Goal: Task Accomplishment & Management: Use online tool/utility

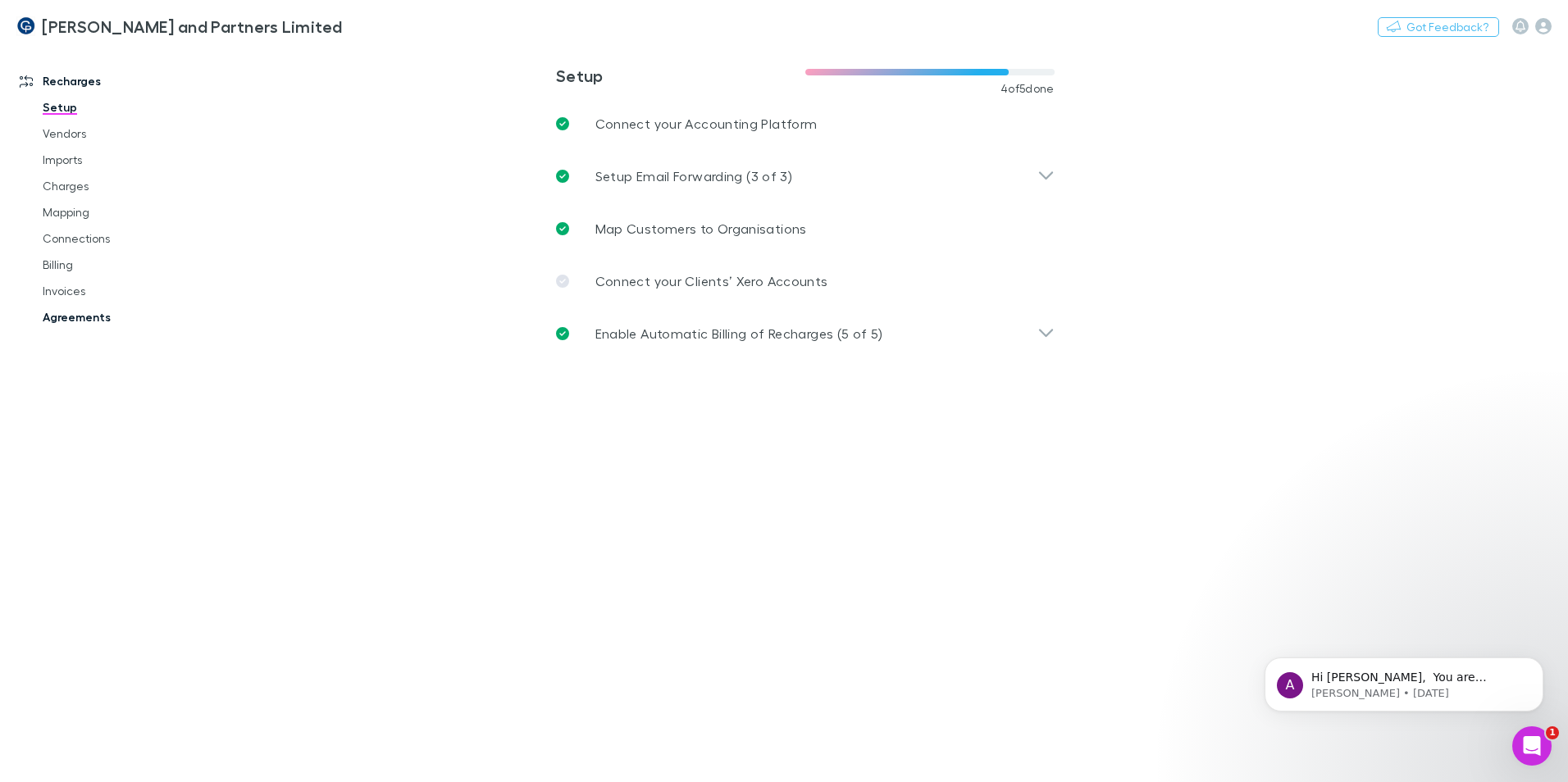
click at [63, 322] on link "Agreements" at bounding box center [123, 317] width 195 height 26
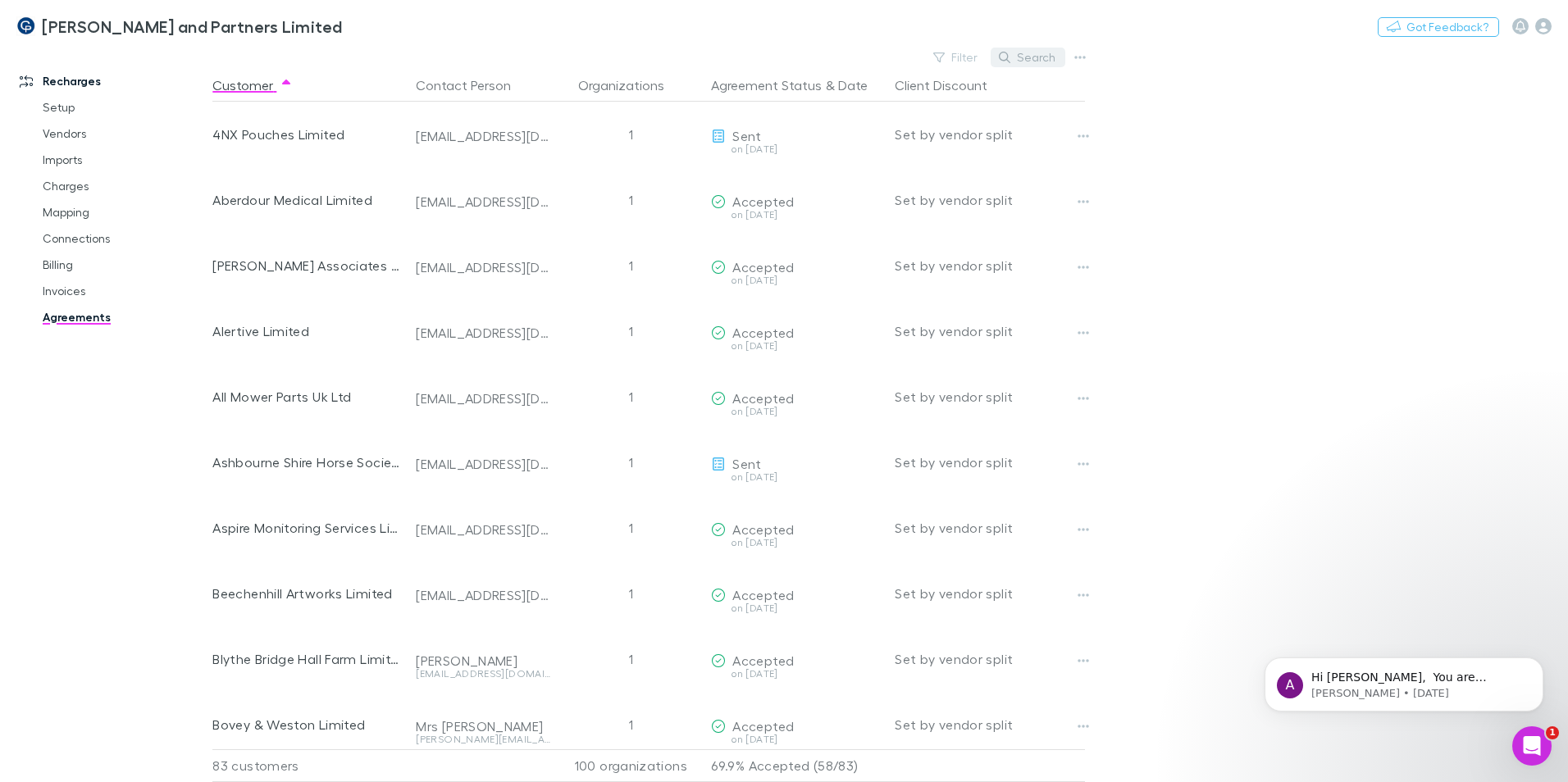
click at [1041, 55] on button "Search" at bounding box center [1028, 57] width 74 height 20
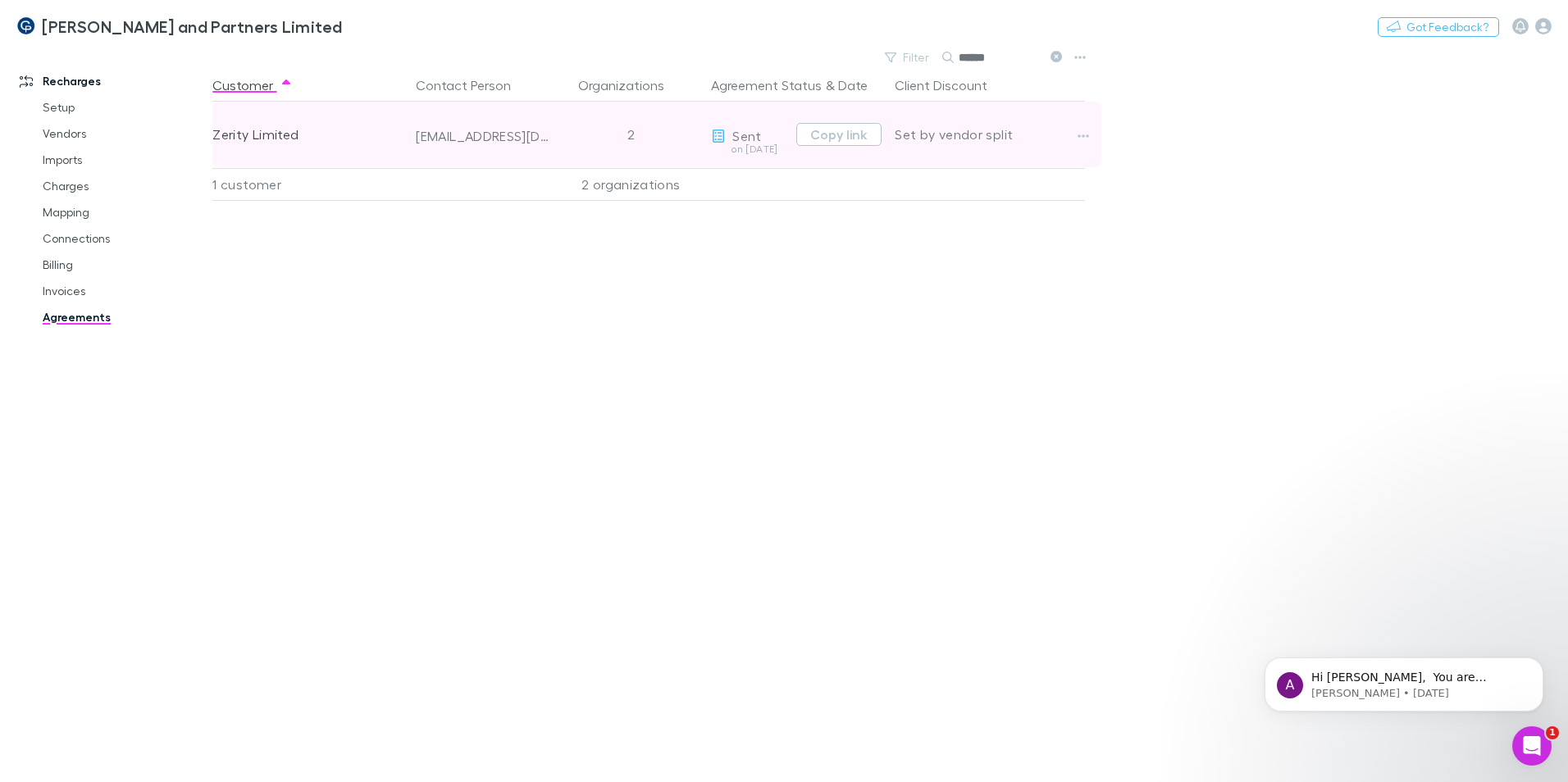
type input "******"
click at [507, 134] on div "mark@zerity.co.uk" at bounding box center [483, 136] width 134 height 16
click at [531, 133] on div "mark@zerity.co.uk" at bounding box center [483, 136] width 134 height 16
click at [849, 133] on button "Copy link" at bounding box center [839, 134] width 85 height 23
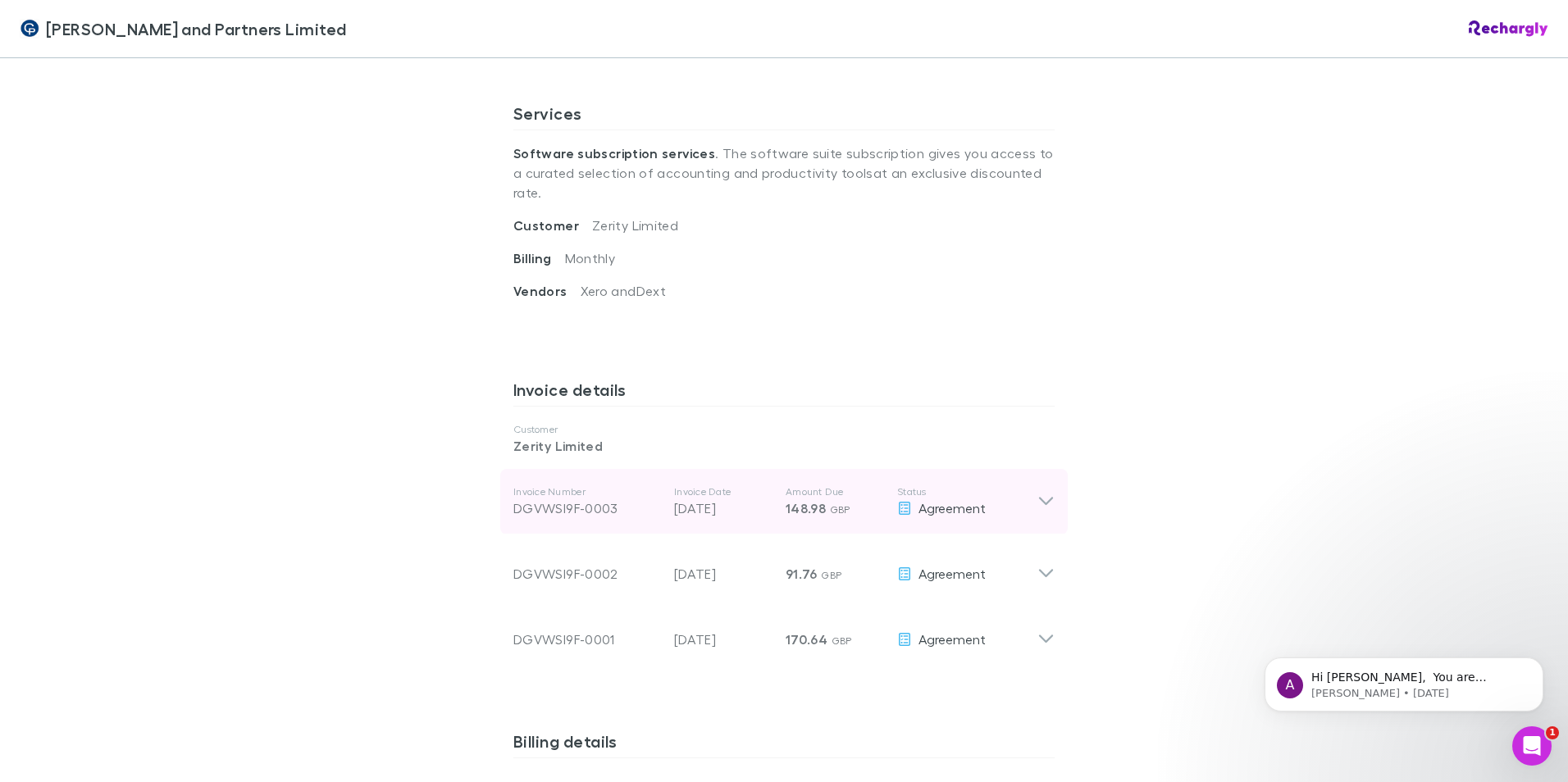
scroll to position [656, 0]
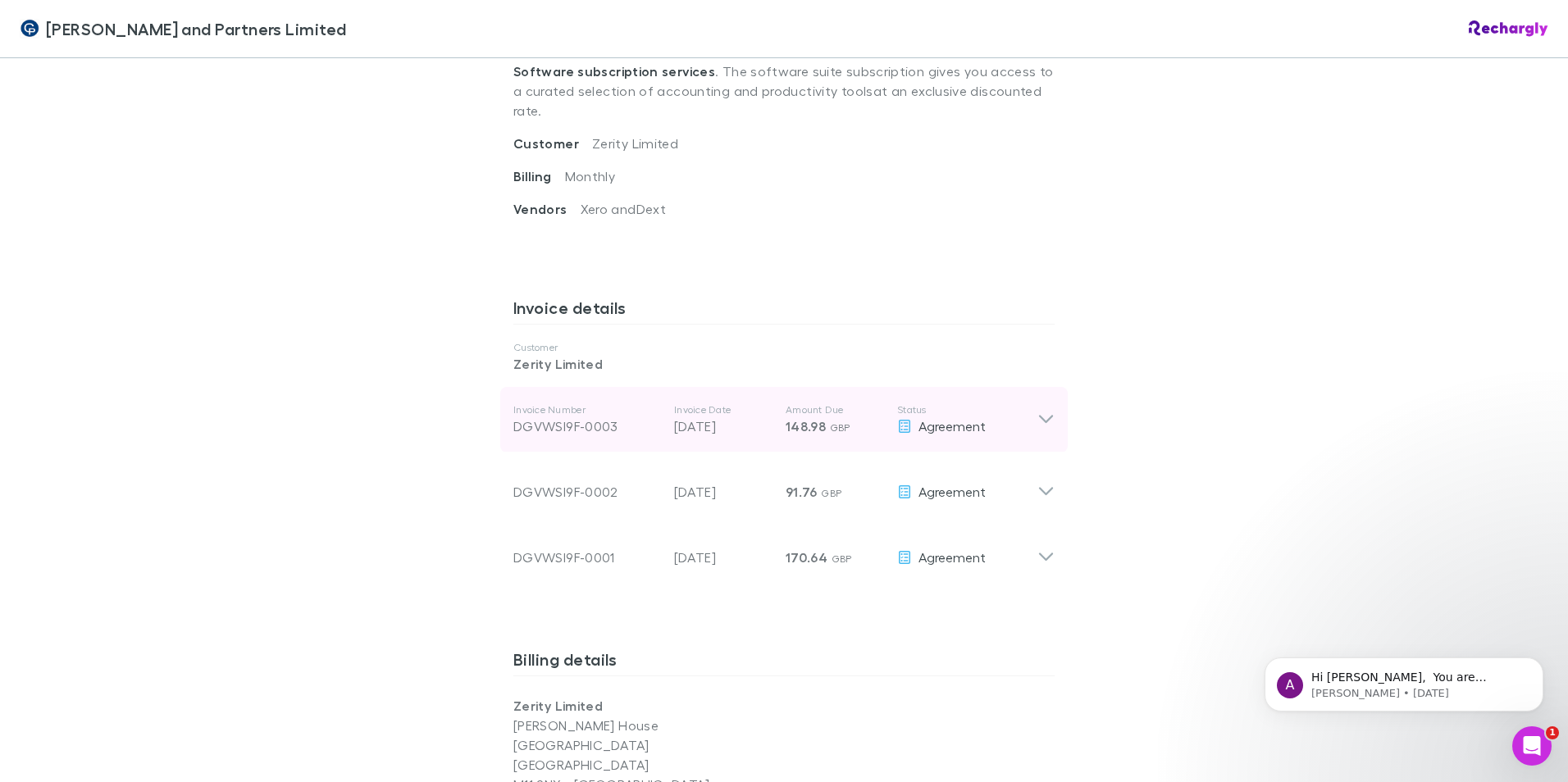
click at [1042, 410] on icon at bounding box center [1046, 420] width 17 height 20
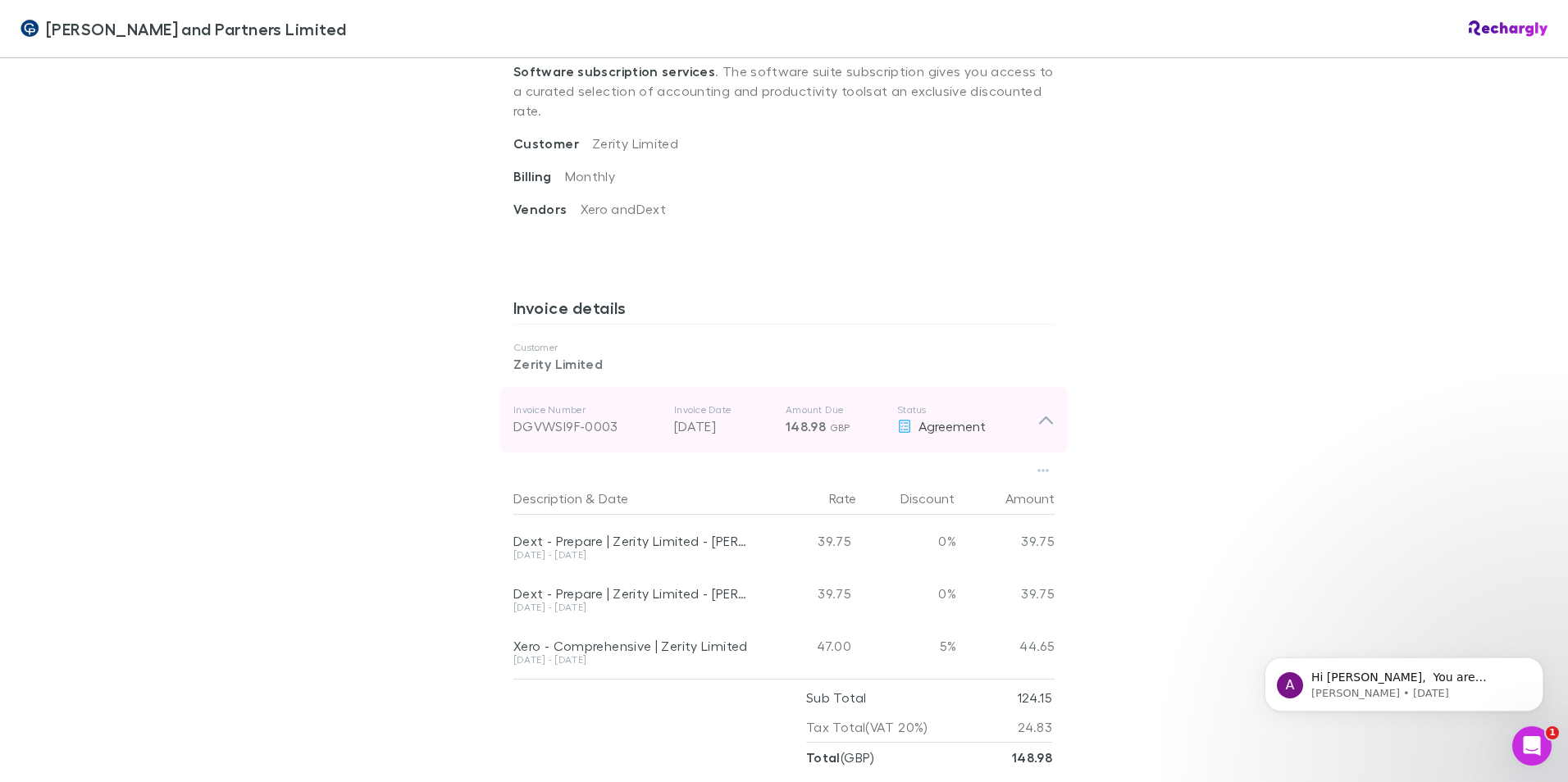
click at [1039, 410] on icon at bounding box center [1046, 420] width 17 height 20
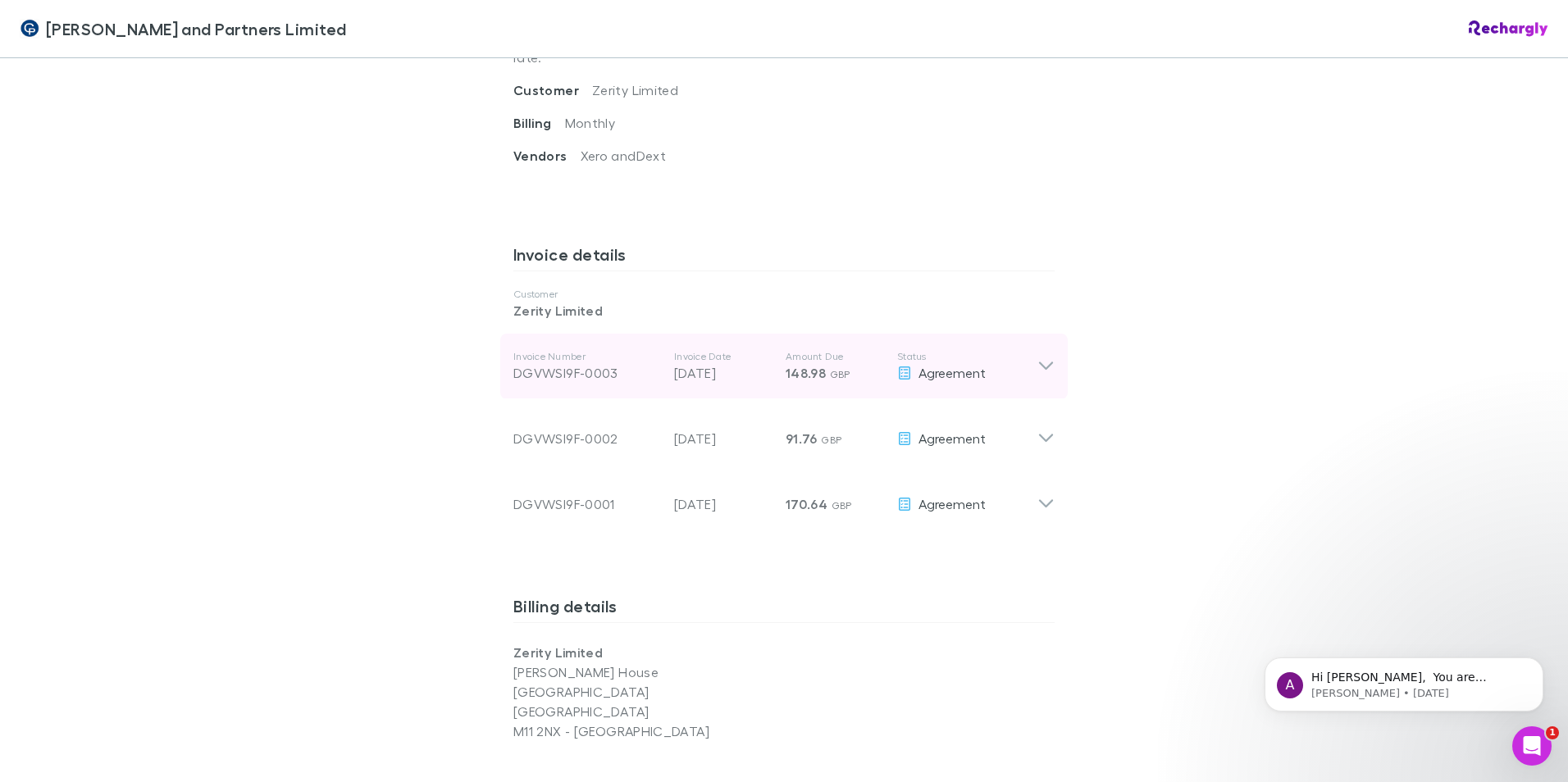
scroll to position [738, 0]
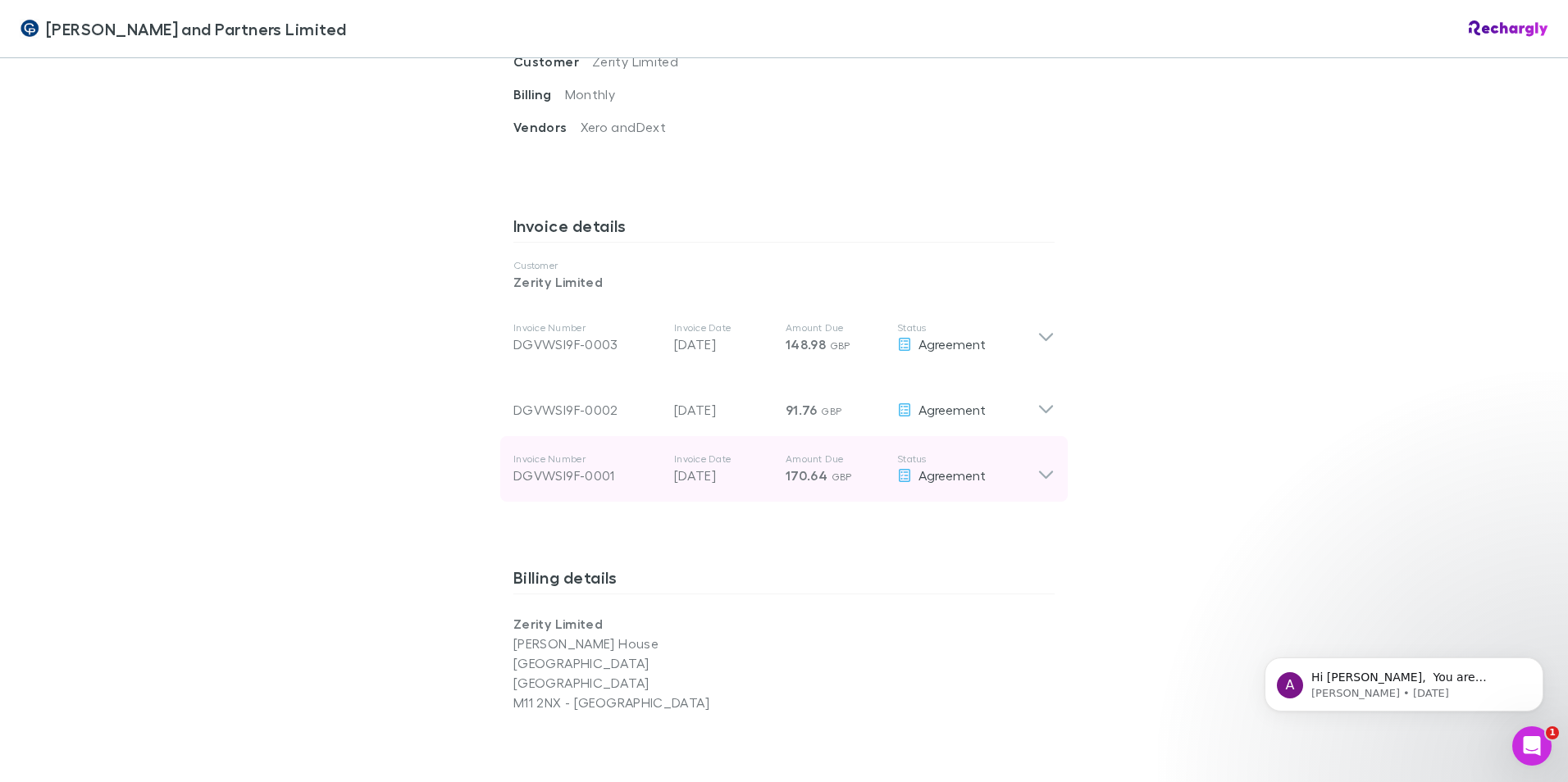
click at [1039, 471] on icon at bounding box center [1045, 475] width 14 height 8
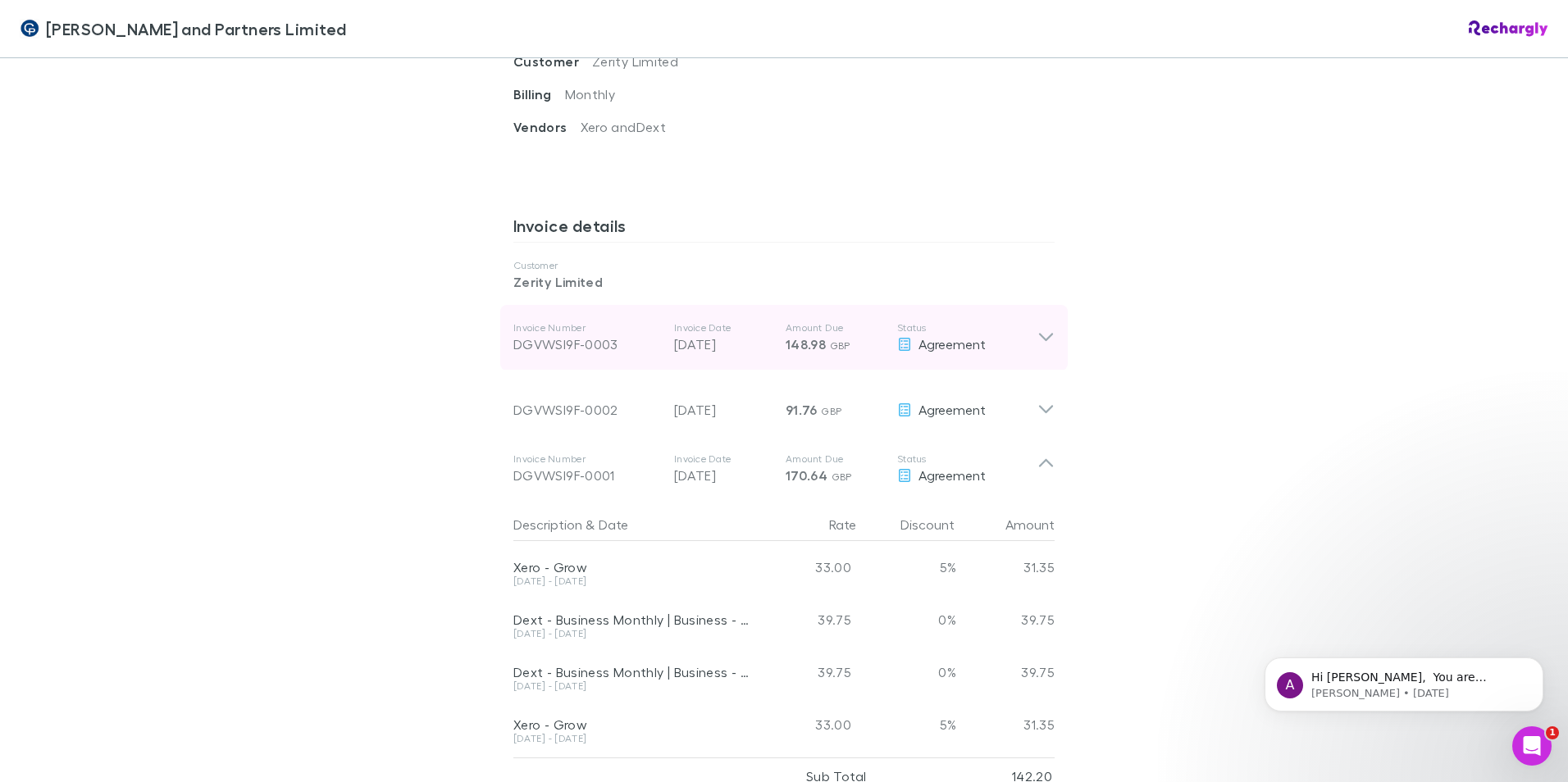
click at [1039, 333] on icon at bounding box center [1045, 337] width 14 height 8
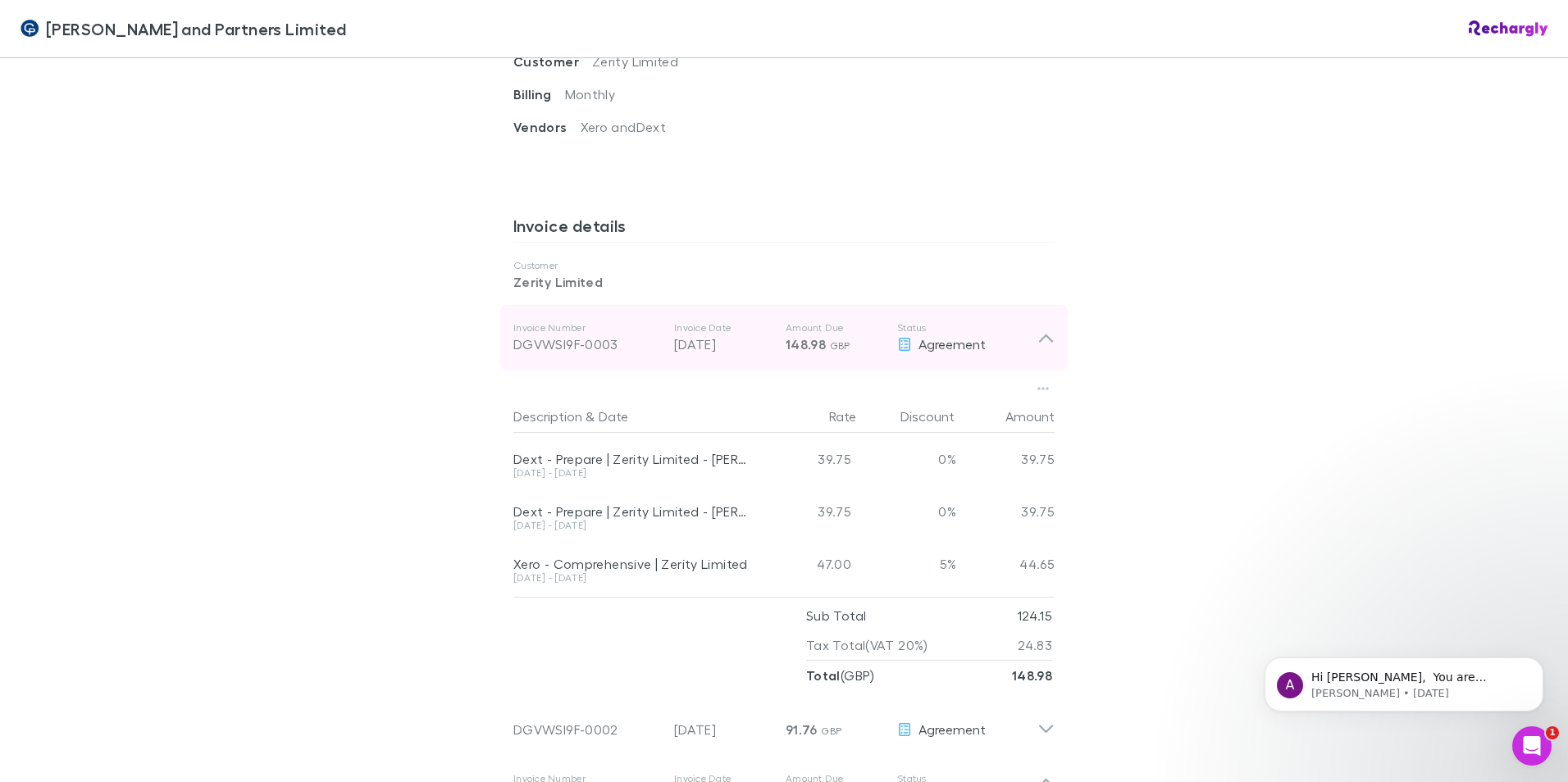
click at [1038, 328] on icon at bounding box center [1046, 338] width 17 height 20
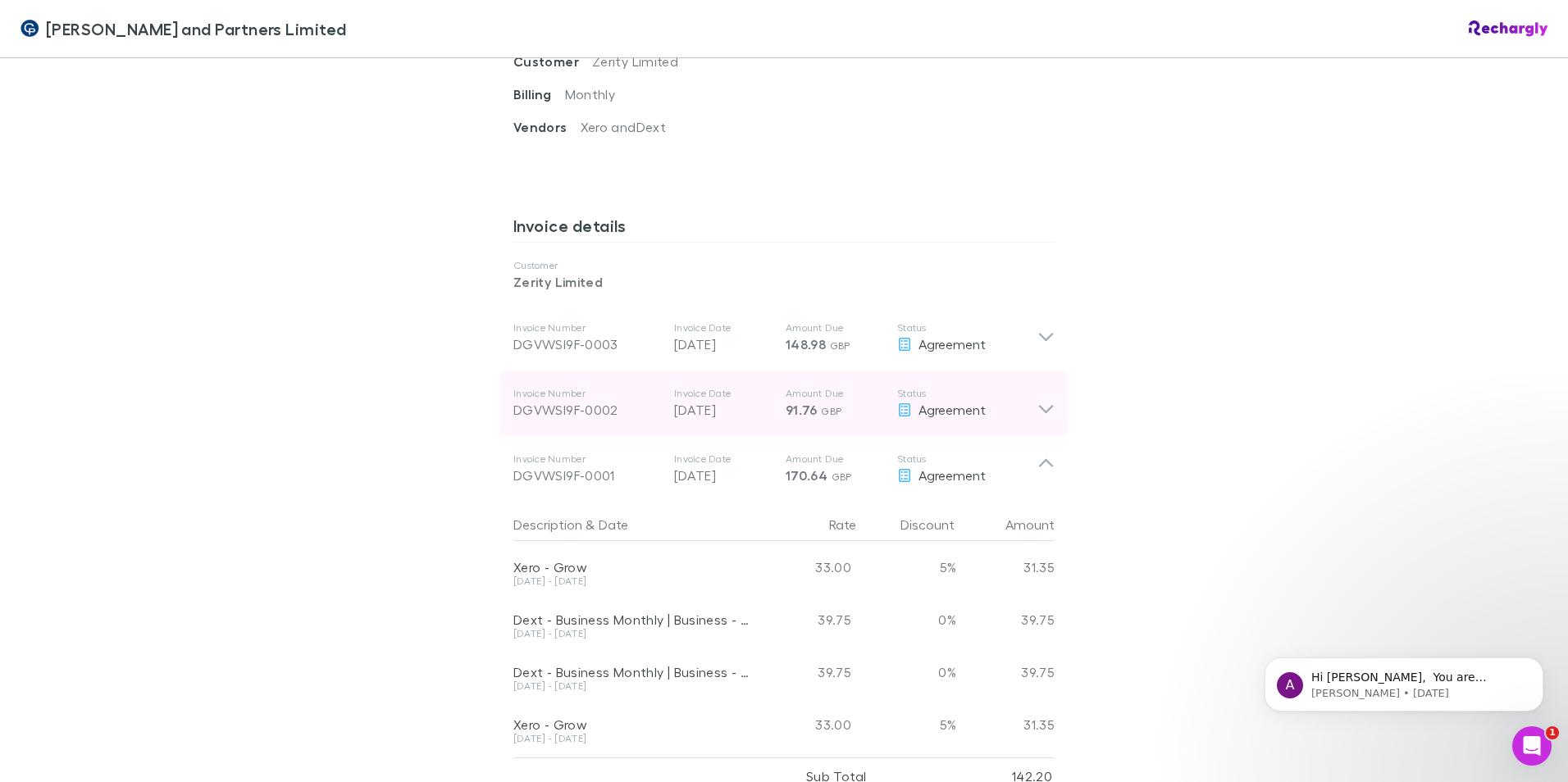
click at [1038, 387] on icon at bounding box center [1046, 403] width 17 height 33
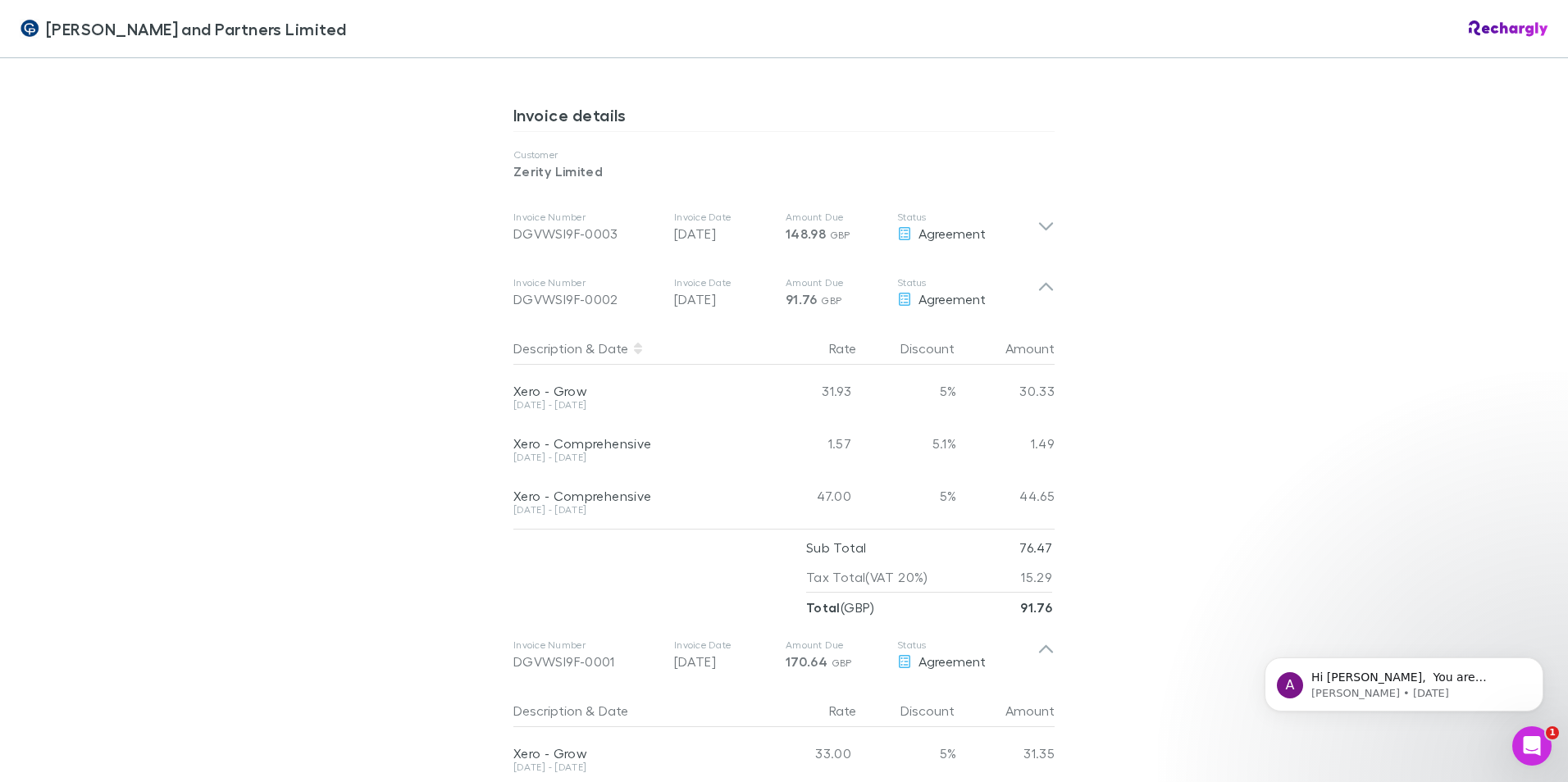
scroll to position [820, 0]
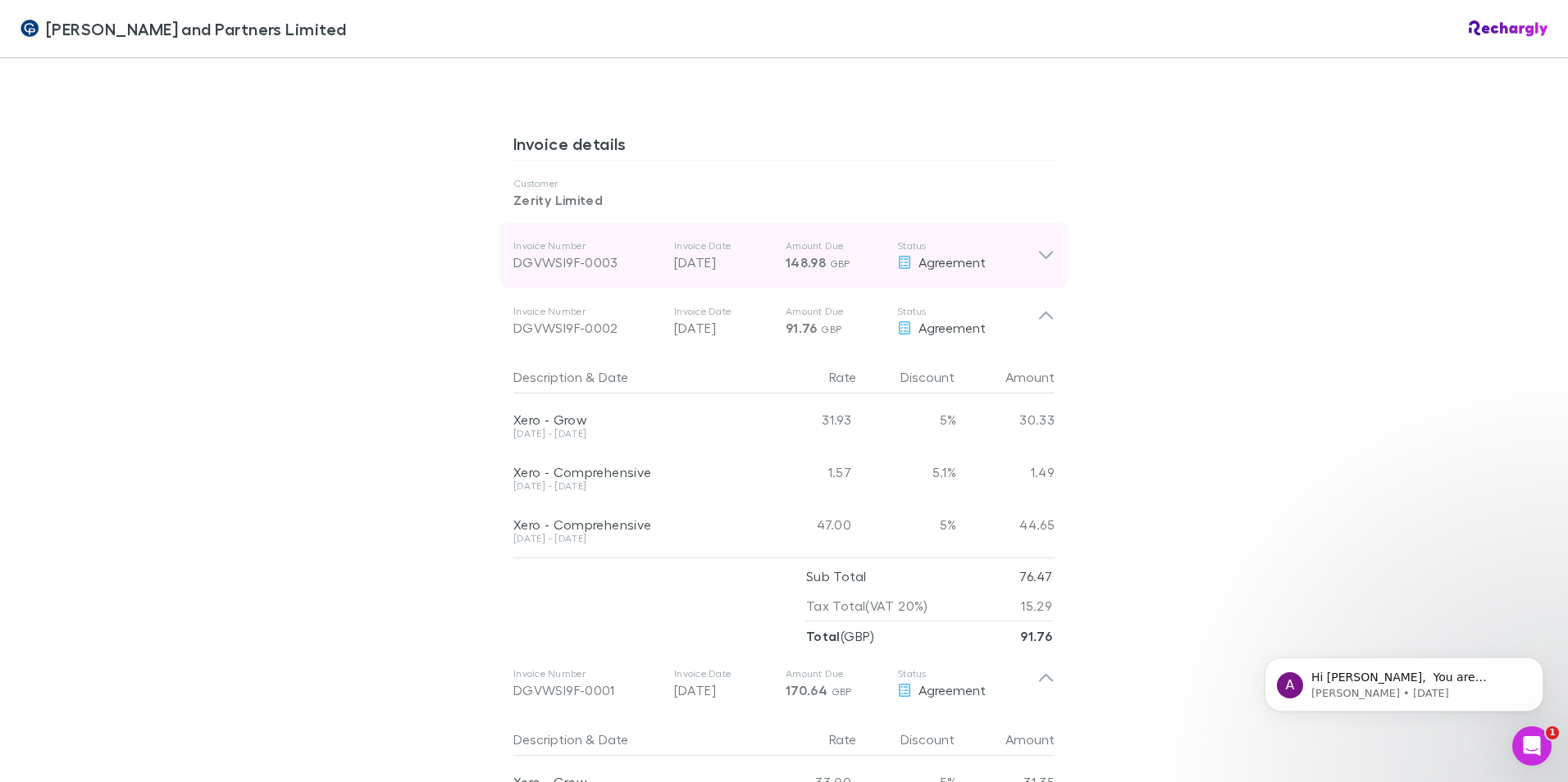
click at [1038, 246] on icon at bounding box center [1046, 256] width 17 height 20
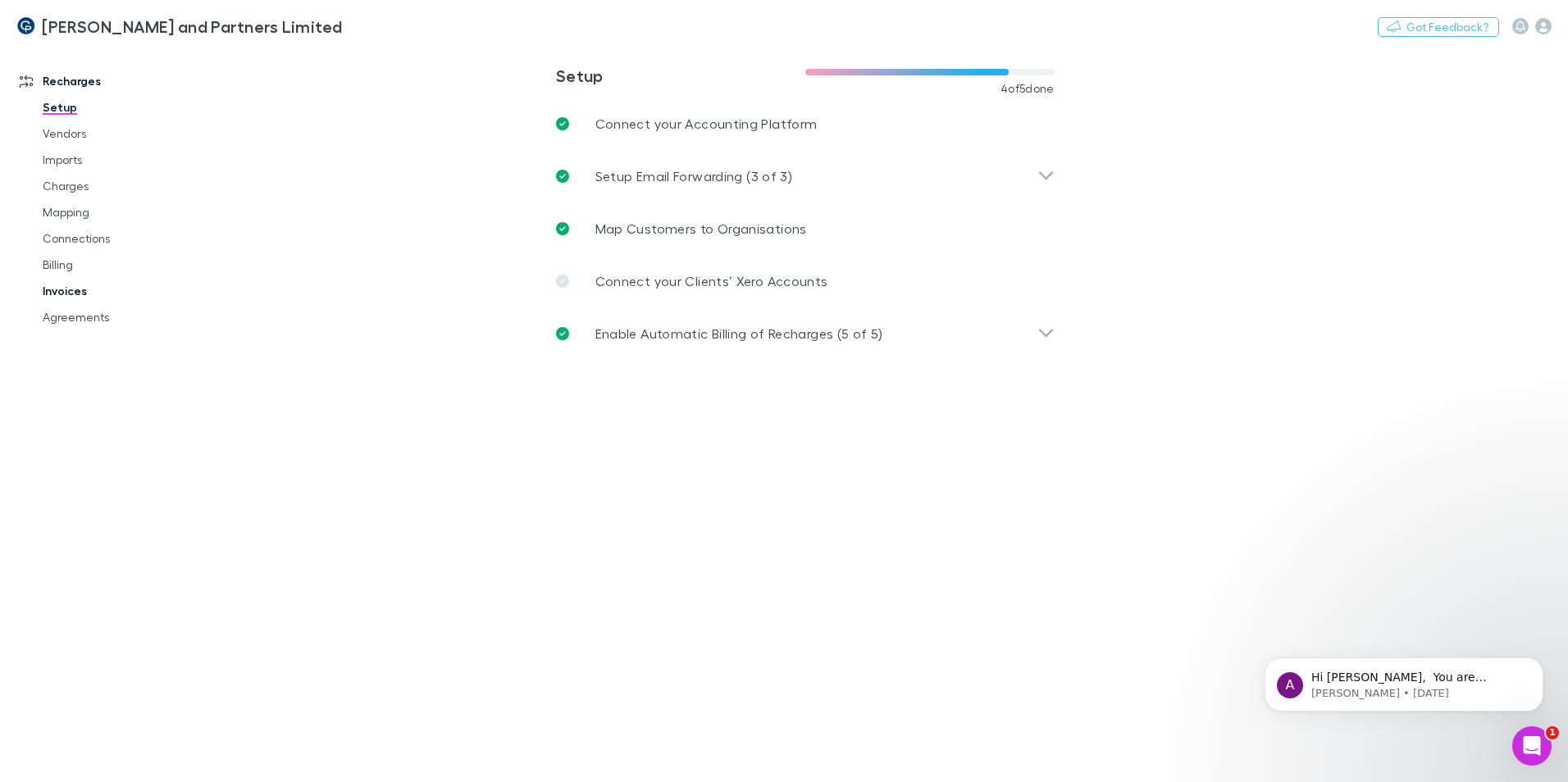
drag, startPoint x: 80, startPoint y: 315, endPoint x: 132, endPoint y: 301, distance: 53.9
click at [82, 316] on link "Agreements" at bounding box center [123, 317] width 195 height 26
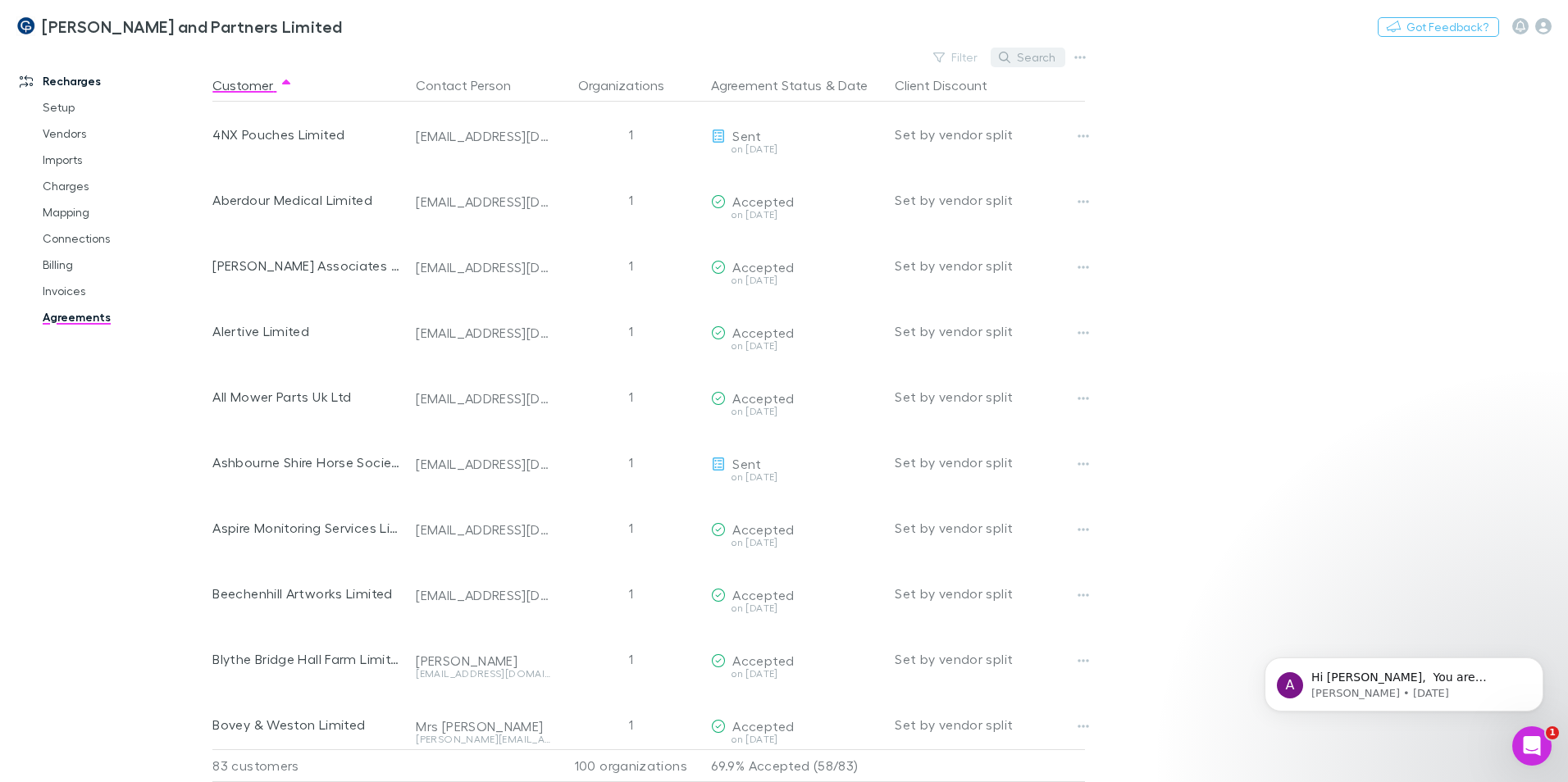
click at [1039, 59] on button "Search" at bounding box center [1028, 57] width 74 height 20
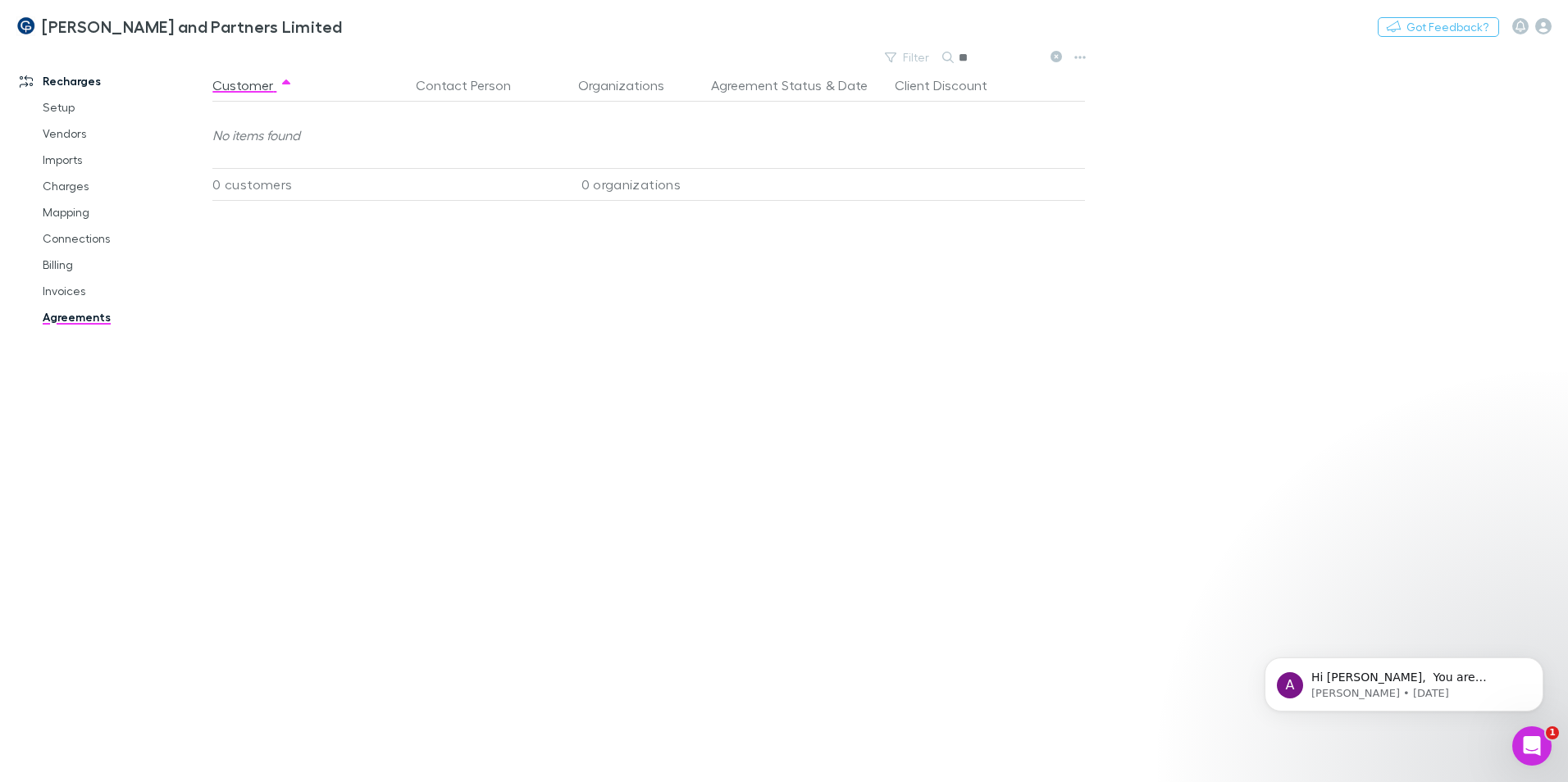
type input "*"
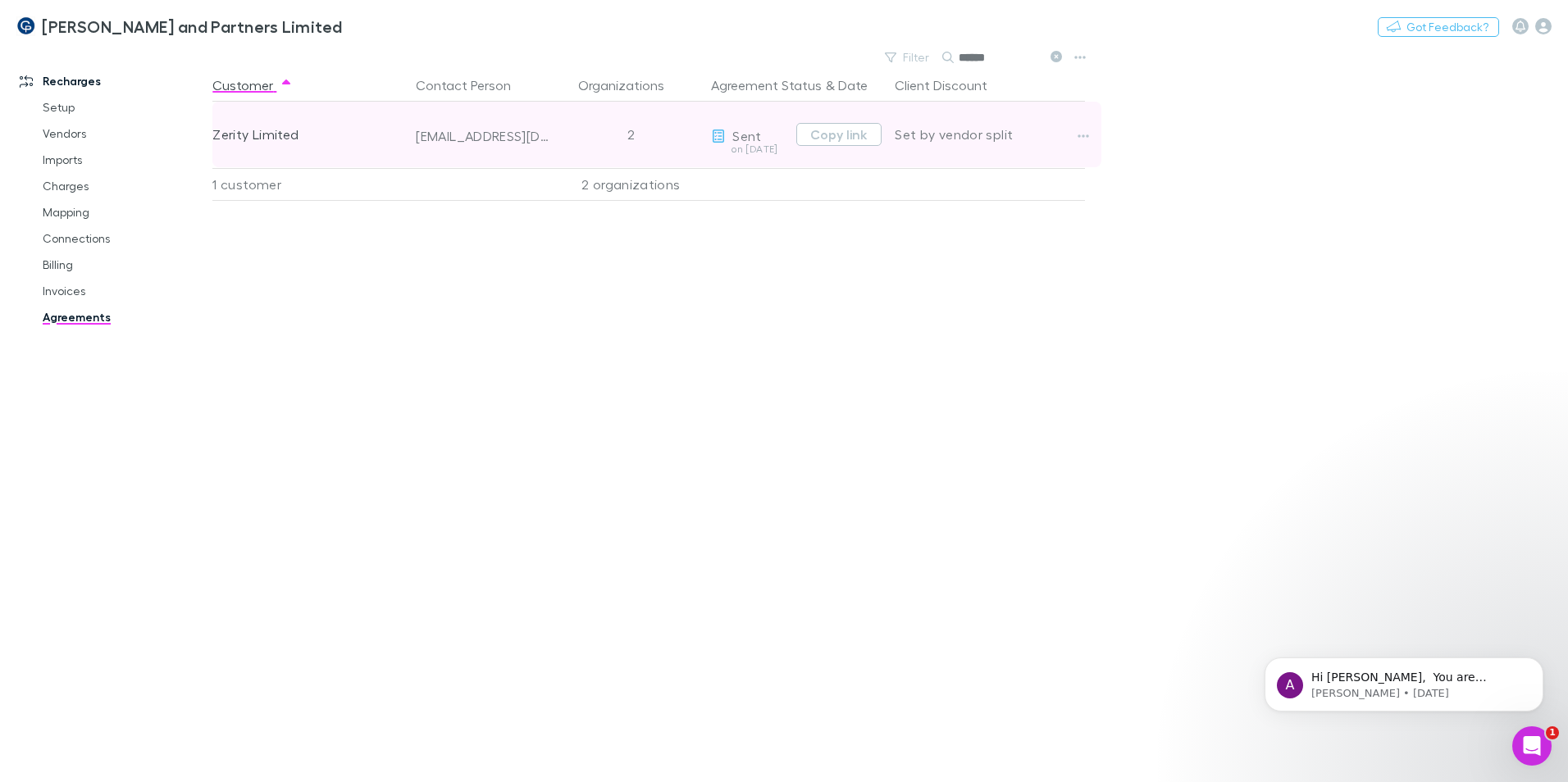
type input "******"
click at [1079, 135] on icon "button" at bounding box center [1084, 136] width 12 height 4
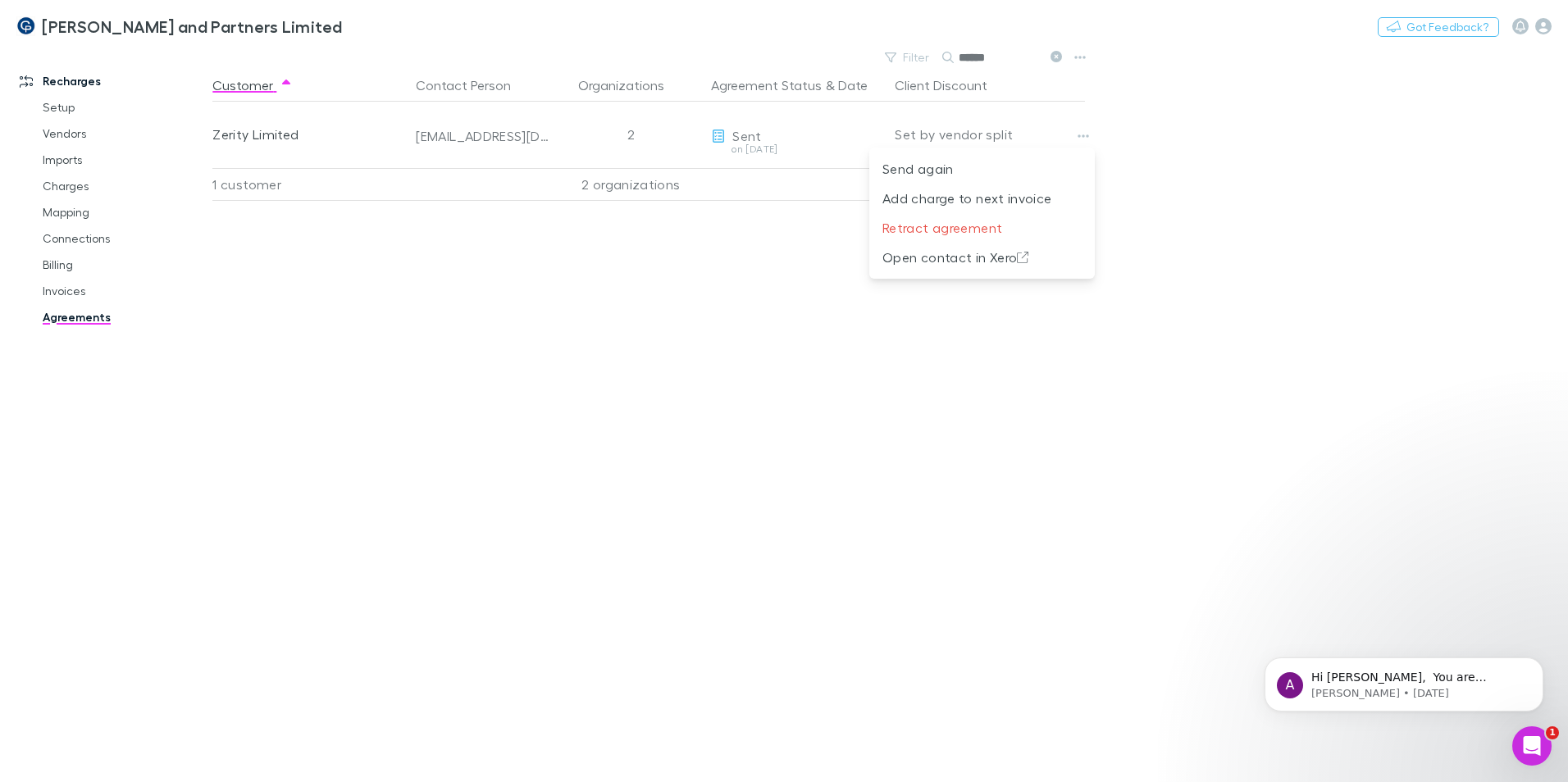
click at [1206, 141] on div at bounding box center [784, 391] width 1568 height 782
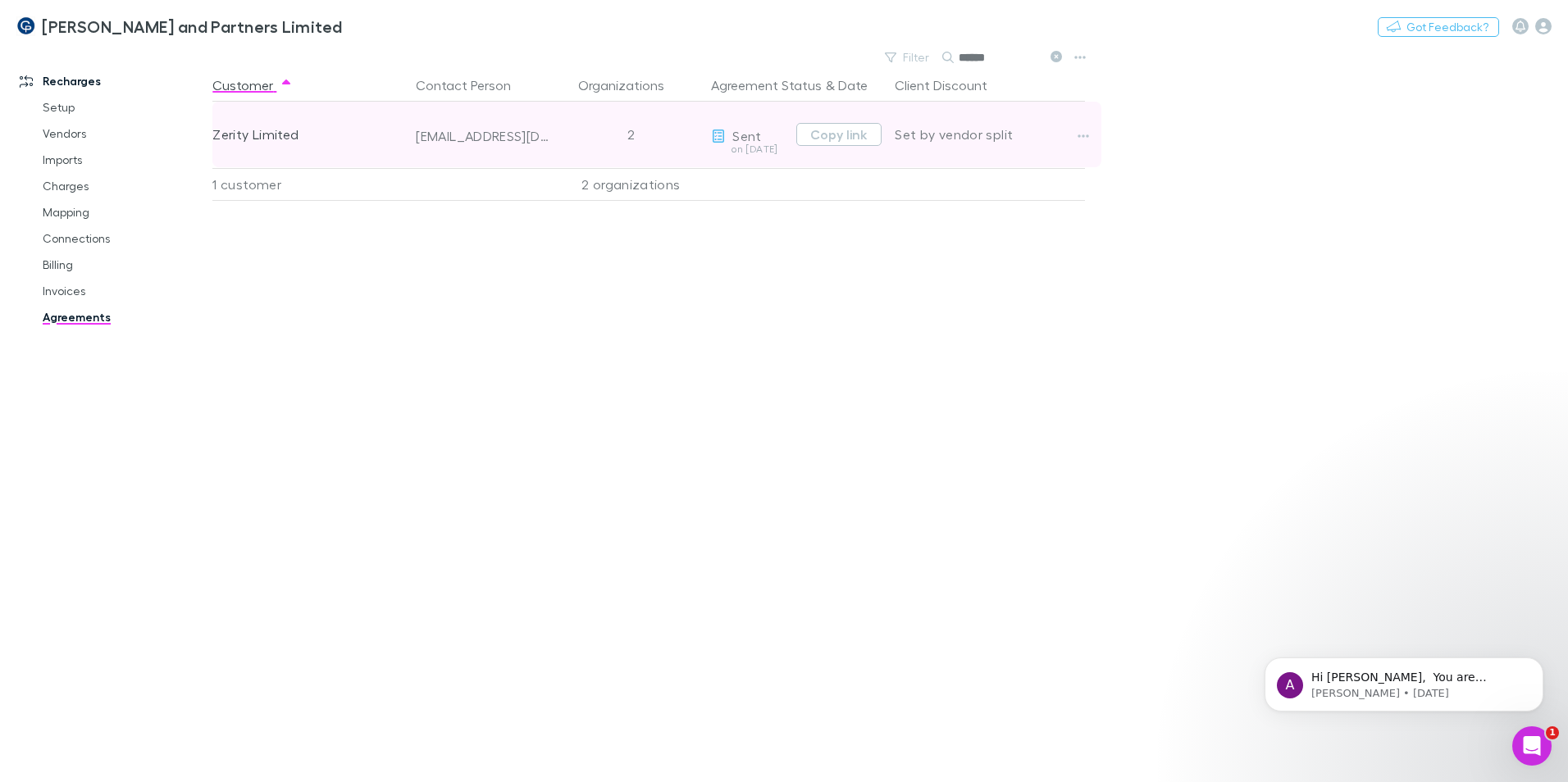
click at [501, 145] on div at bounding box center [483, 155] width 134 height 23
click at [485, 140] on div "mark@zerity.co.uk" at bounding box center [483, 136] width 134 height 16
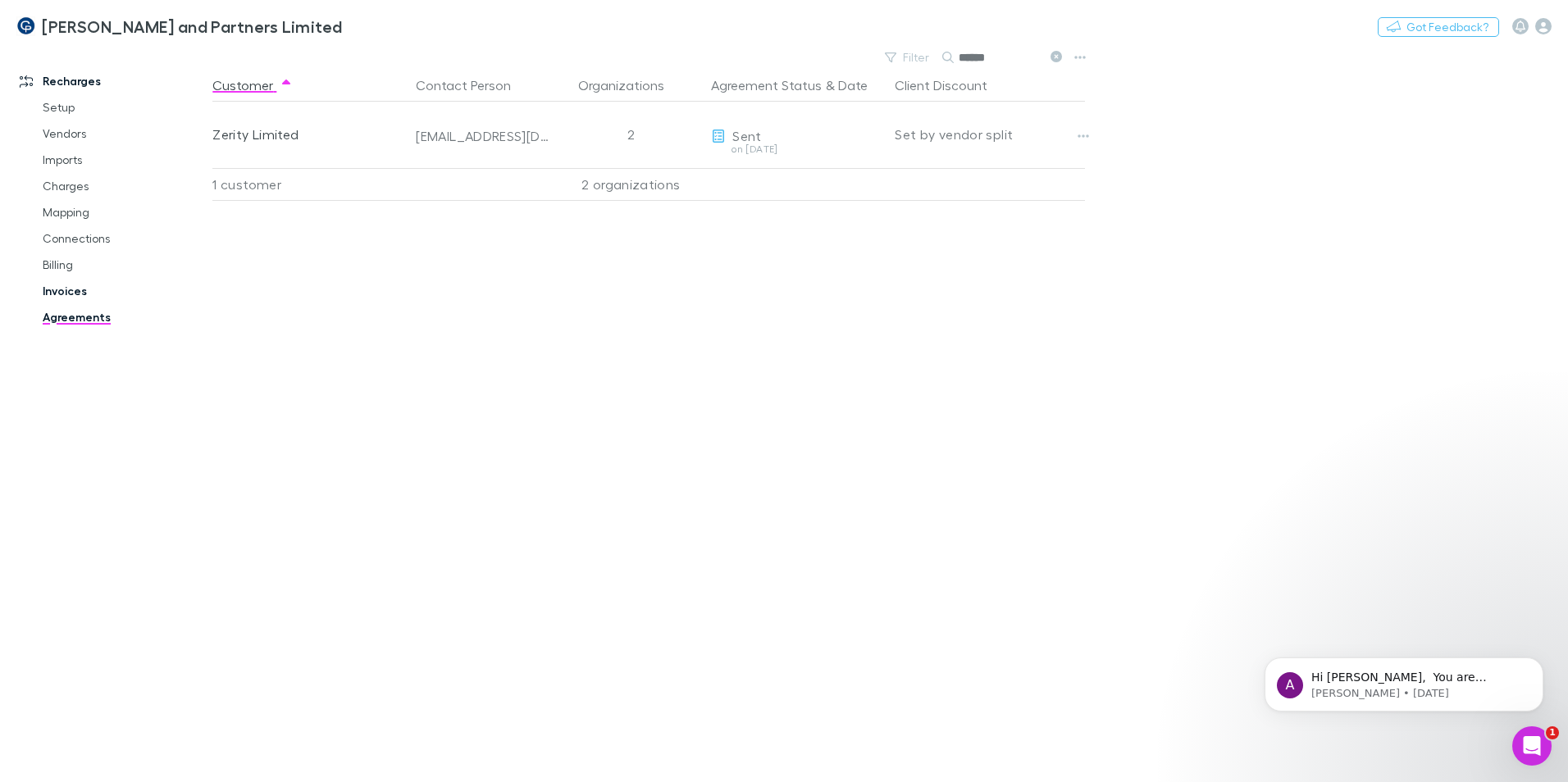
click at [71, 286] on link "Invoices" at bounding box center [123, 291] width 195 height 26
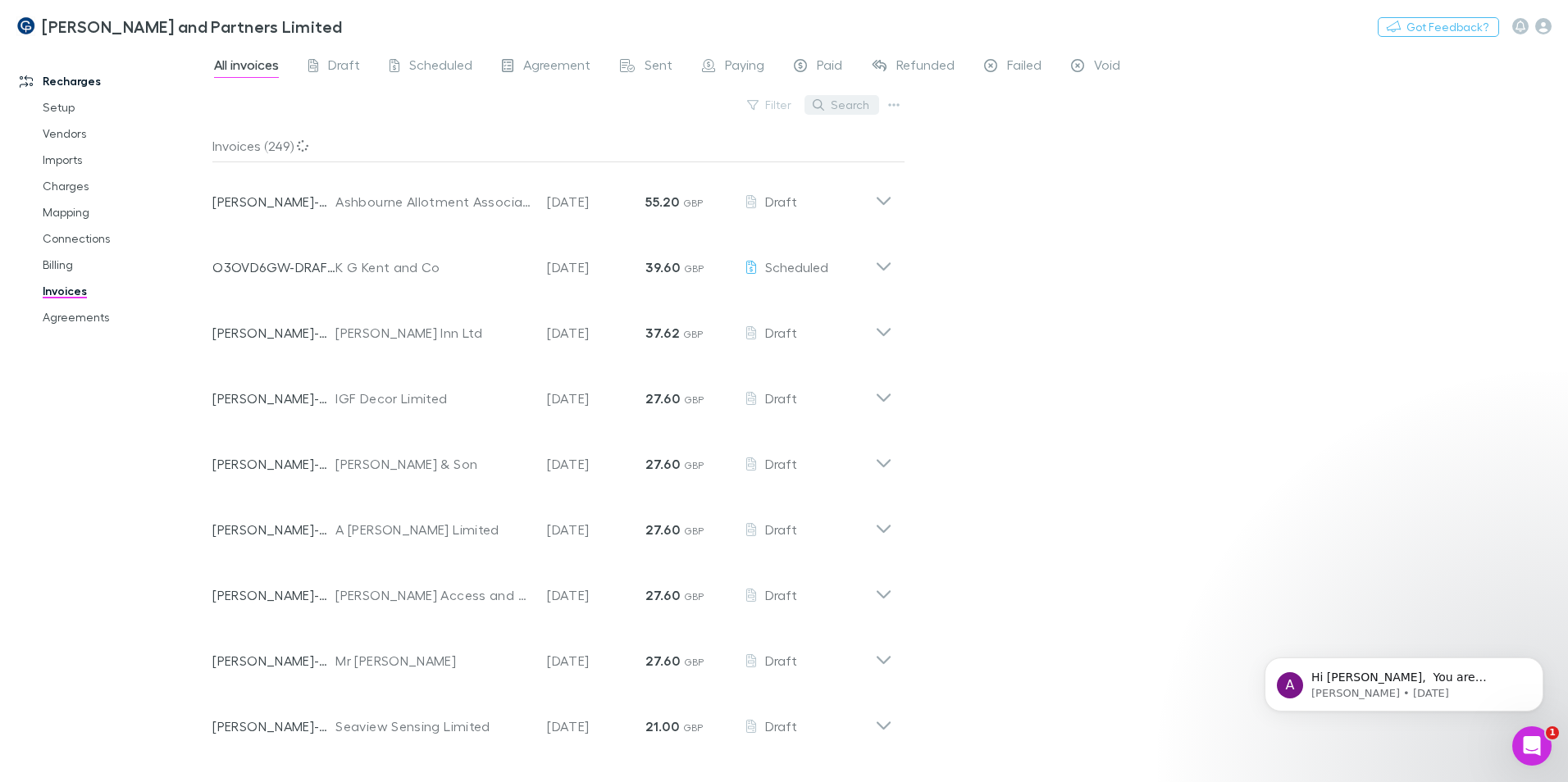
click at [840, 97] on button "Search" at bounding box center [842, 105] width 74 height 20
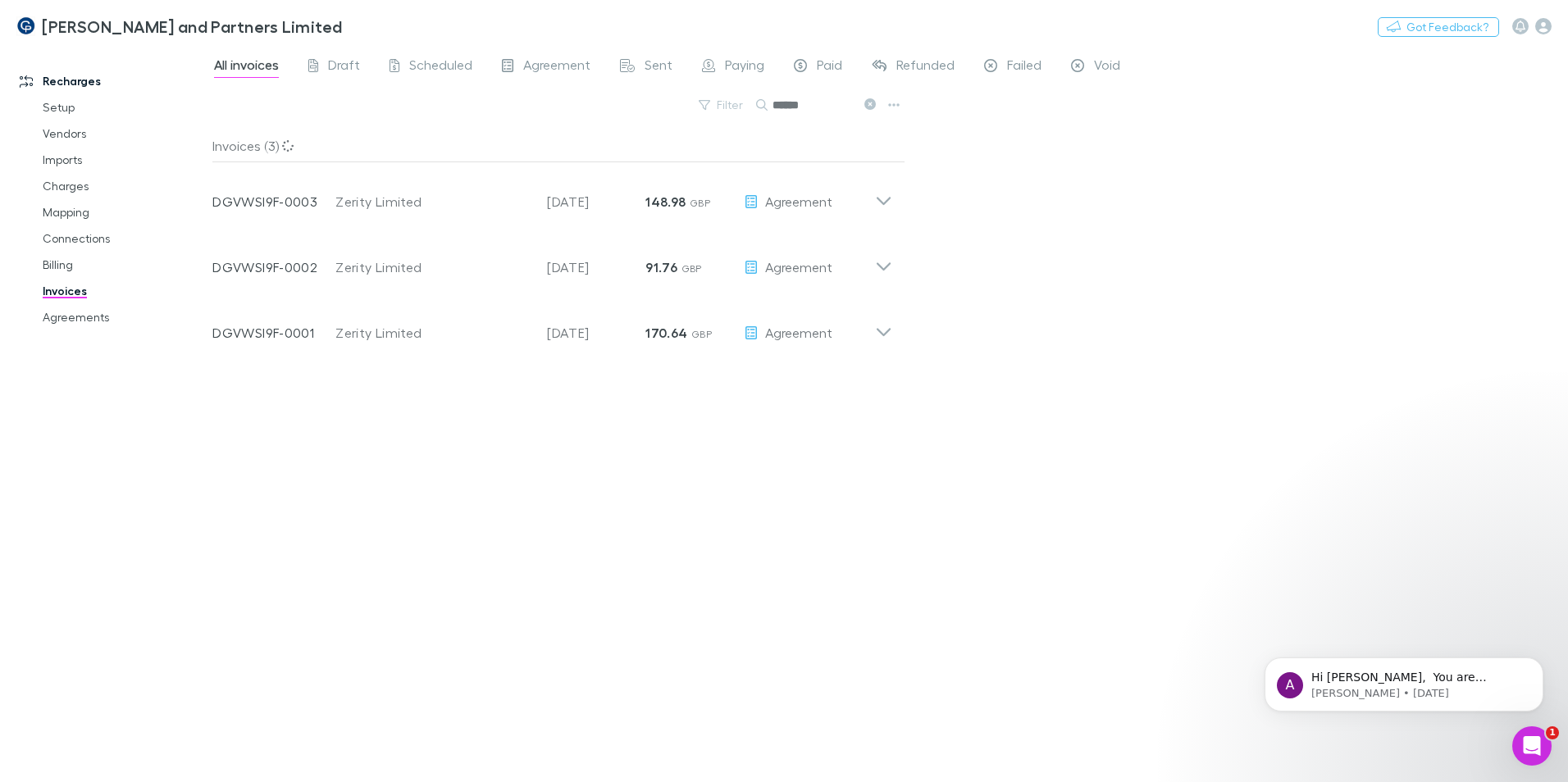
type input "******"
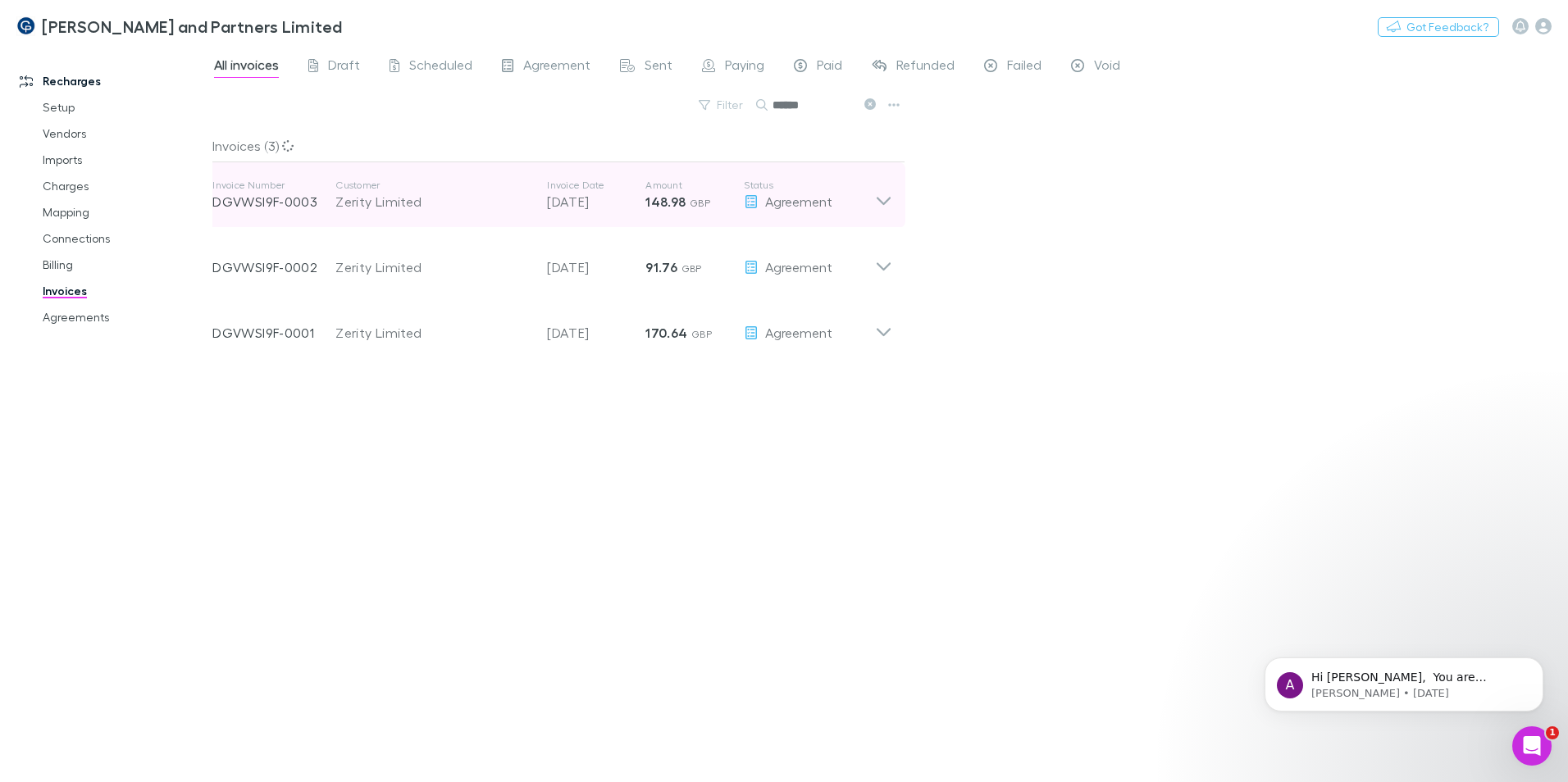
click at [872, 214] on div "Invoice Number DGVWSI9F-0003 Customer Zerity Limited Invoice Date 30 Aug 2025 A…" at bounding box center [543, 195] width 663 height 59
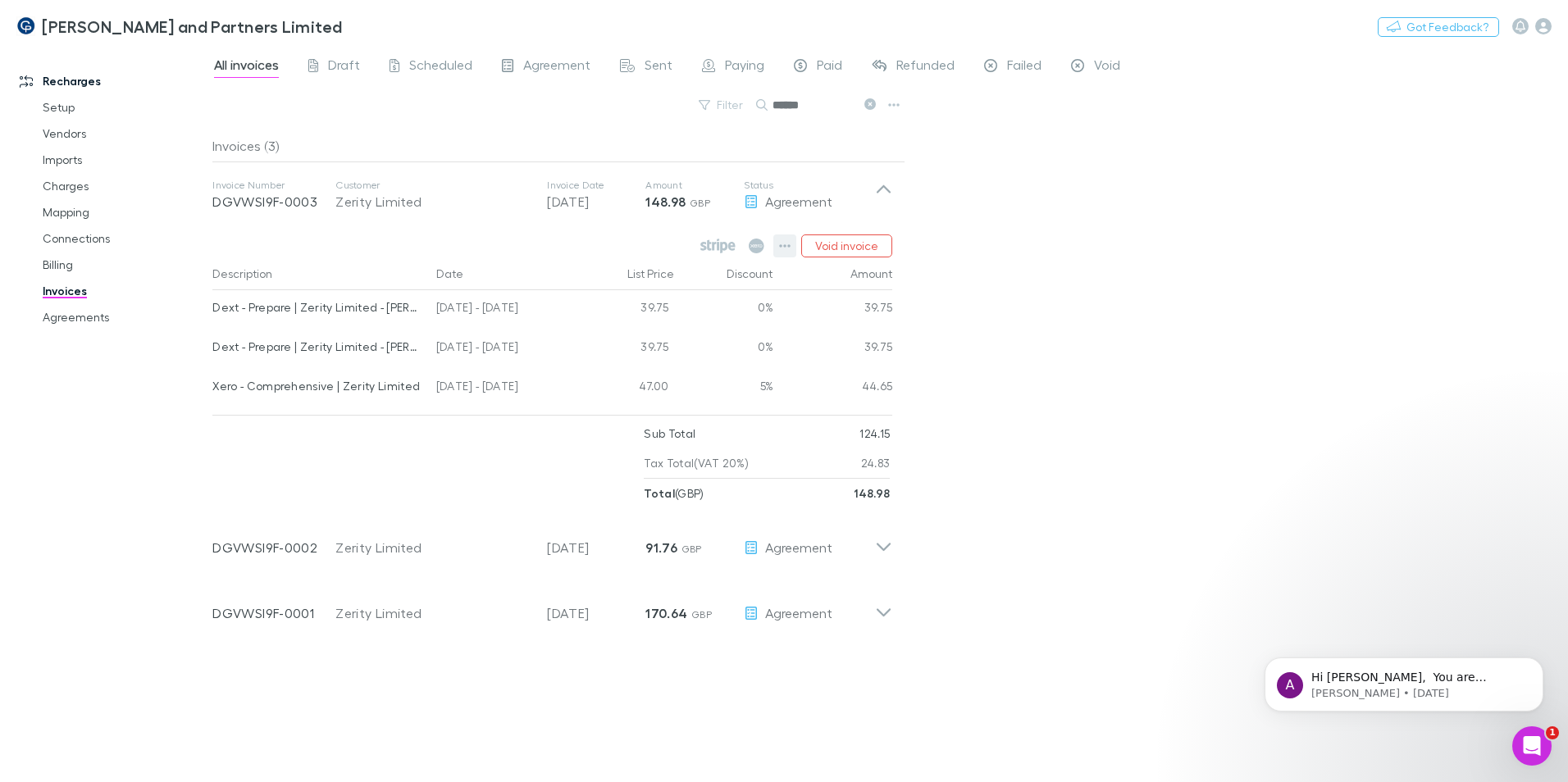
click at [779, 242] on button "button" at bounding box center [784, 246] width 23 height 23
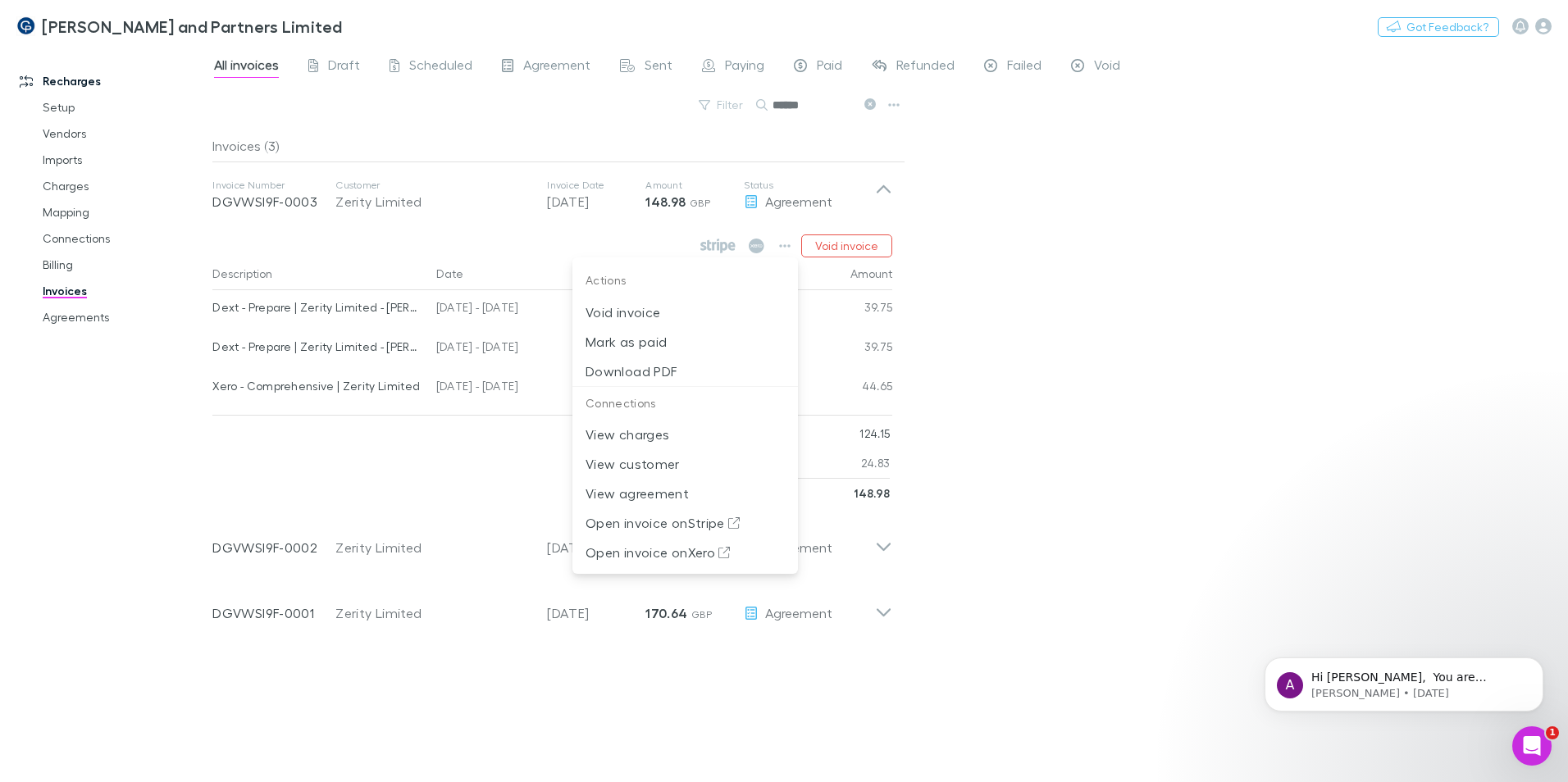
drag, startPoint x: 73, startPoint y: 311, endPoint x: 53, endPoint y: 356, distance: 49.2
click at [50, 360] on div at bounding box center [784, 391] width 1568 height 782
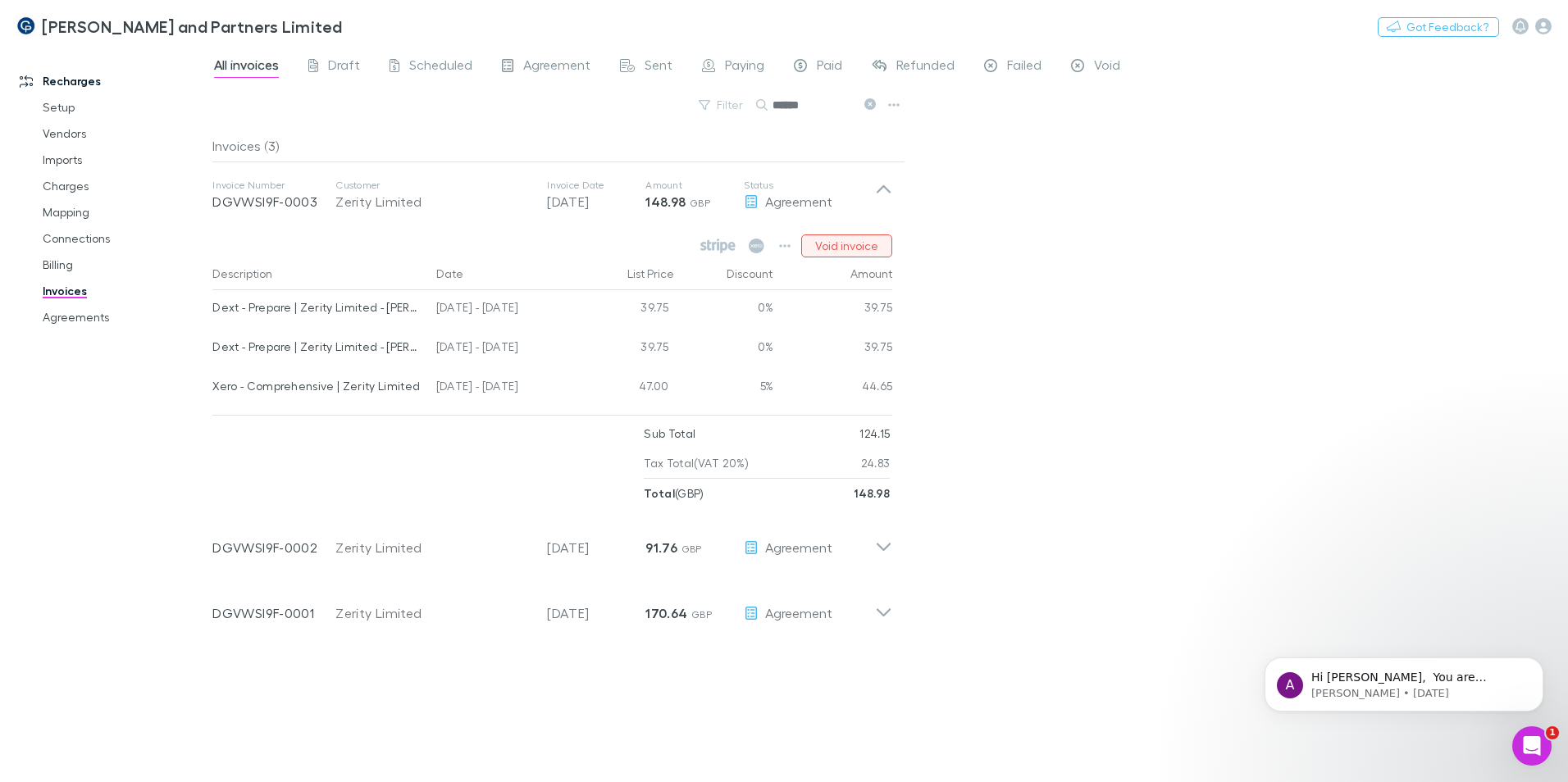
click at [837, 241] on button "Void invoice" at bounding box center [847, 246] width 91 height 23
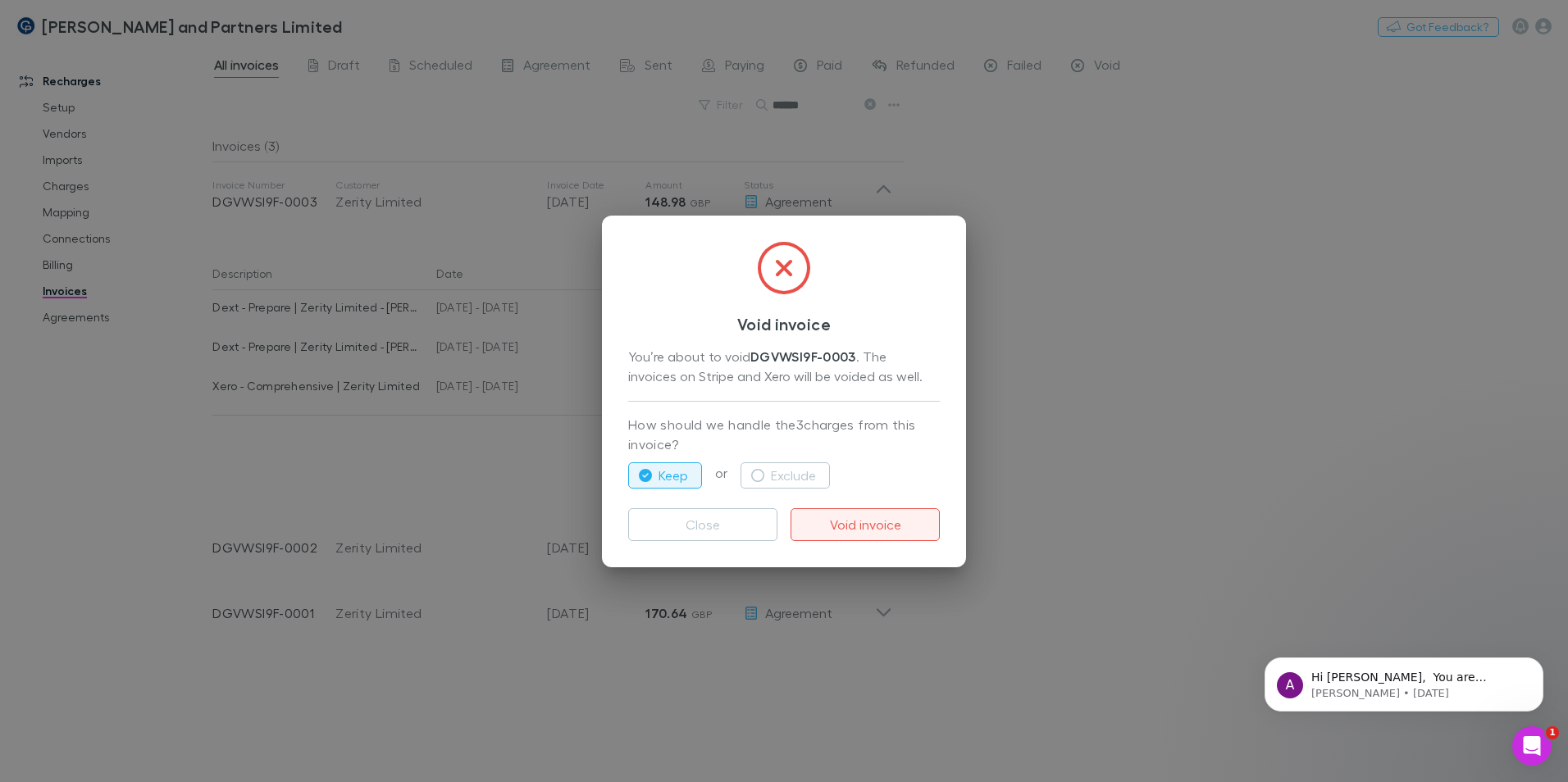
click at [870, 530] on button "Void invoice" at bounding box center [865, 525] width 150 height 33
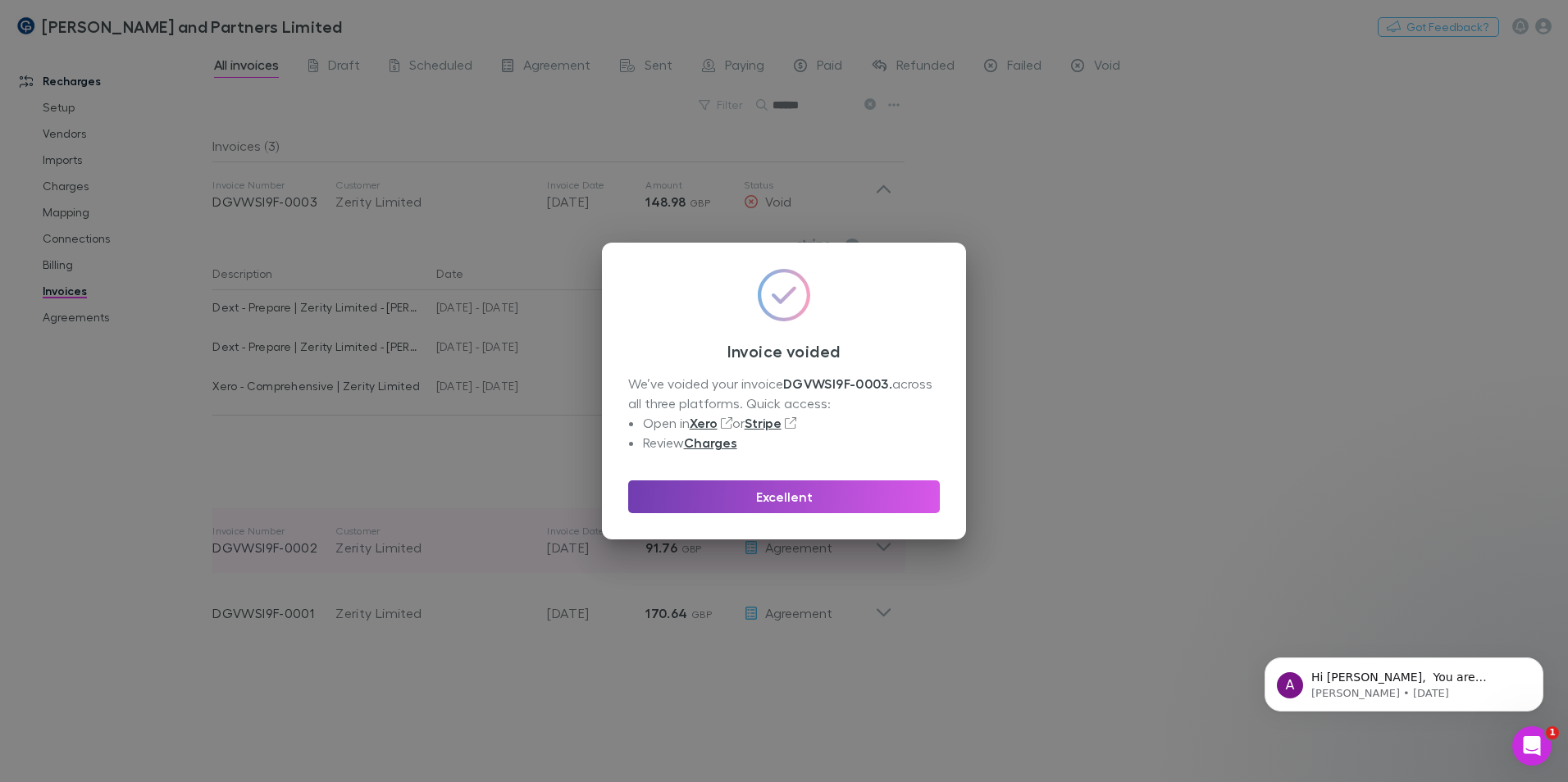
click at [855, 507] on button "Excellent" at bounding box center [784, 497] width 312 height 33
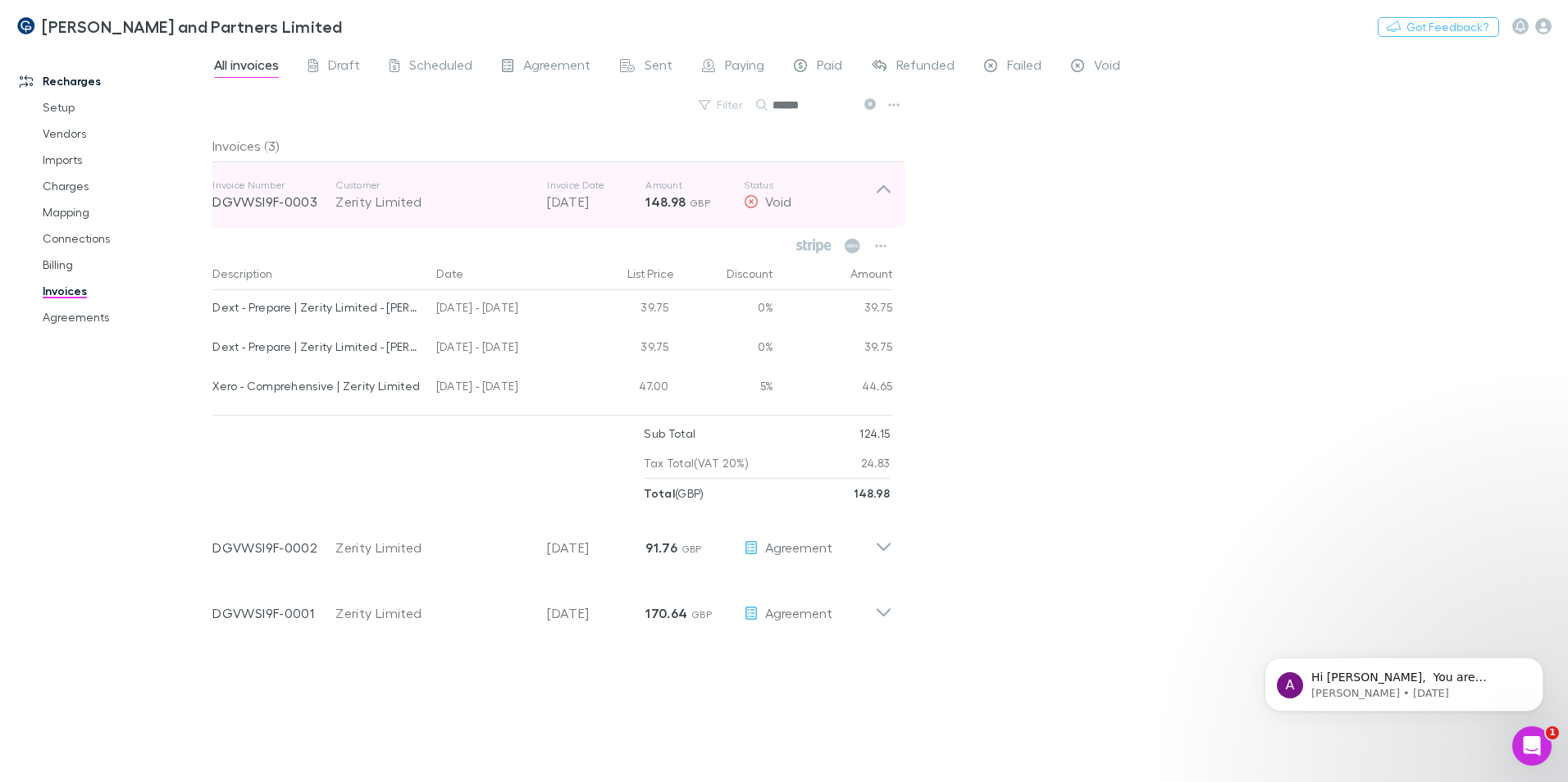
click at [879, 178] on div "Invoice Number DGVWSI9F-0003 Customer Zerity Limited Invoice Date 30 Aug 2025 A…" at bounding box center [552, 195] width 706 height 65
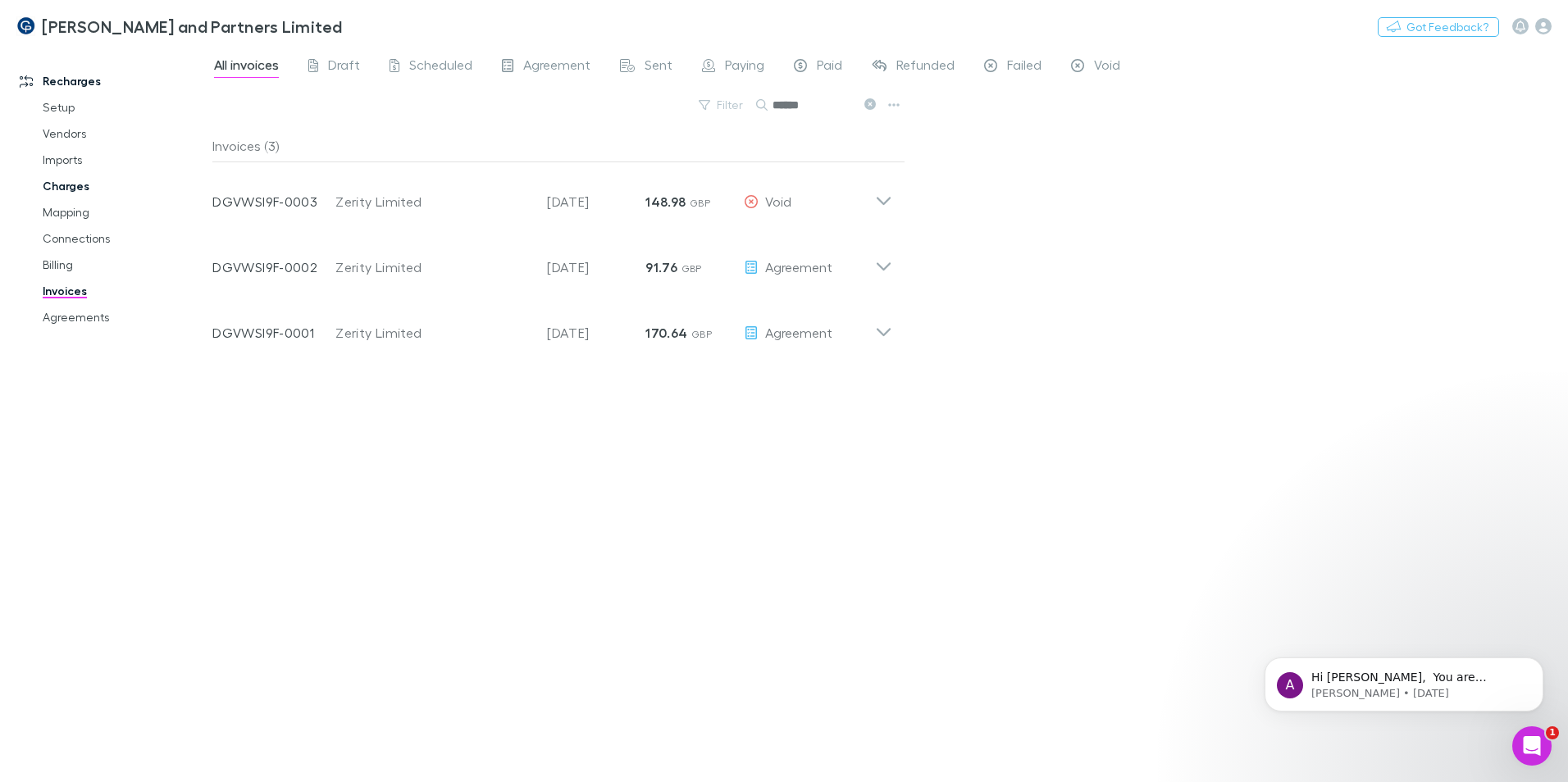
click at [77, 180] on link "Charges" at bounding box center [123, 186] width 195 height 26
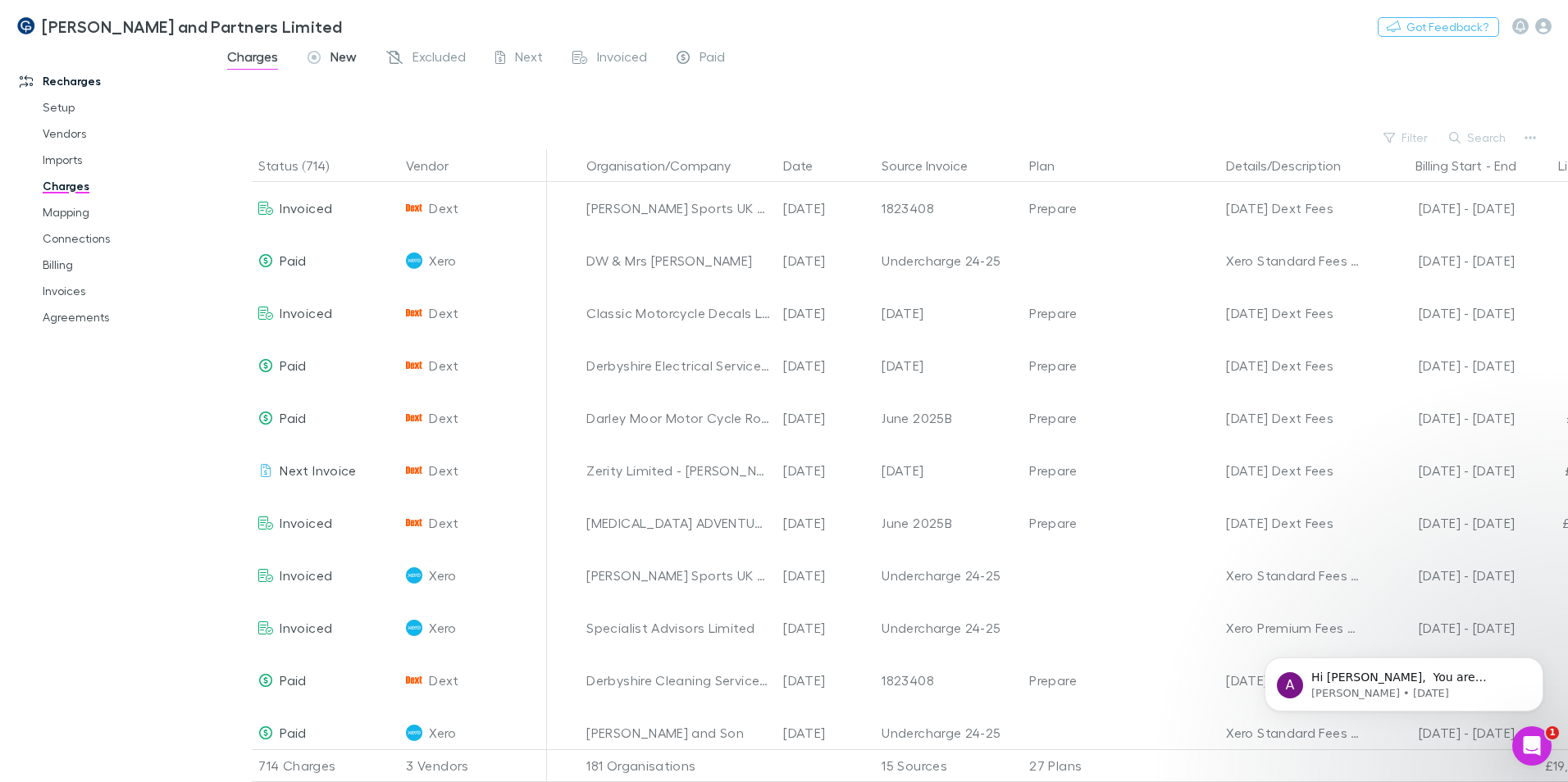
click at [324, 56] on div "New" at bounding box center [332, 59] width 49 height 22
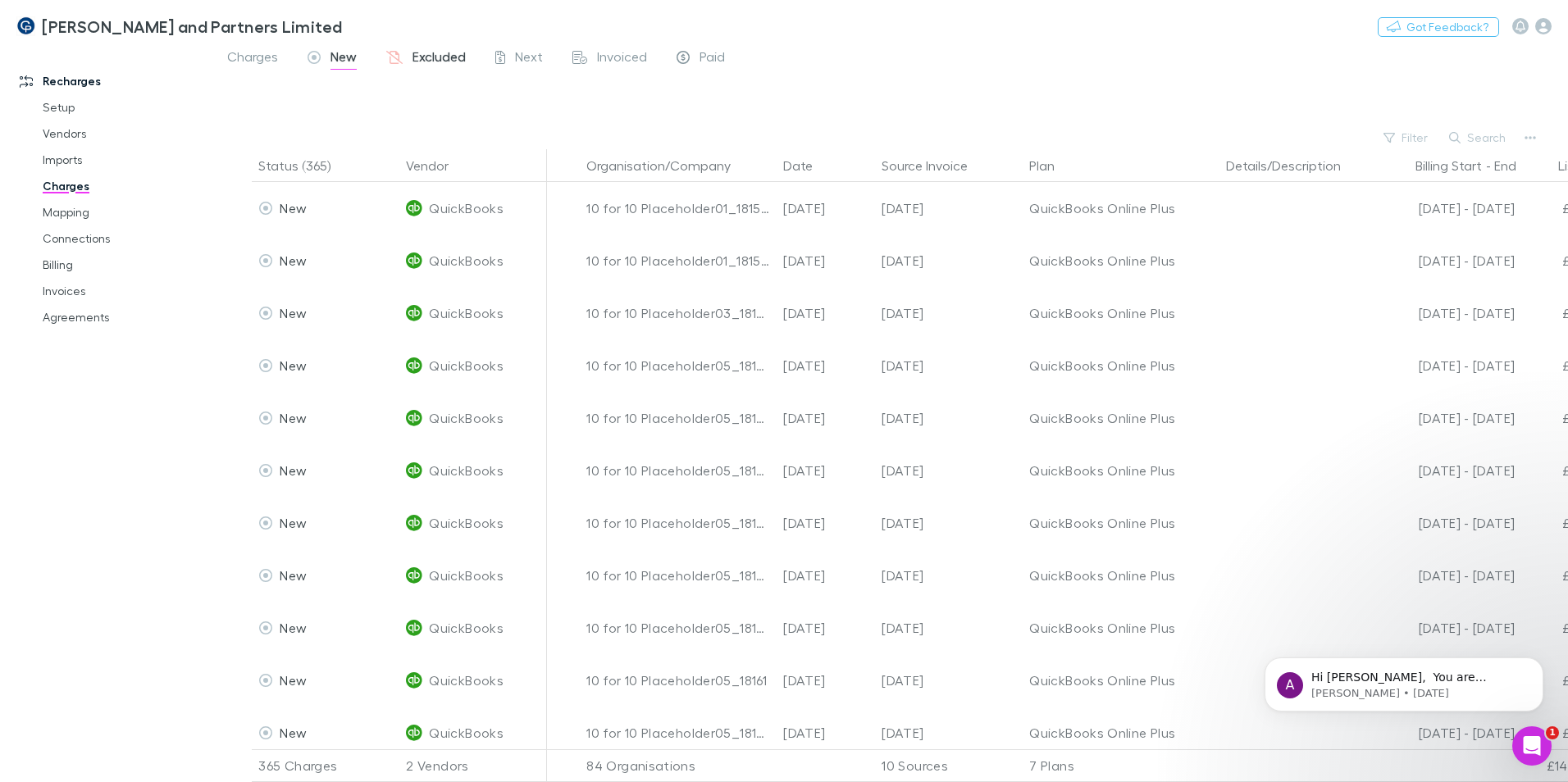
click at [429, 63] on span "Excluded" at bounding box center [439, 59] width 53 height 22
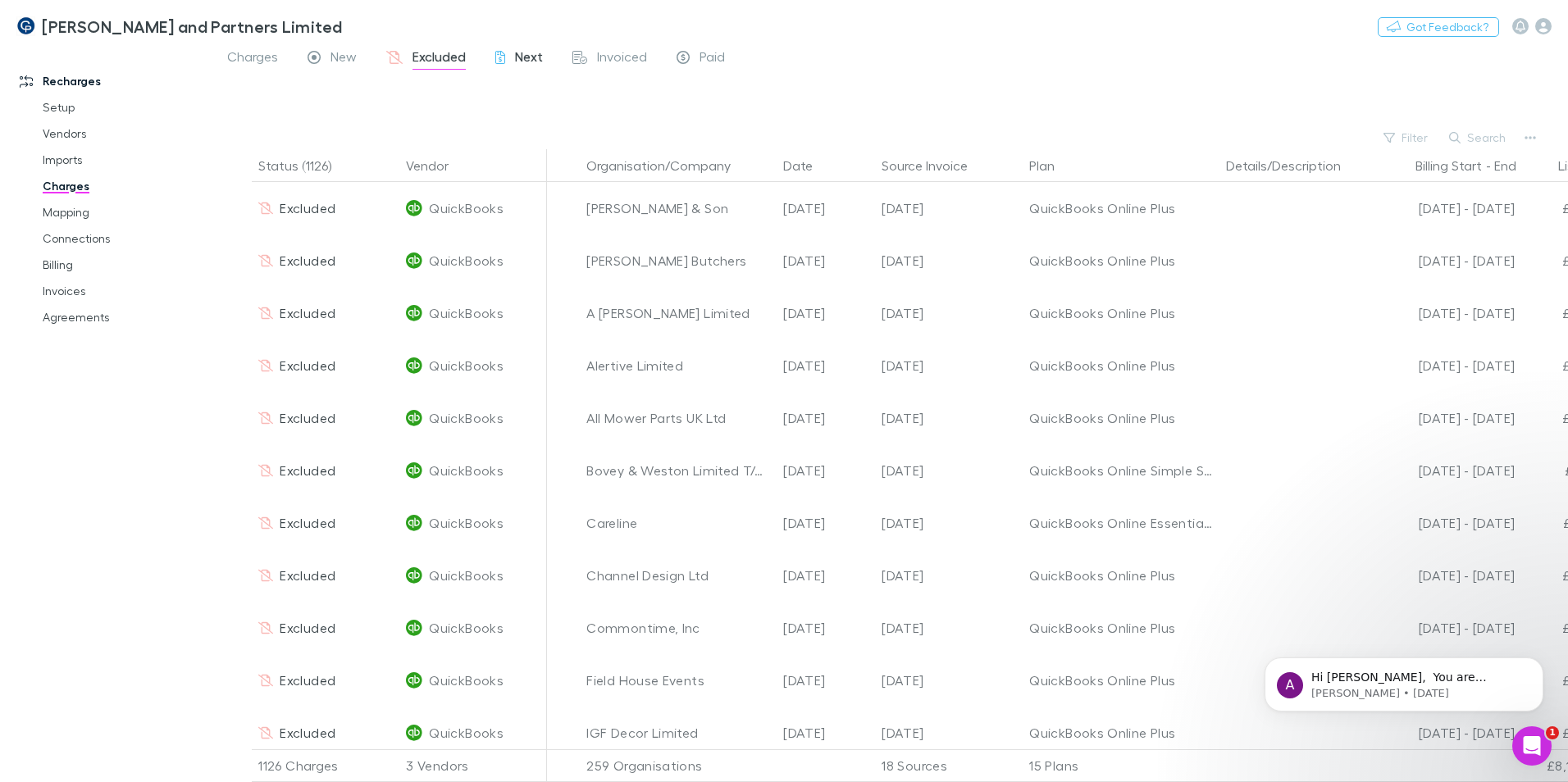
click at [513, 63] on div "Next" at bounding box center [519, 59] width 47 height 22
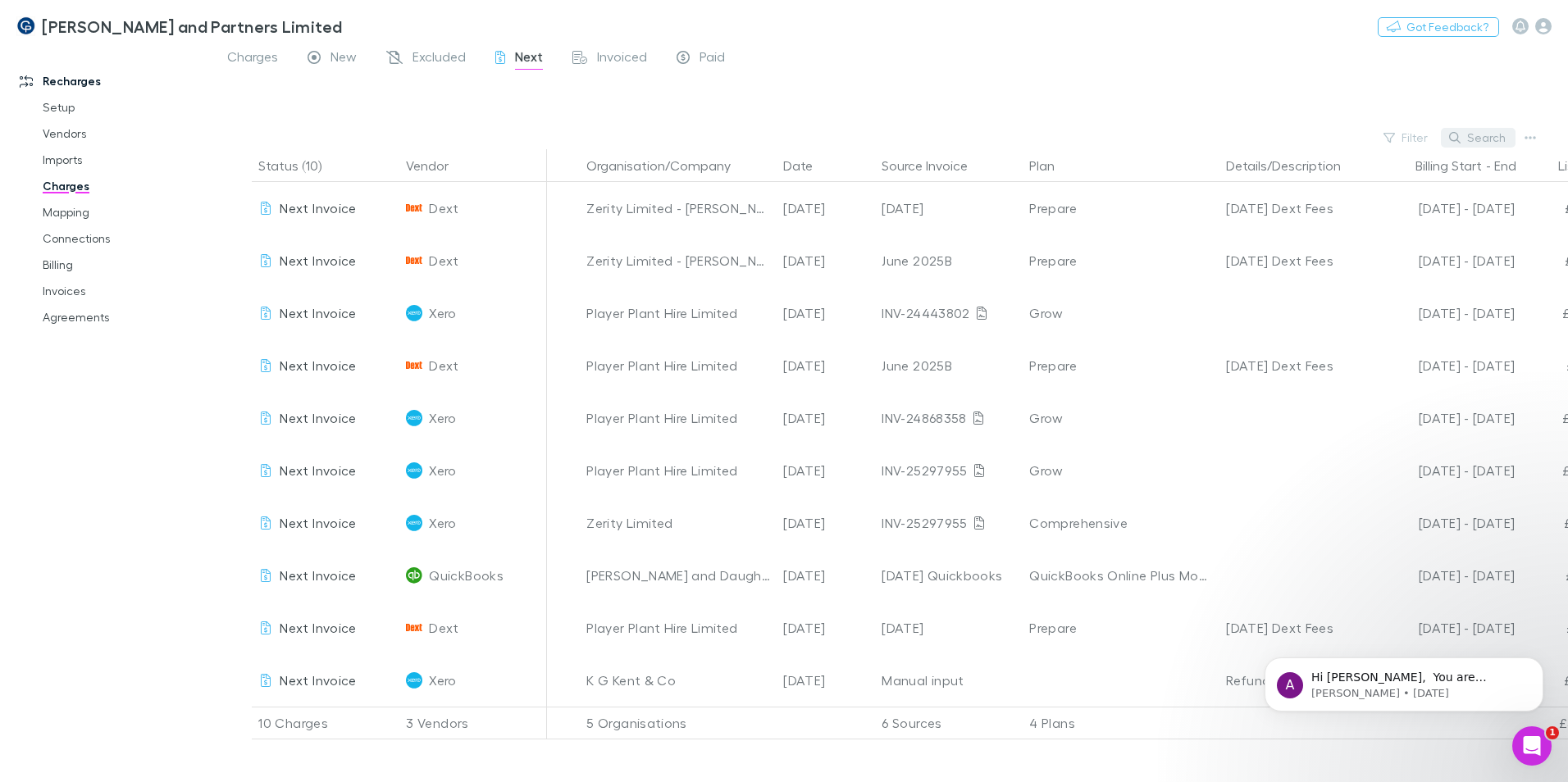
click at [1469, 141] on button "Search" at bounding box center [1478, 138] width 74 height 20
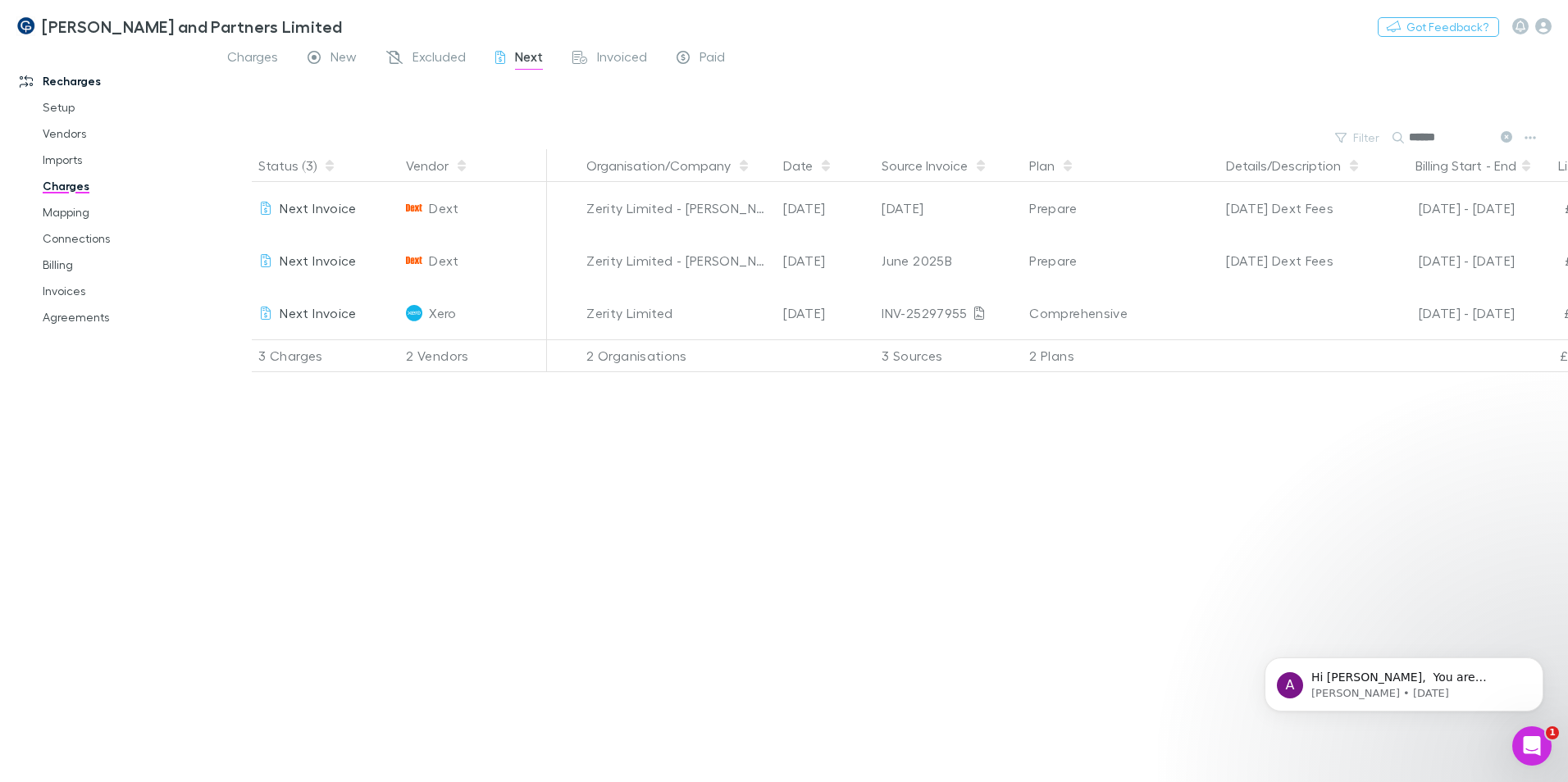
type input "******"
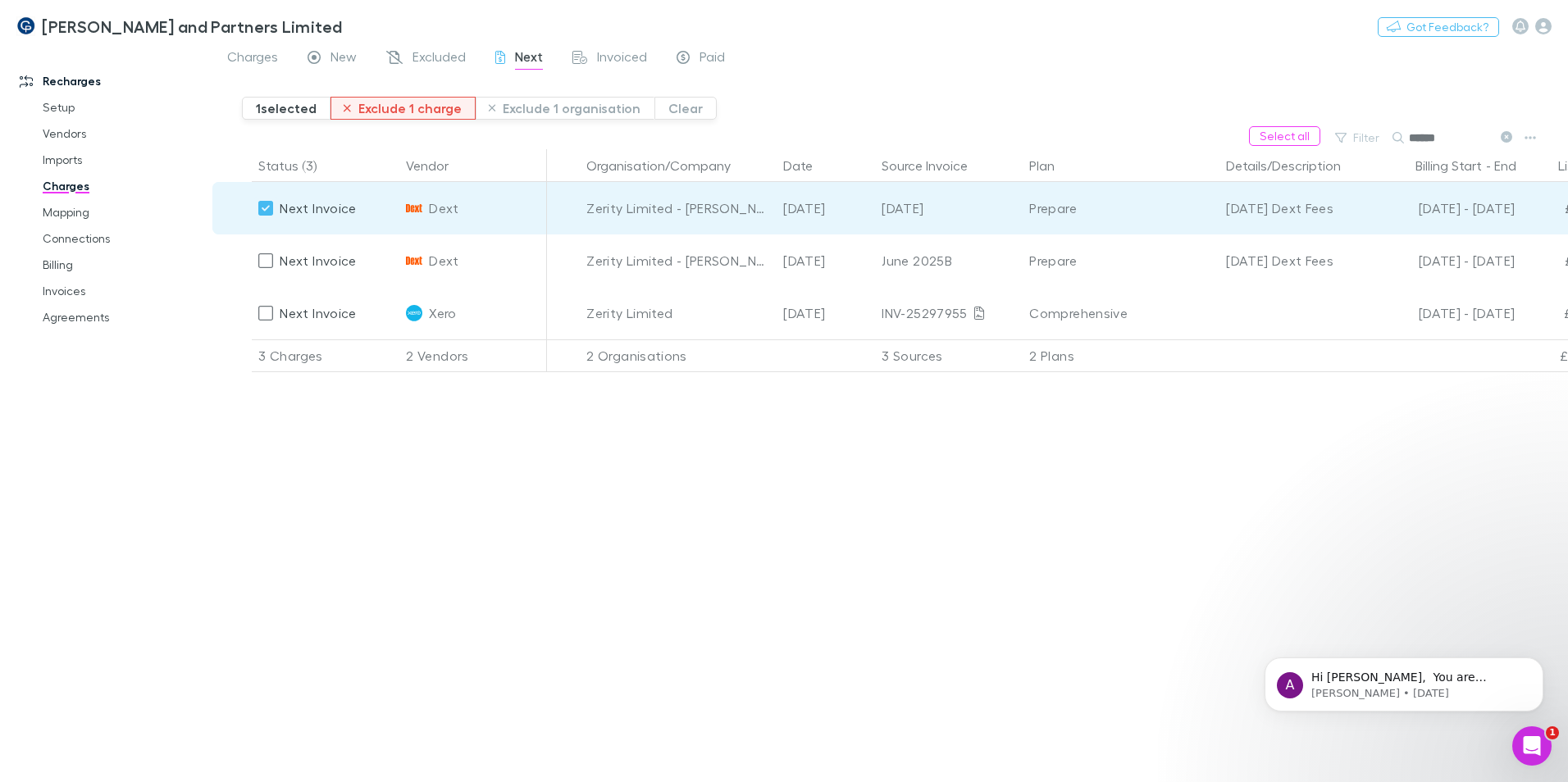
click at [402, 108] on button "Exclude 1 charge" at bounding box center [403, 108] width 145 height 23
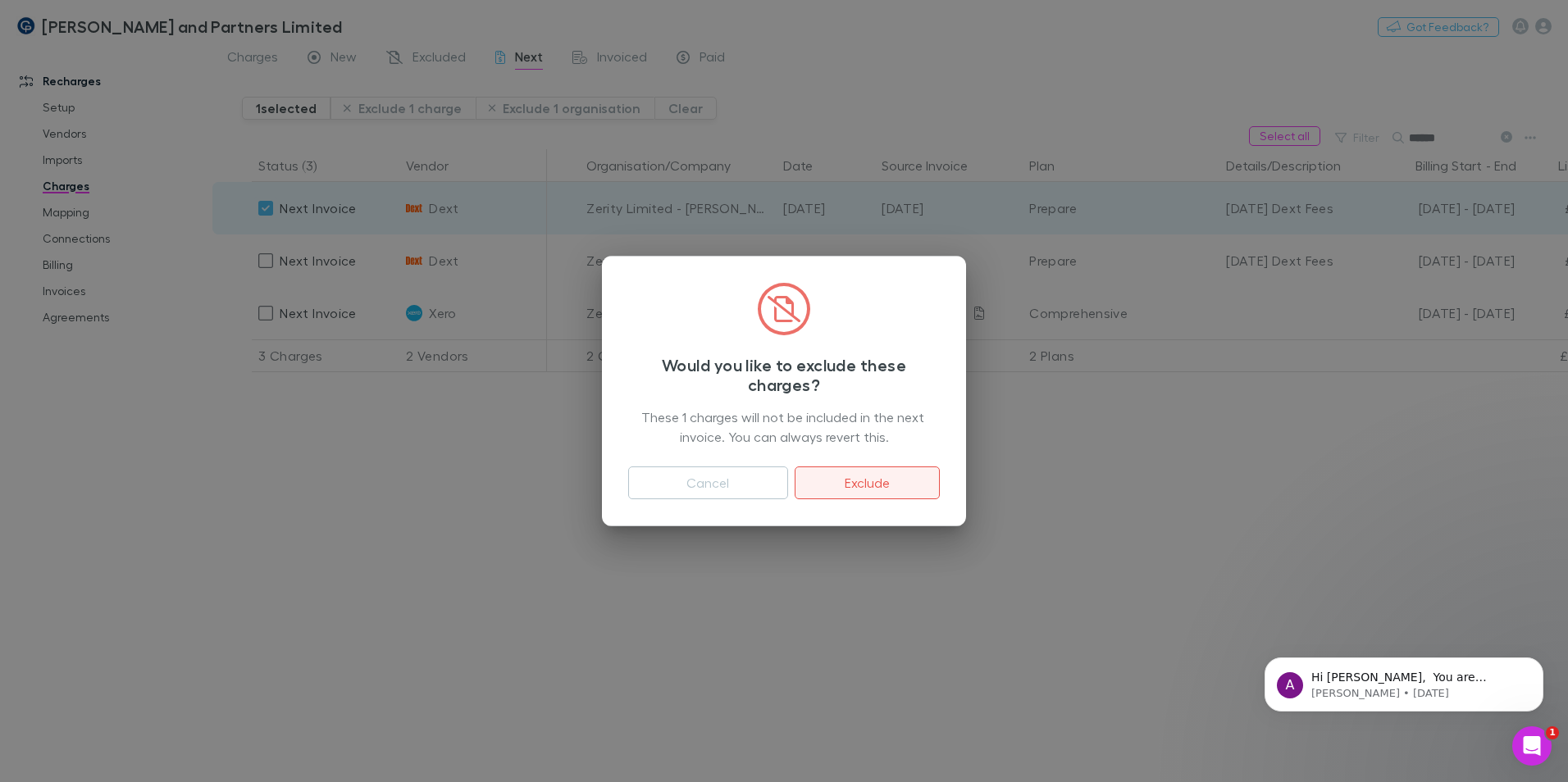
click at [848, 482] on button "Exclude" at bounding box center [867, 483] width 145 height 33
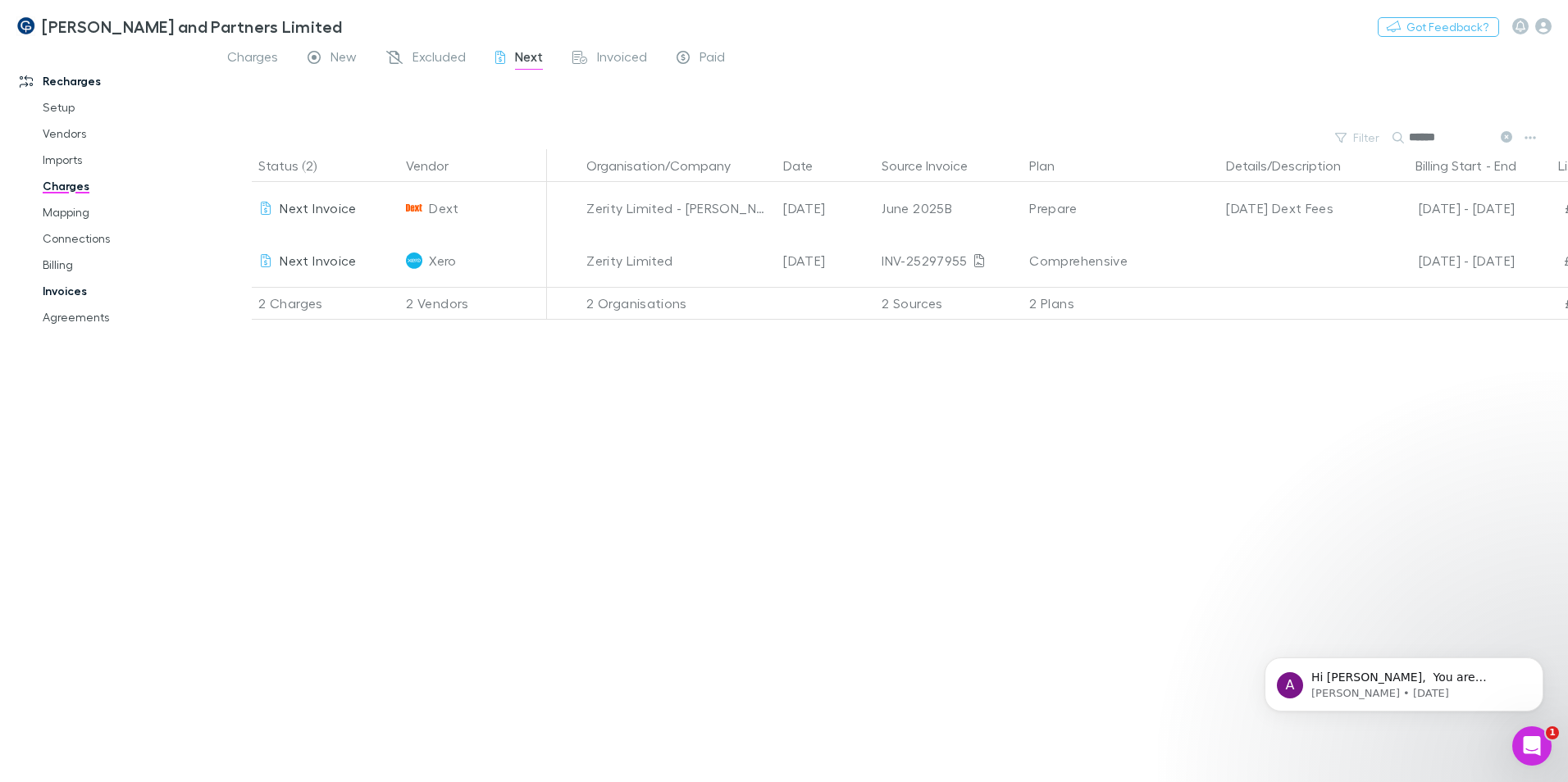
click at [75, 294] on link "Invoices" at bounding box center [123, 291] width 195 height 26
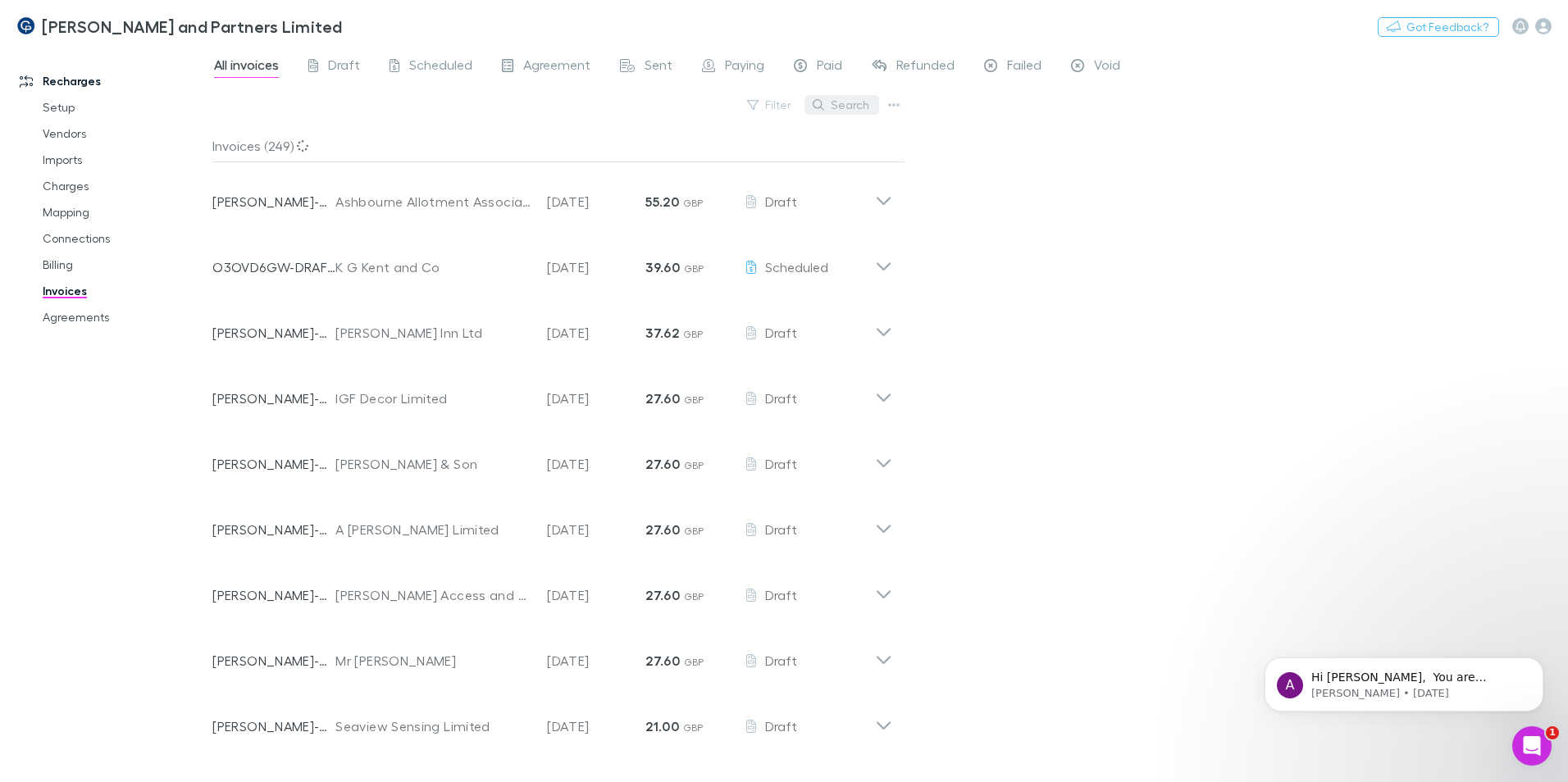
click at [840, 97] on button "Search" at bounding box center [842, 105] width 74 height 20
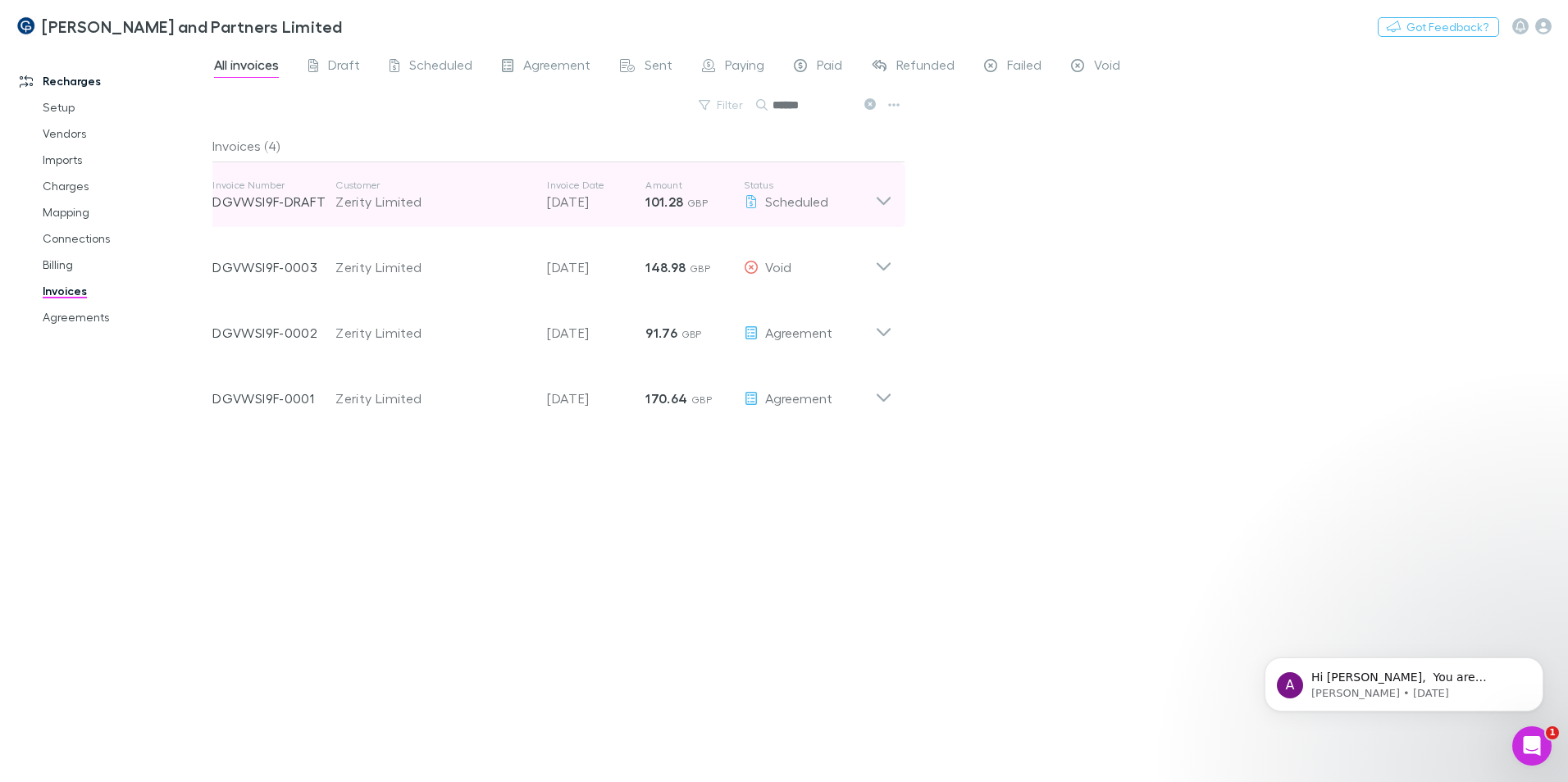
type input "******"
click at [878, 193] on icon at bounding box center [883, 195] width 17 height 33
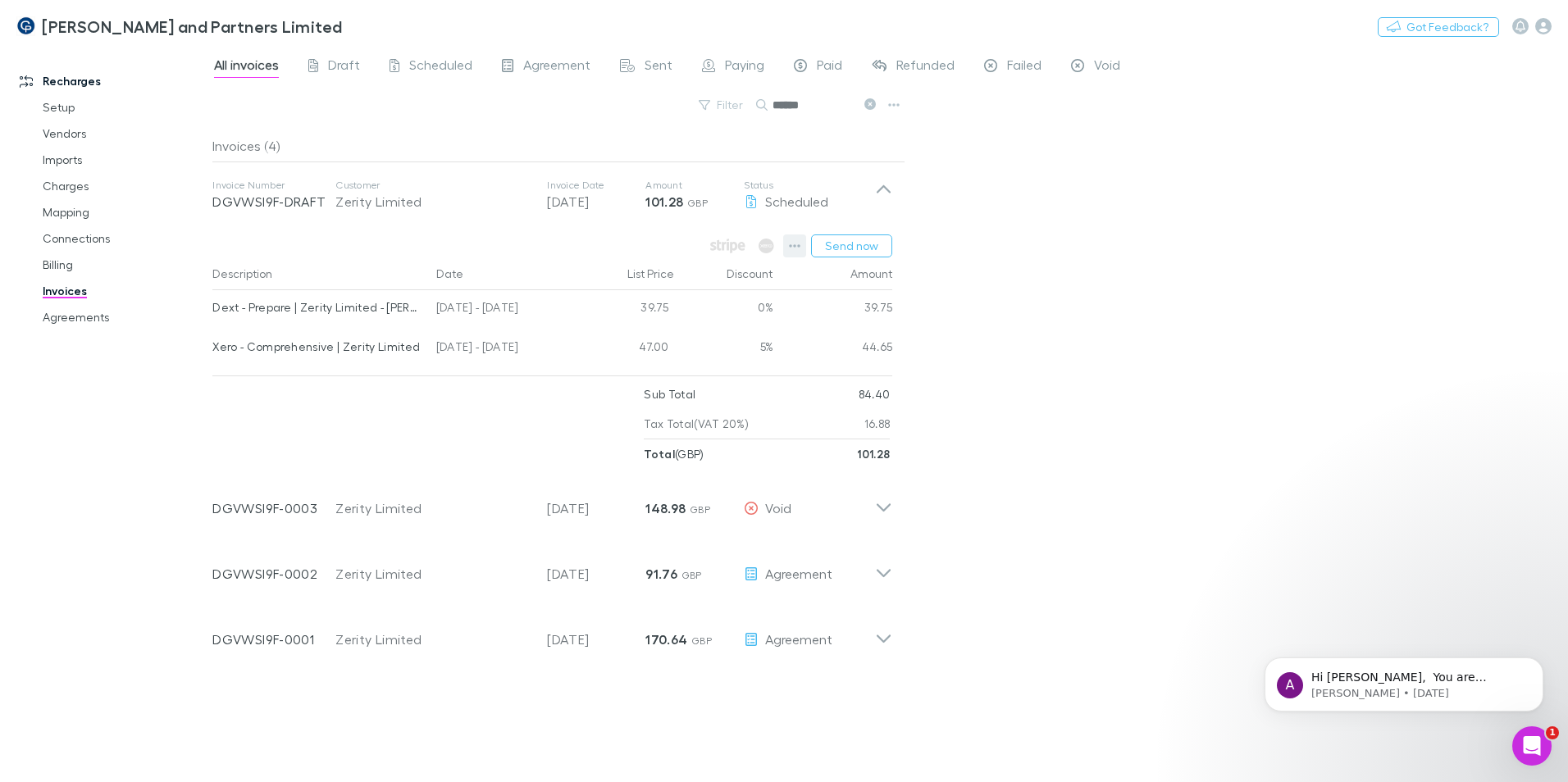
click at [794, 247] on icon "button" at bounding box center [794, 246] width 12 height 13
click at [642, 349] on p "Add charge" at bounding box center [695, 342] width 199 height 20
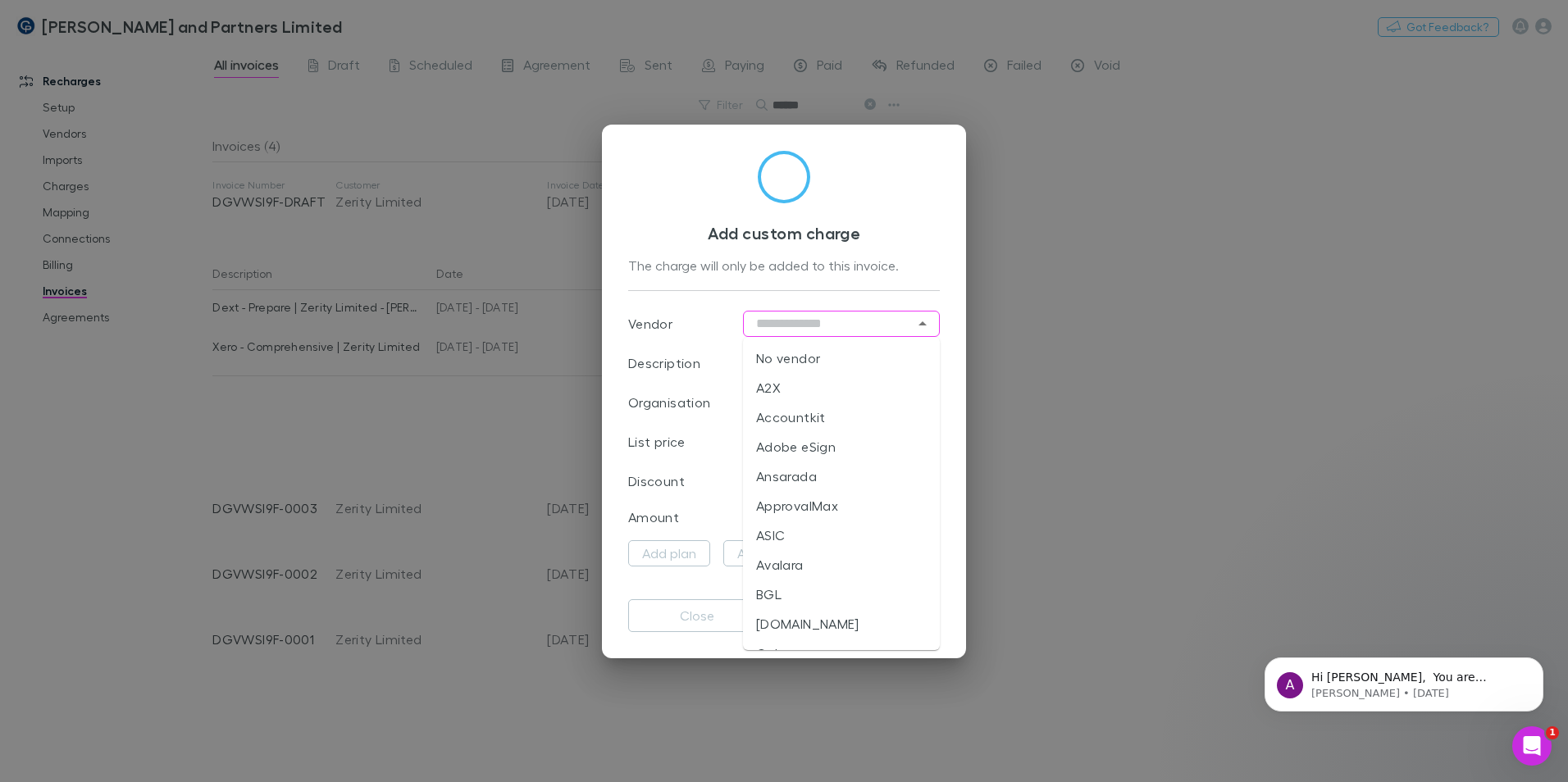
click at [811, 323] on input "text" at bounding box center [841, 323] width 197 height 26
click at [815, 362] on li "Dext" at bounding box center [841, 358] width 197 height 30
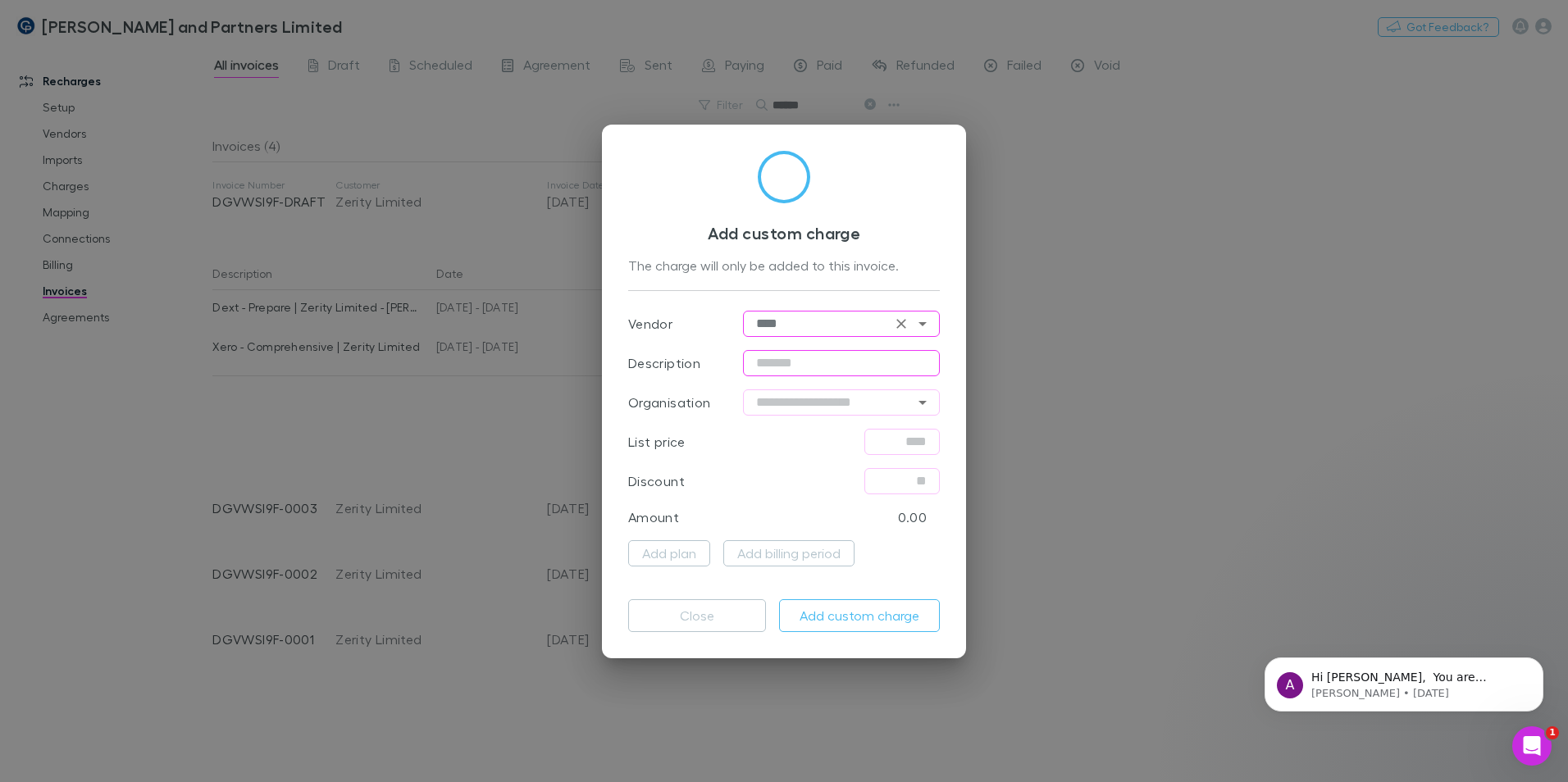
type input "****"
click at [815, 365] on input "text" at bounding box center [841, 362] width 197 height 26
type input "**********"
click at [847, 415] on input "text" at bounding box center [841, 402] width 197 height 26
click at [847, 439] on li "Zerity Limited" at bounding box center [841, 437] width 197 height 30
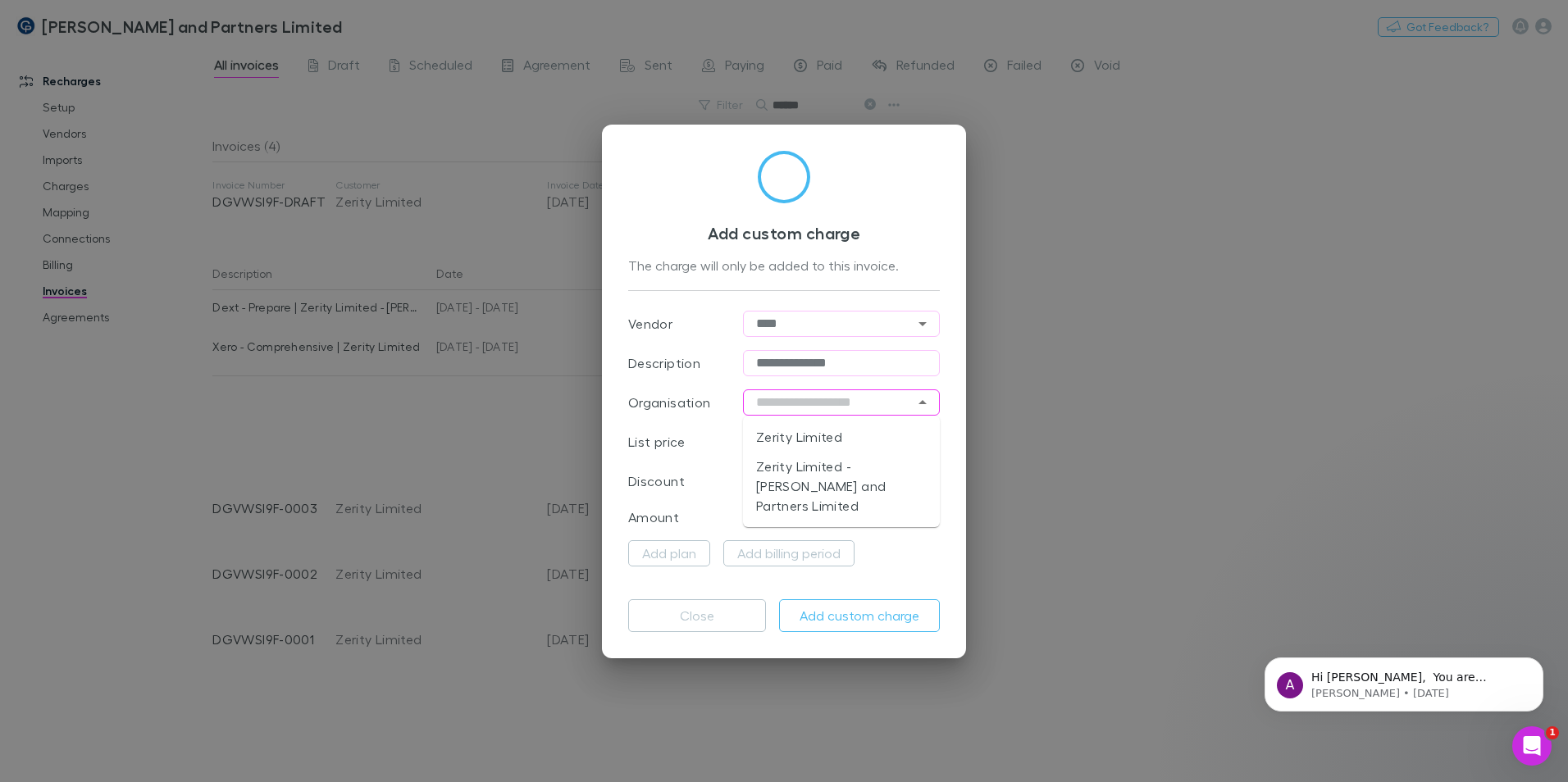
type input "**********"
click at [918, 444] on input "text" at bounding box center [902, 441] width 75 height 26
type input "*****"
type input "****"
click at [749, 558] on button "Add billing period" at bounding box center [789, 553] width 131 height 26
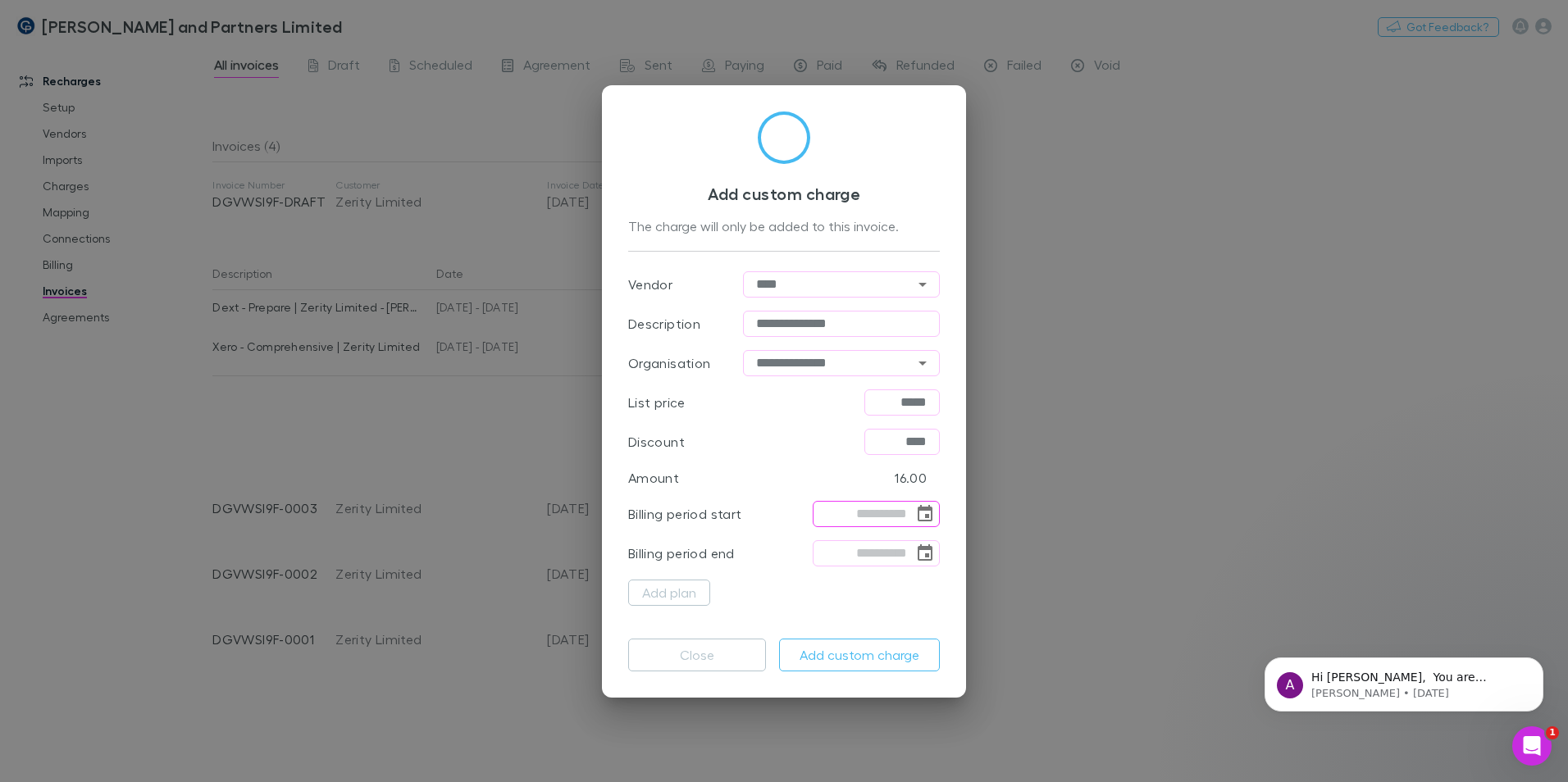
click at [856, 507] on input "tel" at bounding box center [863, 514] width 101 height 26
type input "**********"
click at [847, 660] on button "Add custom charge" at bounding box center [859, 655] width 160 height 33
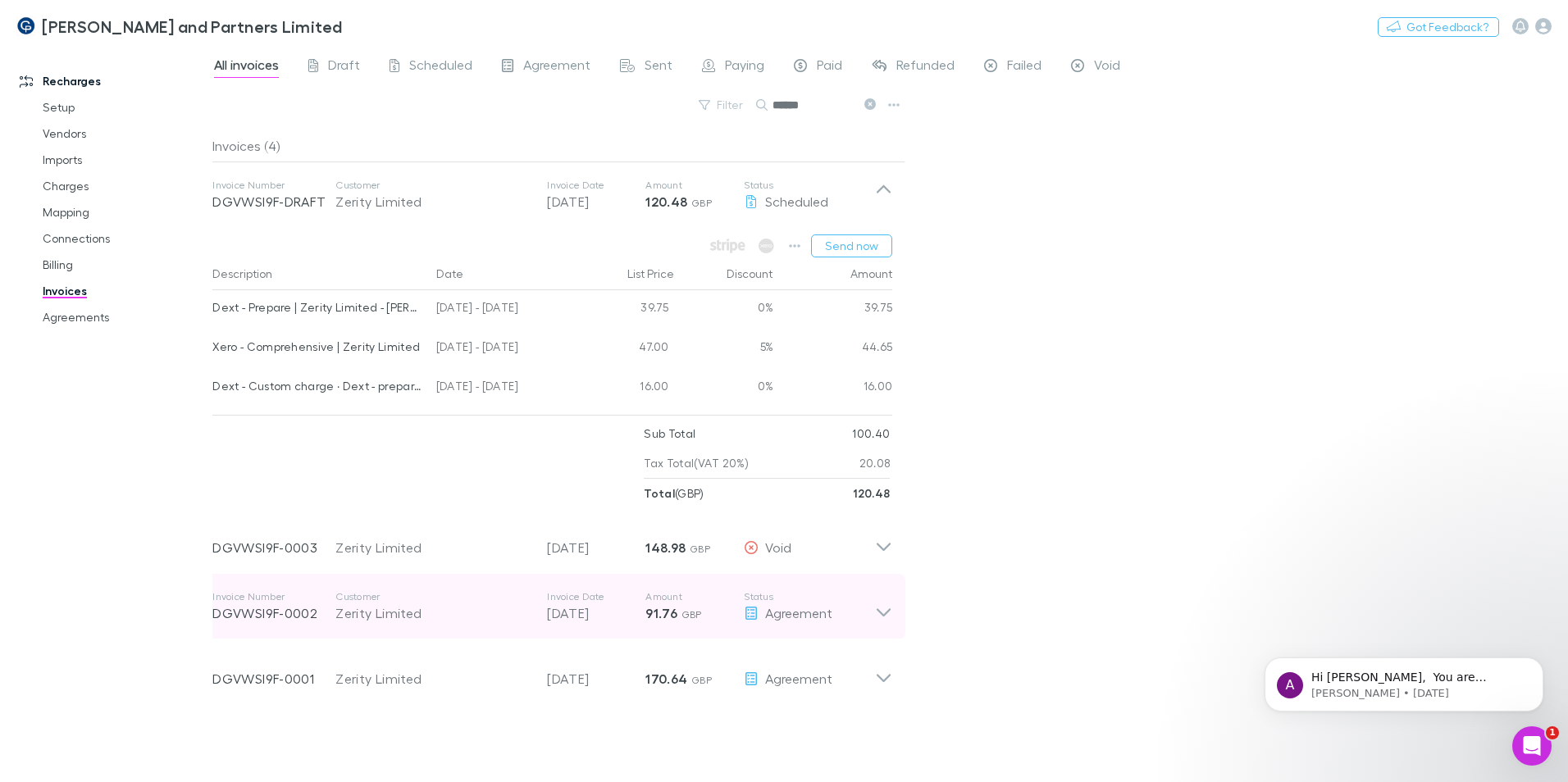
click at [881, 612] on icon at bounding box center [883, 612] width 14 height 8
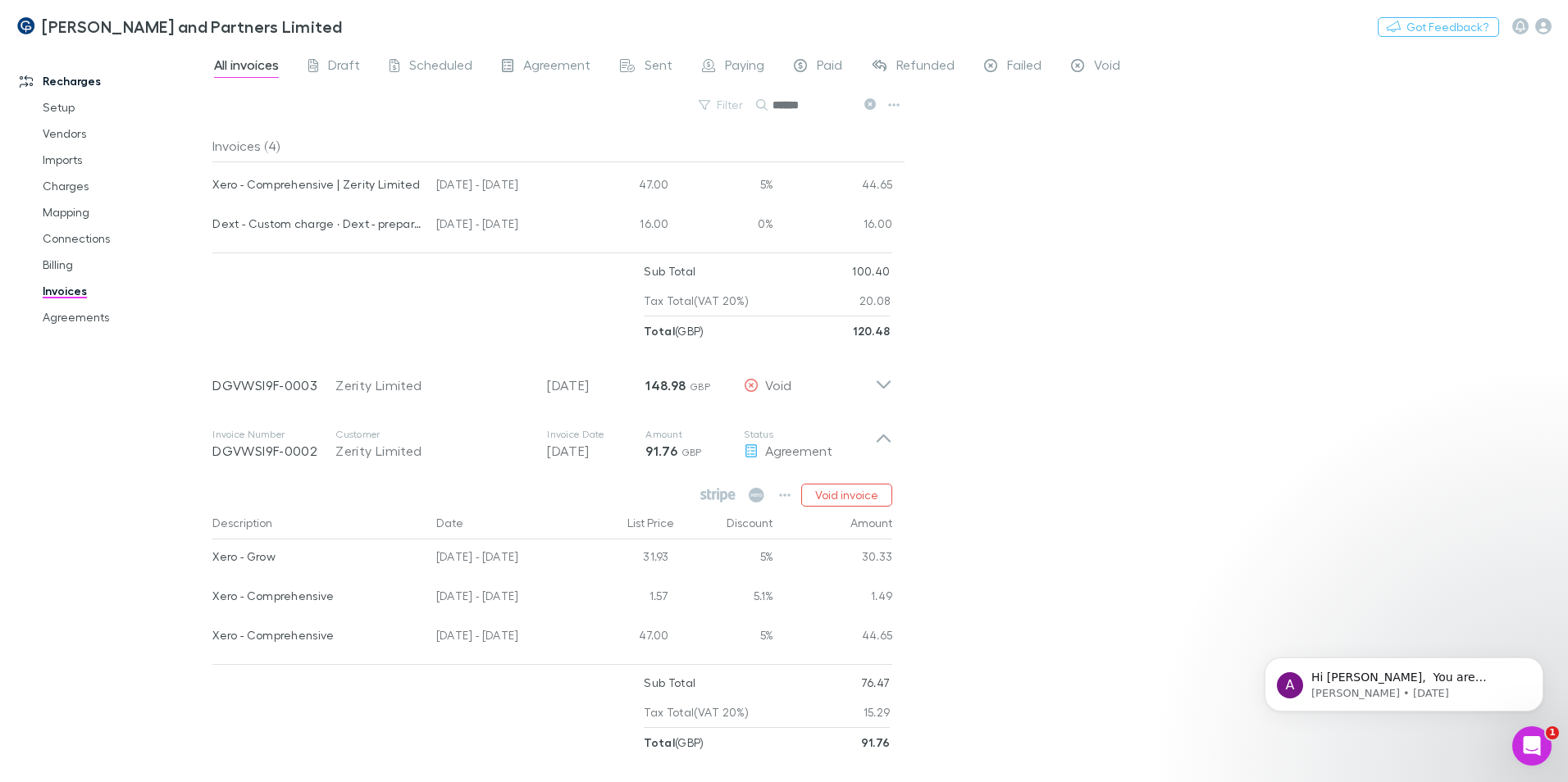
scroll to position [164, 0]
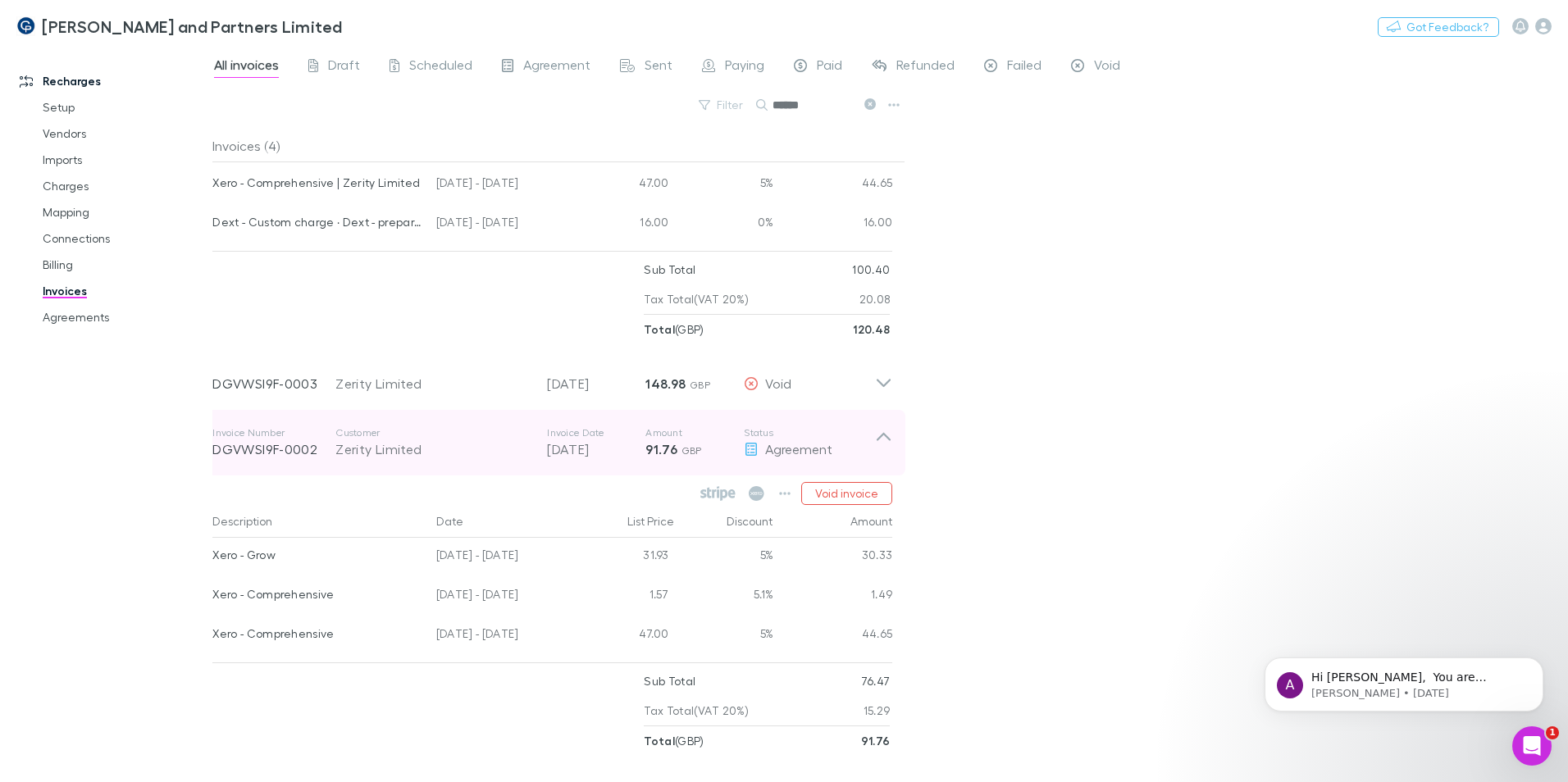
click at [888, 437] on icon at bounding box center [883, 437] width 14 height 8
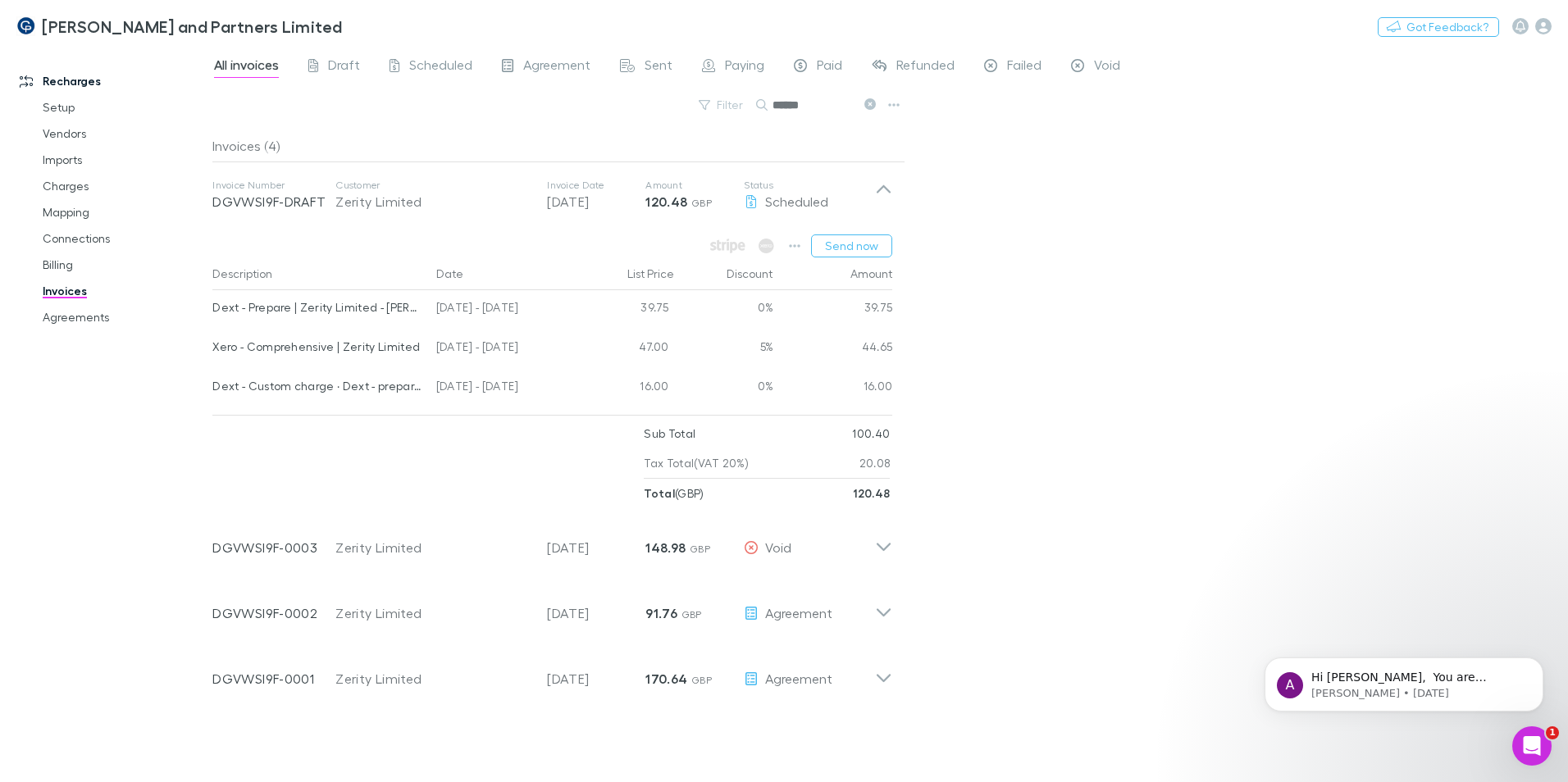
scroll to position [0, 0]
click at [796, 254] on button "button" at bounding box center [794, 246] width 23 height 23
click at [1105, 348] on div at bounding box center [784, 391] width 1568 height 782
click at [844, 256] on button "Send now" at bounding box center [852, 246] width 82 height 23
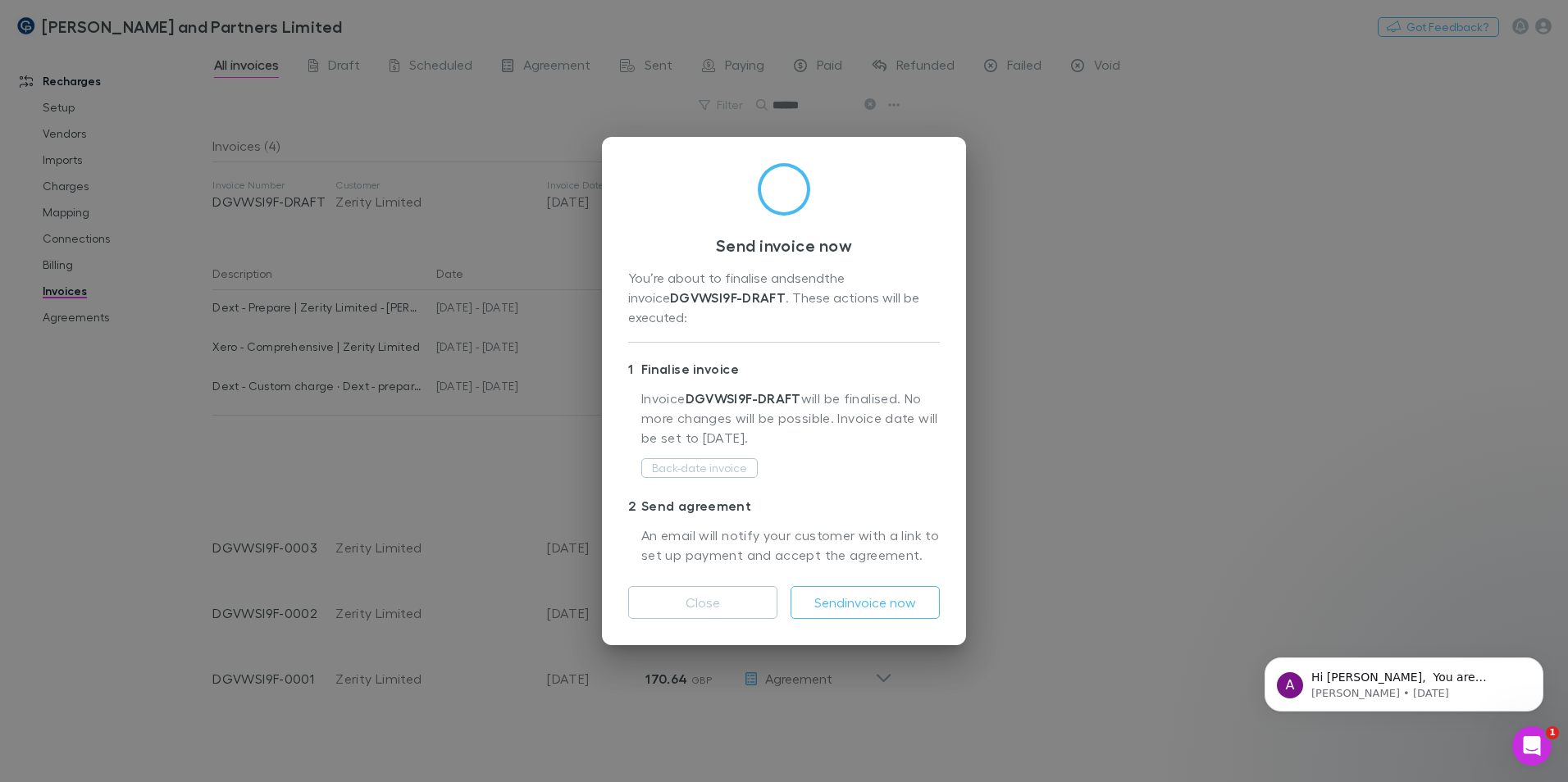
click at [719, 530] on p "An email will notify your customer with a link to set up payment and accept the…" at bounding box center [790, 545] width 298 height 41
click at [740, 598] on button "Close" at bounding box center [702, 603] width 150 height 33
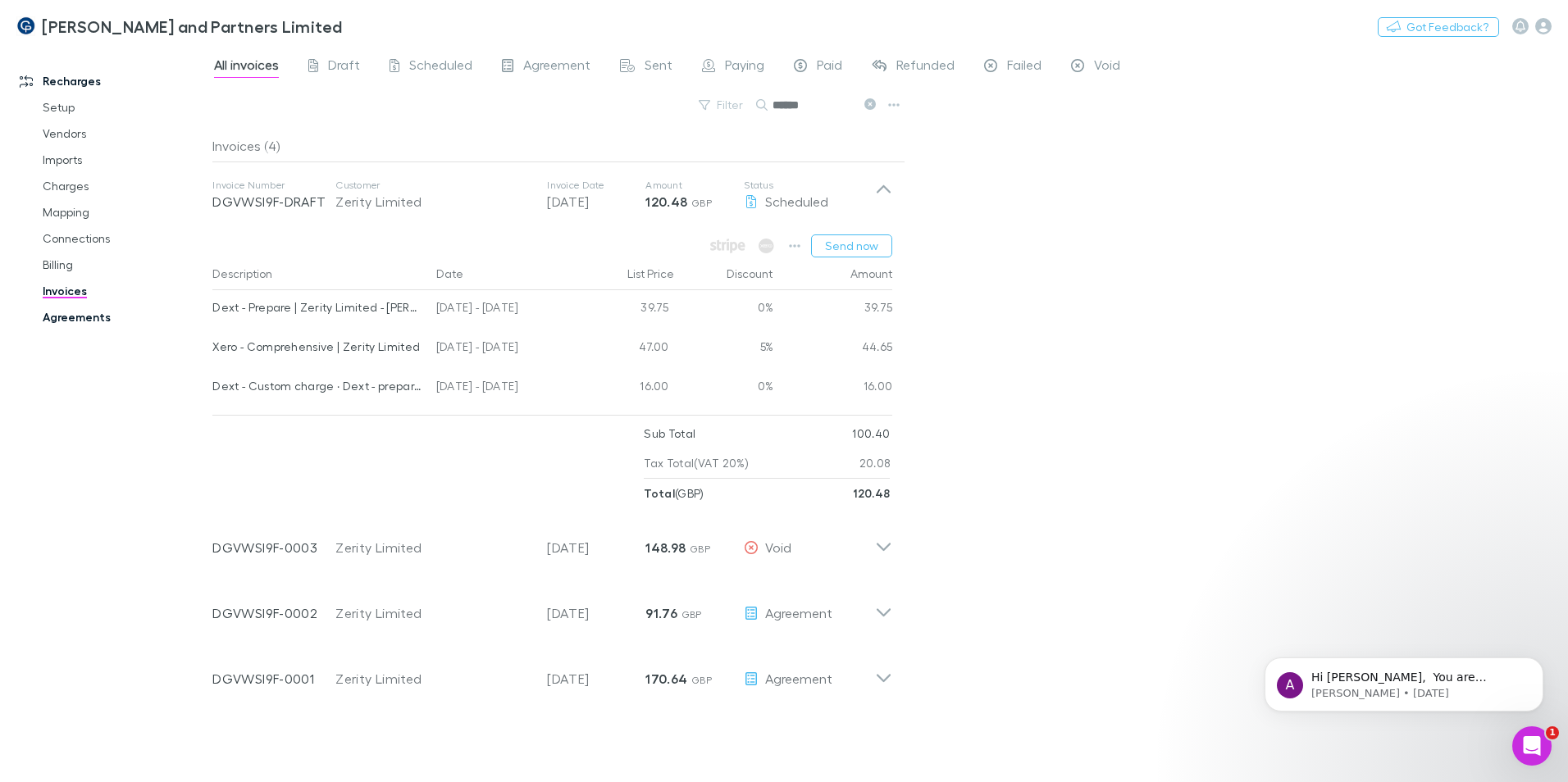
click at [78, 314] on link "Agreements" at bounding box center [123, 317] width 195 height 26
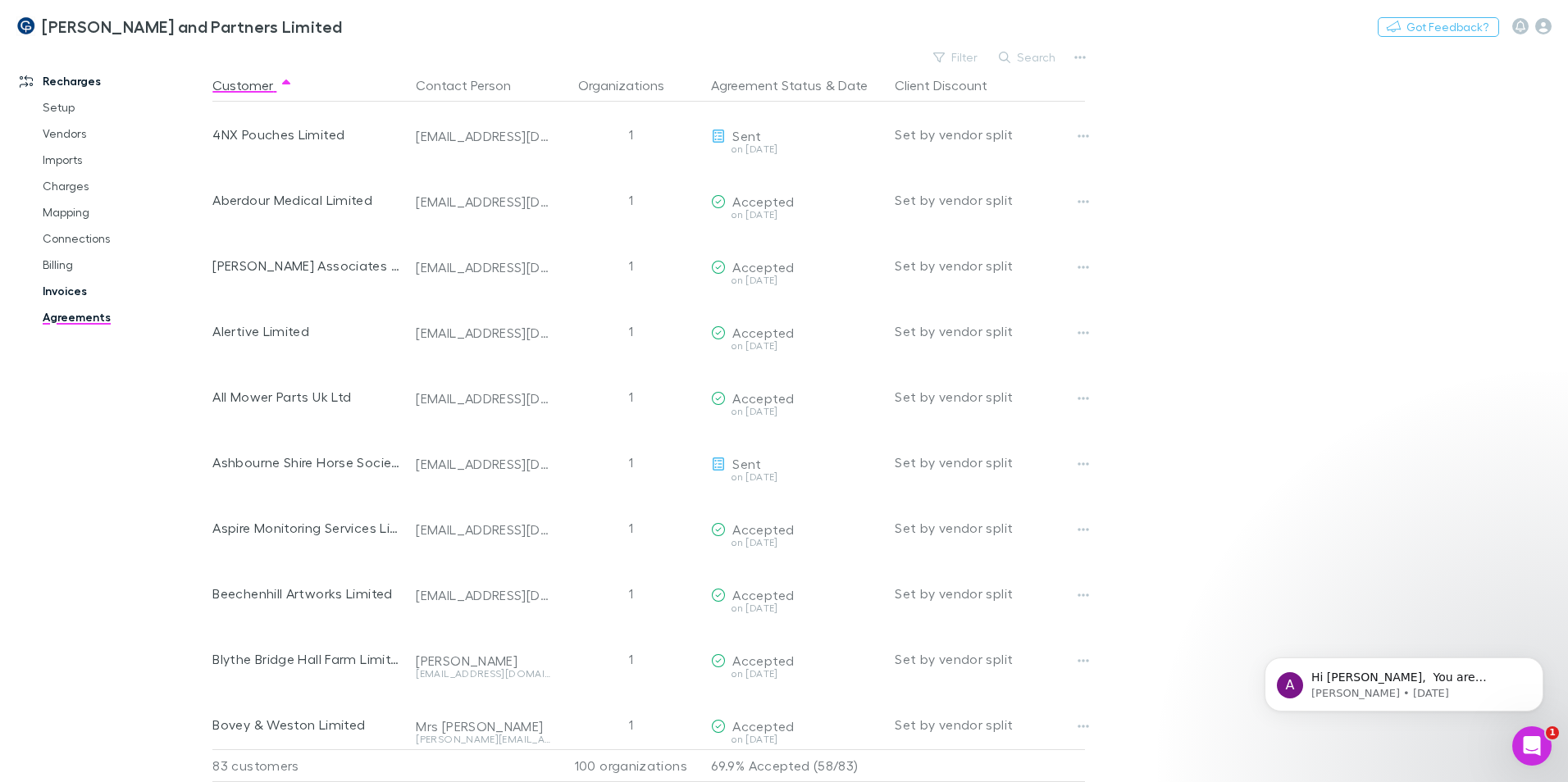
click at [64, 285] on link "Invoices" at bounding box center [123, 291] width 195 height 26
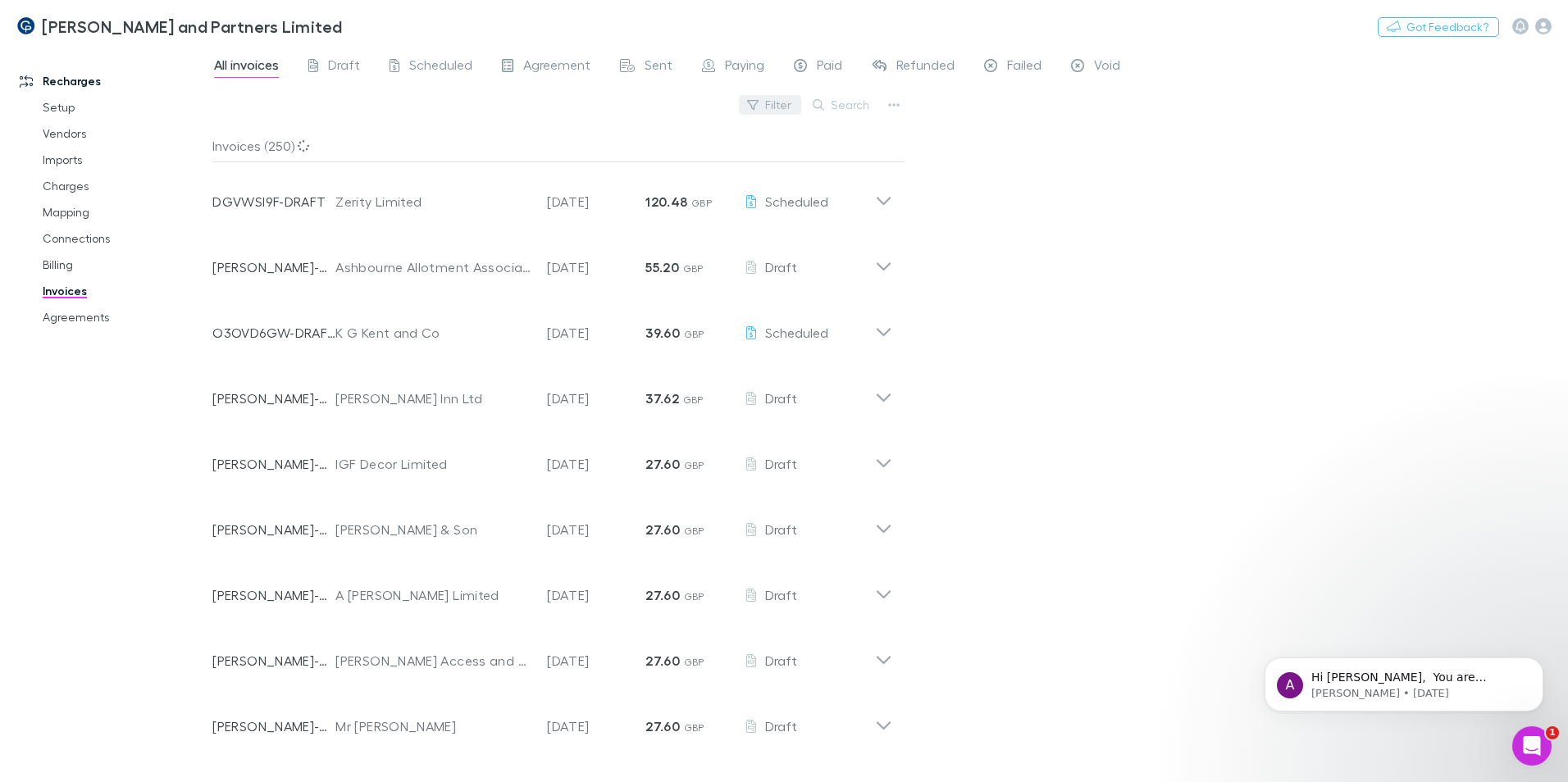
click at [785, 101] on button "Filter" at bounding box center [769, 105] width 63 height 20
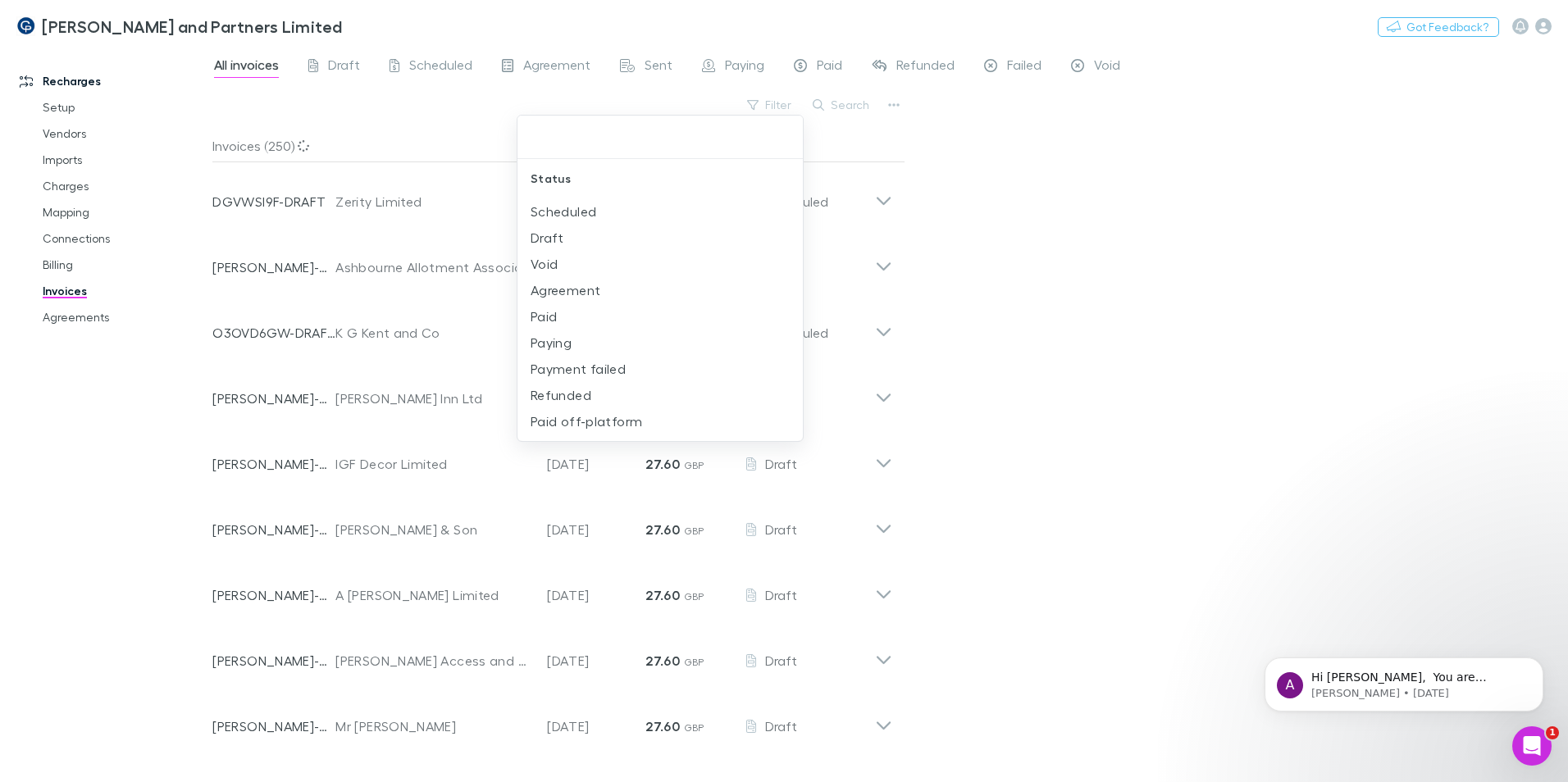
click at [832, 99] on div at bounding box center [784, 391] width 1568 height 782
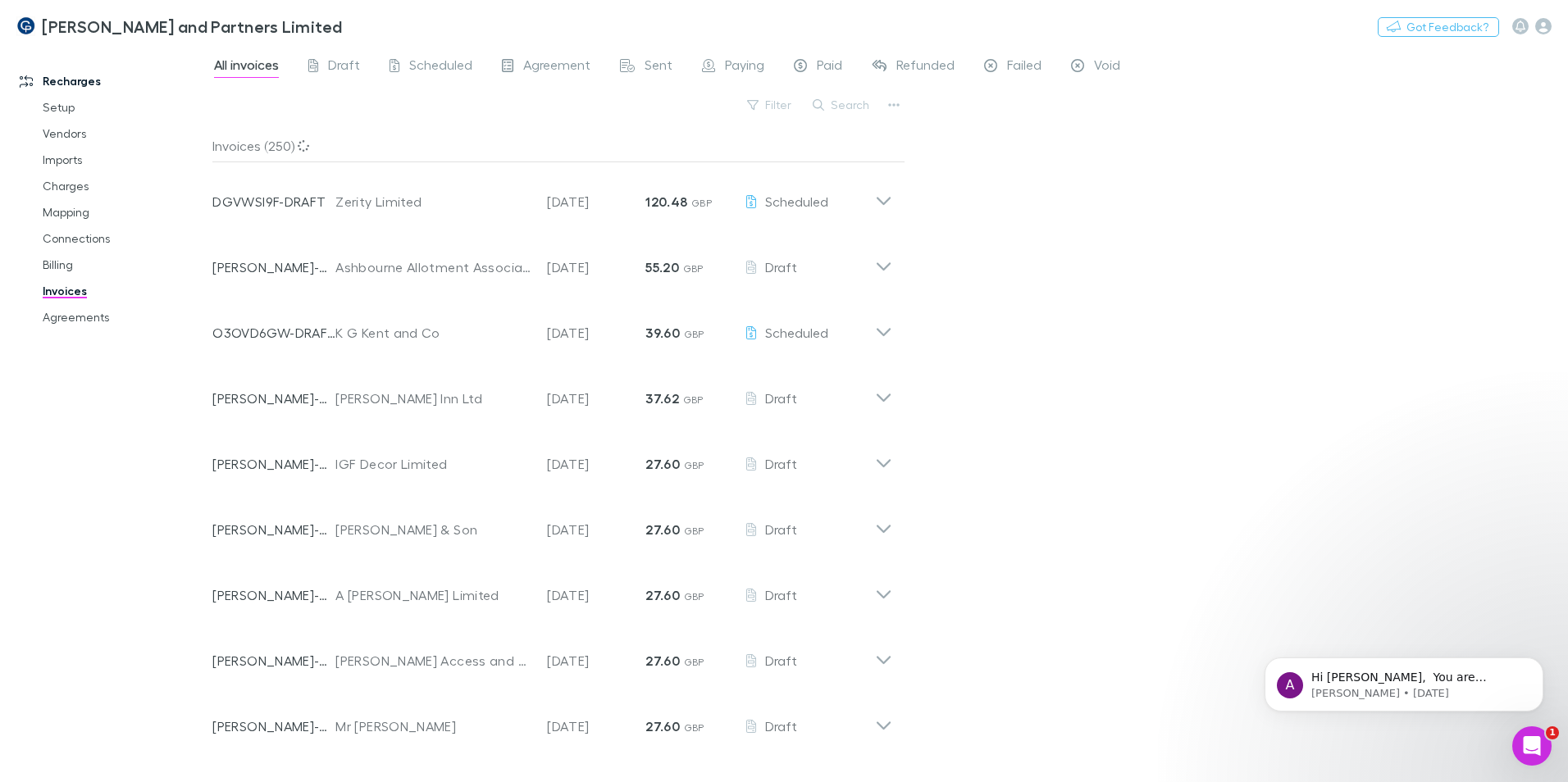
click at [841, 103] on button "Search" at bounding box center [842, 105] width 74 height 20
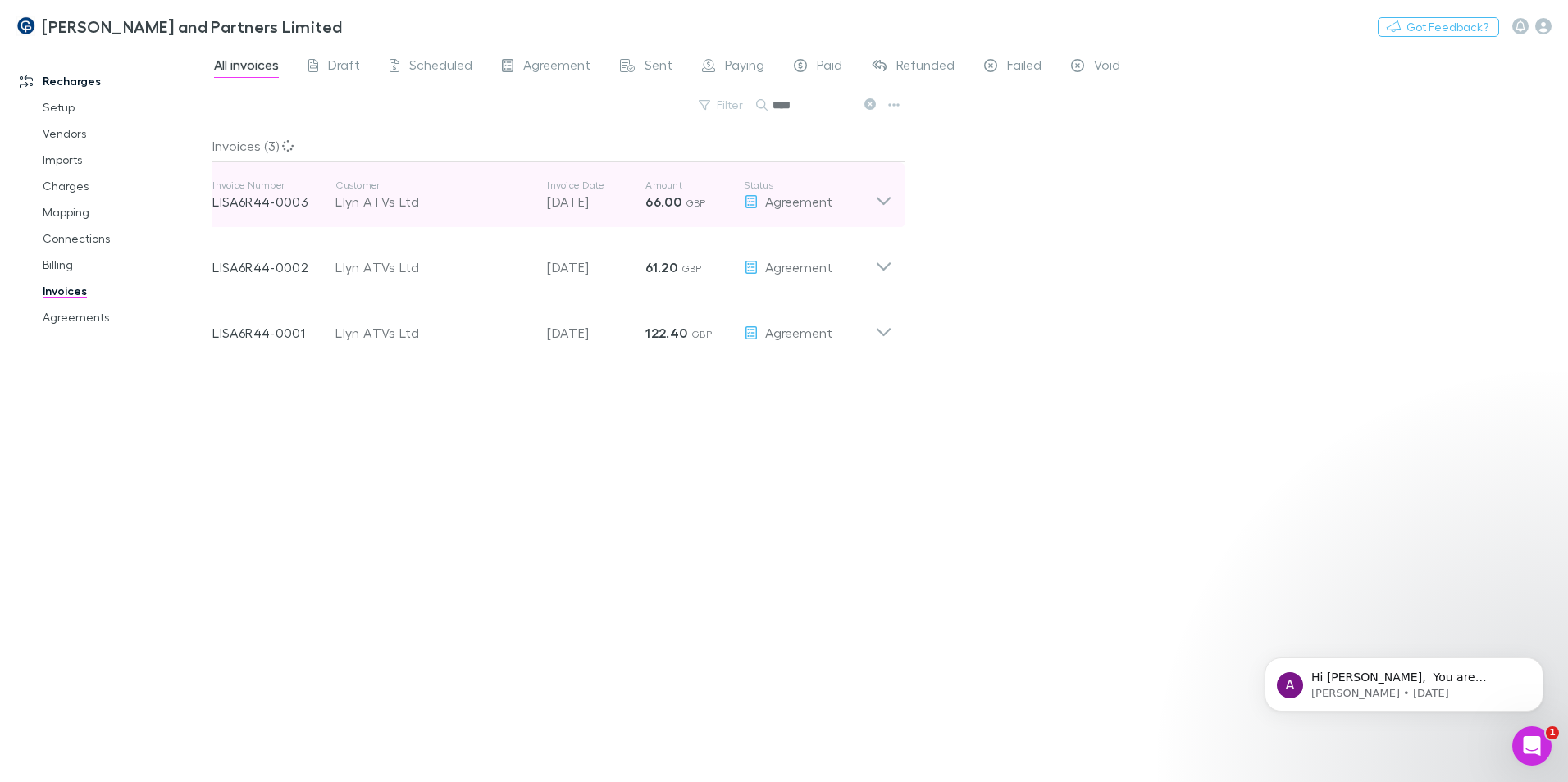
type input "****"
click at [886, 203] on icon at bounding box center [883, 195] width 17 height 33
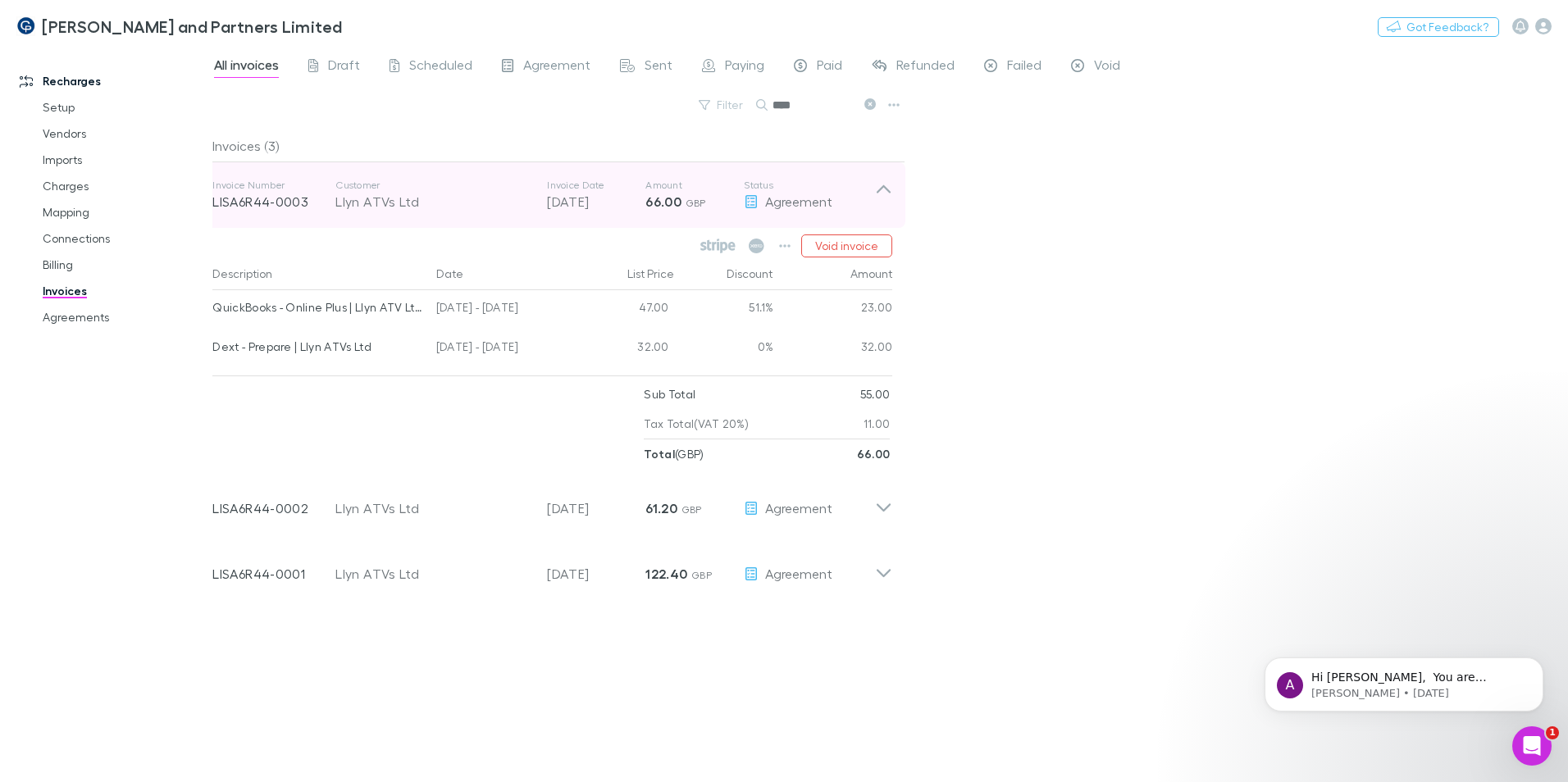
click at [887, 198] on icon at bounding box center [883, 195] width 17 height 33
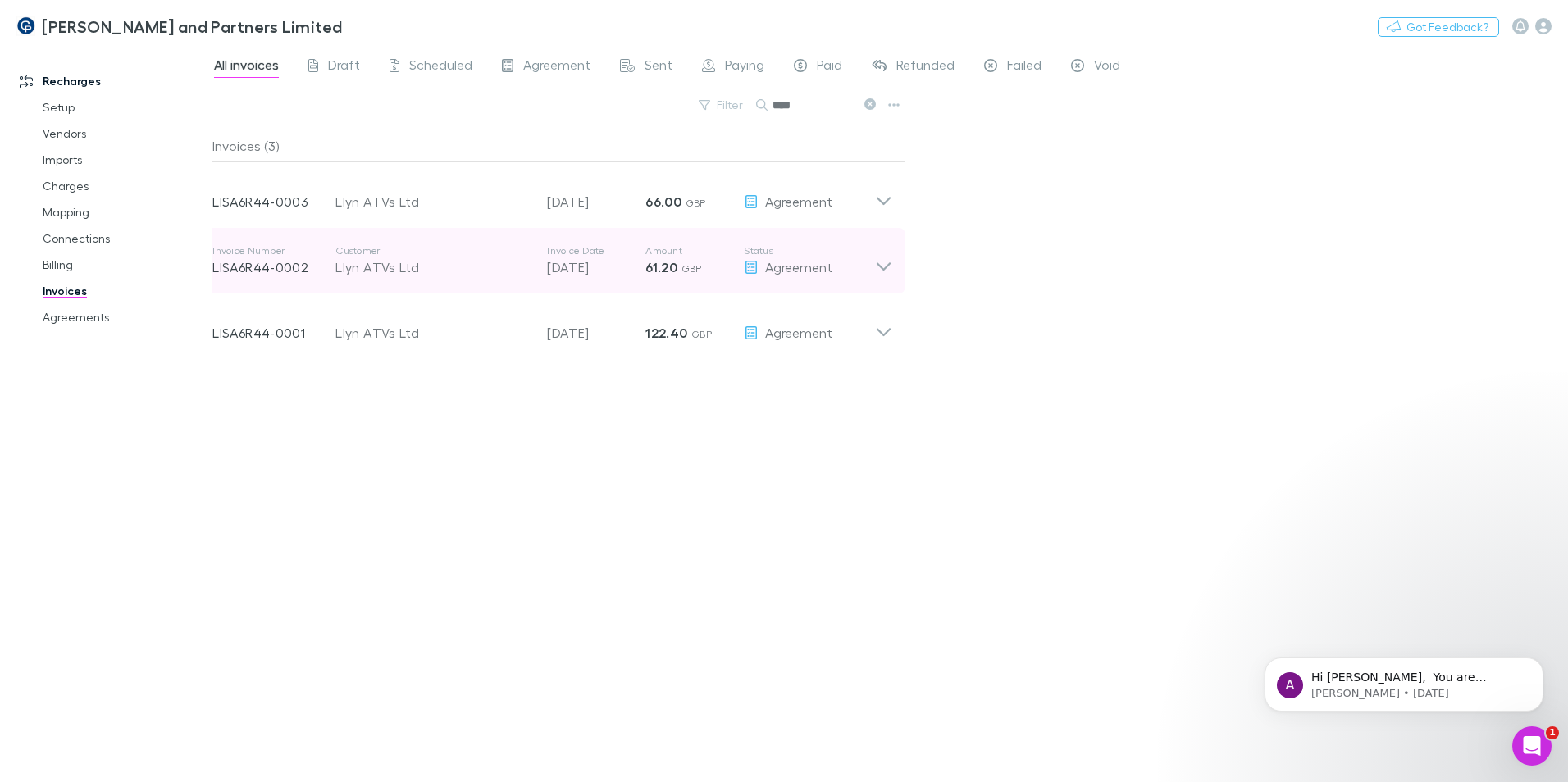
click at [884, 255] on icon at bounding box center [883, 261] width 17 height 33
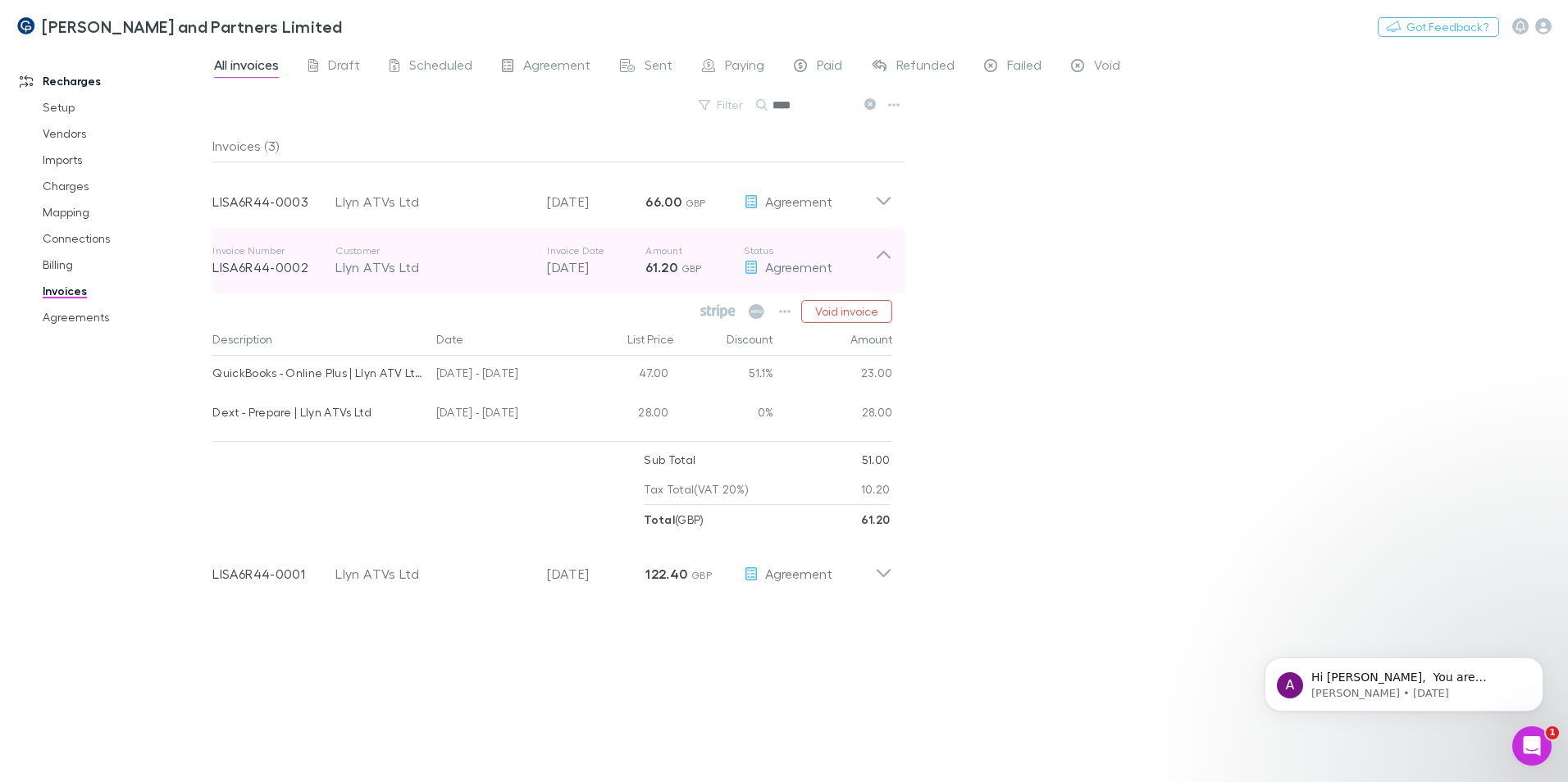
click at [884, 255] on icon at bounding box center [883, 261] width 17 height 33
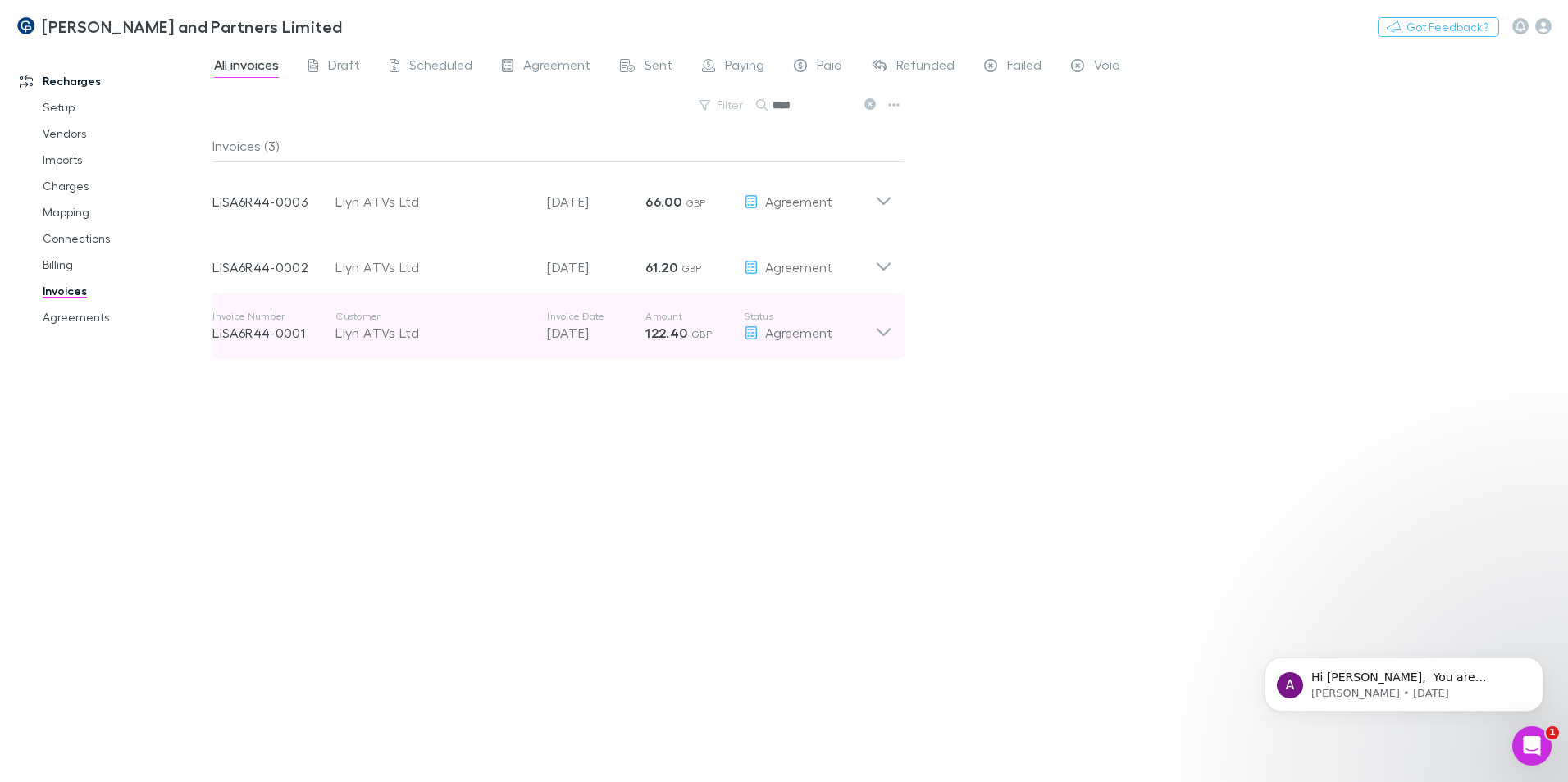
click at [883, 317] on icon at bounding box center [883, 326] width 17 height 33
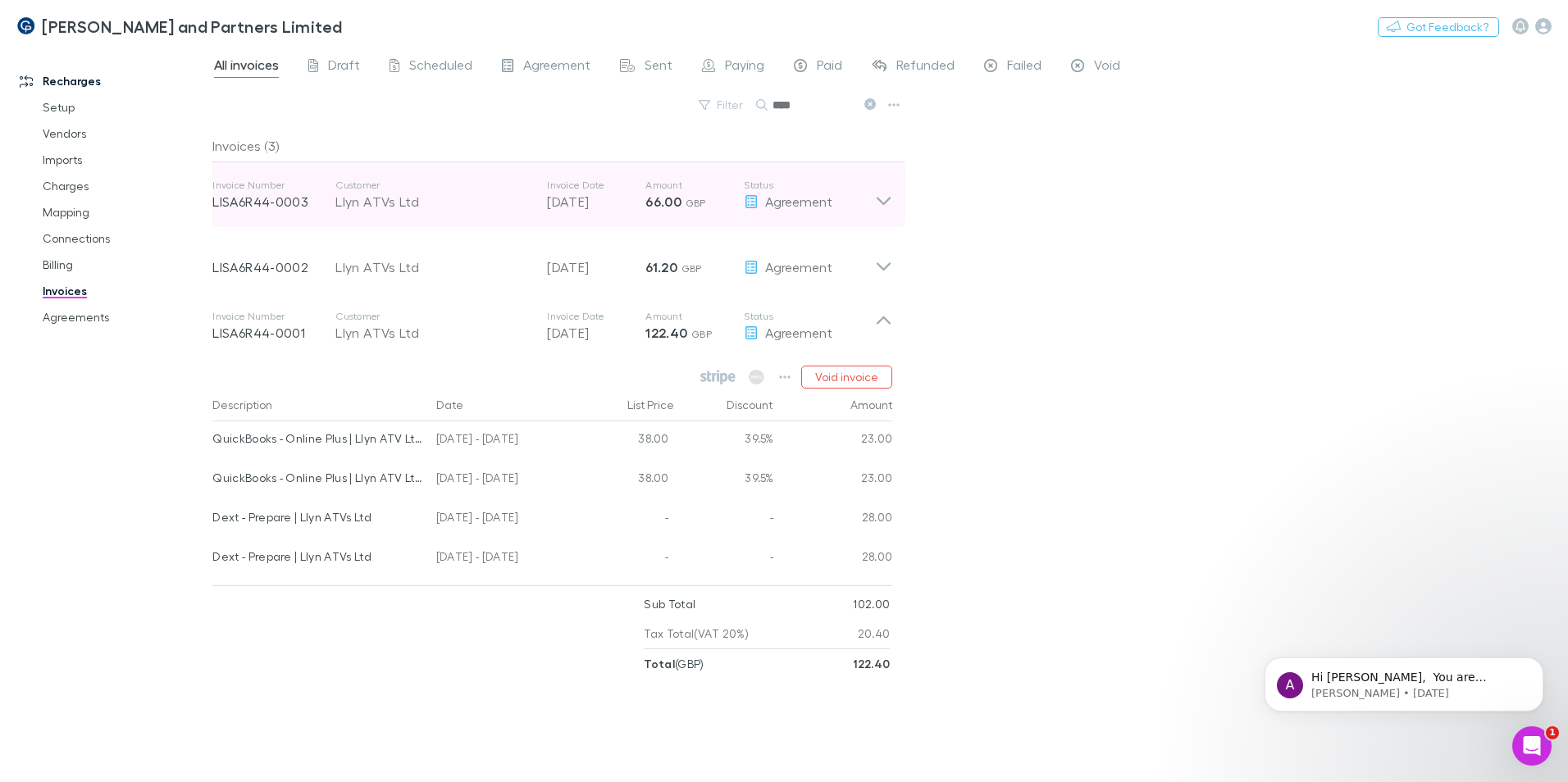
click at [886, 205] on icon at bounding box center [883, 195] width 17 height 33
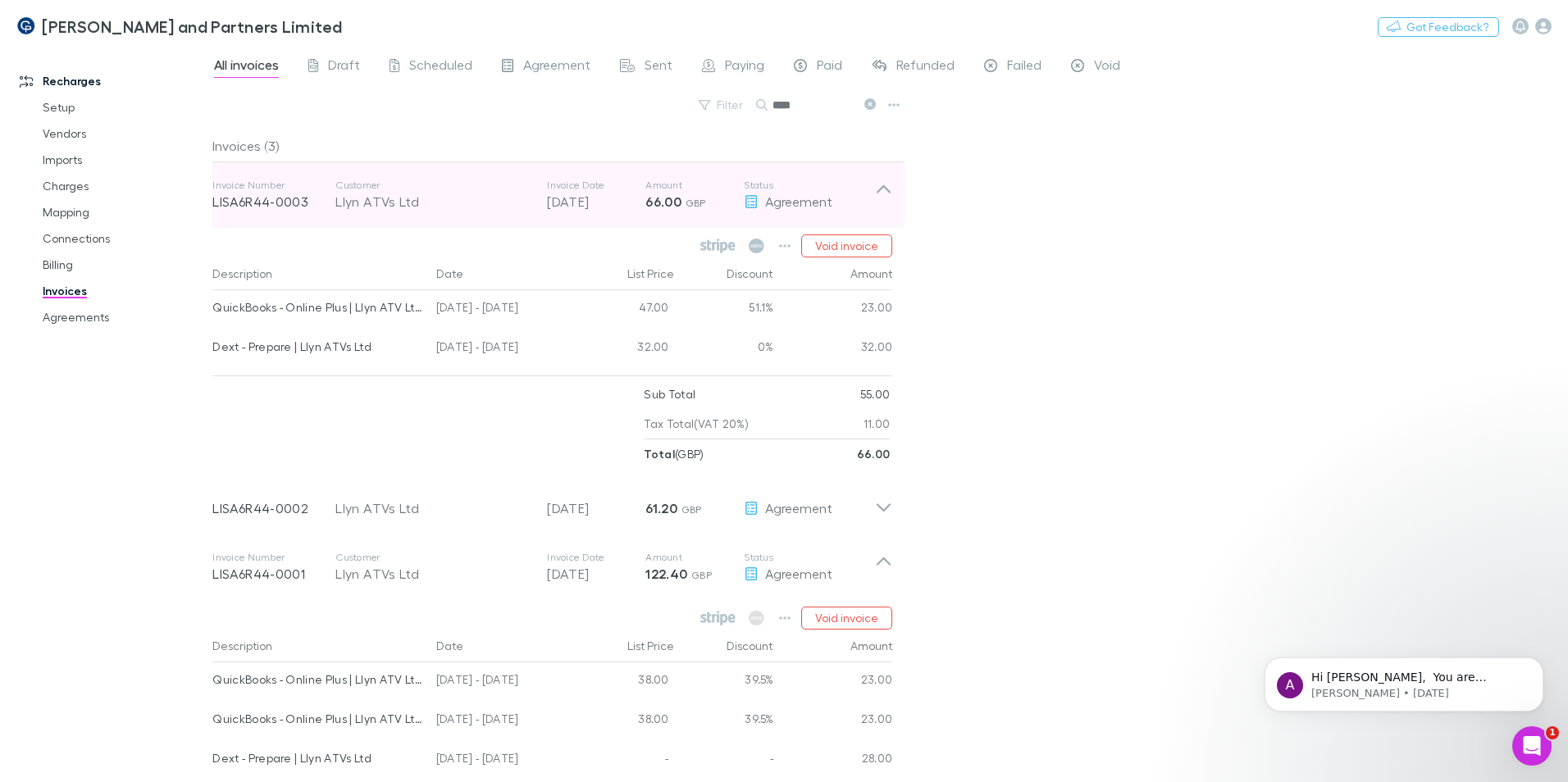
click at [885, 205] on icon at bounding box center [883, 195] width 17 height 33
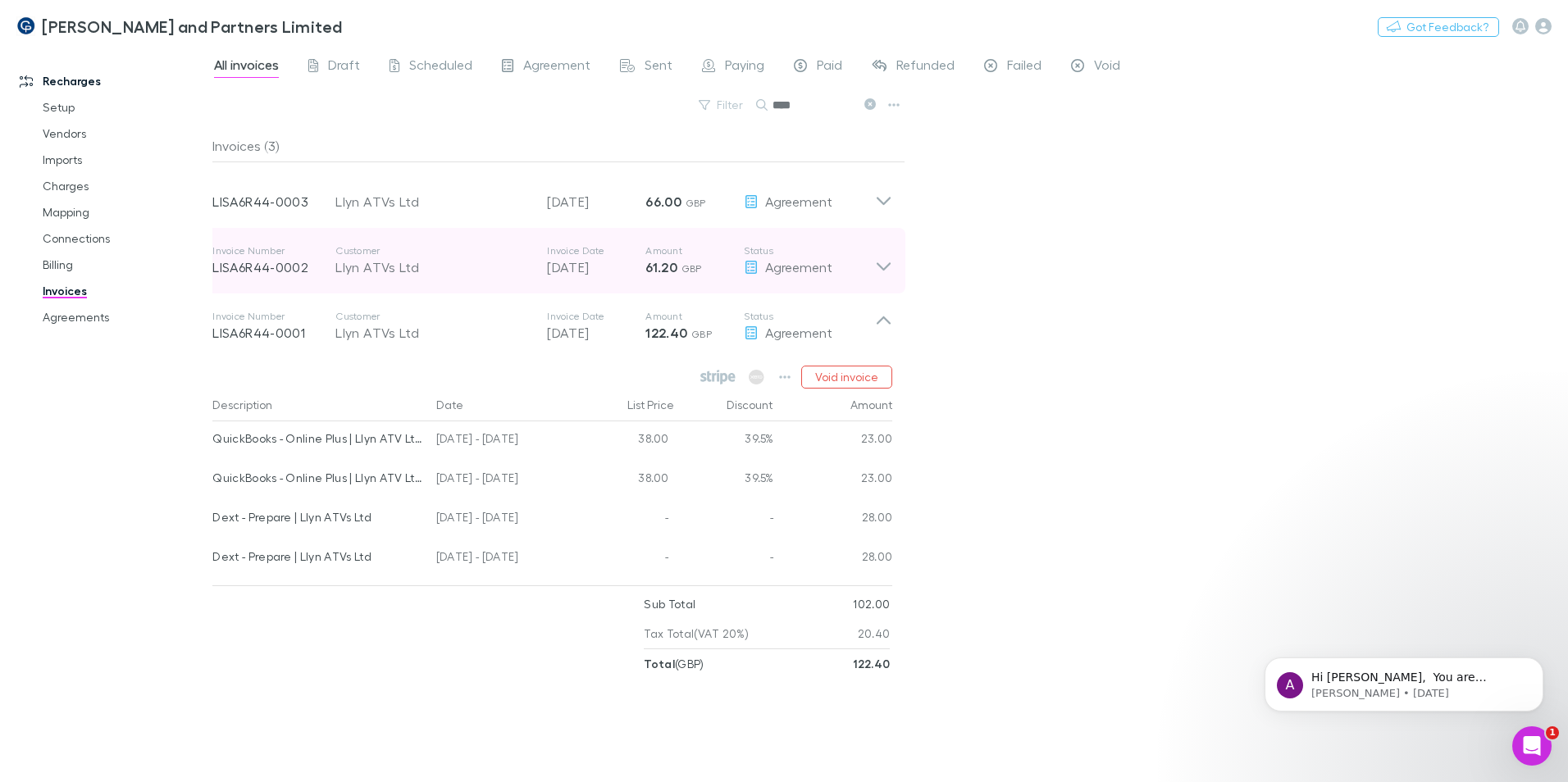
click at [888, 265] on icon at bounding box center [883, 266] width 14 height 8
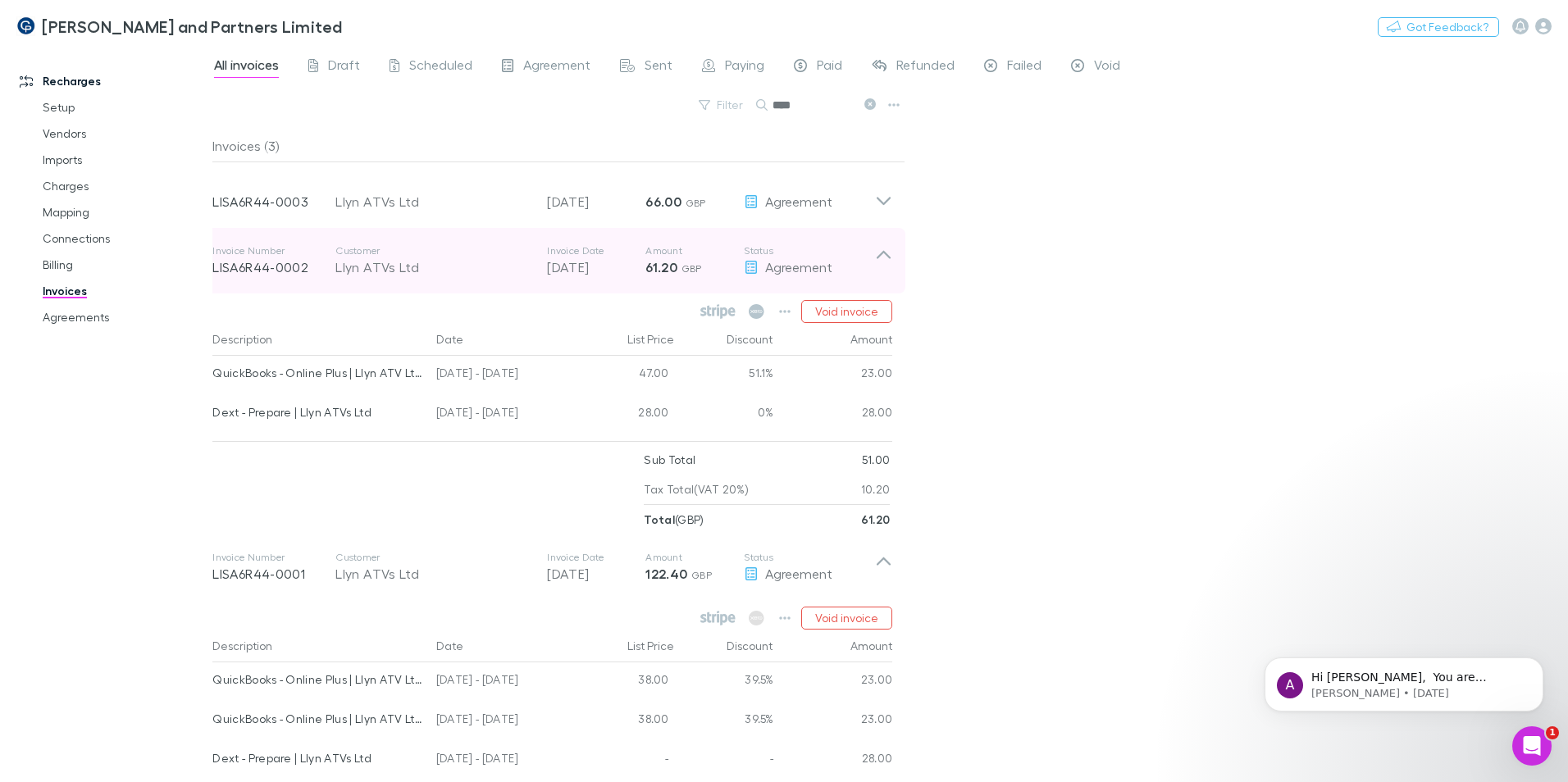
click at [888, 265] on icon at bounding box center [883, 261] width 17 height 33
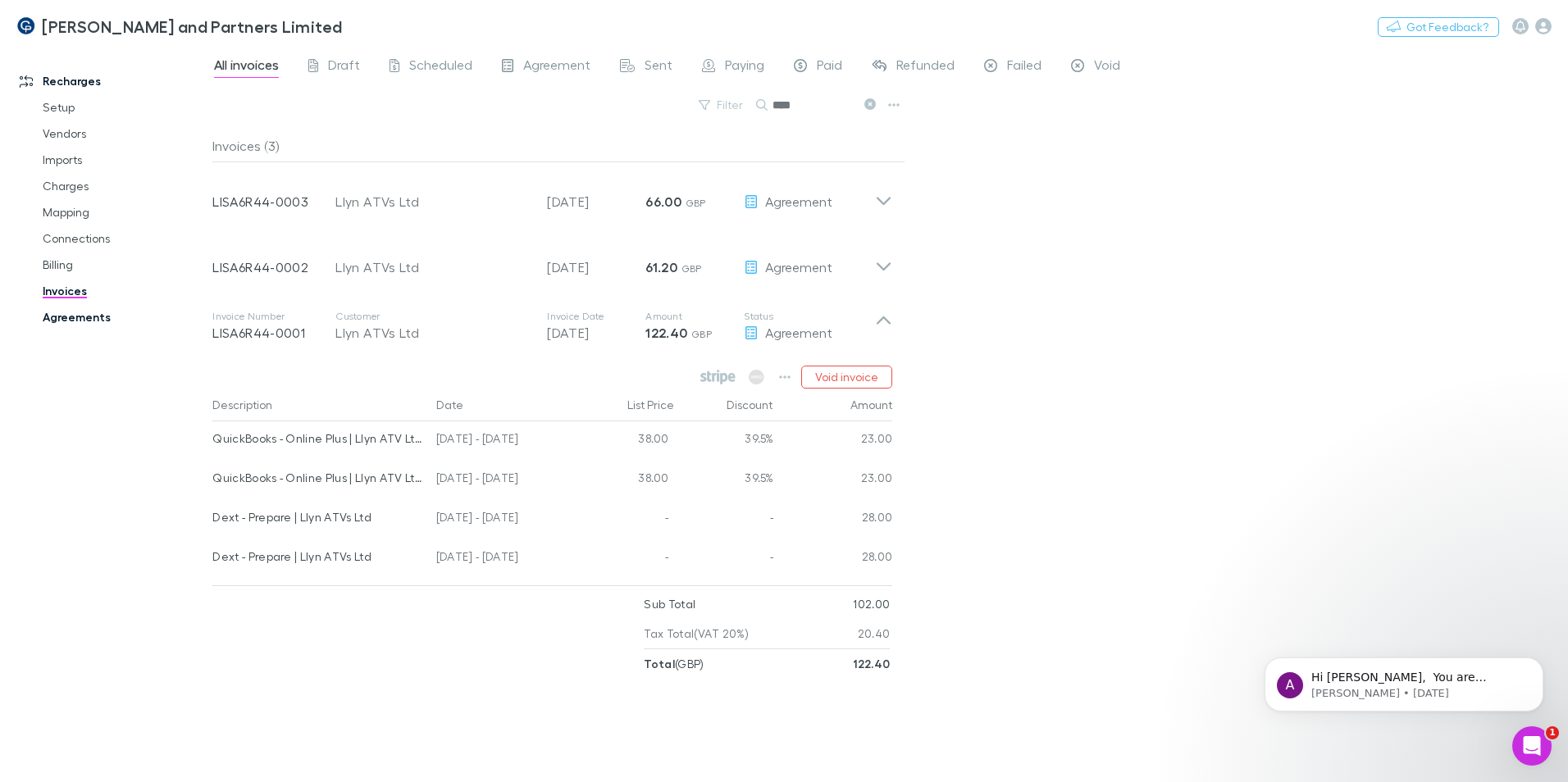
drag, startPoint x: 68, startPoint y: 323, endPoint x: 197, endPoint y: 322, distance: 129.0
click at [68, 323] on link "Agreements" at bounding box center [123, 317] width 195 height 26
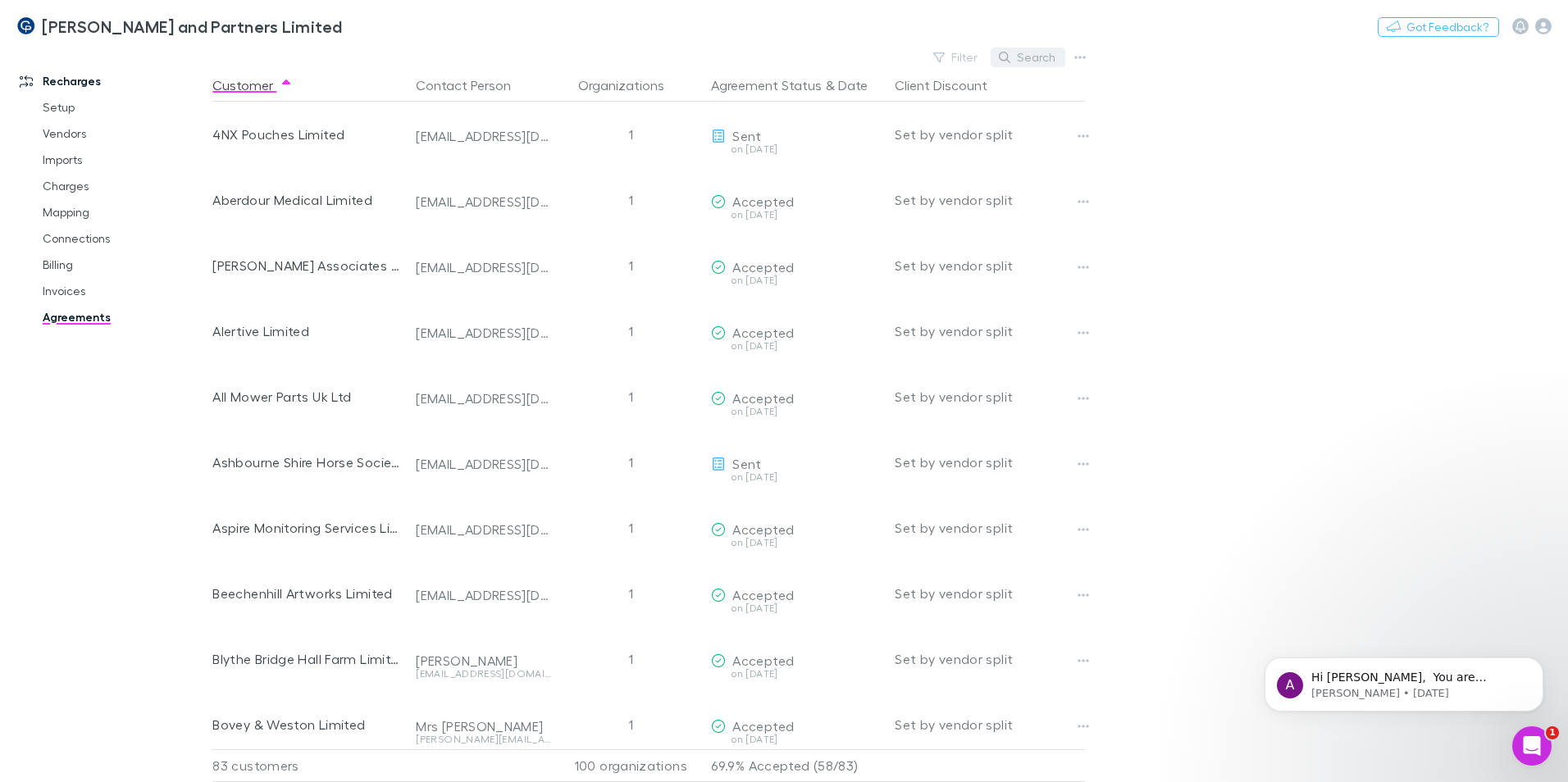
click at [1044, 58] on button "Search" at bounding box center [1028, 57] width 74 height 20
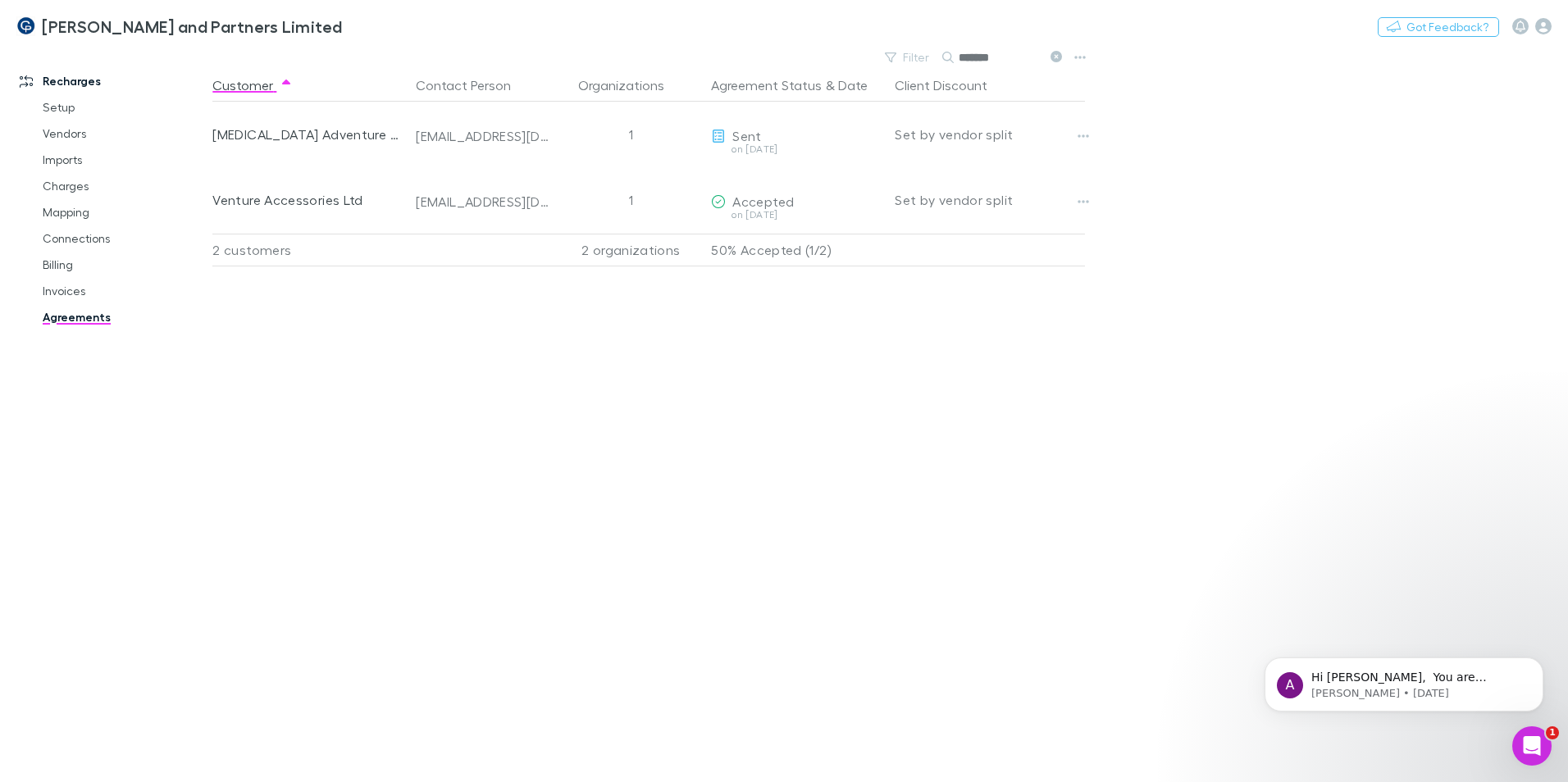
type input "*******"
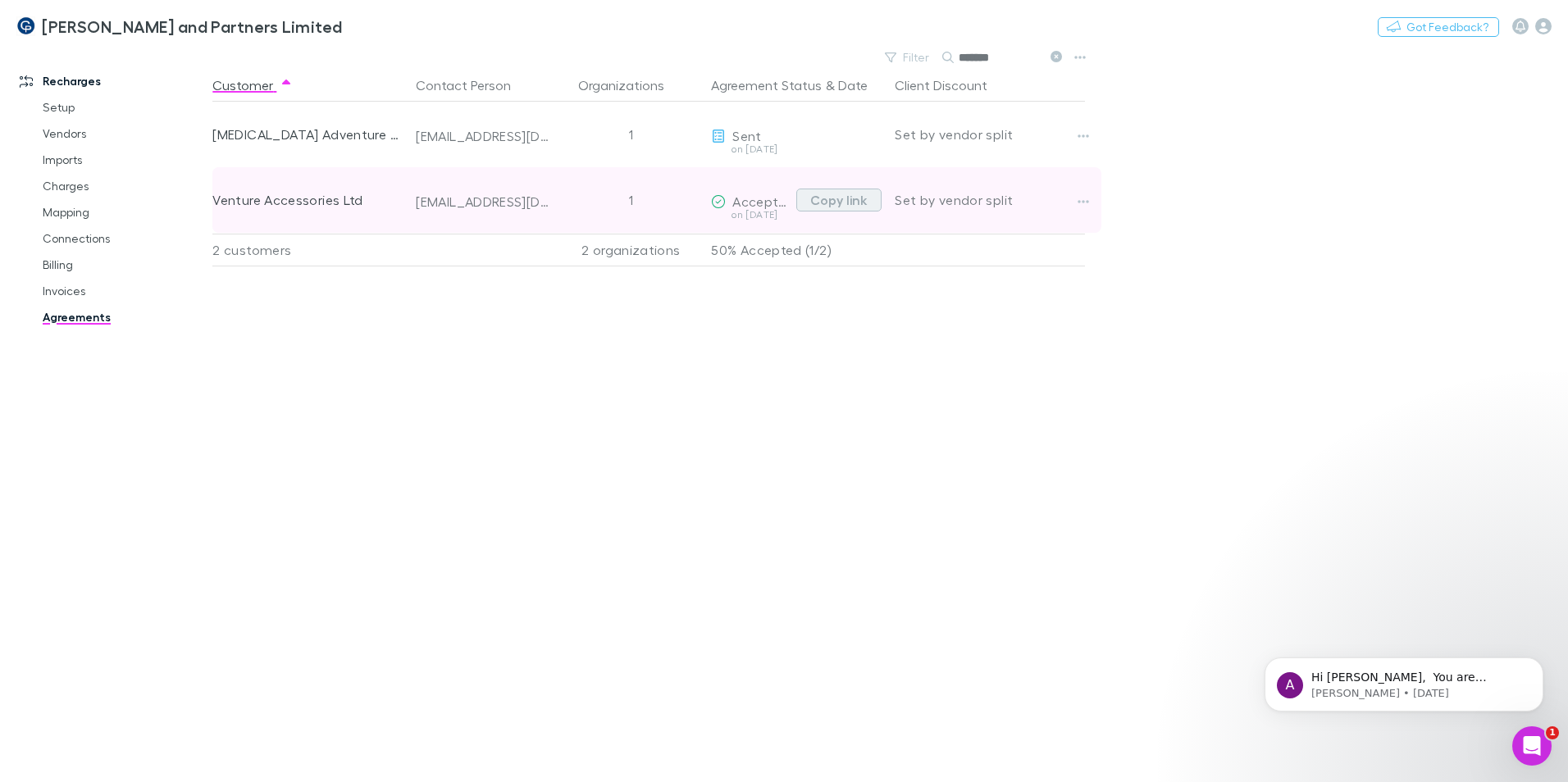
click at [827, 206] on button "Copy link" at bounding box center [839, 199] width 85 height 23
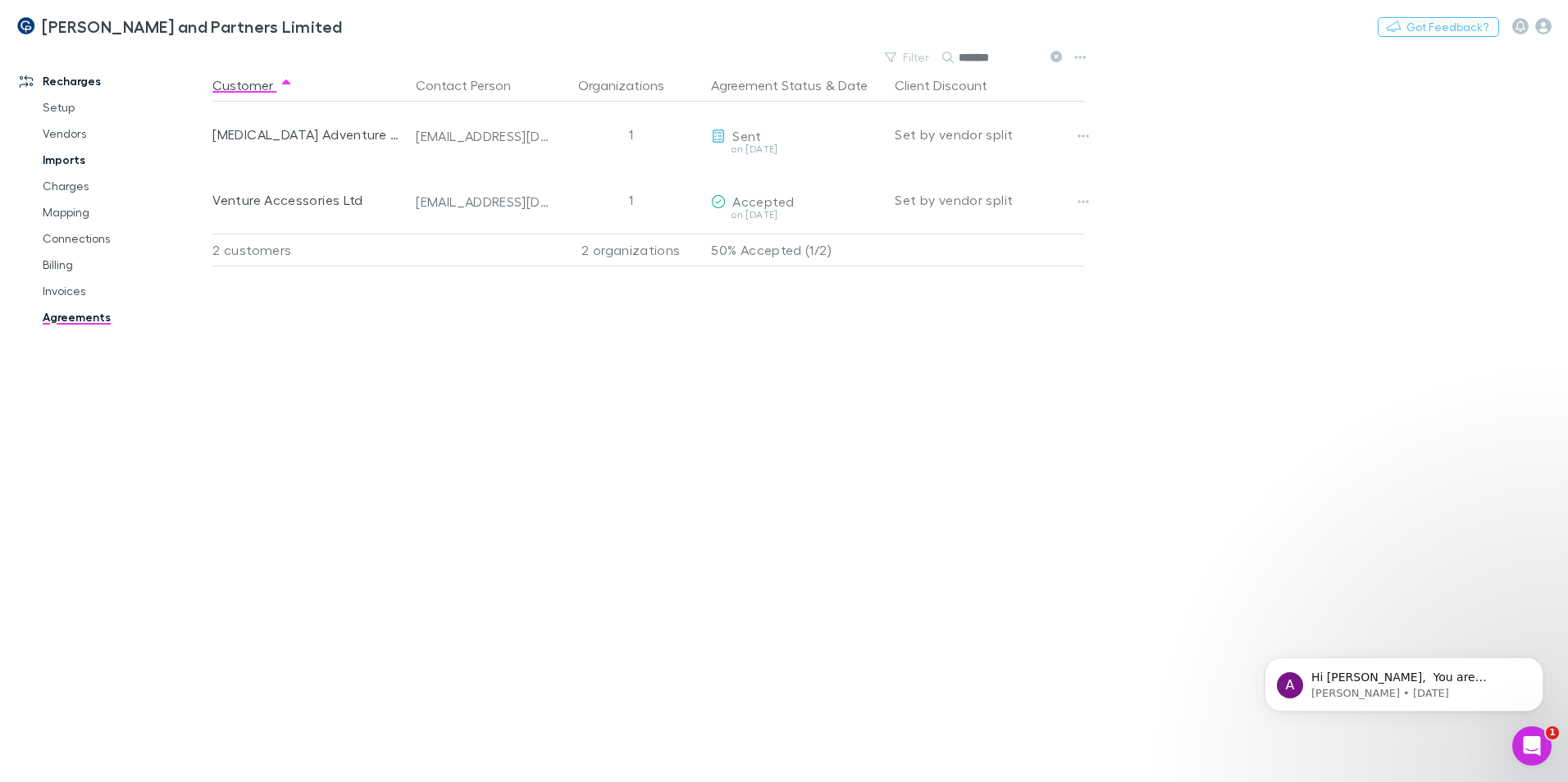
click at [78, 159] on link "Imports" at bounding box center [123, 159] width 195 height 26
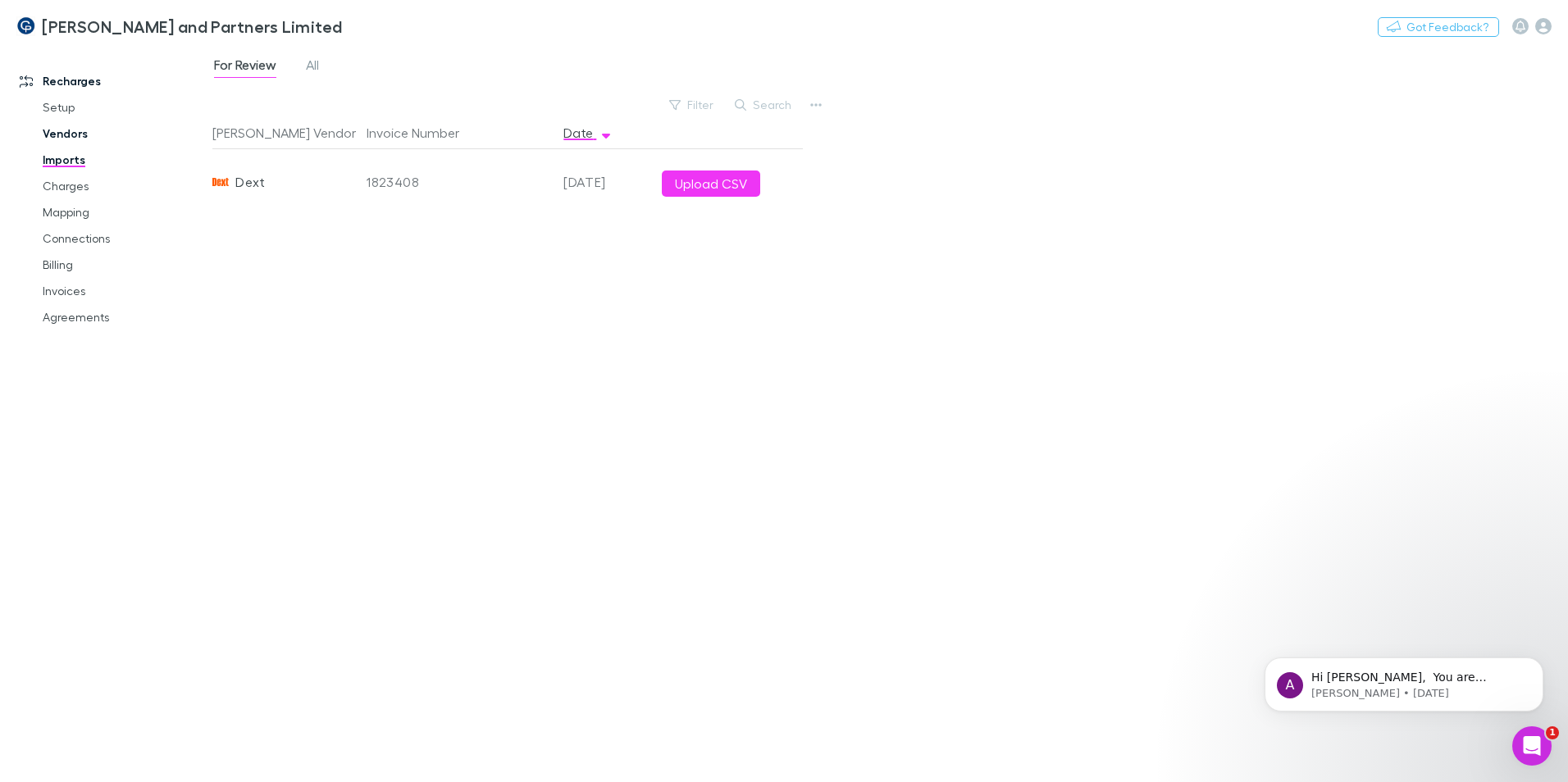
click at [73, 145] on link "Vendors" at bounding box center [123, 133] width 195 height 26
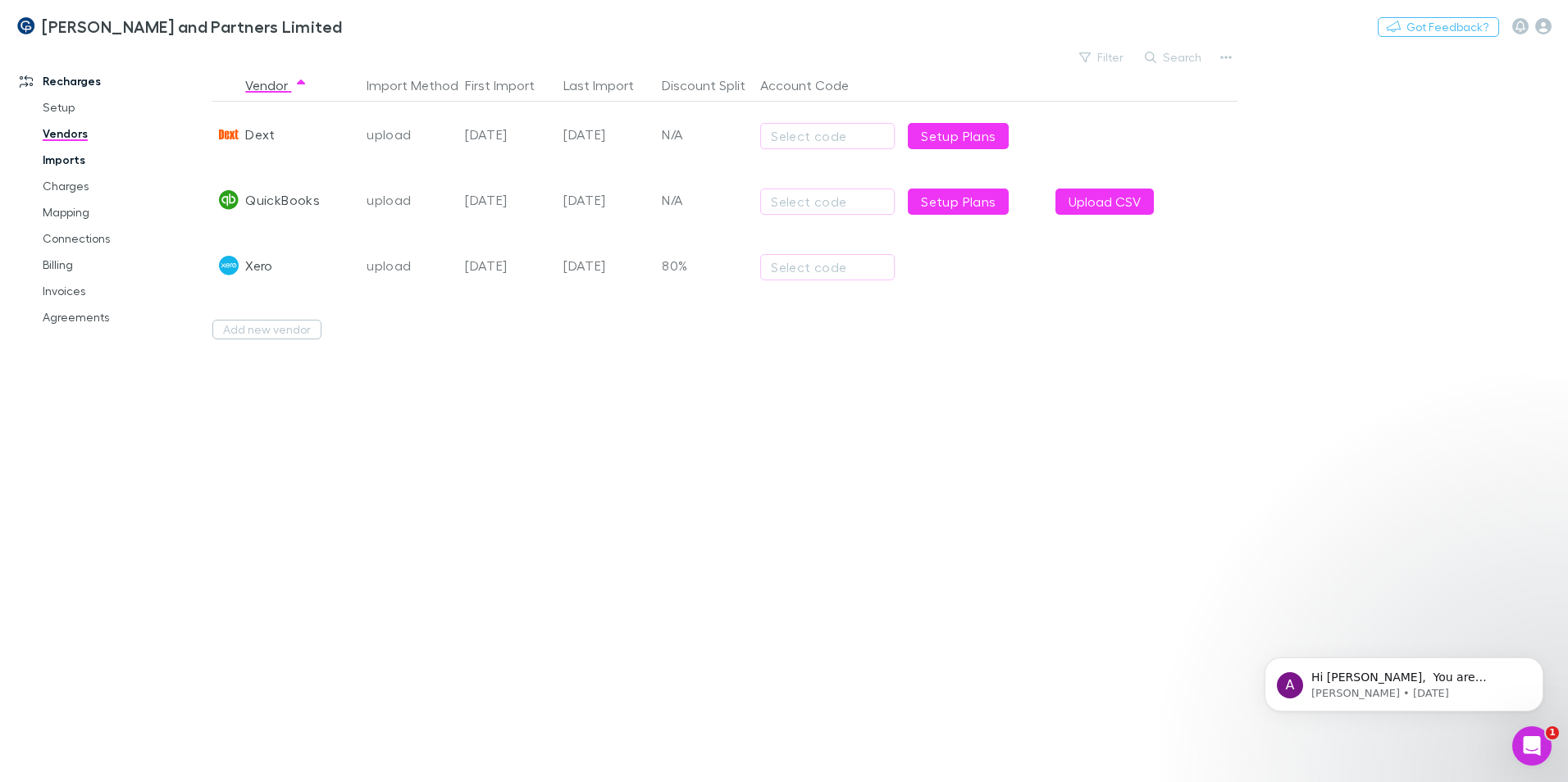
click at [98, 159] on link "Imports" at bounding box center [123, 159] width 195 height 26
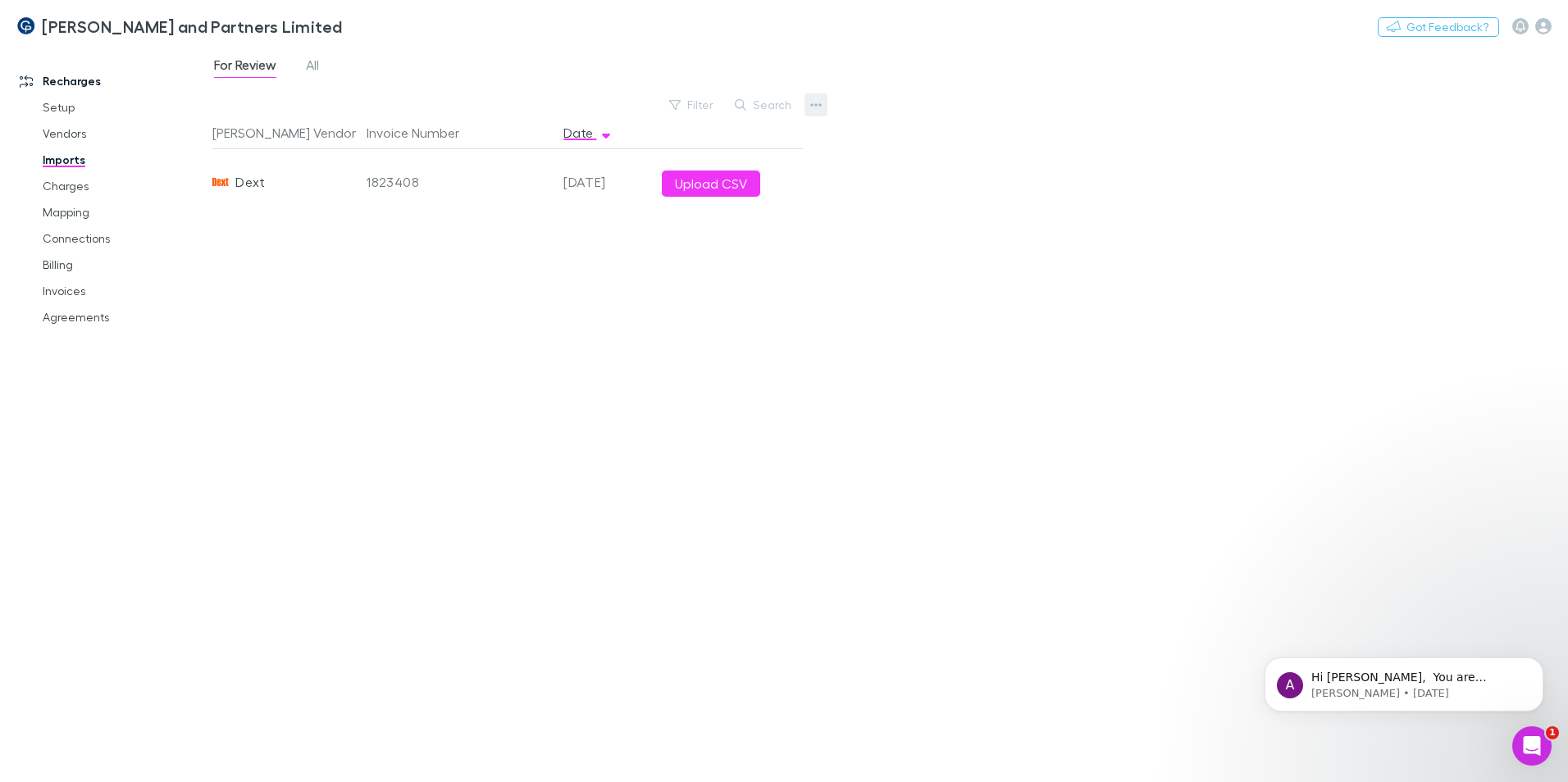
click at [817, 103] on icon "button" at bounding box center [816, 105] width 12 height 13
click at [726, 133] on p "Custom CSV Import" at bounding box center [715, 138] width 199 height 20
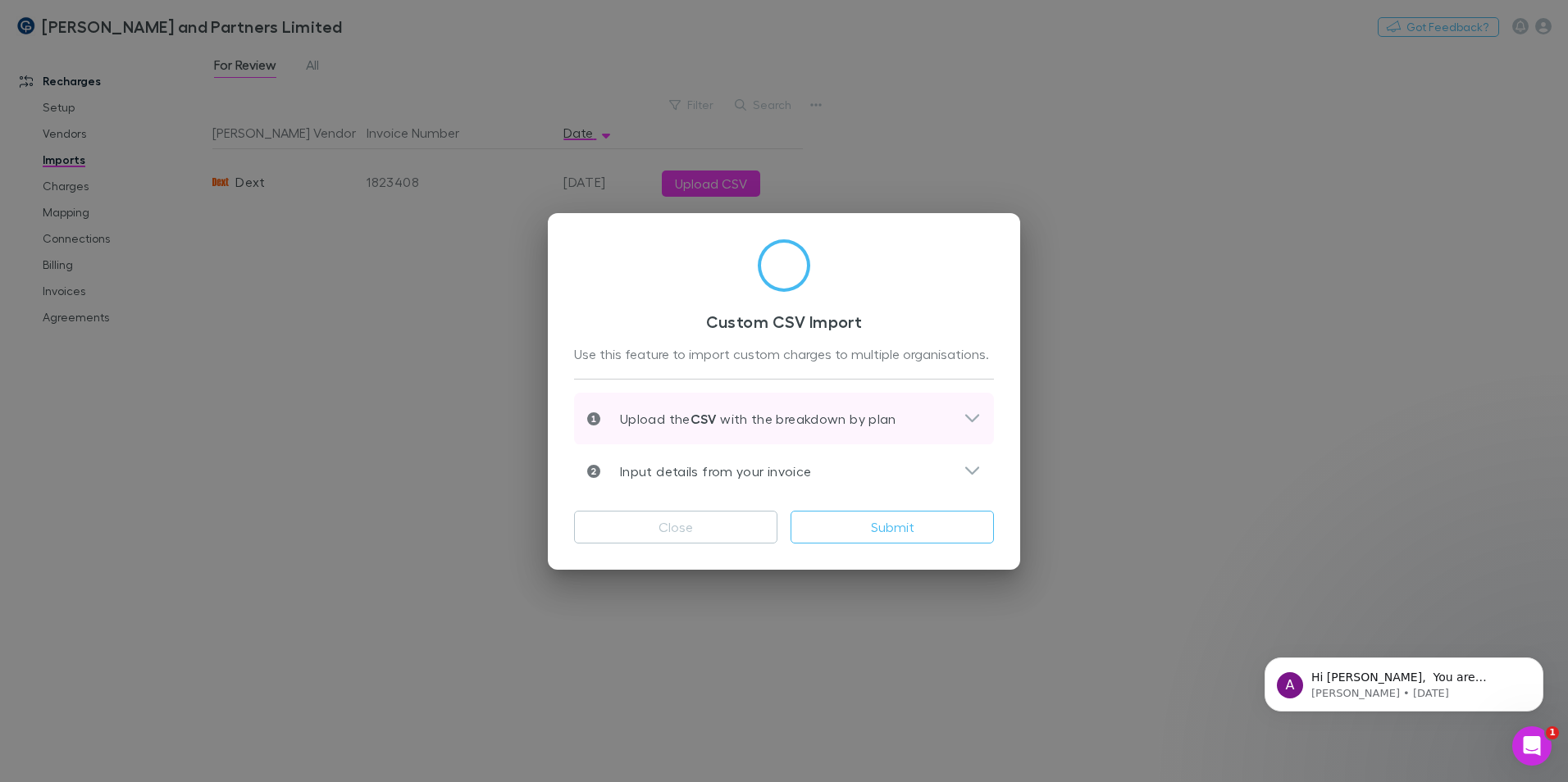
click at [815, 420] on p "Upload the CSV with the breakdown by plan" at bounding box center [748, 420] width 296 height 20
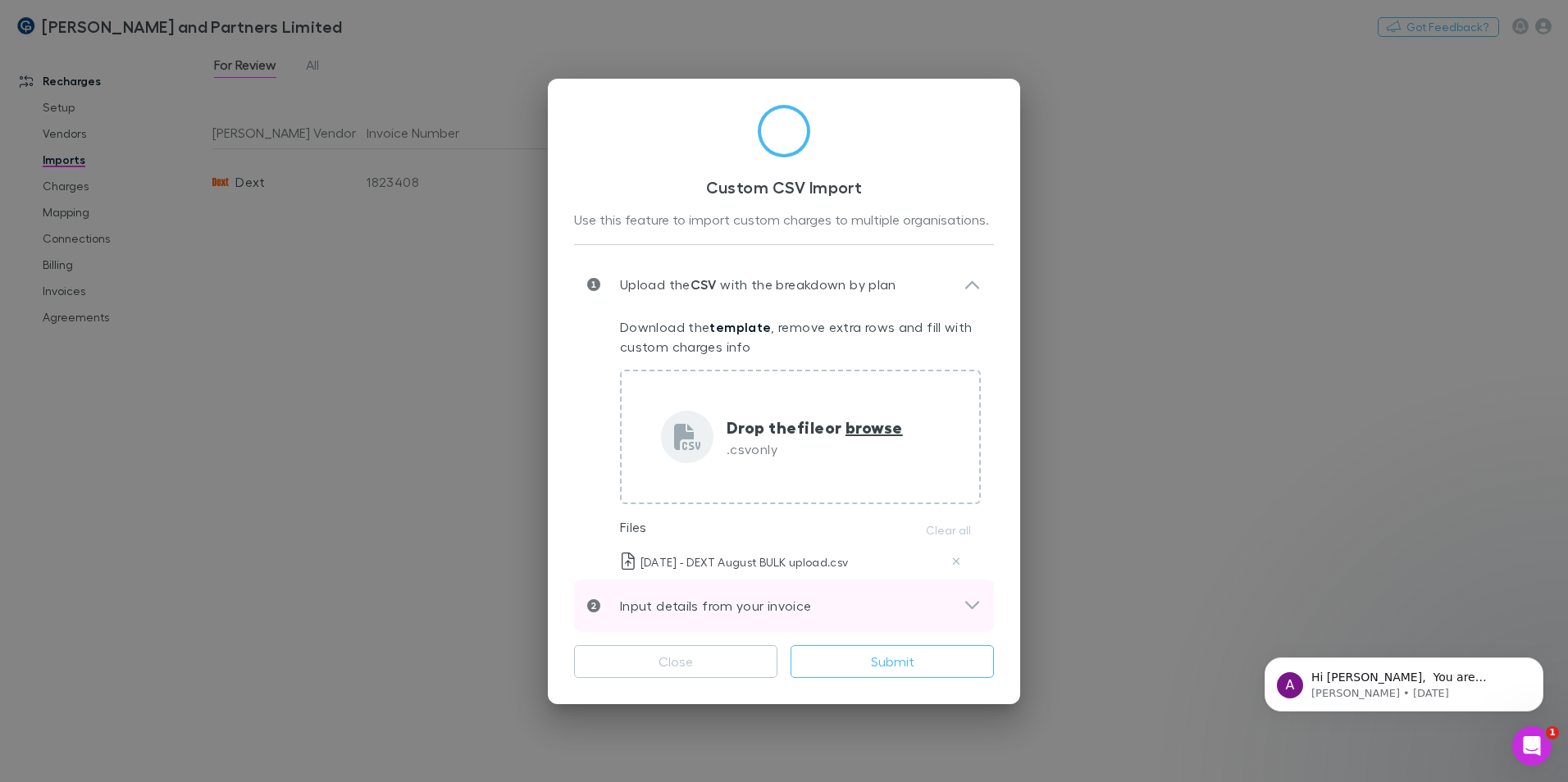
click at [838, 613] on div "Input details from your invoice" at bounding box center [775, 606] width 376 height 20
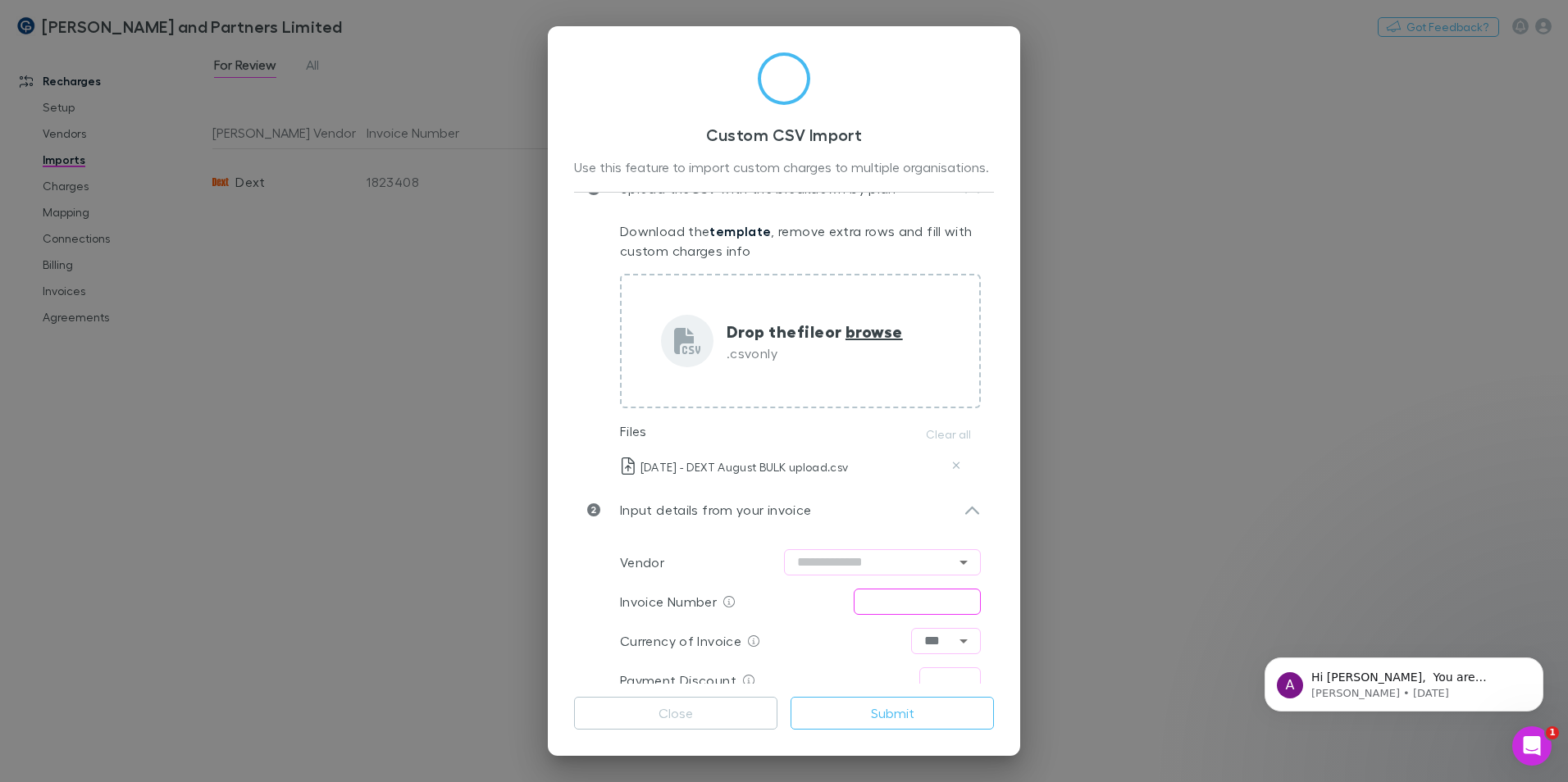
scroll to position [99, 0]
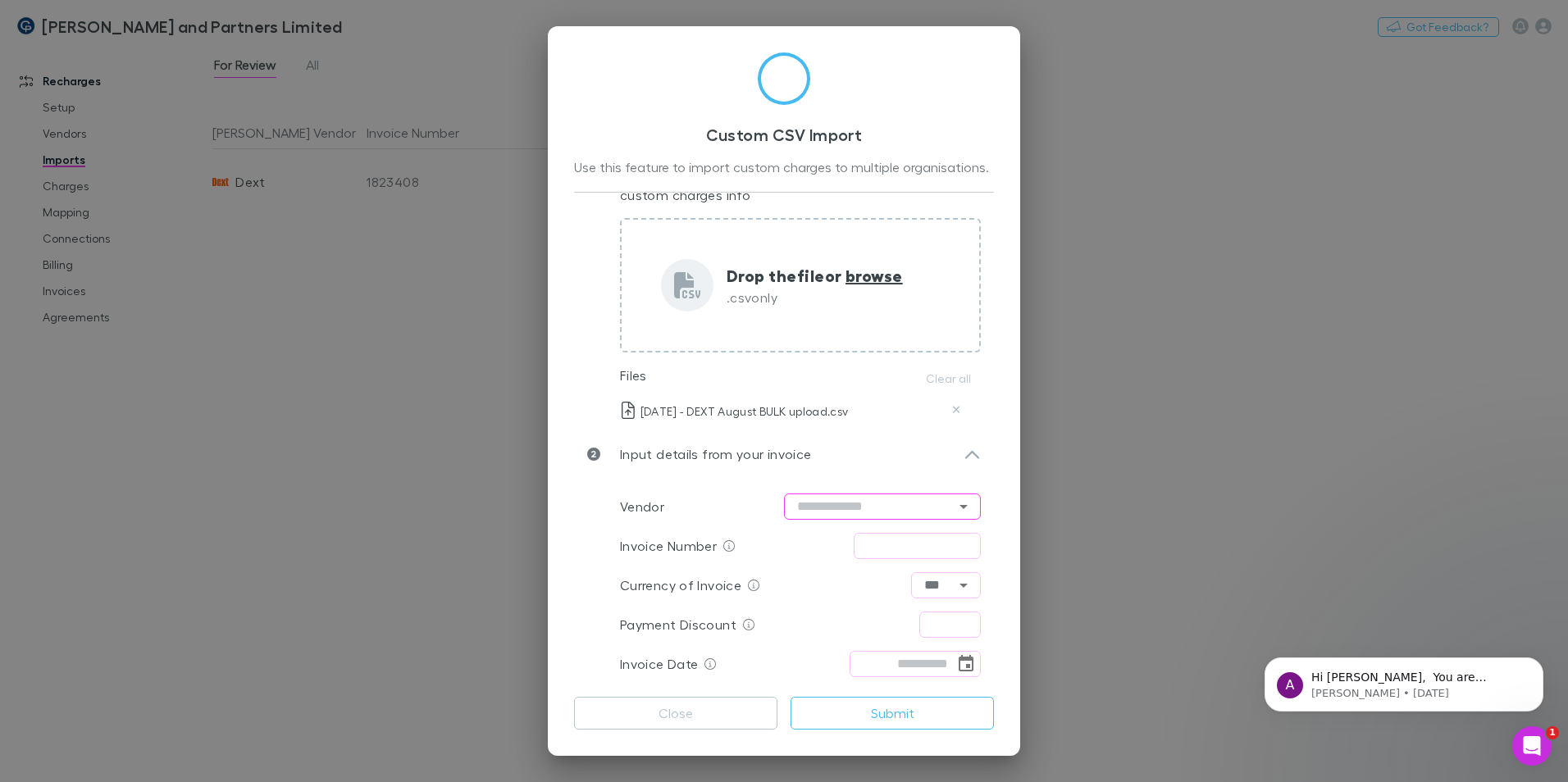
click at [878, 513] on input "text" at bounding box center [882, 507] width 197 height 26
drag, startPoint x: 802, startPoint y: 510, endPoint x: 842, endPoint y: 511, distance: 40.0
click at [840, 511] on input "****" at bounding box center [882, 507] width 197 height 26
click at [830, 545] on li "Dext" at bounding box center [874, 541] width 197 height 30
type input "****"
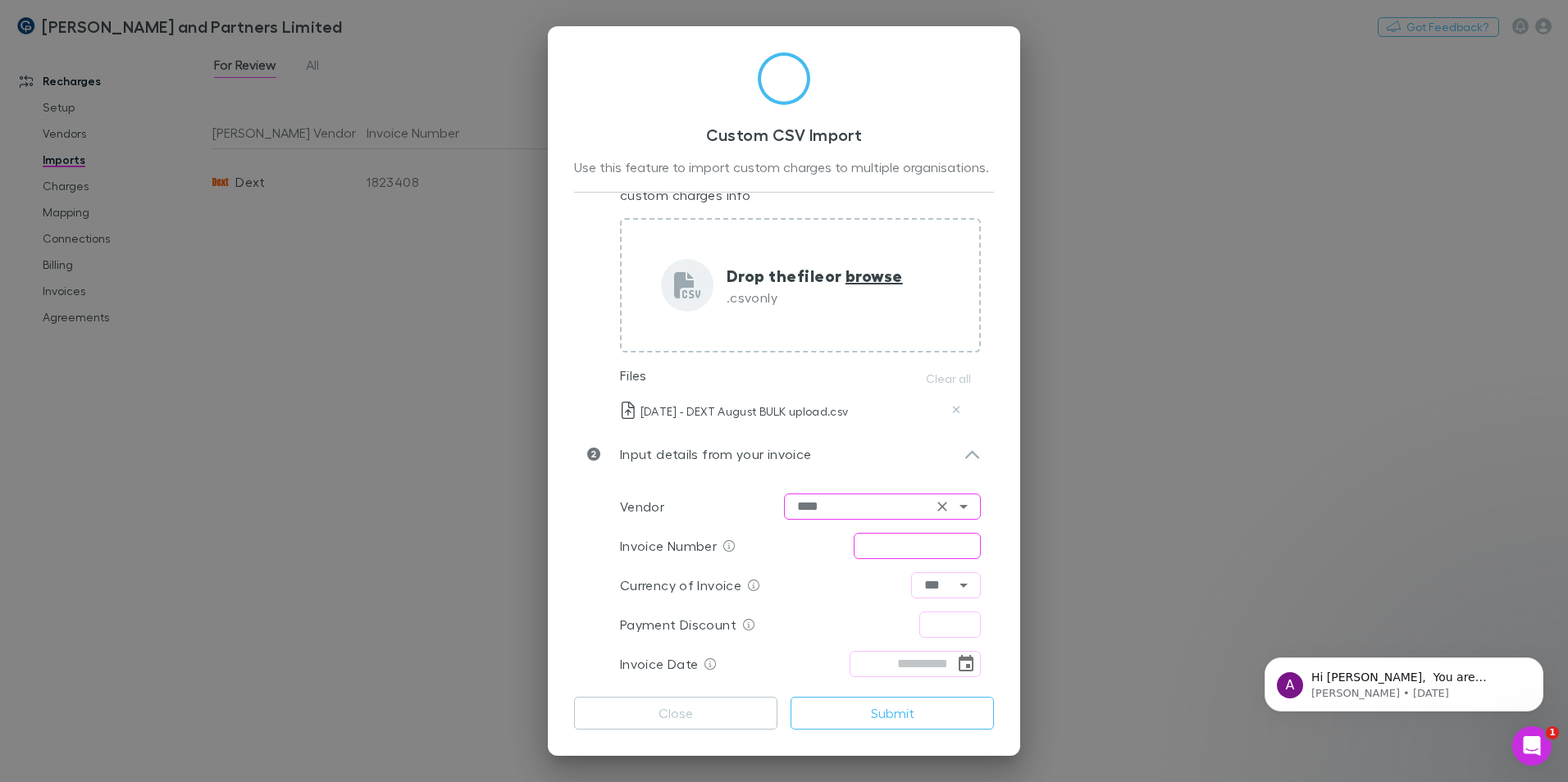
click at [882, 540] on input "text" at bounding box center [917, 545] width 127 height 26
click at [953, 581] on icon "Open" at bounding box center [963, 585] width 20 height 20
type input "**********"
click at [953, 581] on icon "Close" at bounding box center [963, 585] width 20 height 20
click at [928, 631] on input "text" at bounding box center [950, 624] width 62 height 26
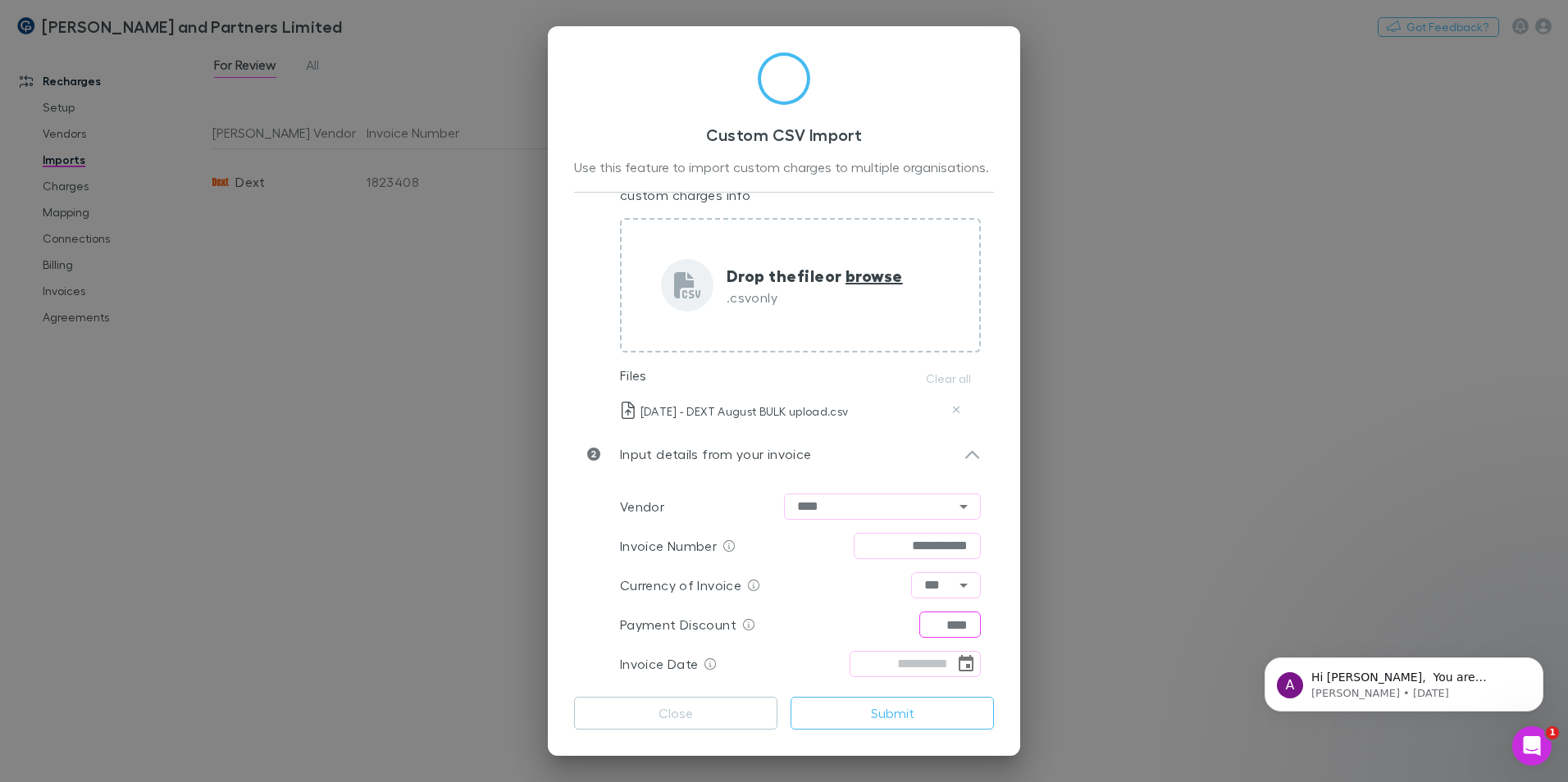
type input "****"
click at [886, 675] on input "tel" at bounding box center [902, 663] width 105 height 26
click at [706, 669] on icon at bounding box center [710, 664] width 12 height 12
click at [710, 669] on icon at bounding box center [710, 670] width 12 height 12
click at [928, 658] on input "tel" at bounding box center [902, 663] width 105 height 26
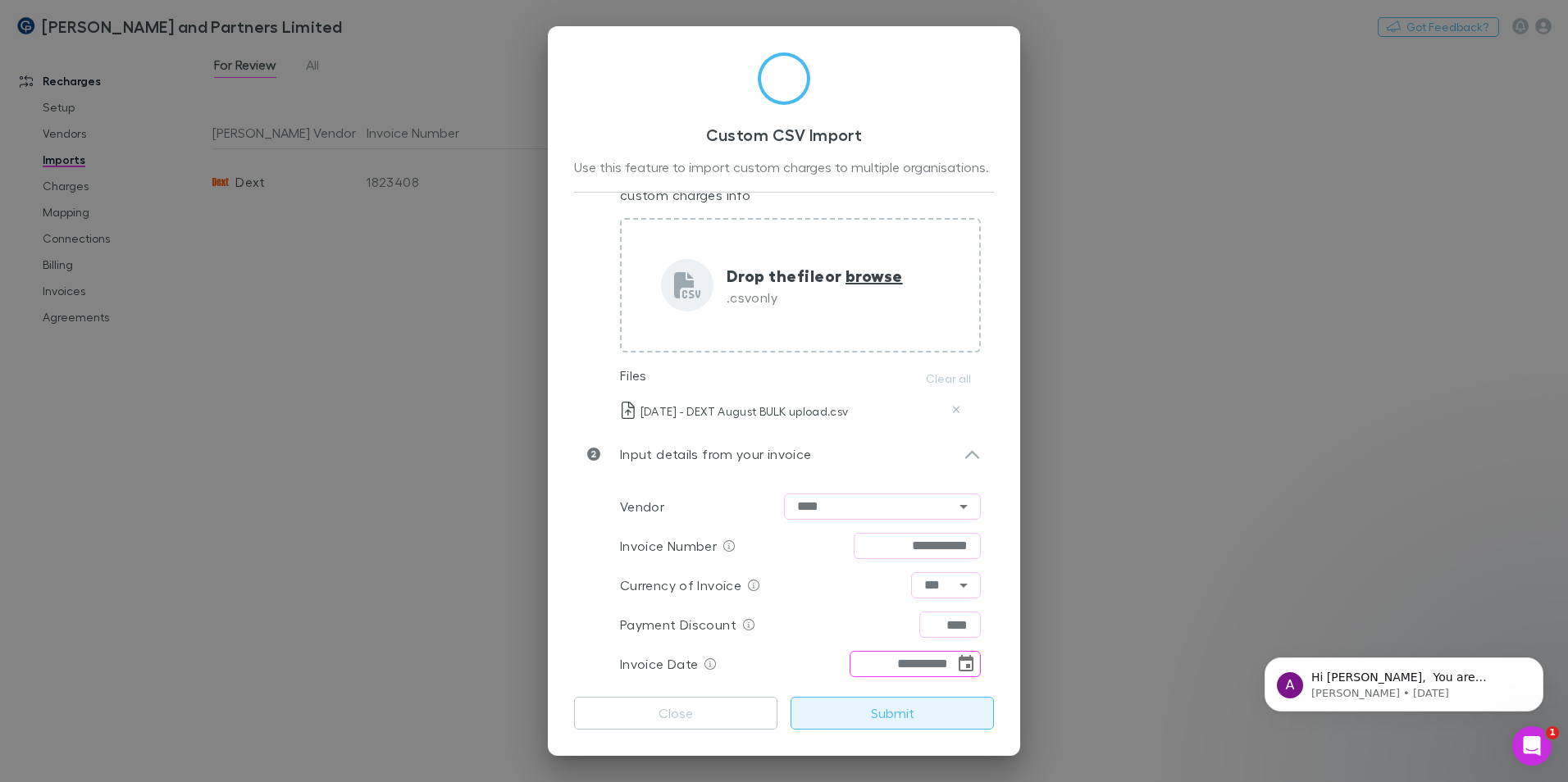
type input "**********"
click at [912, 712] on button "Submit" at bounding box center [892, 713] width 203 height 33
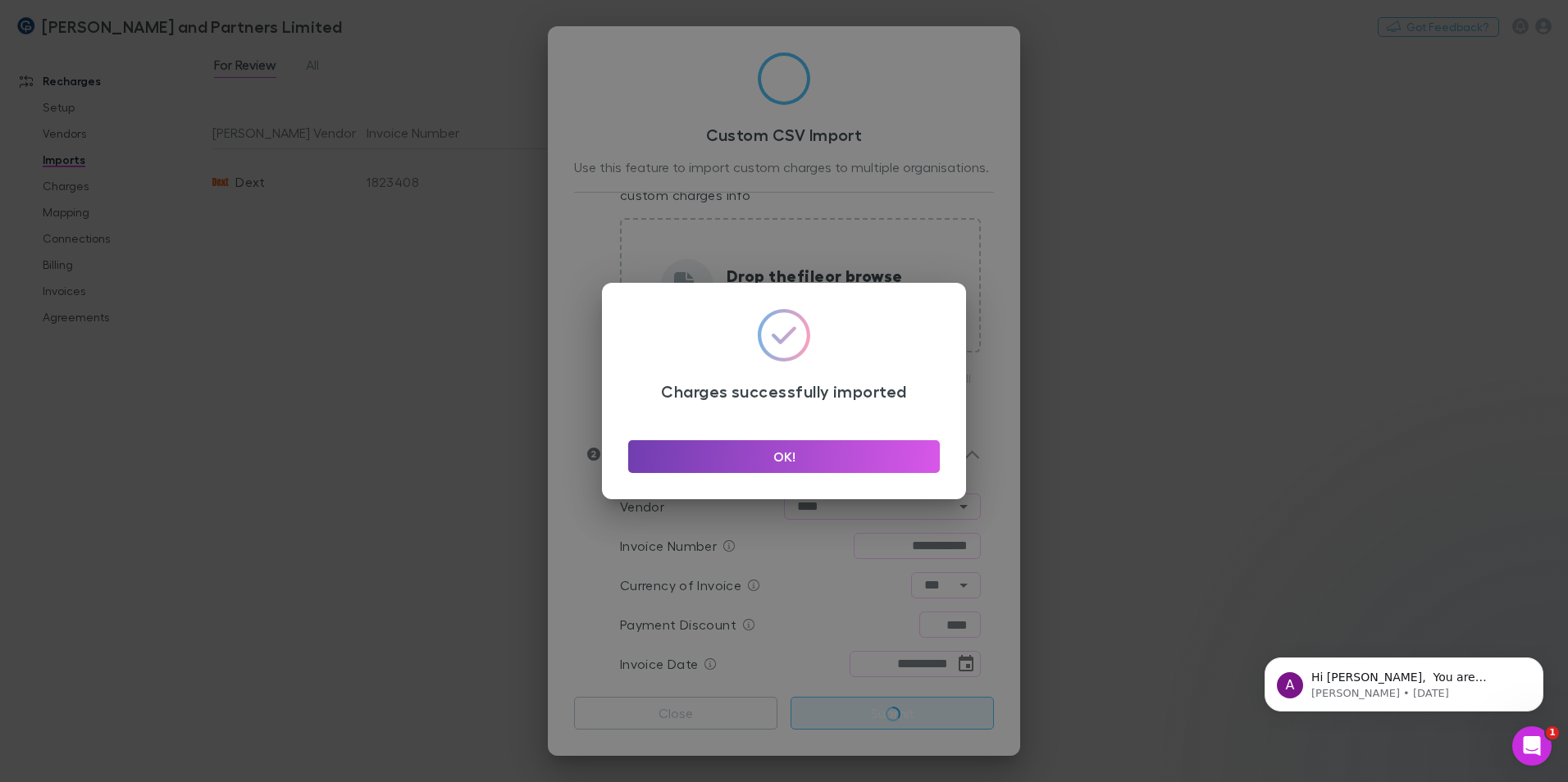
click at [830, 452] on button "OK!" at bounding box center [784, 457] width 312 height 33
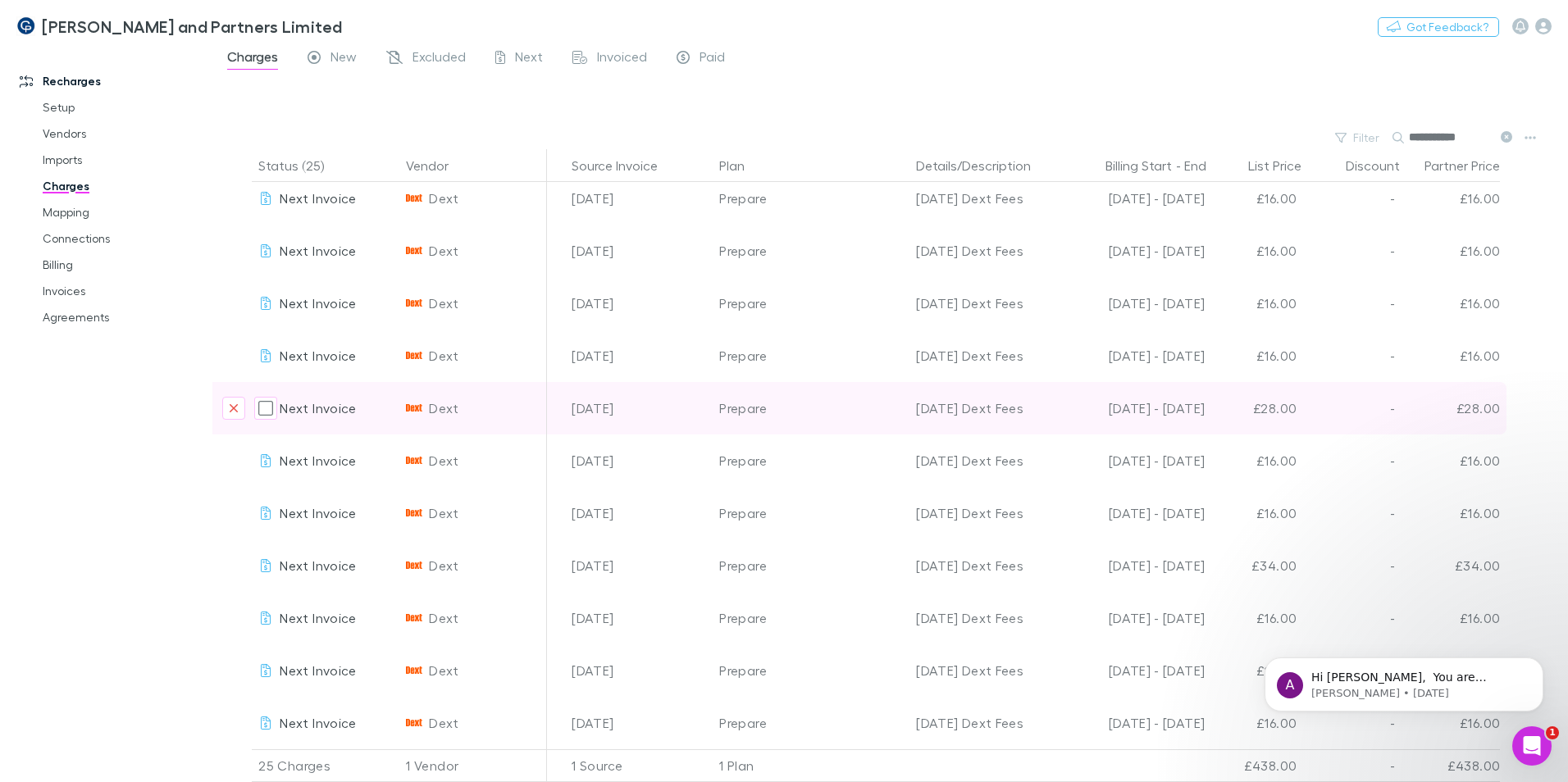
scroll to position [0, 310]
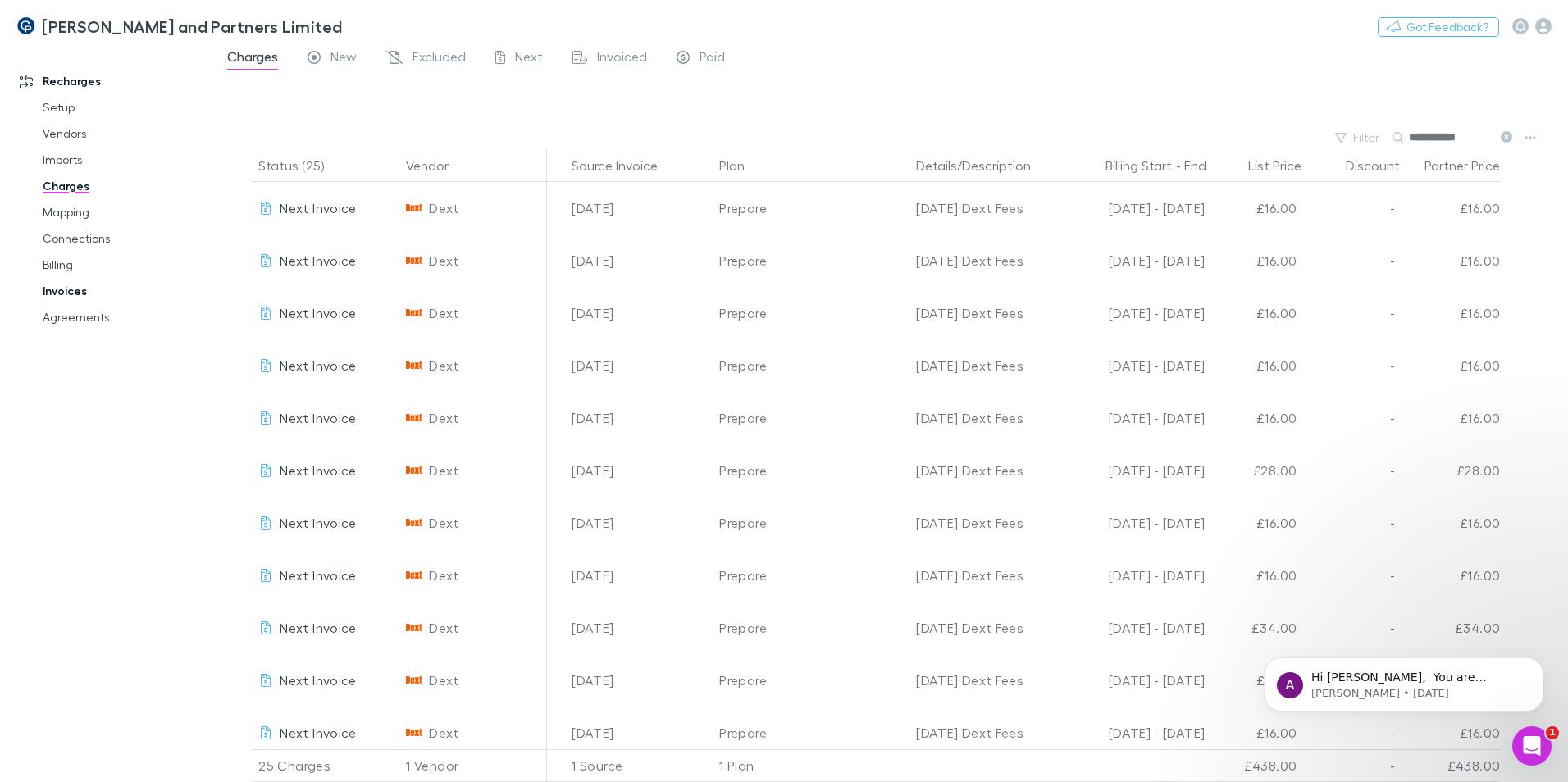
click at [73, 289] on link "Invoices" at bounding box center [123, 291] width 195 height 26
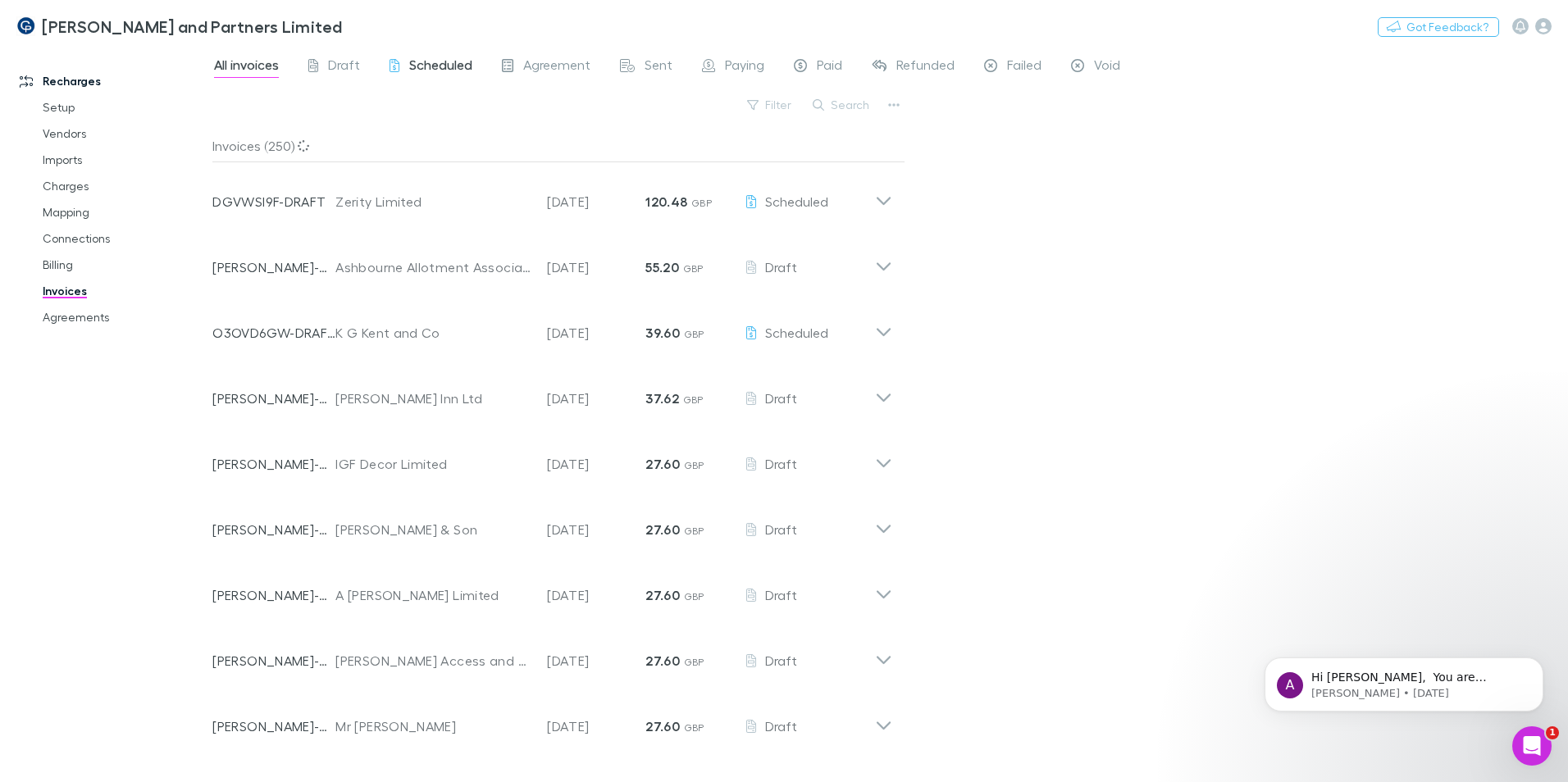
click at [440, 66] on span "Scheduled" at bounding box center [441, 67] width 63 height 22
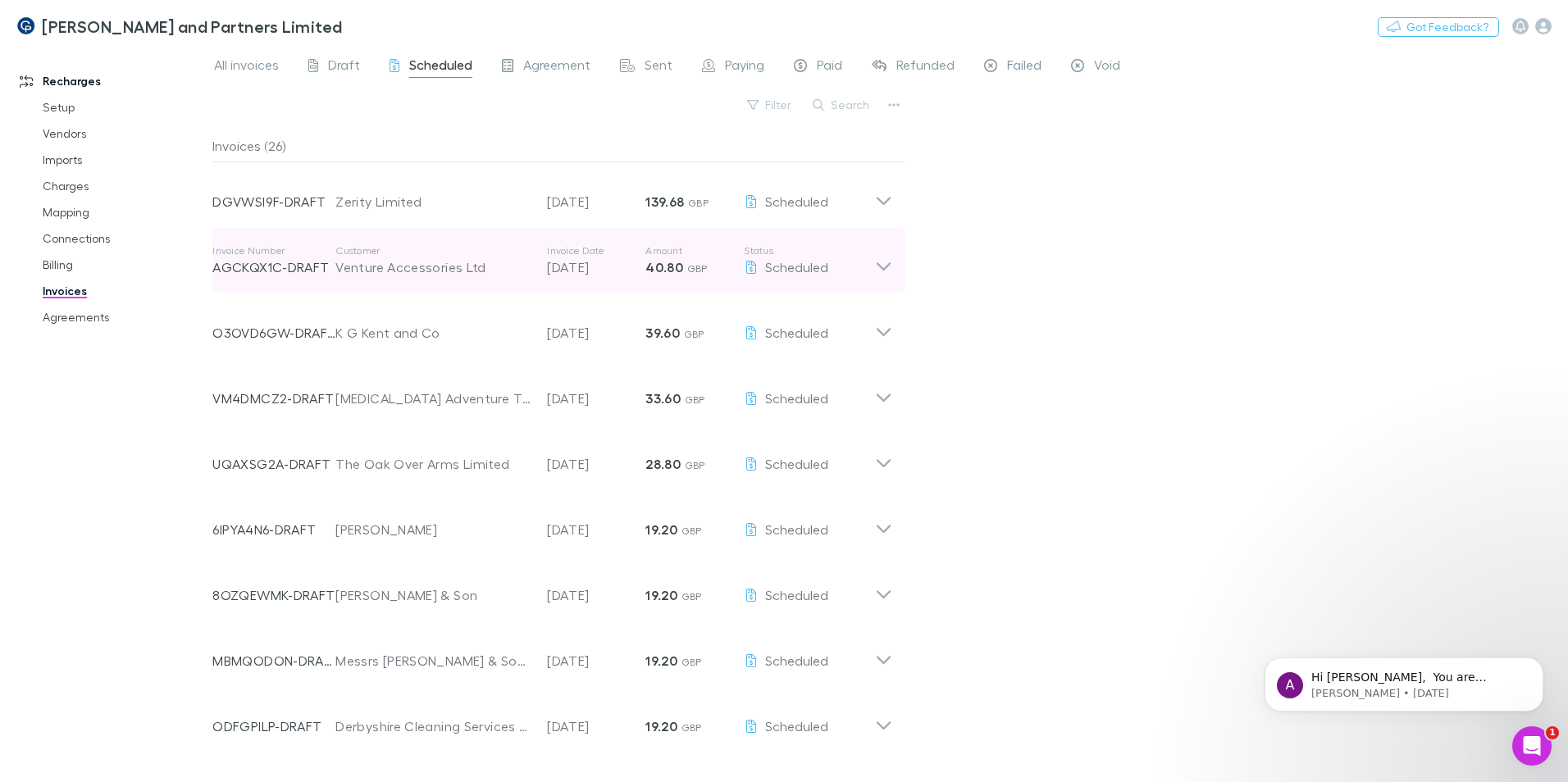
click at [881, 261] on icon at bounding box center [883, 261] width 17 height 33
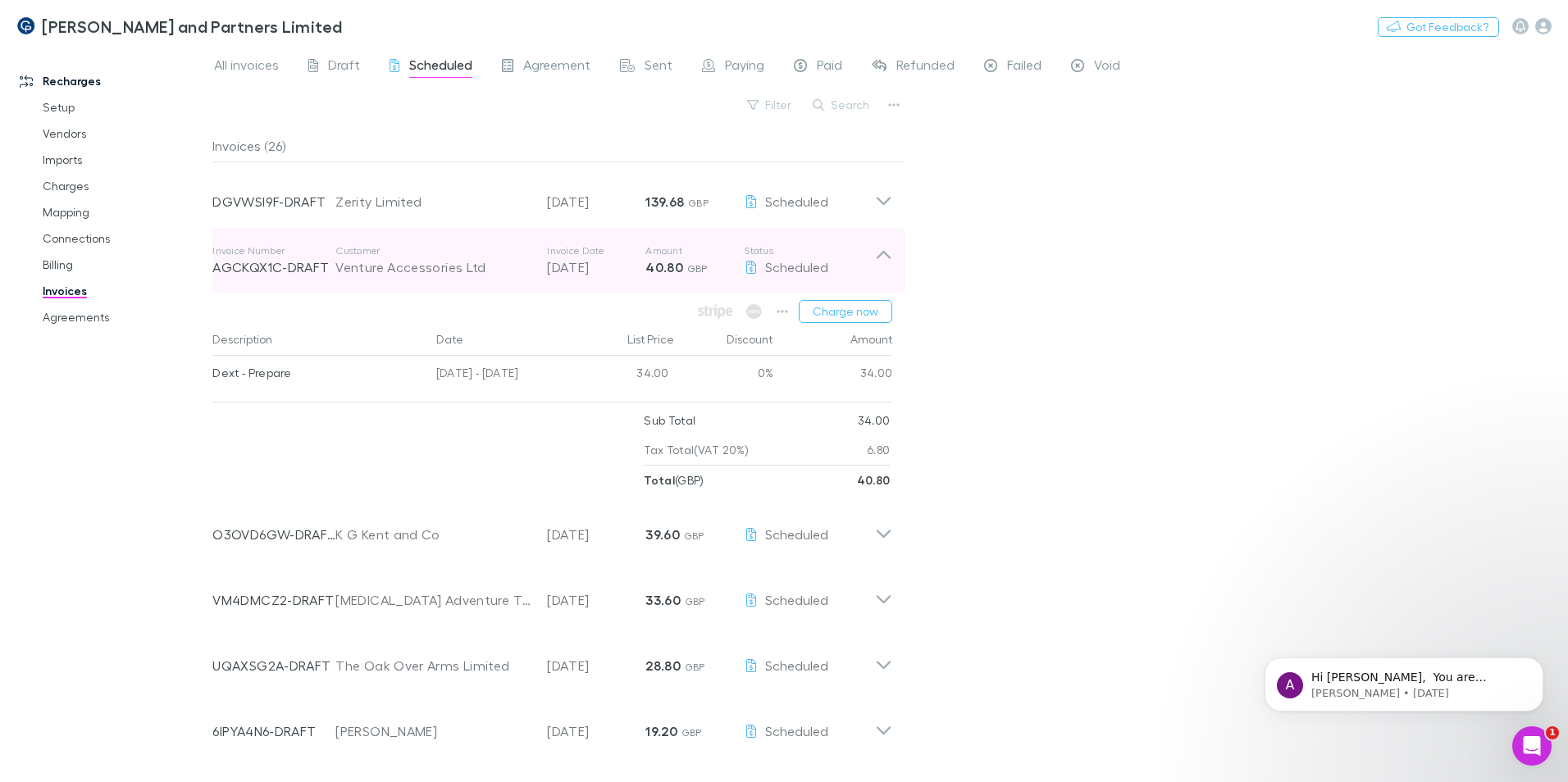
click at [882, 261] on icon at bounding box center [883, 261] width 17 height 33
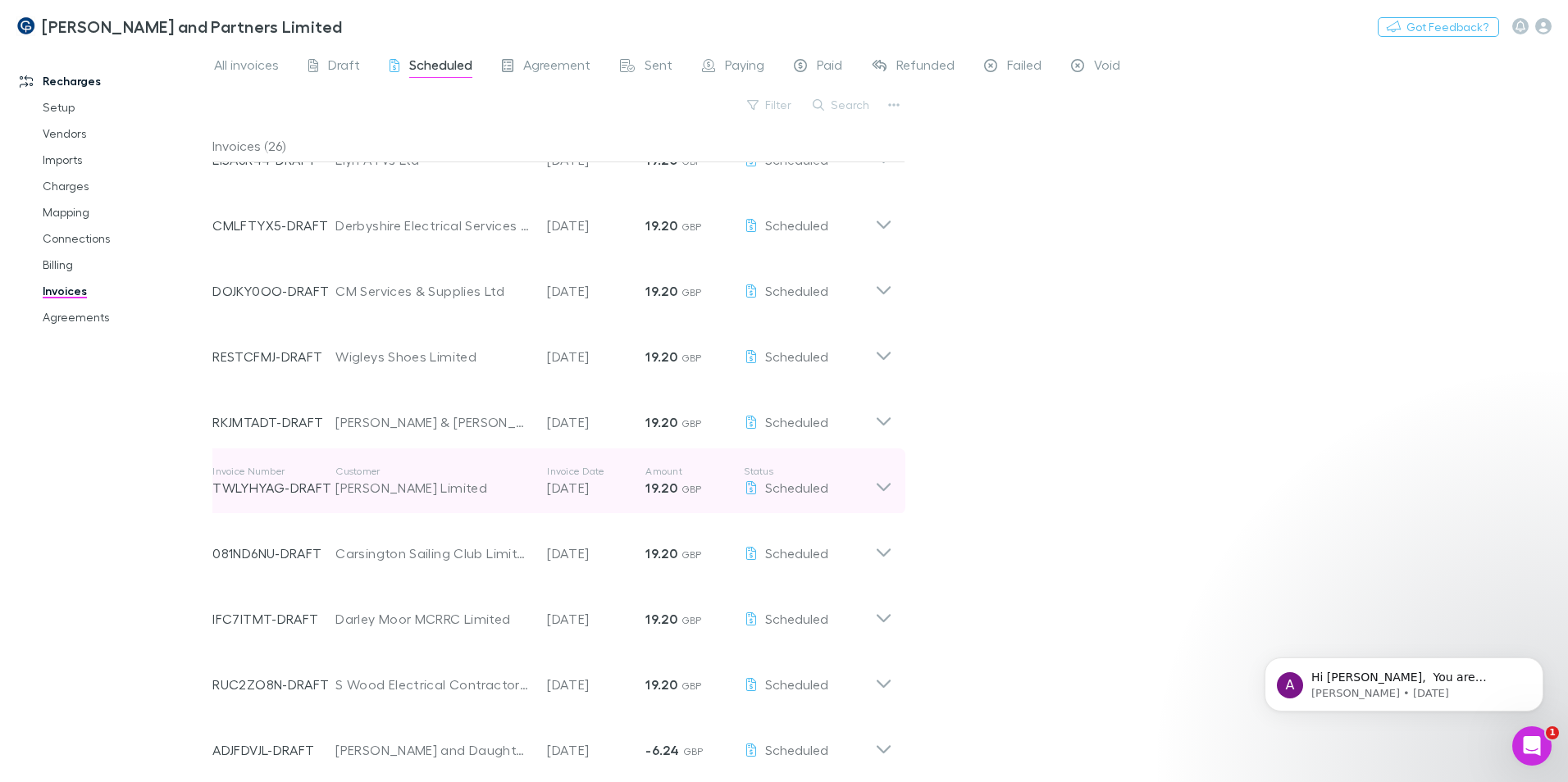
scroll to position [1099, 0]
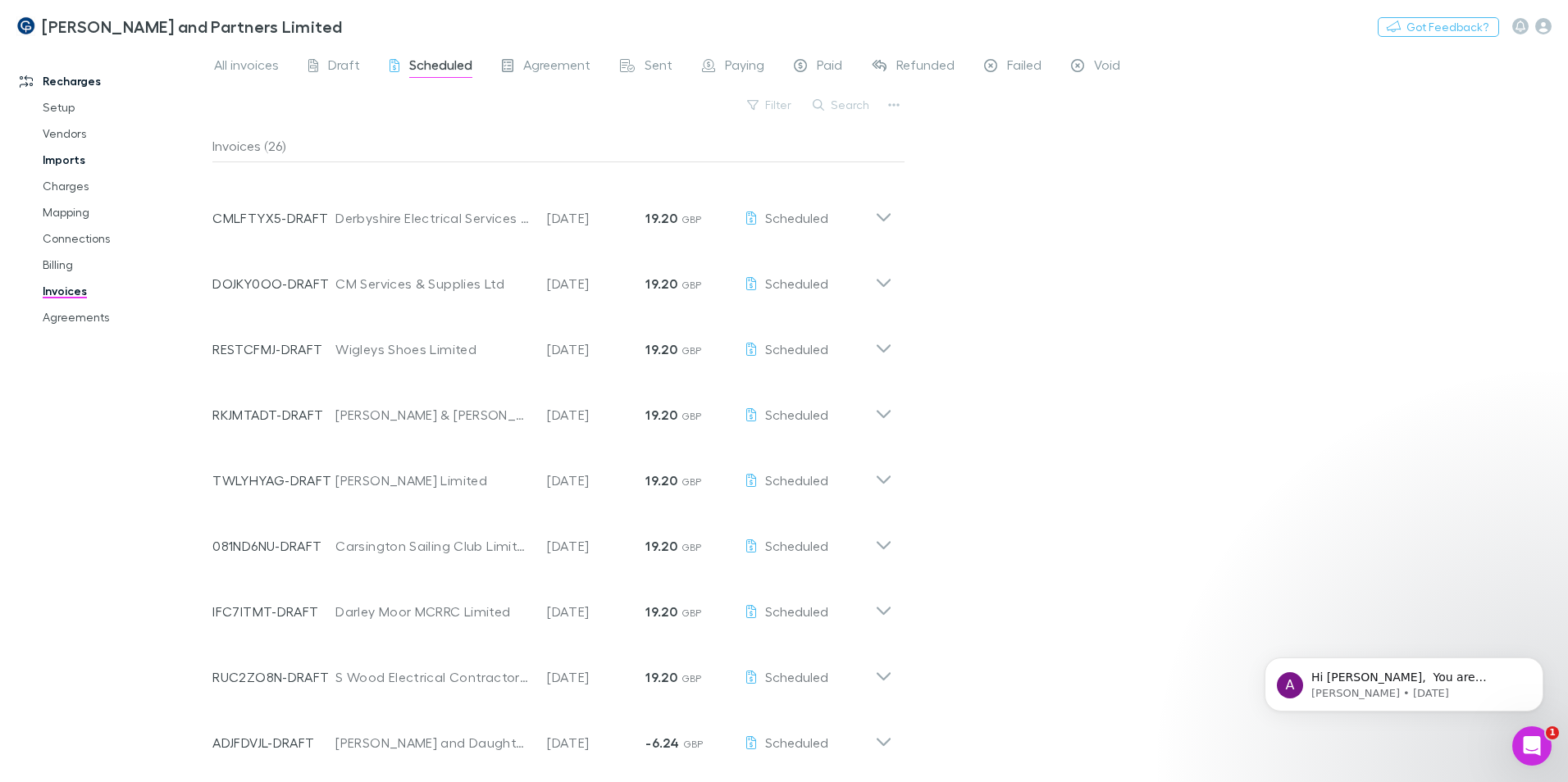
click at [57, 159] on link "Imports" at bounding box center [123, 159] width 195 height 26
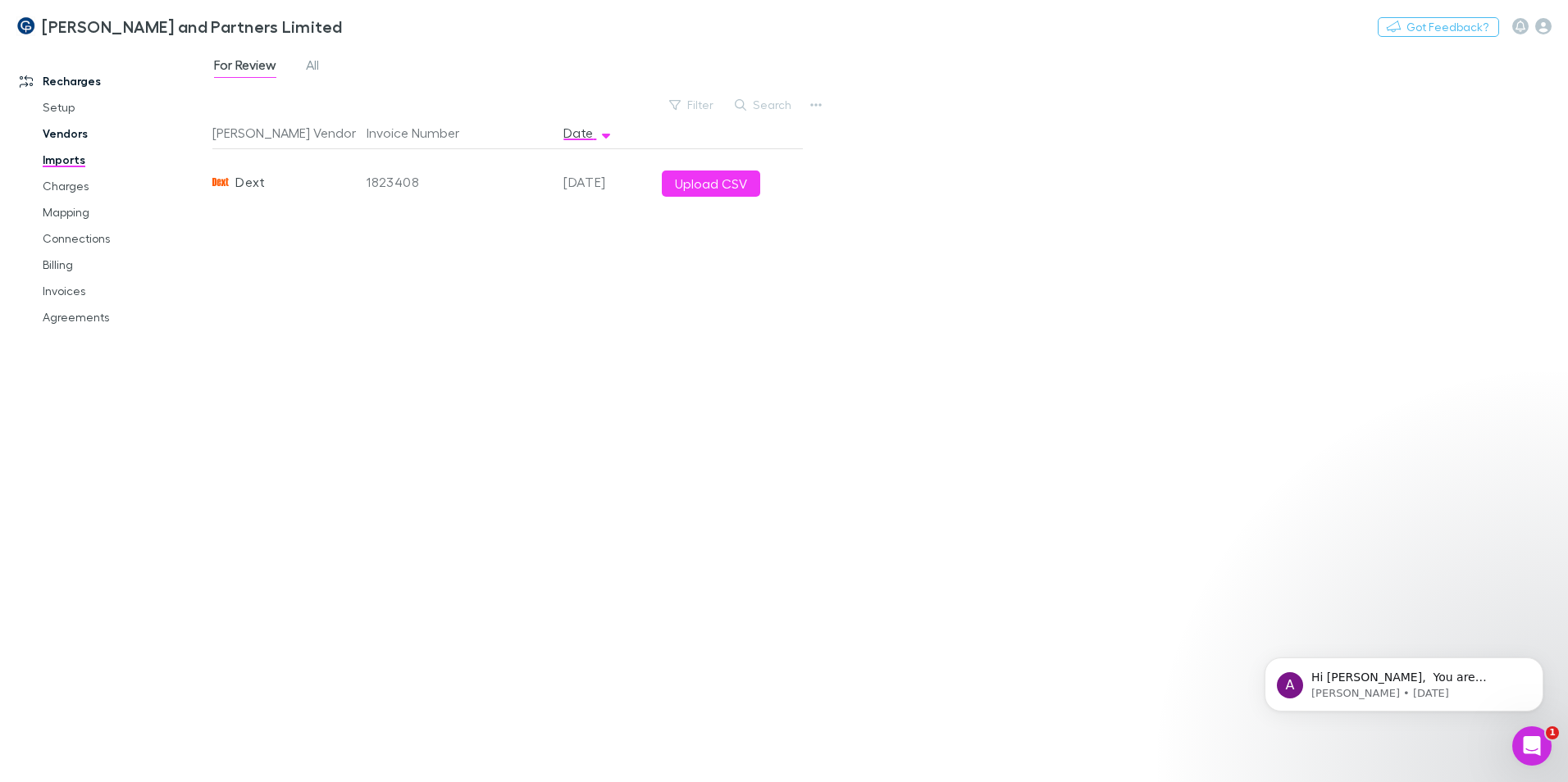
click at [65, 134] on link "Vendors" at bounding box center [123, 133] width 195 height 26
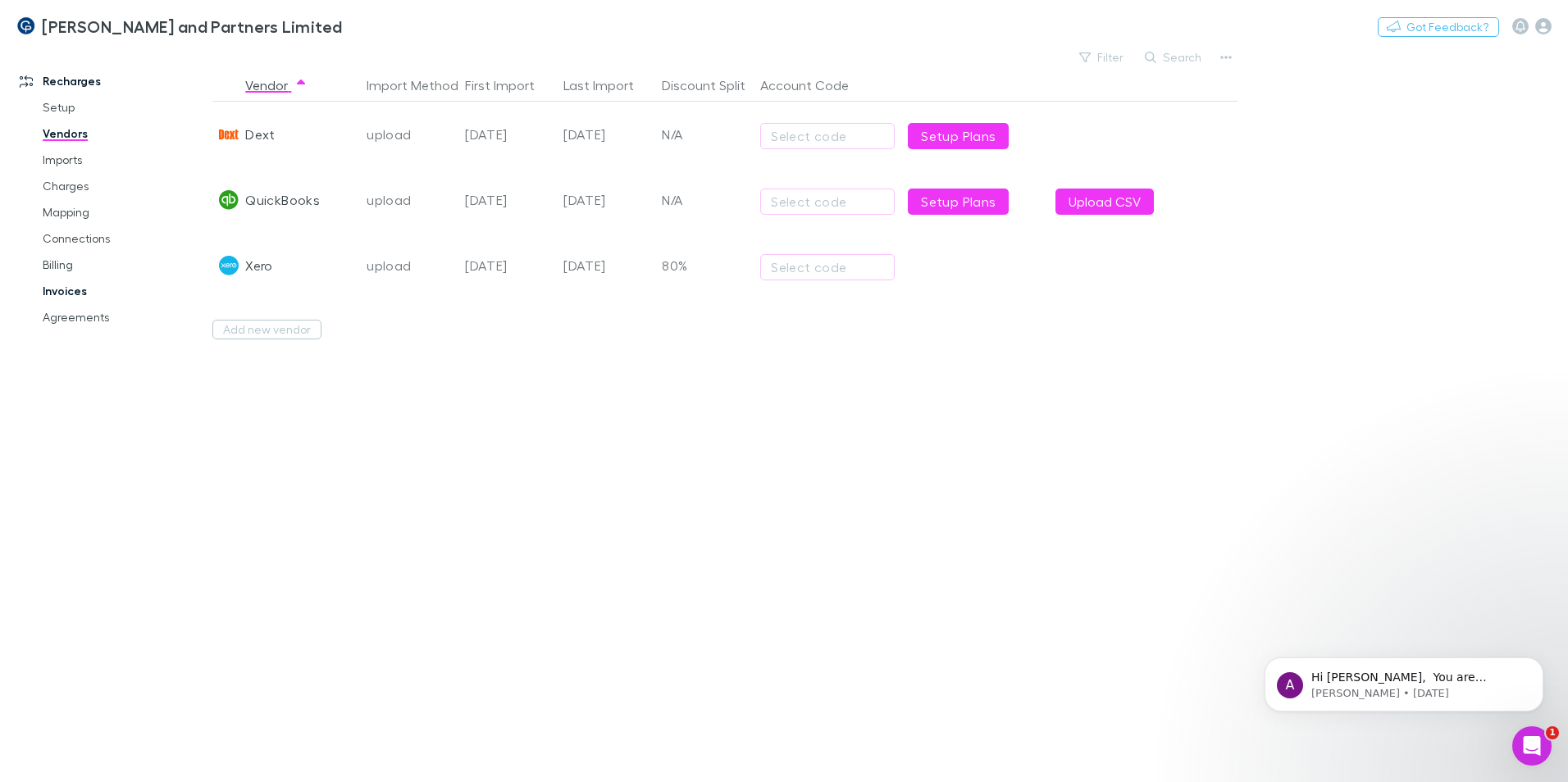
click at [78, 297] on link "Invoices" at bounding box center [123, 291] width 195 height 26
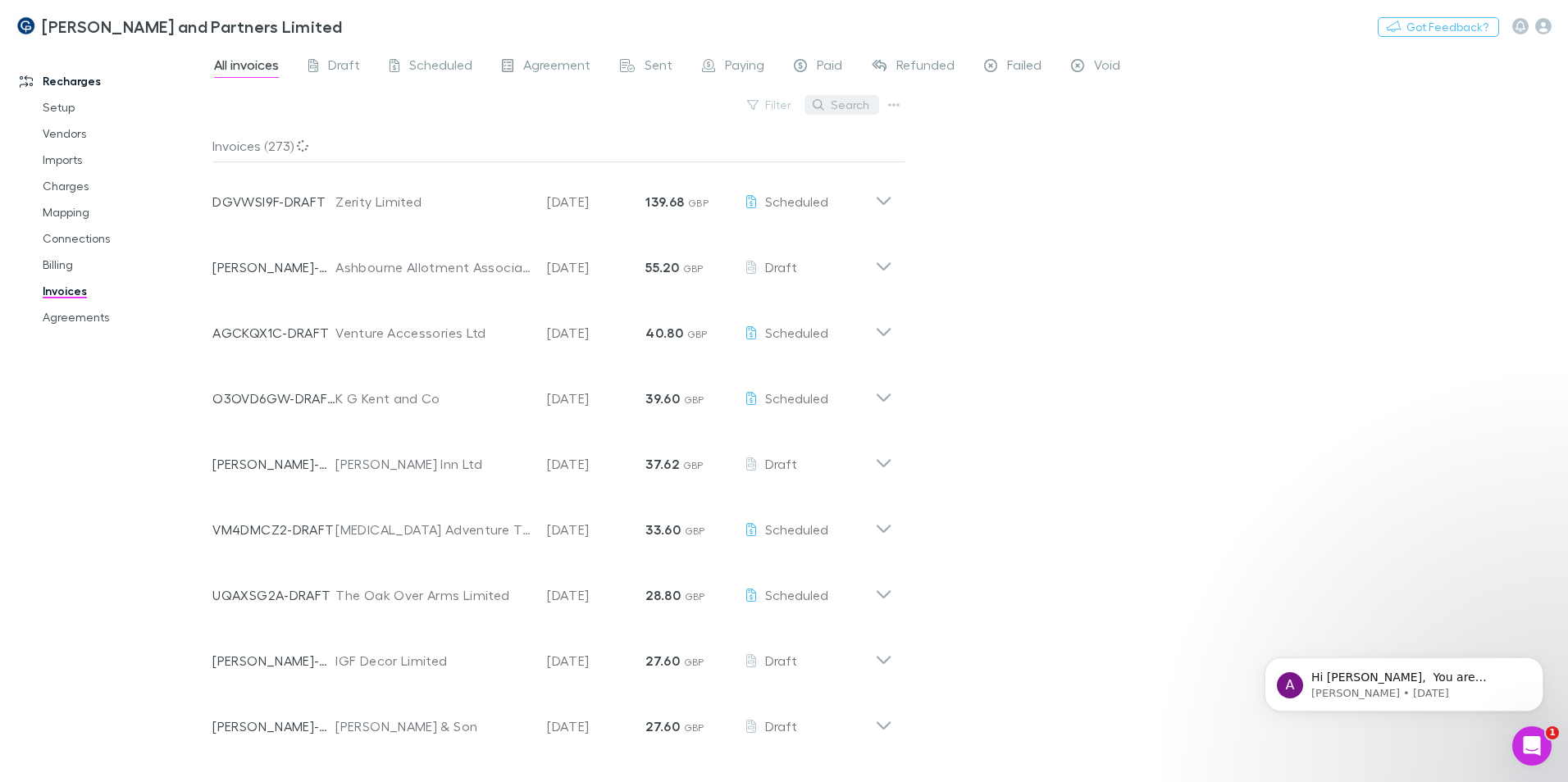
click at [824, 105] on icon "button" at bounding box center [818, 104] width 12 height 12
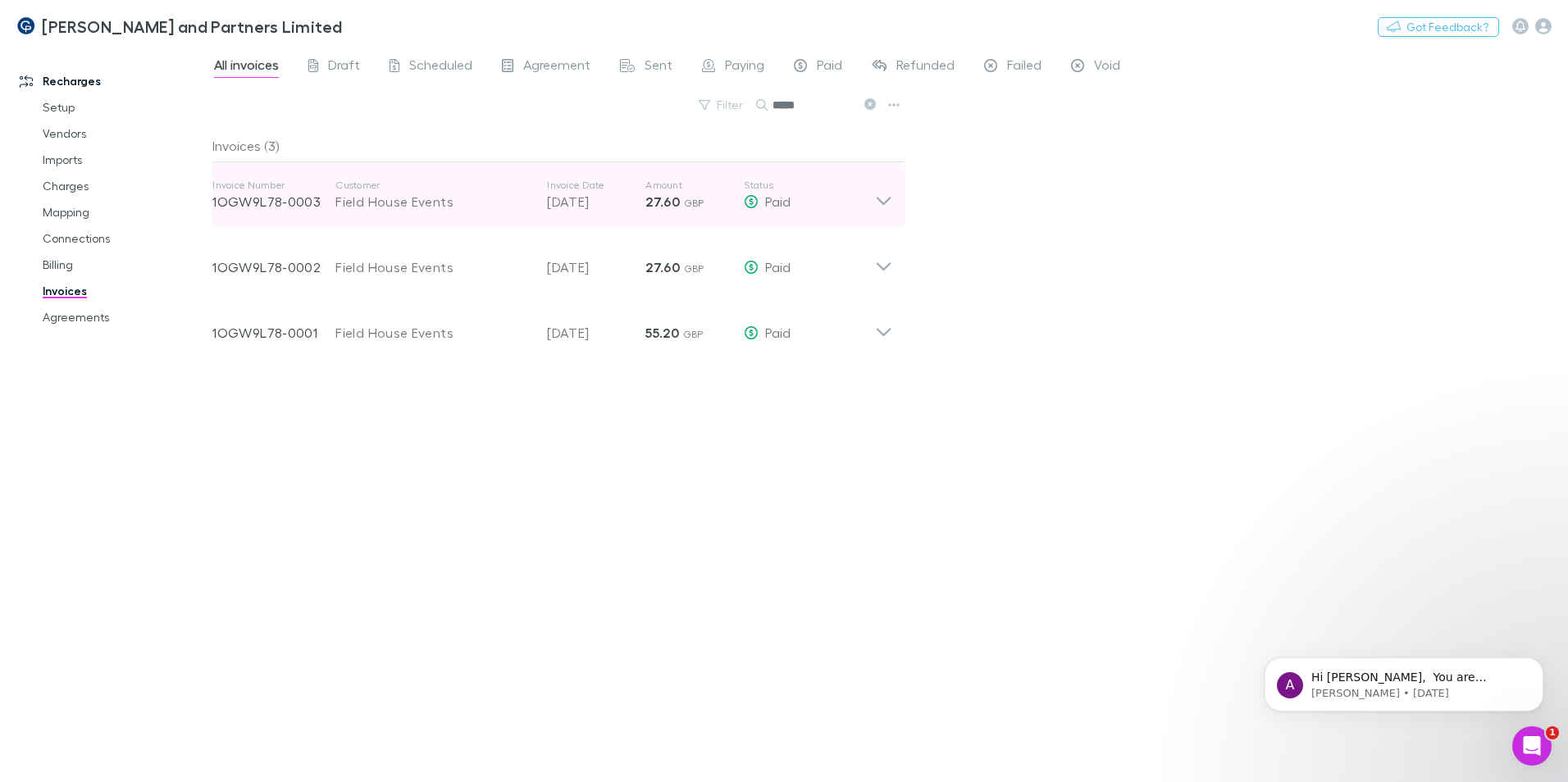
type input "*****"
click at [891, 210] on icon at bounding box center [883, 195] width 17 height 33
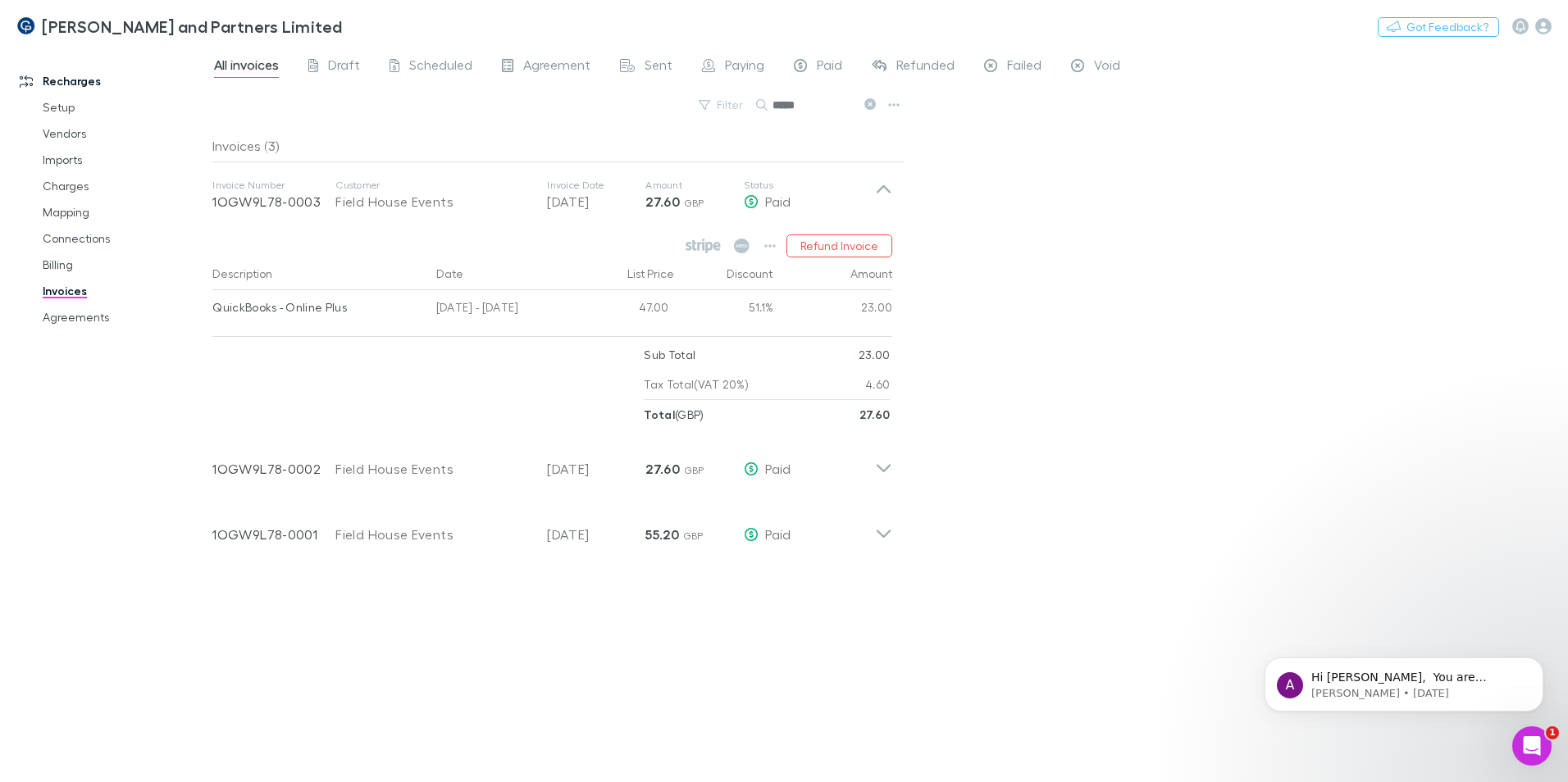
drag, startPoint x: 85, startPoint y: 498, endPoint x: 110, endPoint y: 487, distance: 27.3
click at [85, 498] on div "Recharges Setup Vendors Imports Charges Mapping Connections Billing Invoices Ag…" at bounding box center [112, 410] width 225 height 717
click at [65, 189] on link "Charges" at bounding box center [123, 186] width 195 height 26
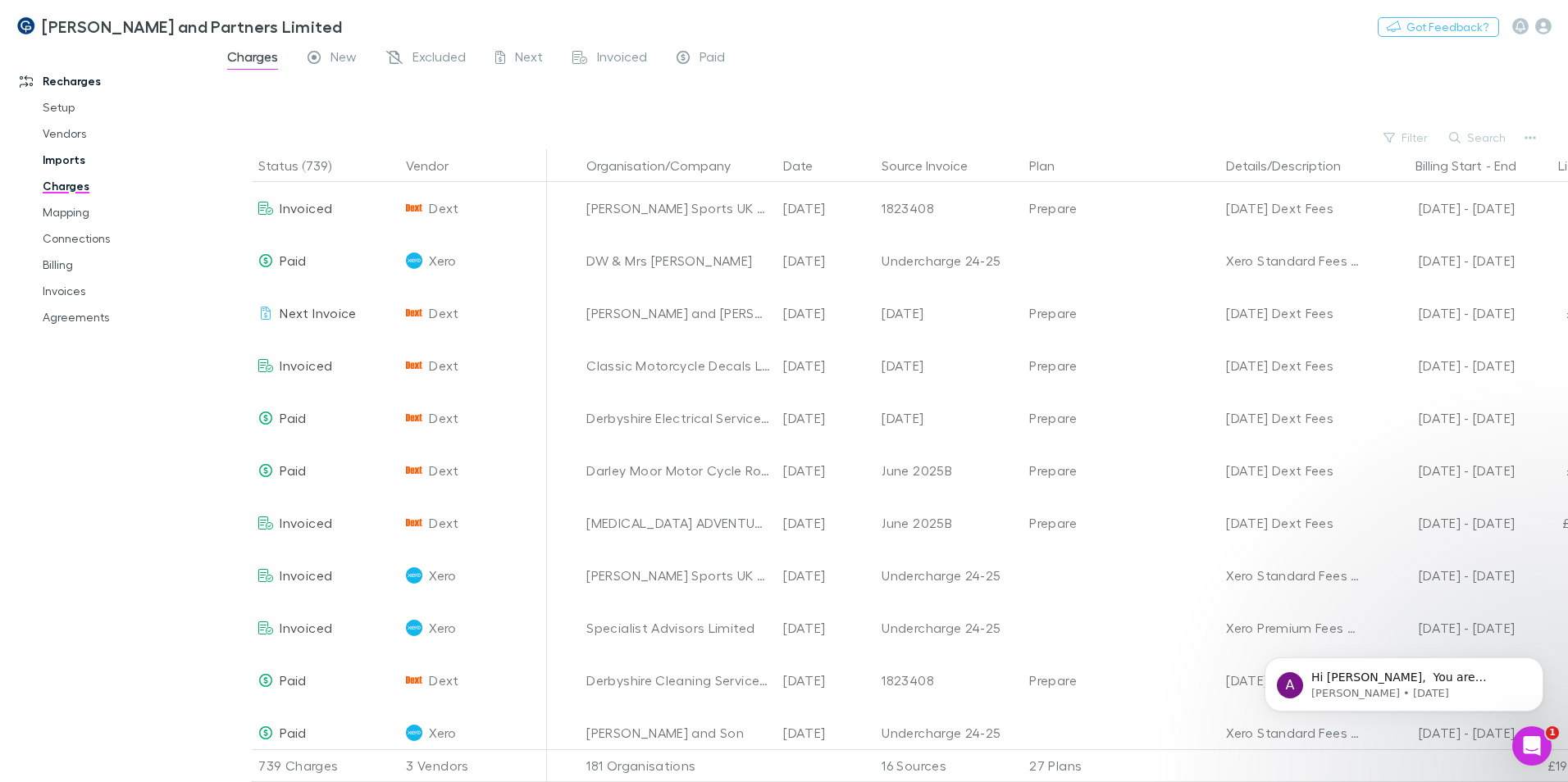
click at [83, 159] on link "Imports" at bounding box center [123, 159] width 195 height 26
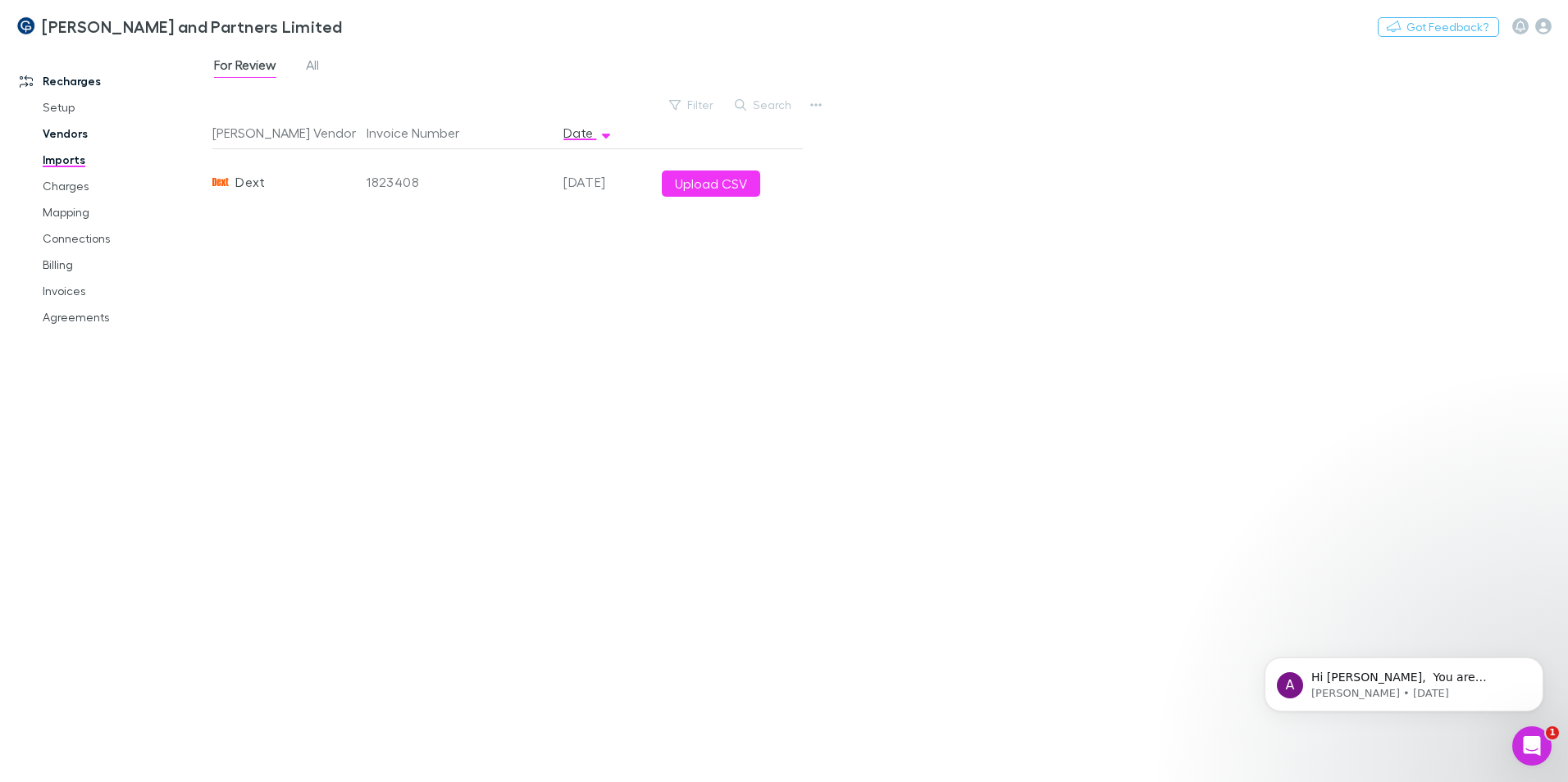
click at [72, 132] on link "Vendors" at bounding box center [123, 133] width 195 height 26
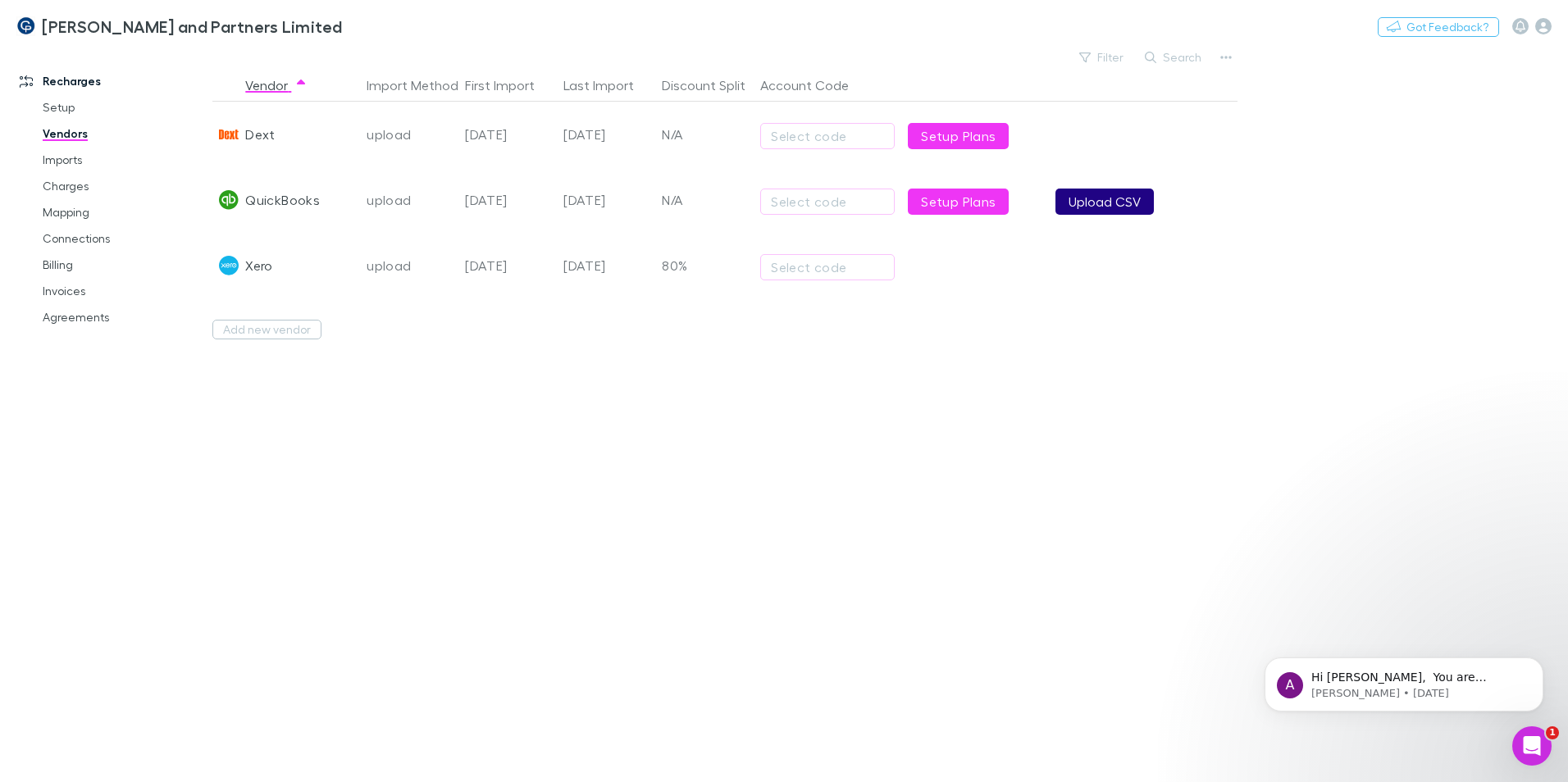
click at [1118, 208] on button "Upload CSV" at bounding box center [1105, 201] width 99 height 26
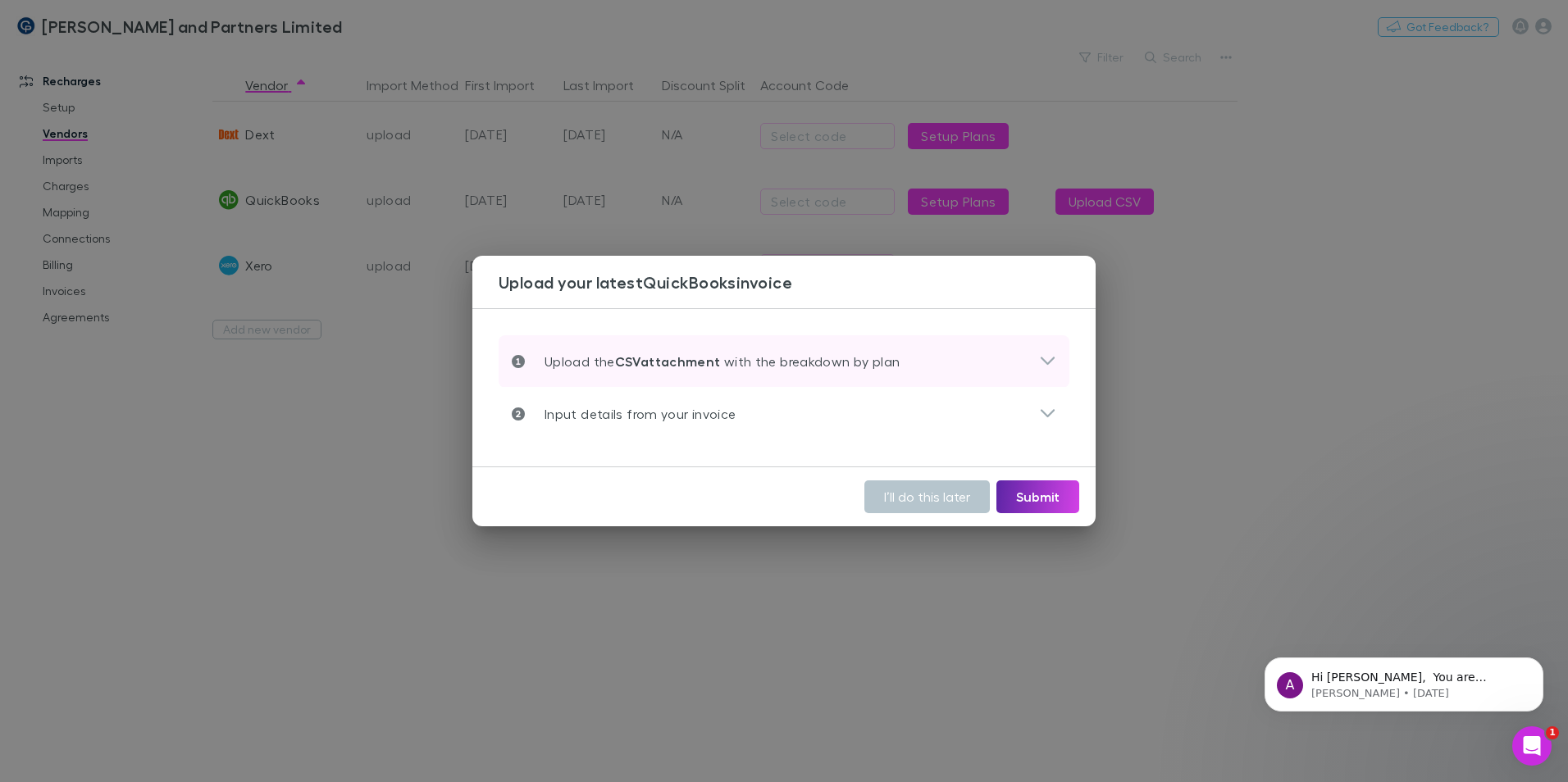
click at [942, 349] on div "Upload the CSV attachment with the breakdown by plan" at bounding box center [784, 362] width 571 height 53
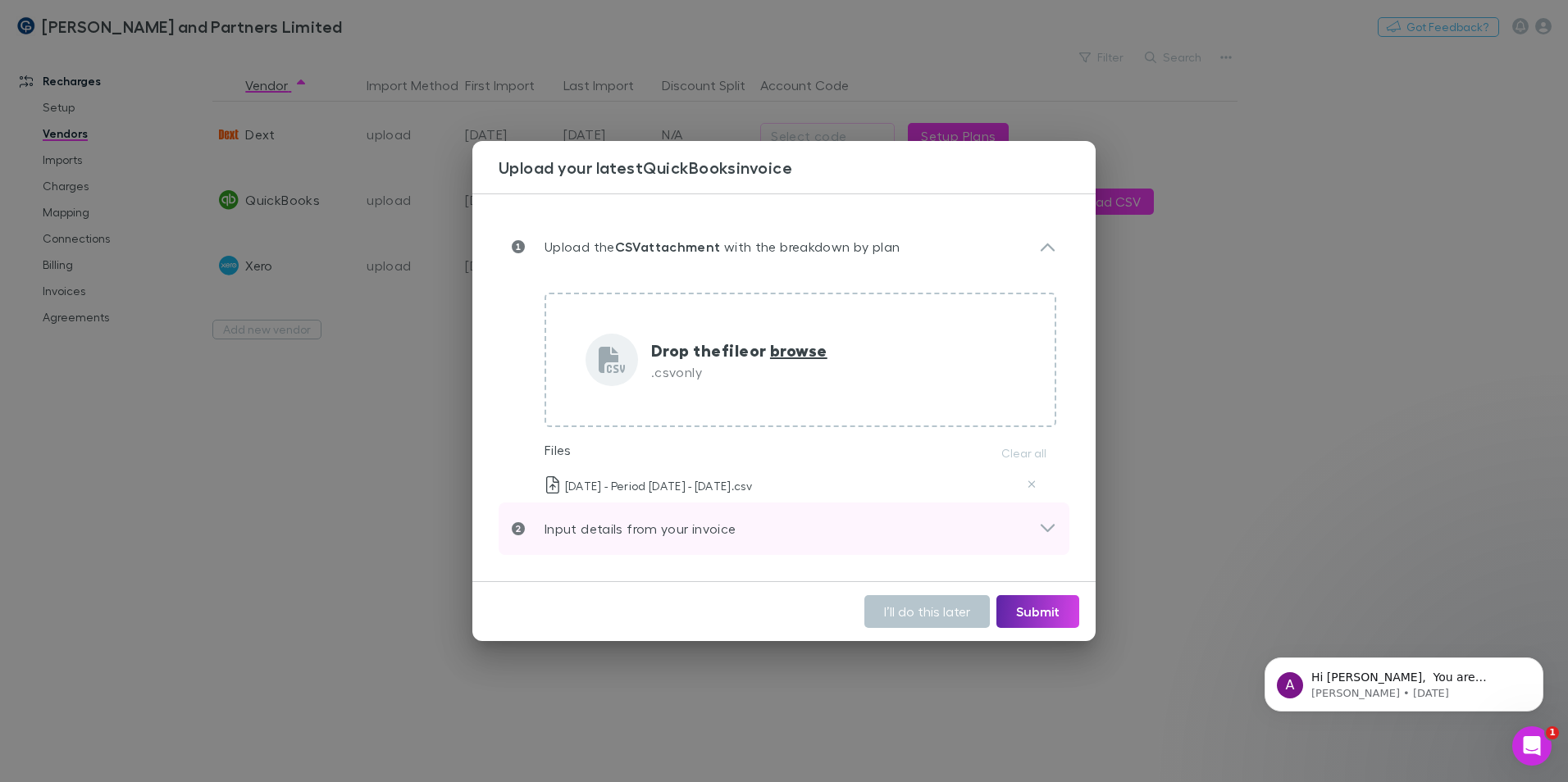
click at [830, 526] on div "Input details from your invoice" at bounding box center [776, 529] width 528 height 20
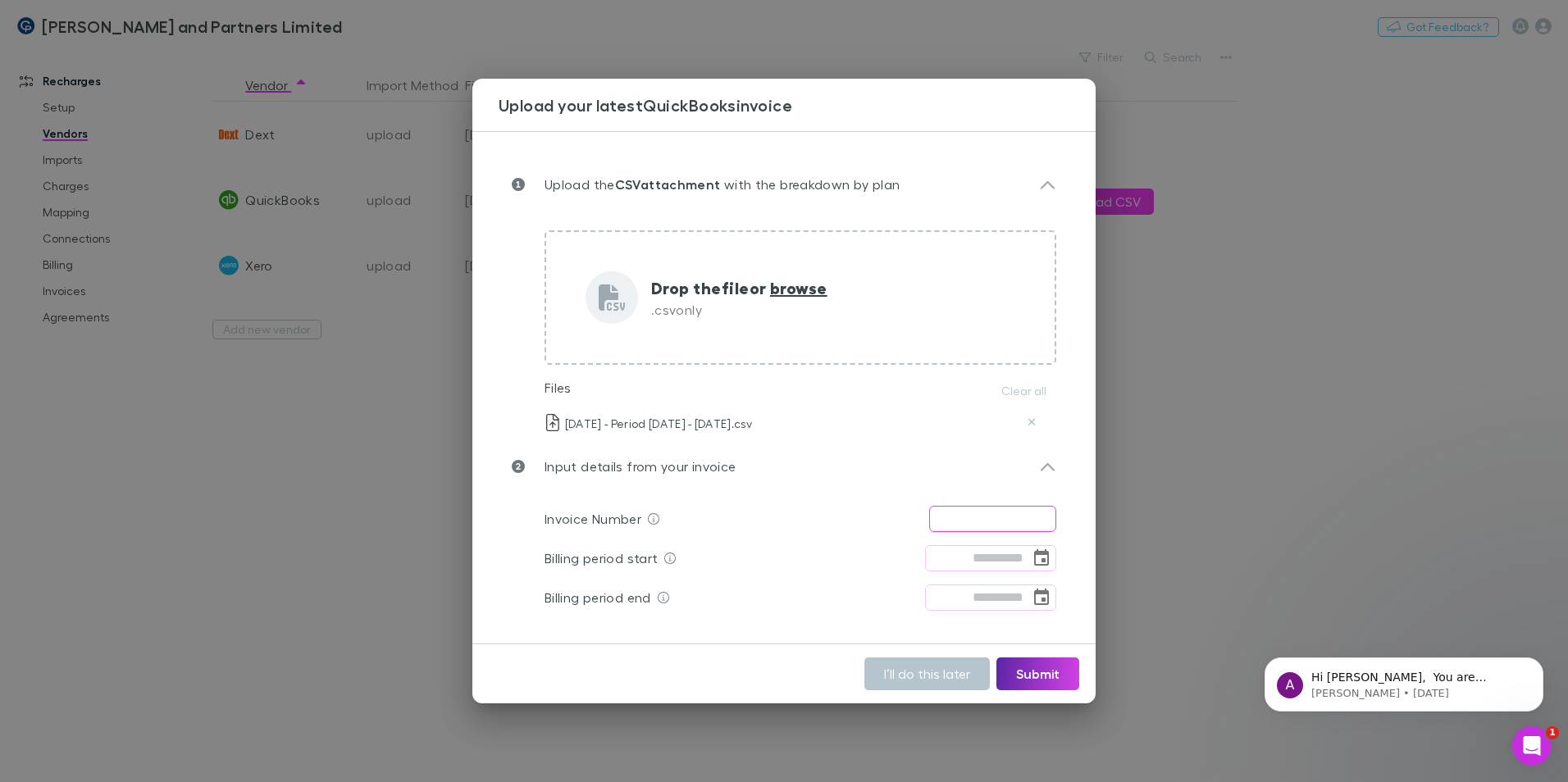
click at [962, 521] on input "text" at bounding box center [992, 518] width 127 height 26
click at [1011, 517] on input "**********" at bounding box center [992, 518] width 127 height 26
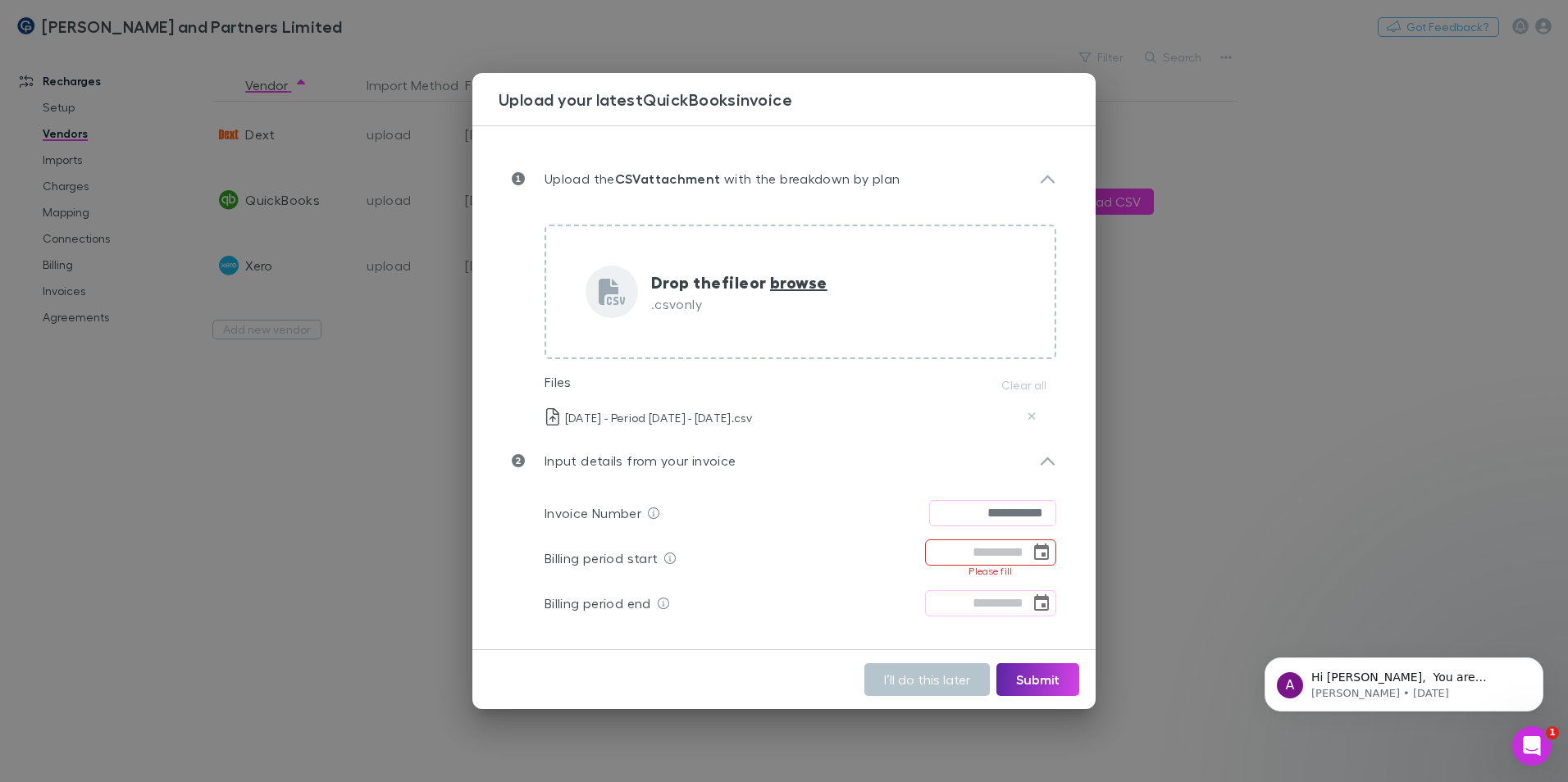
click at [959, 514] on input "**********" at bounding box center [992, 513] width 127 height 26
click at [975, 506] on input "**********" at bounding box center [992, 513] width 127 height 26
type input "**********"
click at [987, 549] on input "tel" at bounding box center [978, 552] width 105 height 26
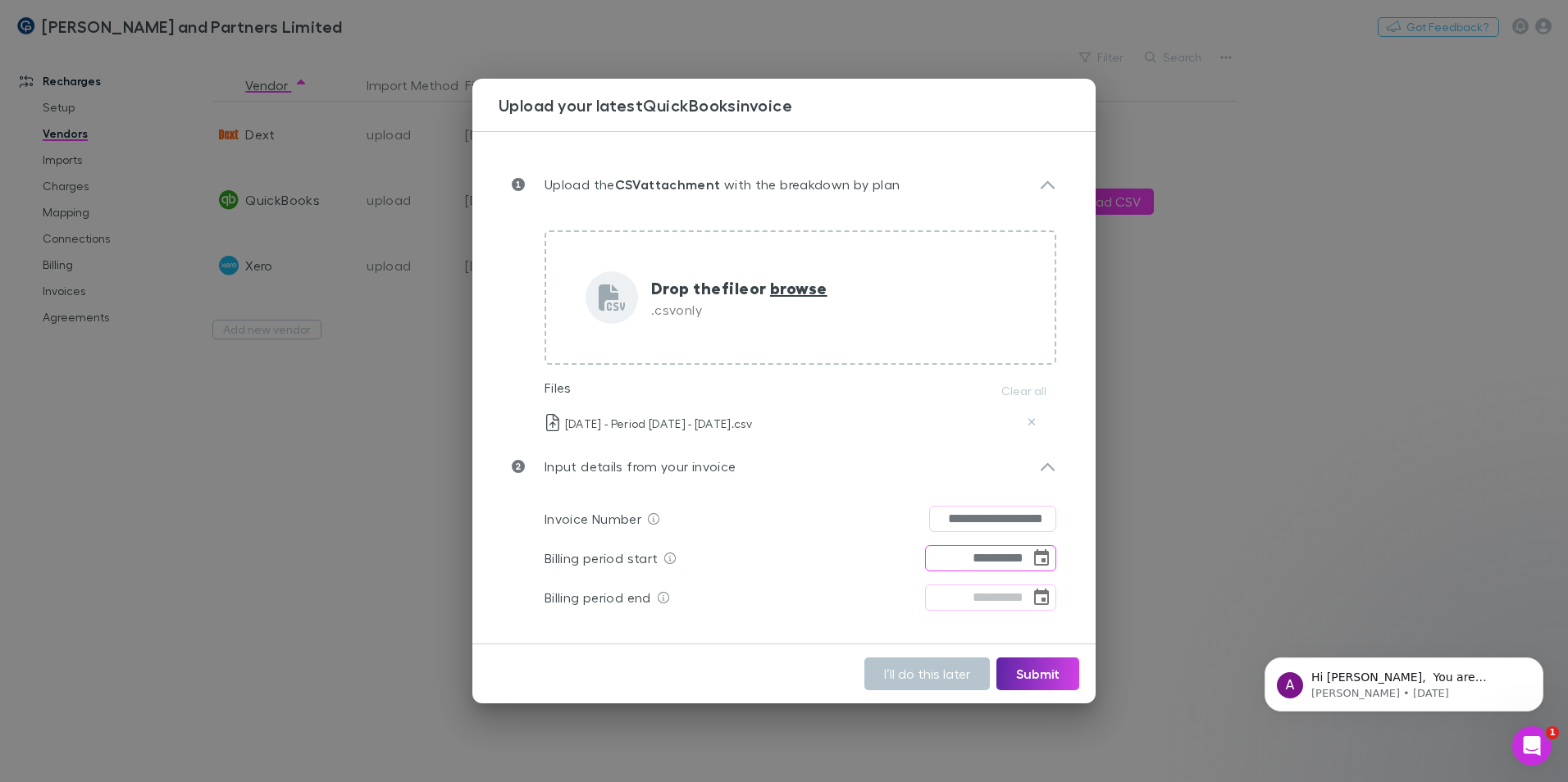
type input "**********"
click at [893, 589] on div "**********" at bounding box center [800, 597] width 512 height 39
click at [987, 517] on input "**********" at bounding box center [992, 518] width 127 height 26
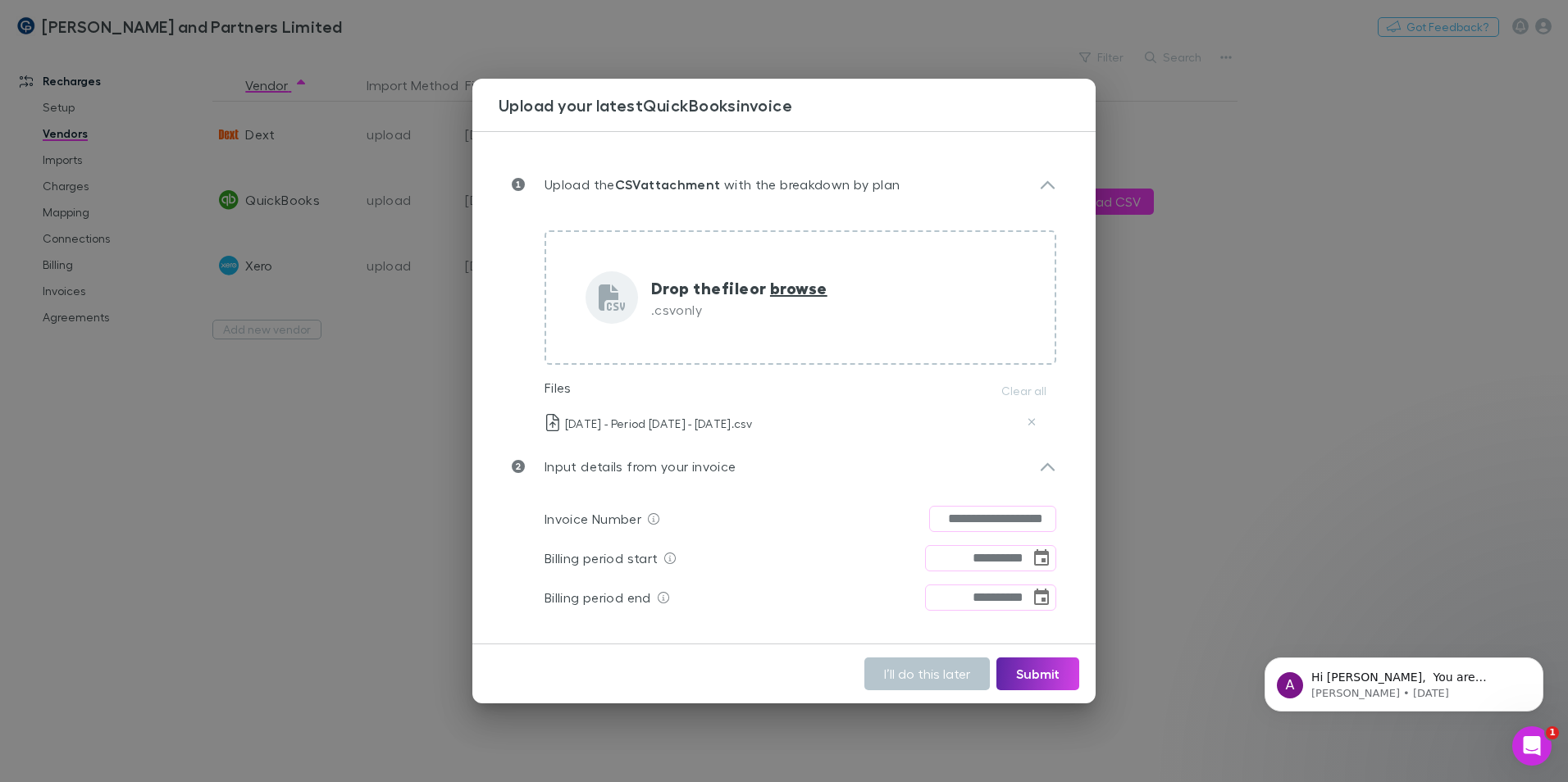
drag, startPoint x: 985, startPoint y: 522, endPoint x: 1095, endPoint y: 533, distance: 110.5
click at [1095, 533] on div "**********" at bounding box center [784, 388] width 624 height 513
click at [1031, 520] on input "**********" at bounding box center [992, 518] width 127 height 26
click at [1032, 672] on button "Submit" at bounding box center [1037, 674] width 82 height 33
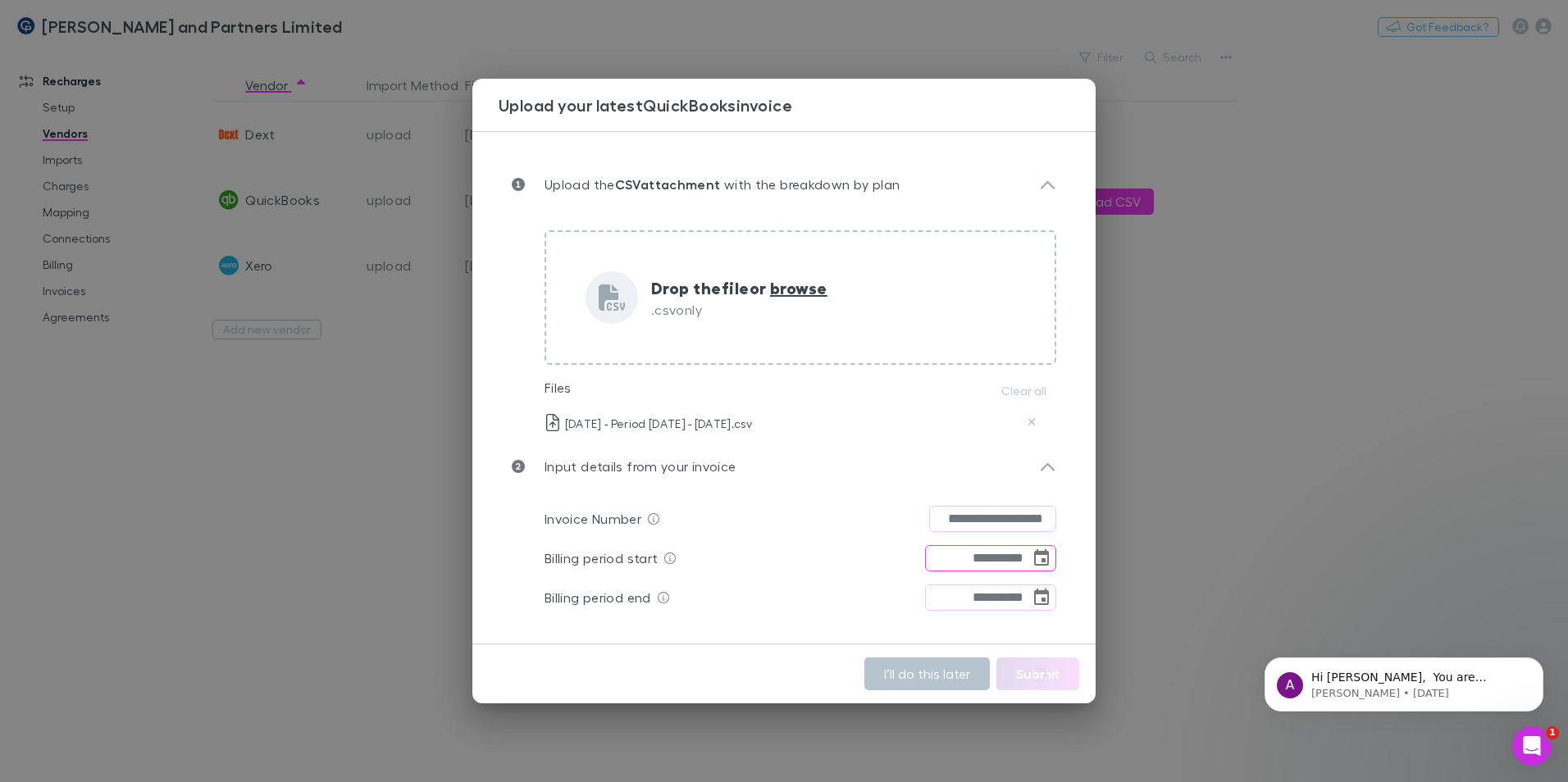
click at [962, 560] on input "**********" at bounding box center [978, 558] width 105 height 26
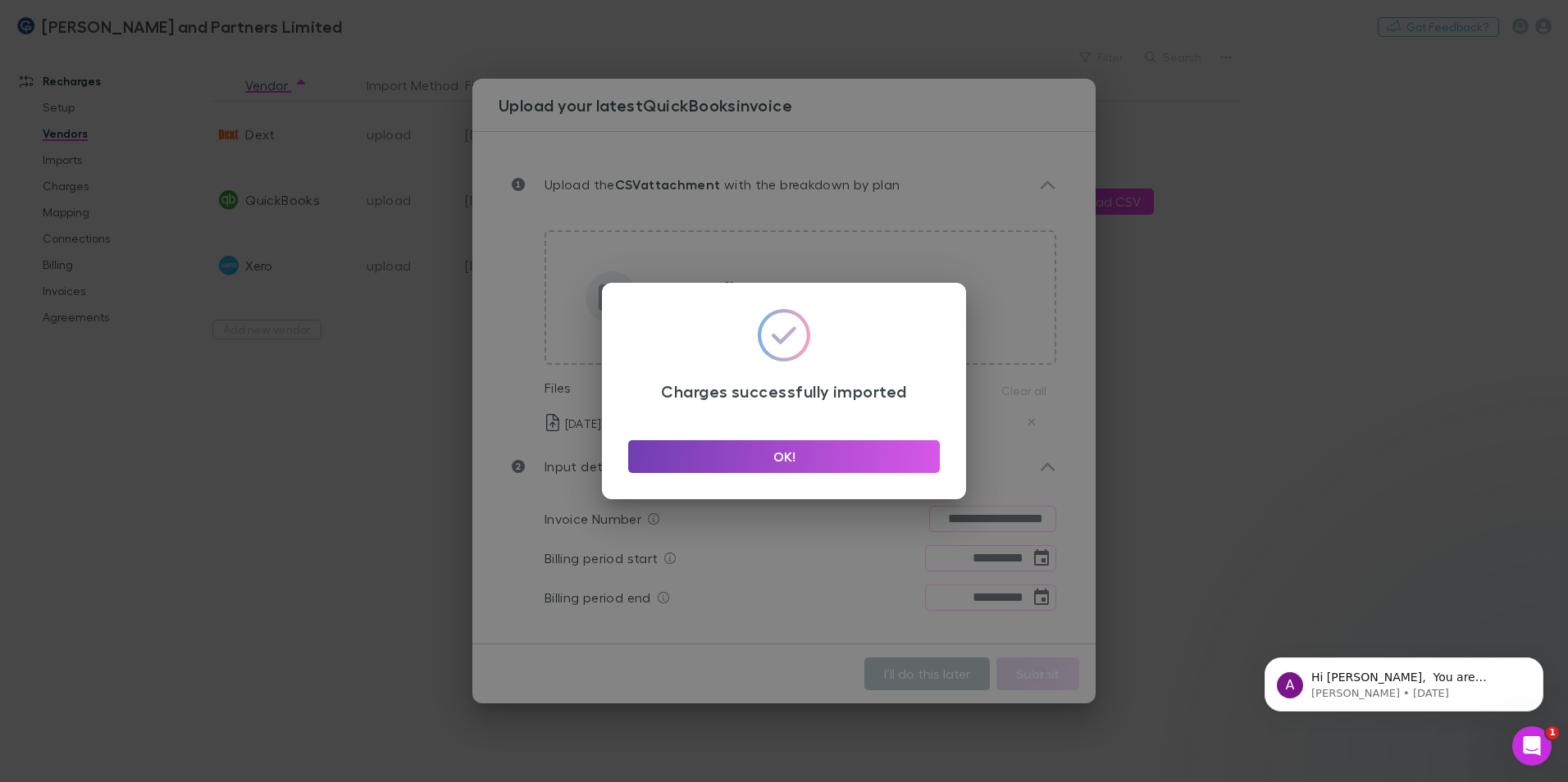
click at [818, 458] on button "OK!" at bounding box center [784, 457] width 312 height 33
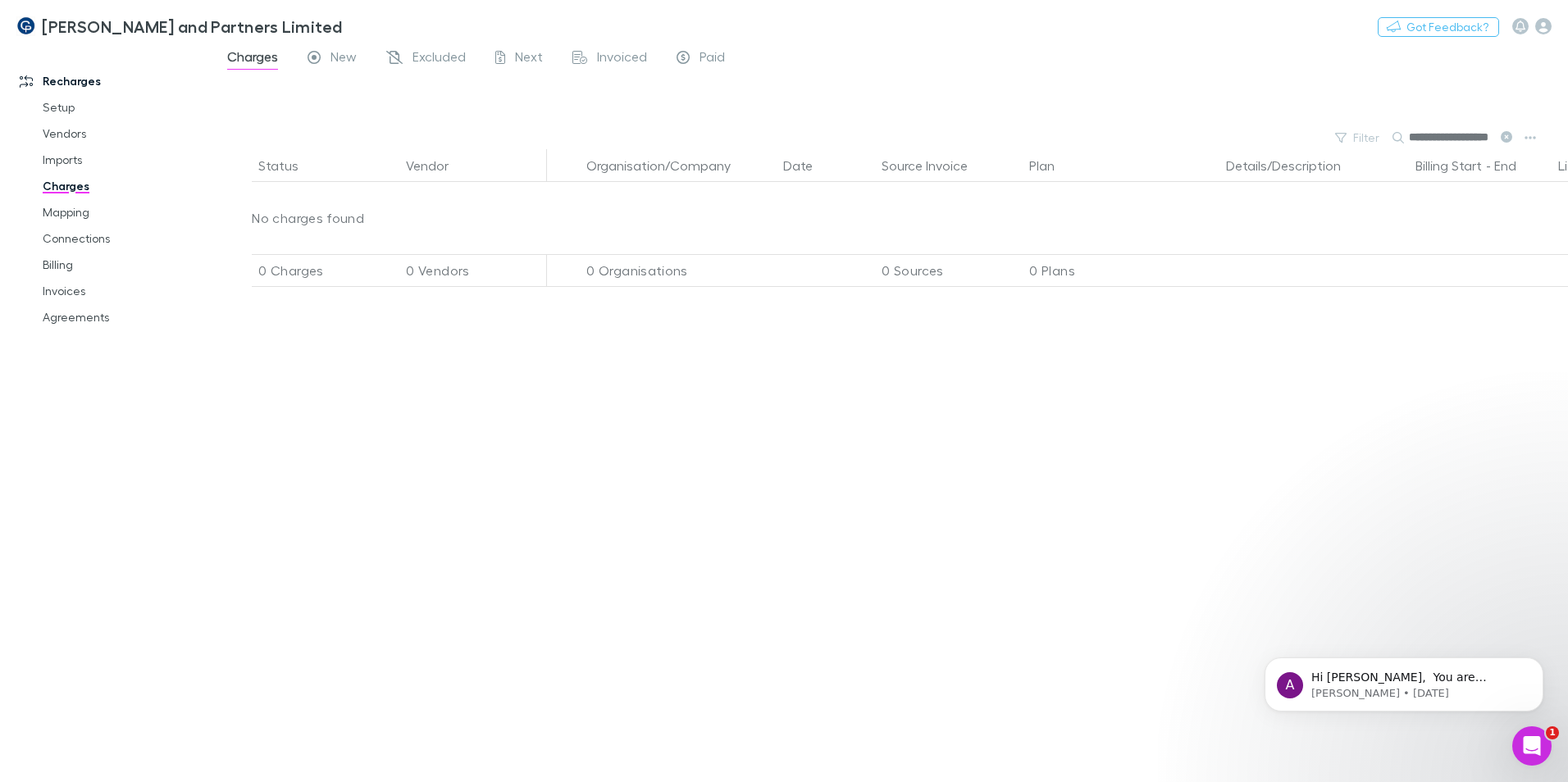
scroll to position [0, 19]
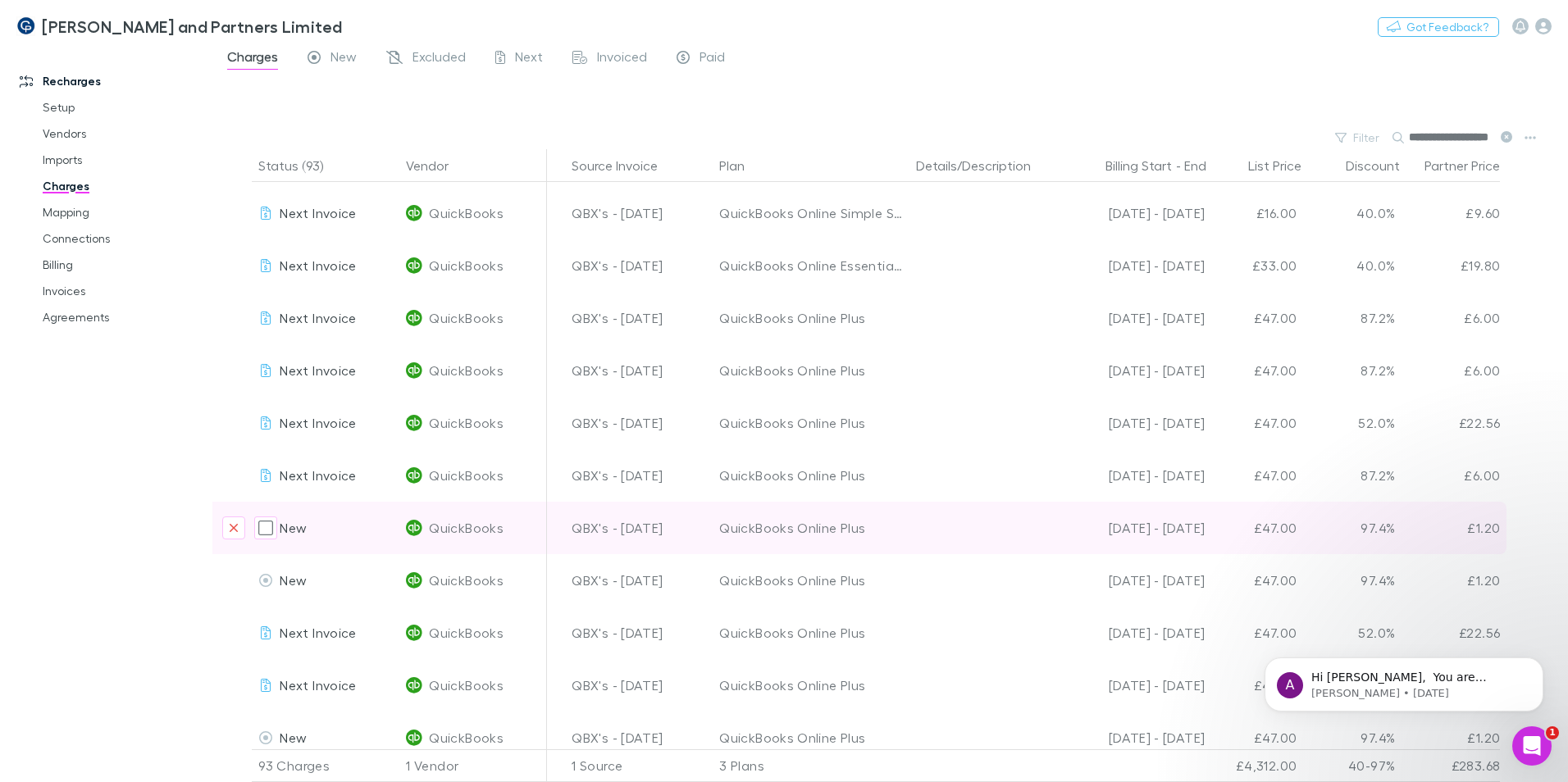
scroll to position [4263, 310]
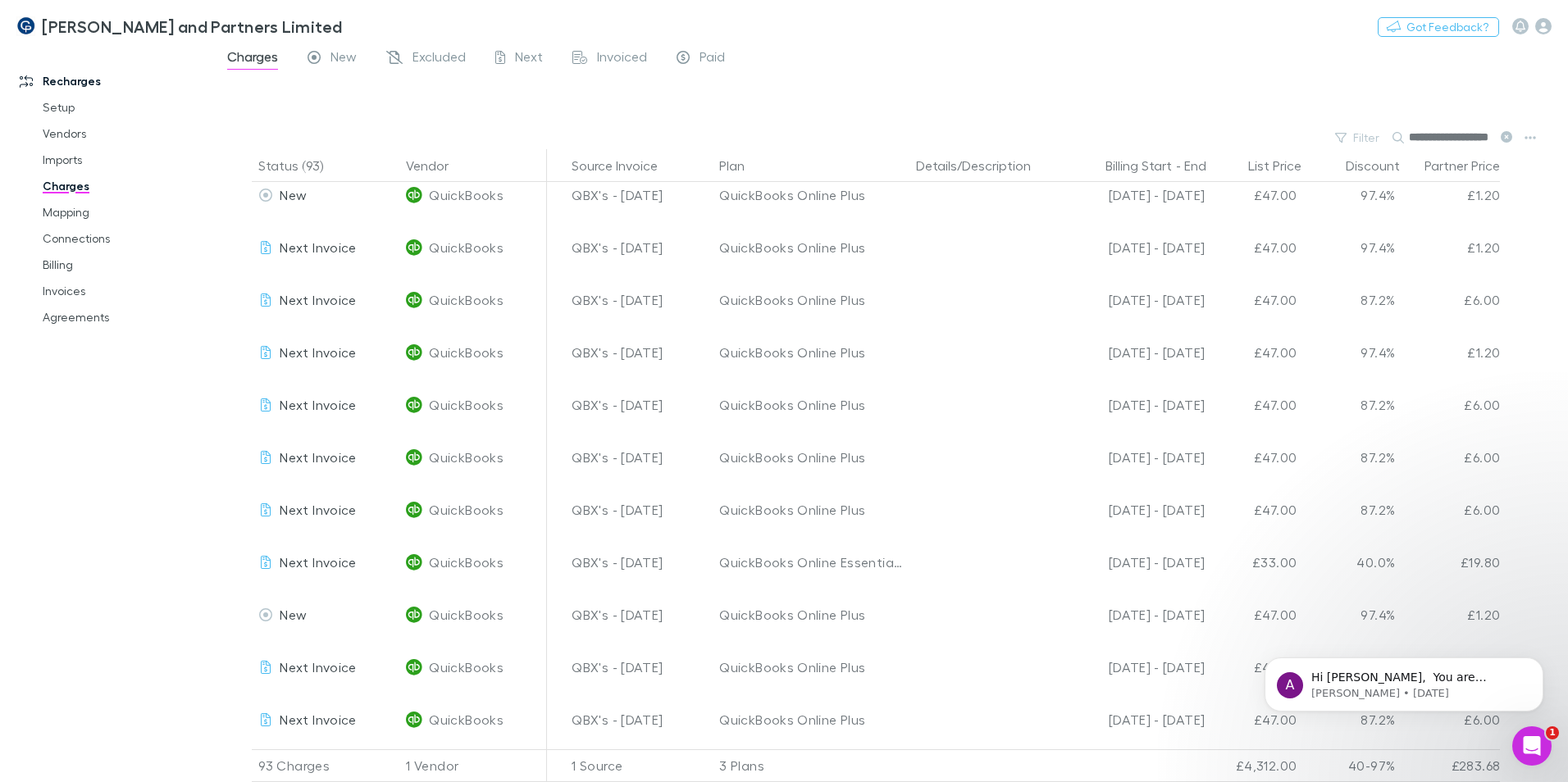
click at [353, 53] on span "New" at bounding box center [344, 59] width 26 height 22
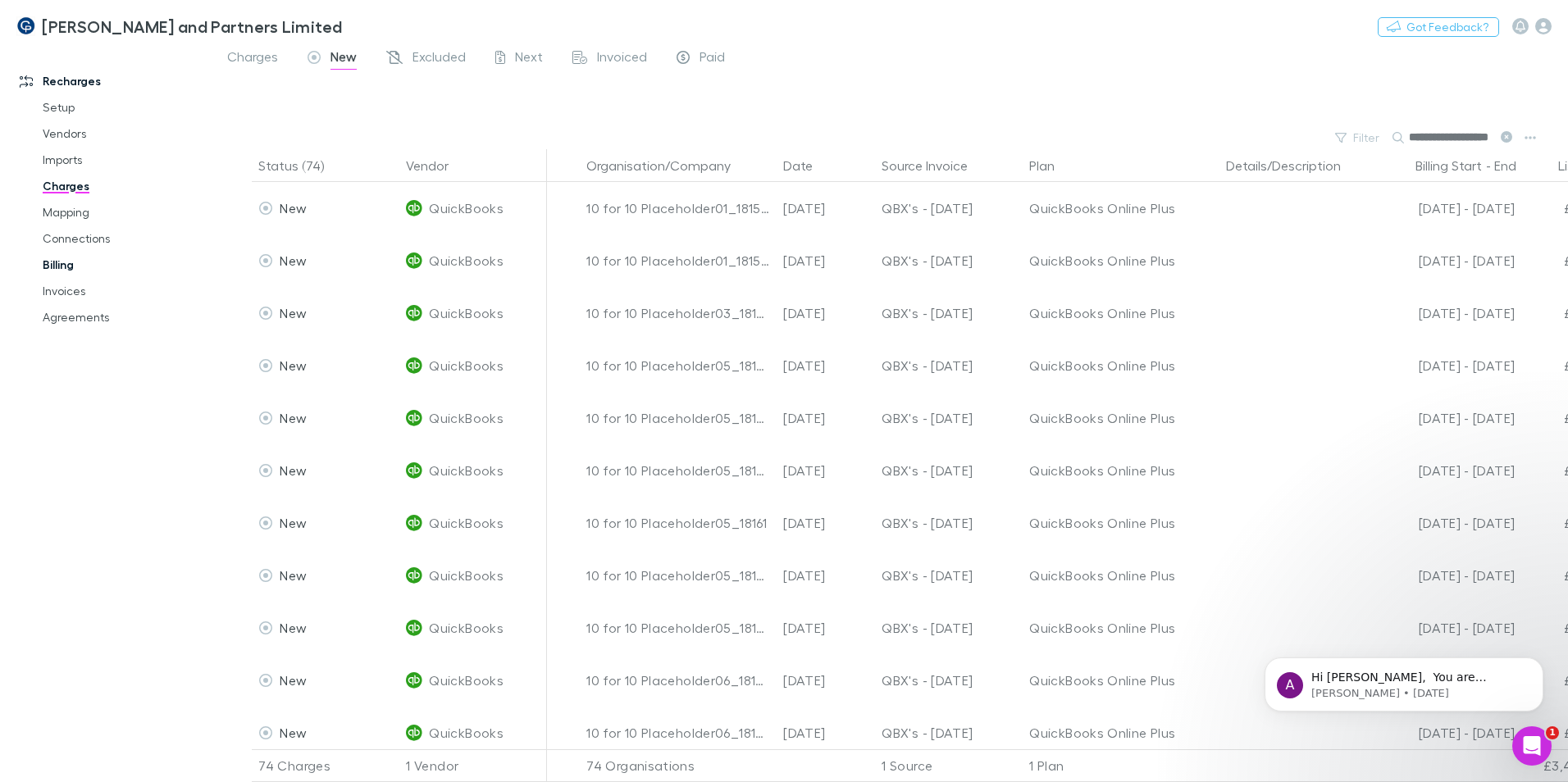
click at [64, 267] on link "Billing" at bounding box center [123, 265] width 195 height 26
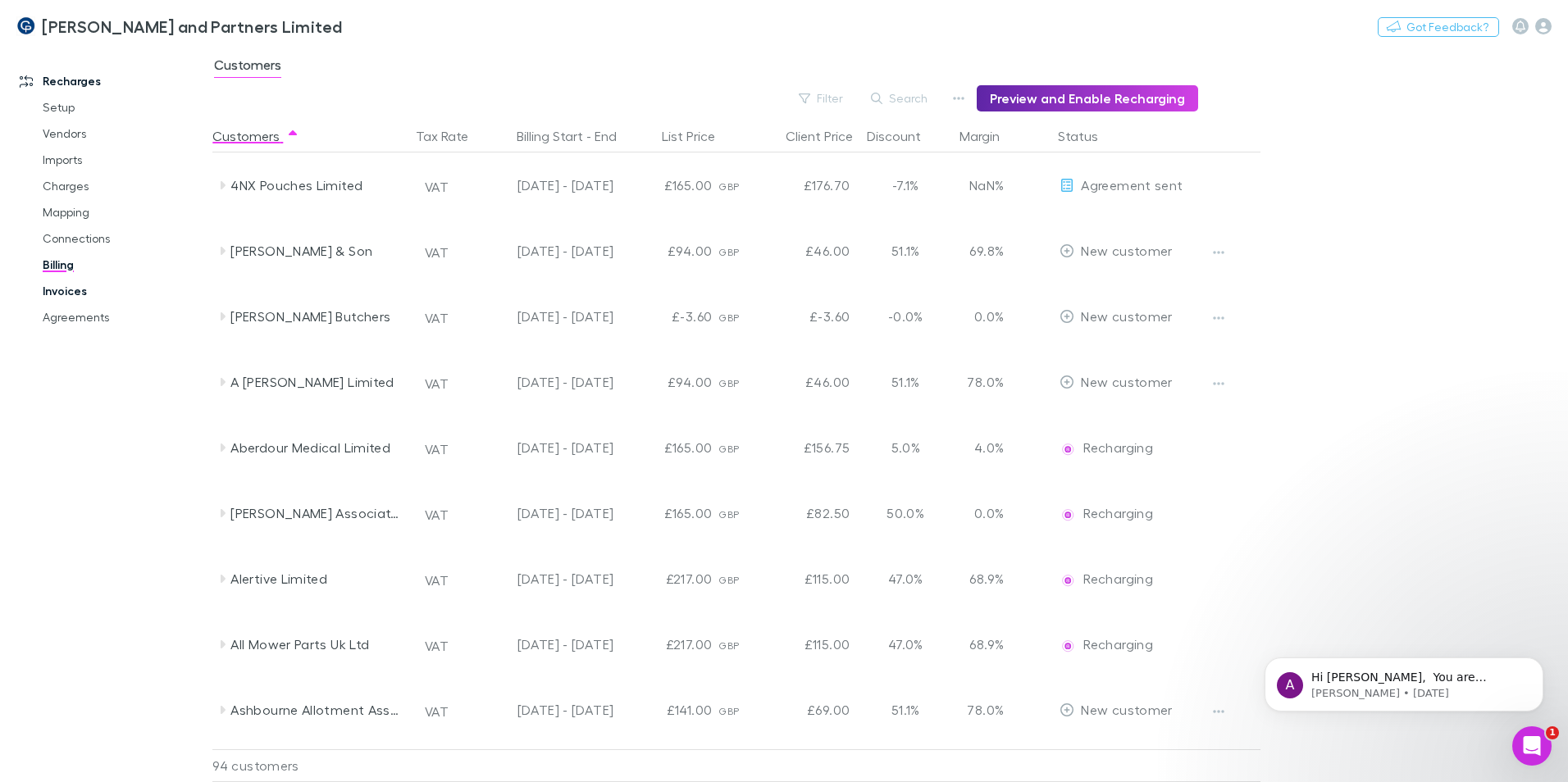
click at [64, 293] on link "Invoices" at bounding box center [123, 291] width 195 height 26
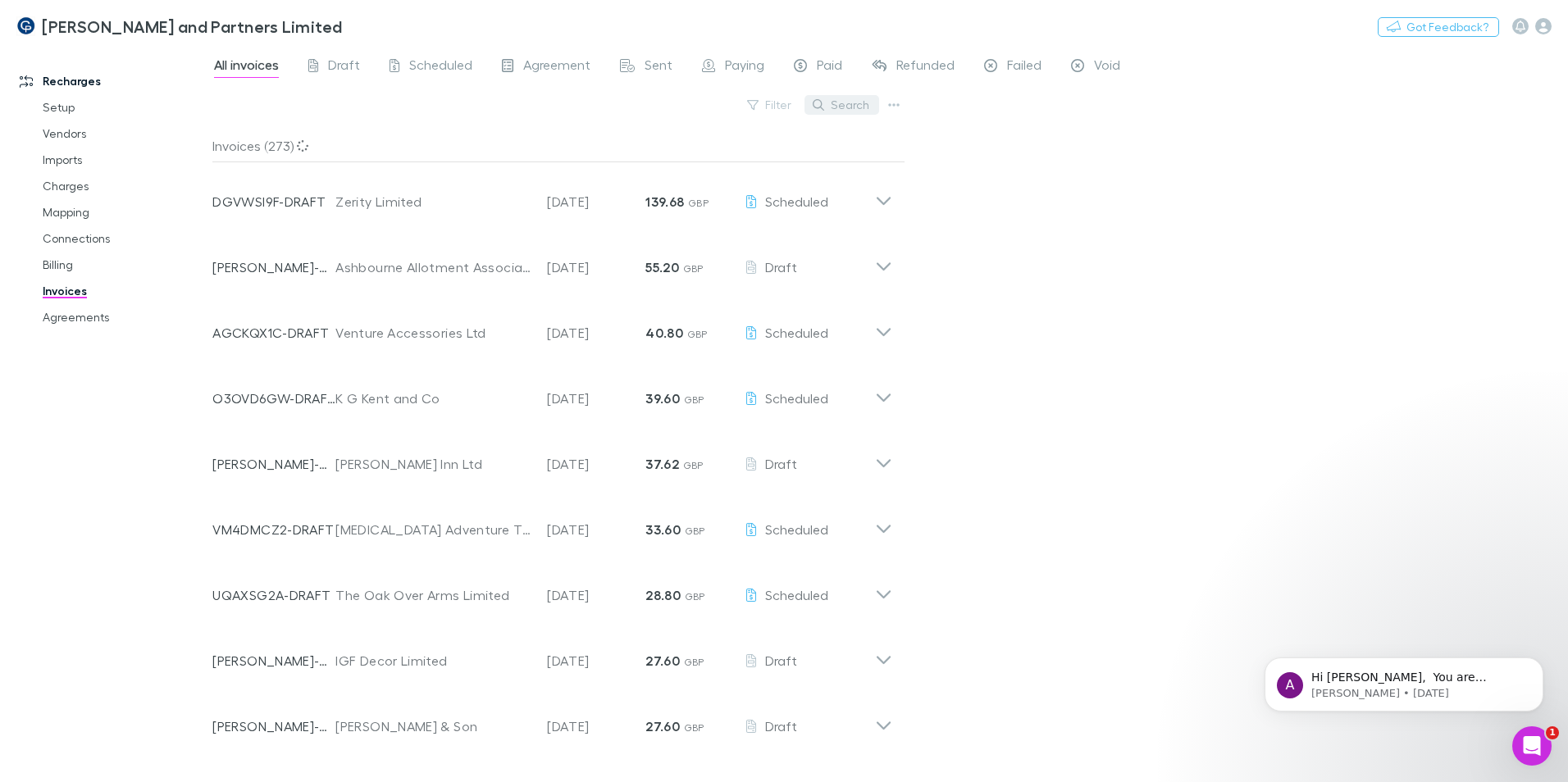
click at [855, 102] on button "Search" at bounding box center [842, 105] width 74 height 20
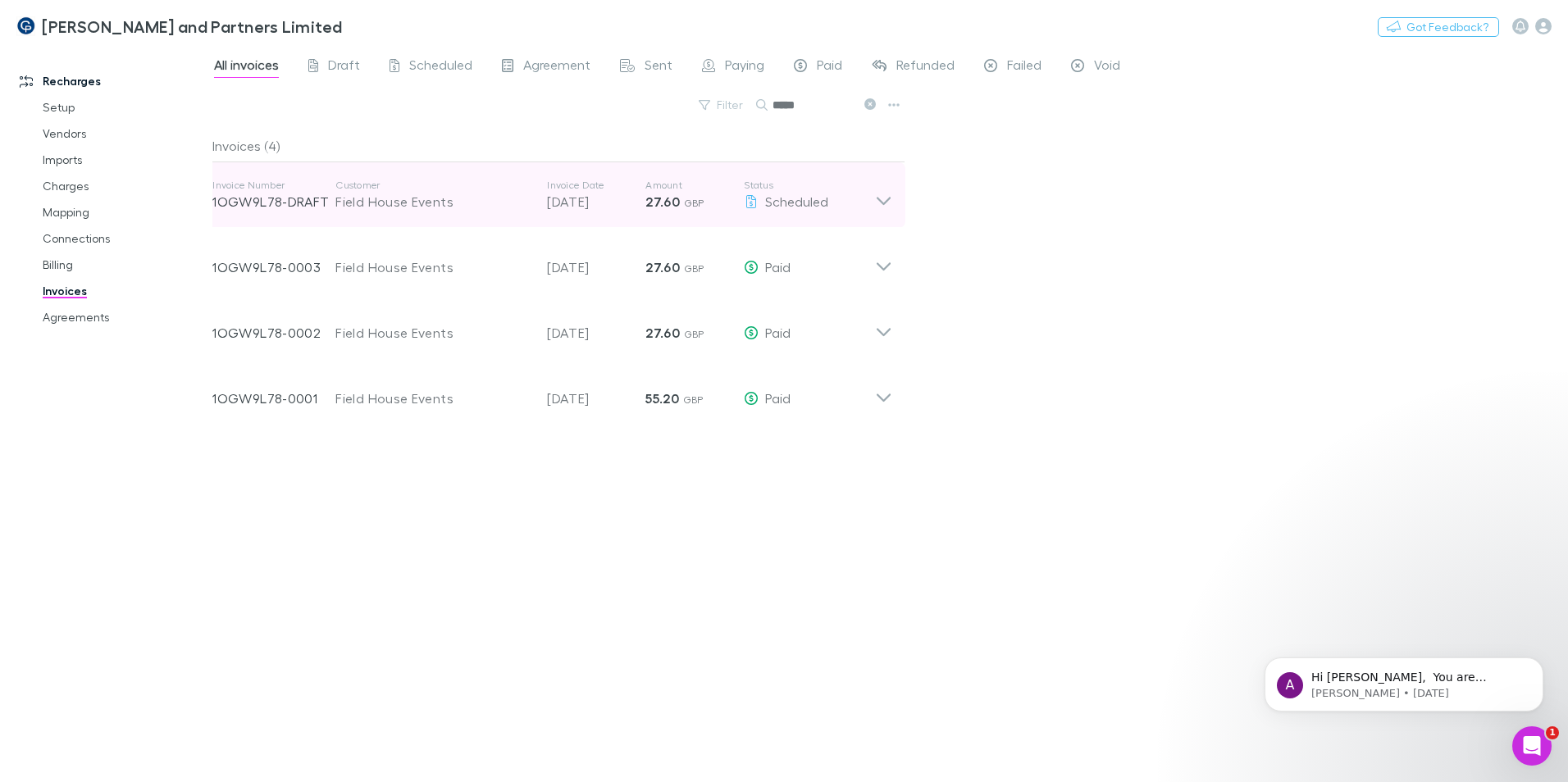
type input "*****"
click at [888, 201] on icon at bounding box center [883, 200] width 14 height 8
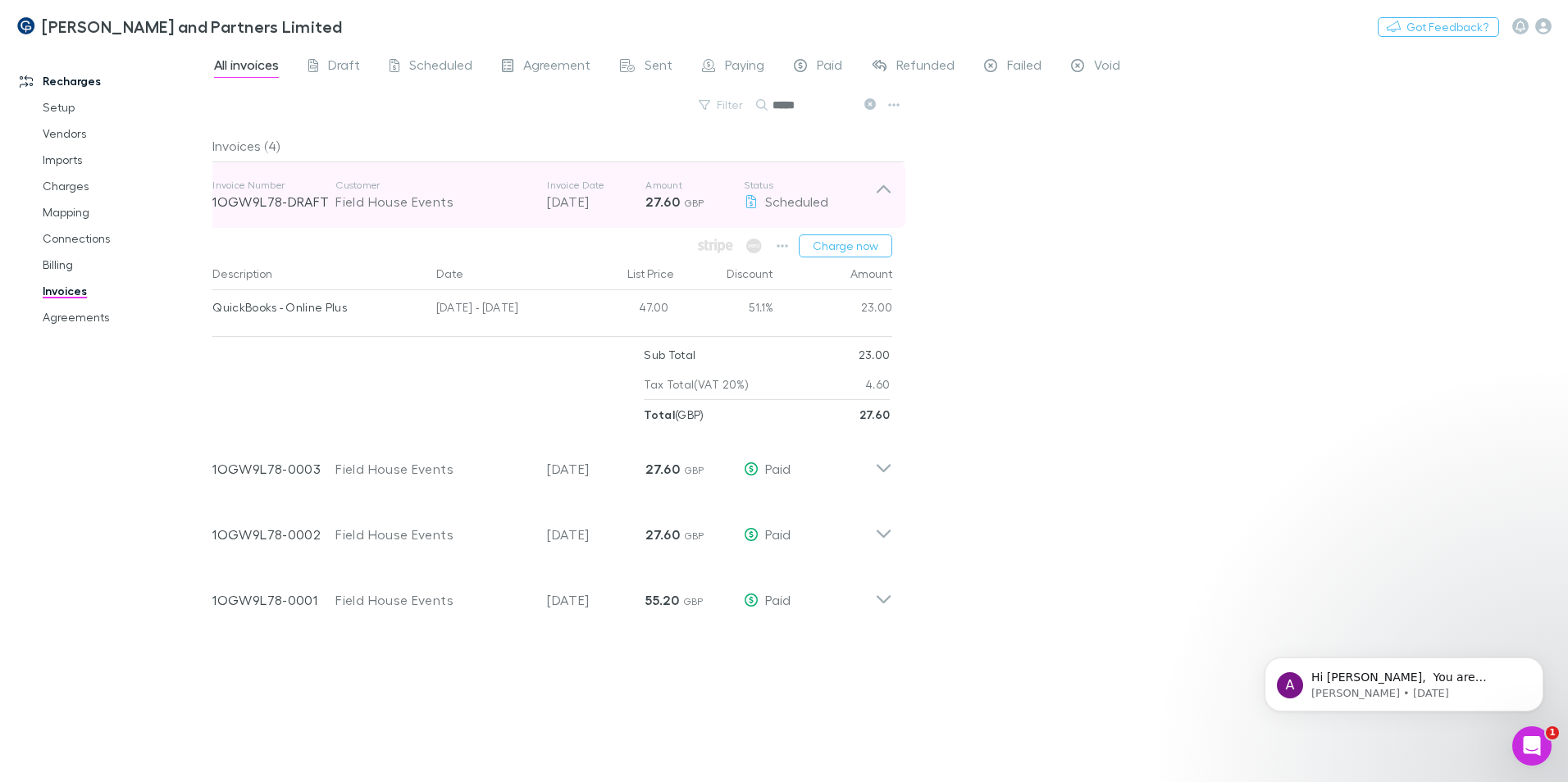
click at [888, 201] on icon at bounding box center [883, 195] width 17 height 33
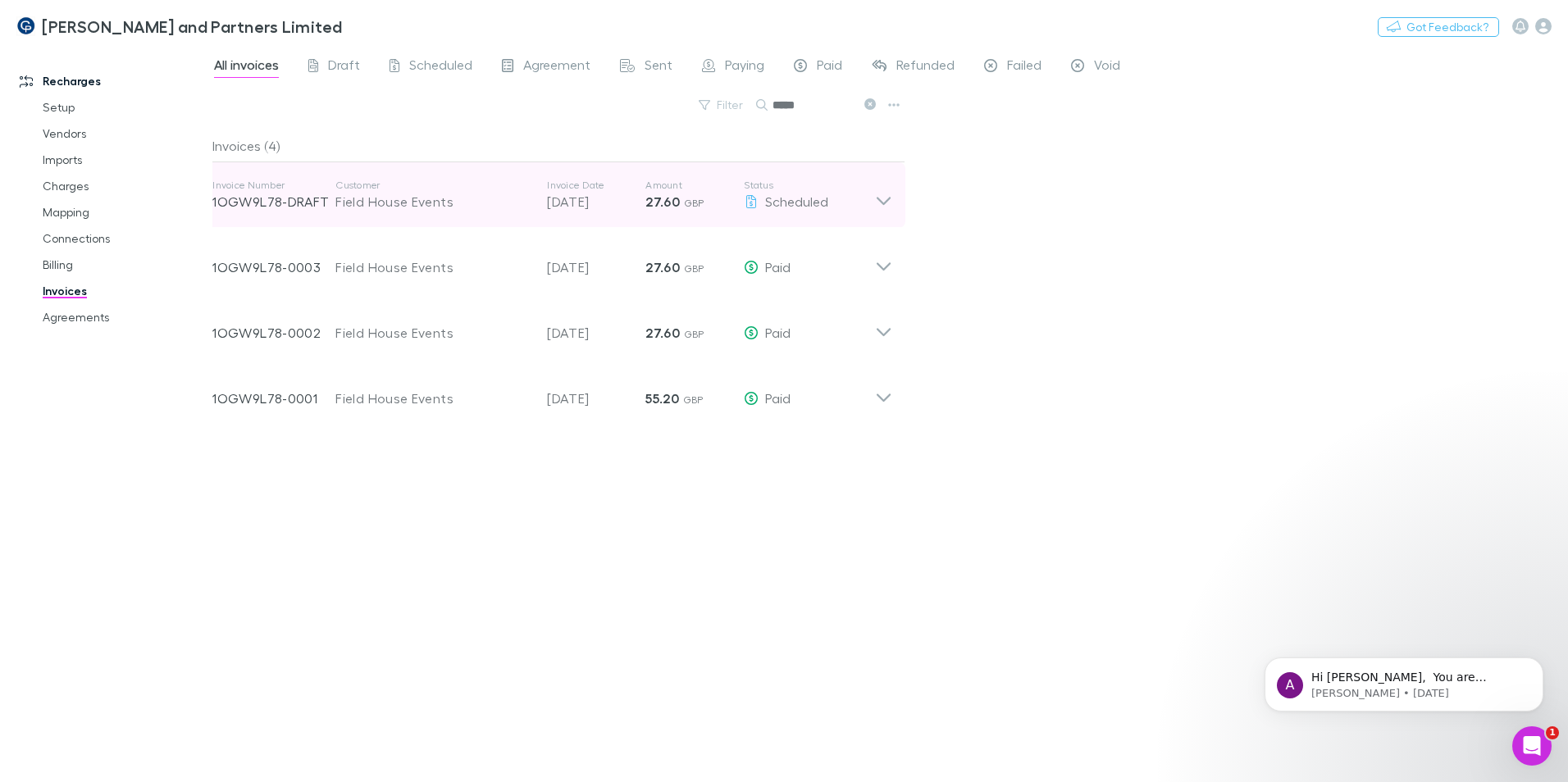
click at [896, 194] on div "Invoice Number 1OGW9L78-DRAFT Customer Field House Events Invoice Date 30 Sep 2…" at bounding box center [552, 195] width 706 height 65
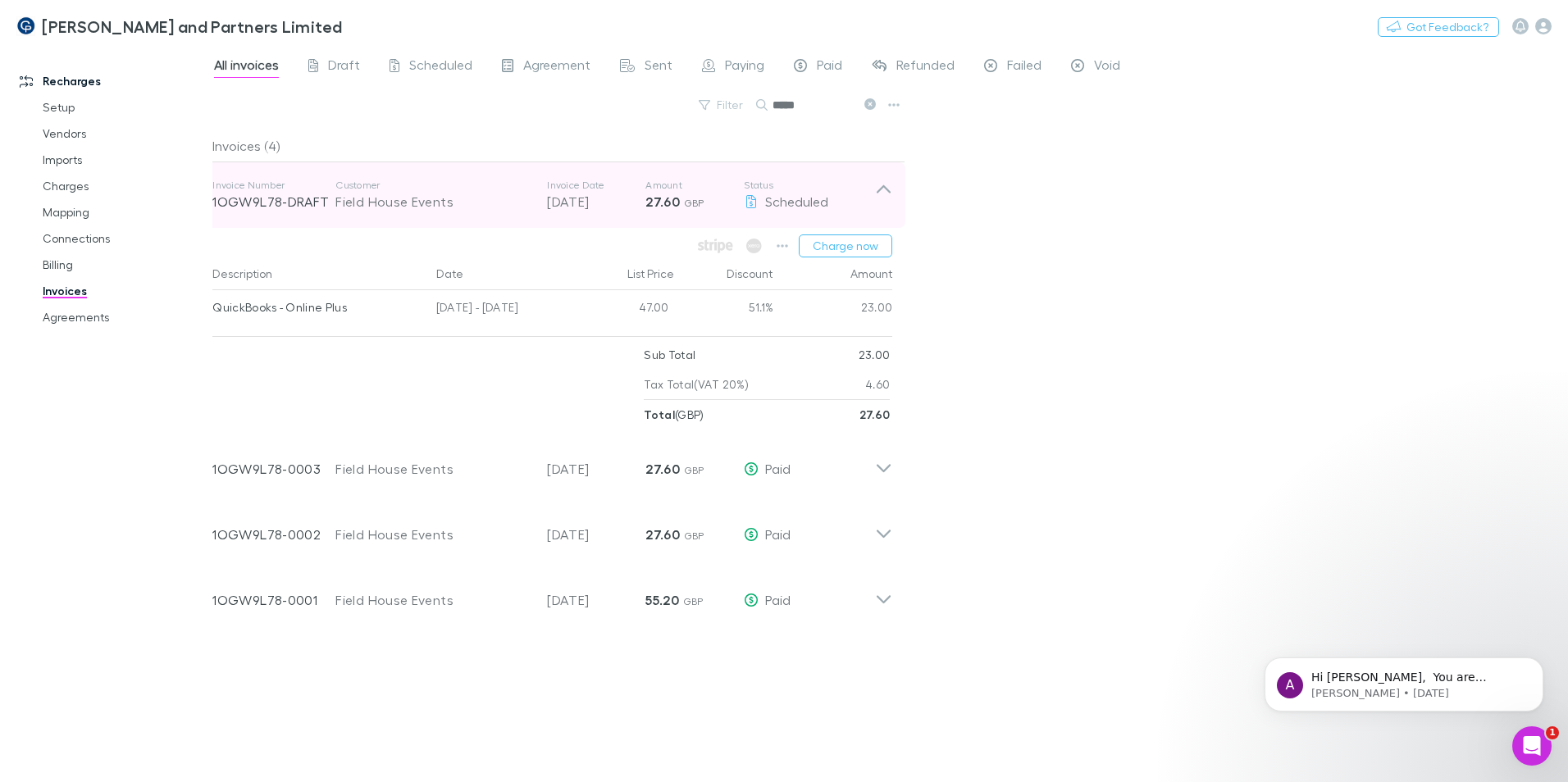
click at [890, 198] on icon at bounding box center [883, 195] width 17 height 33
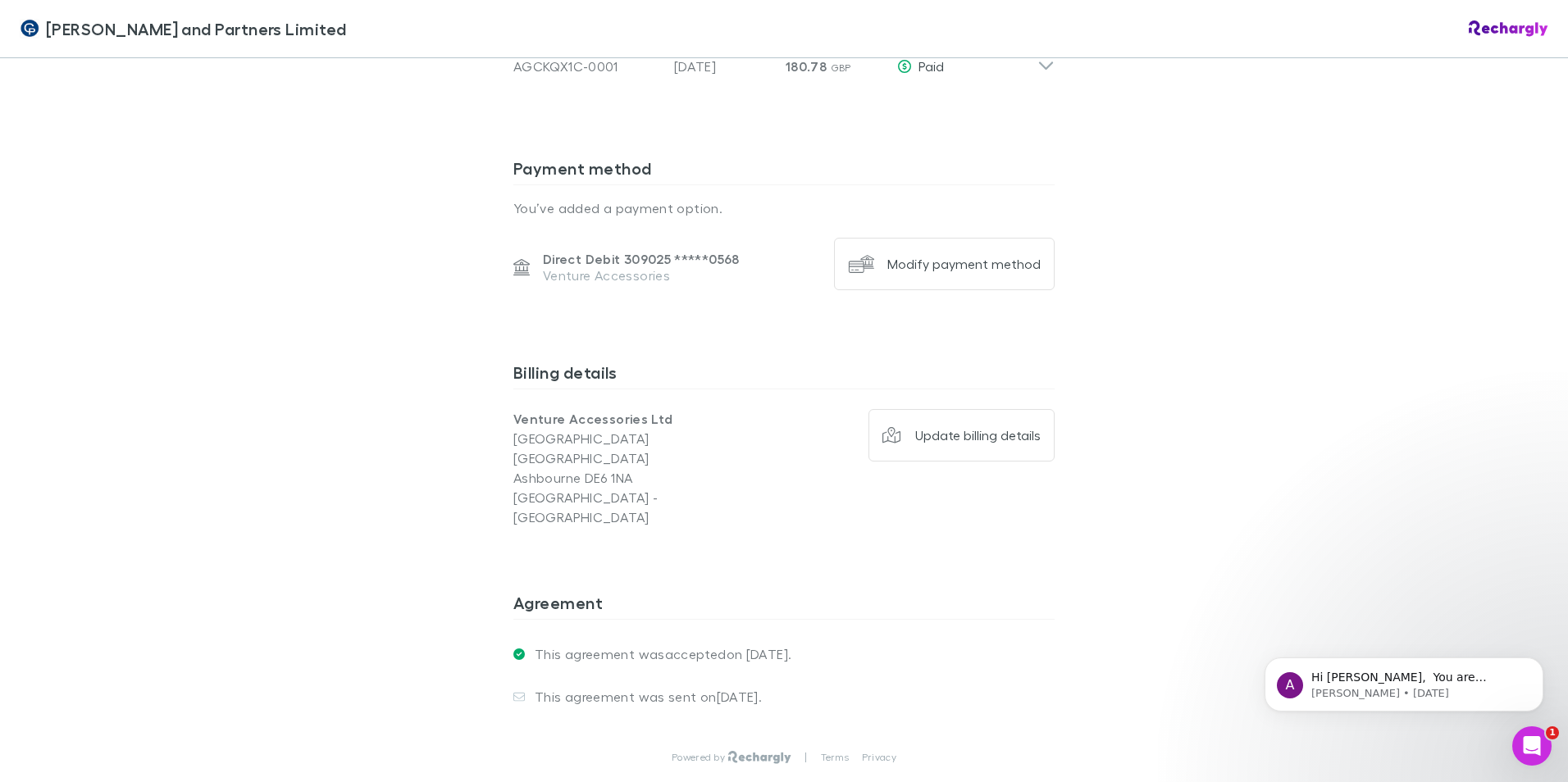
scroll to position [1148, 0]
click at [1376, 375] on div "Coates and Partners Limited Coates and Partners Limited Software subscriptions …" at bounding box center [784, 391] width 1568 height 782
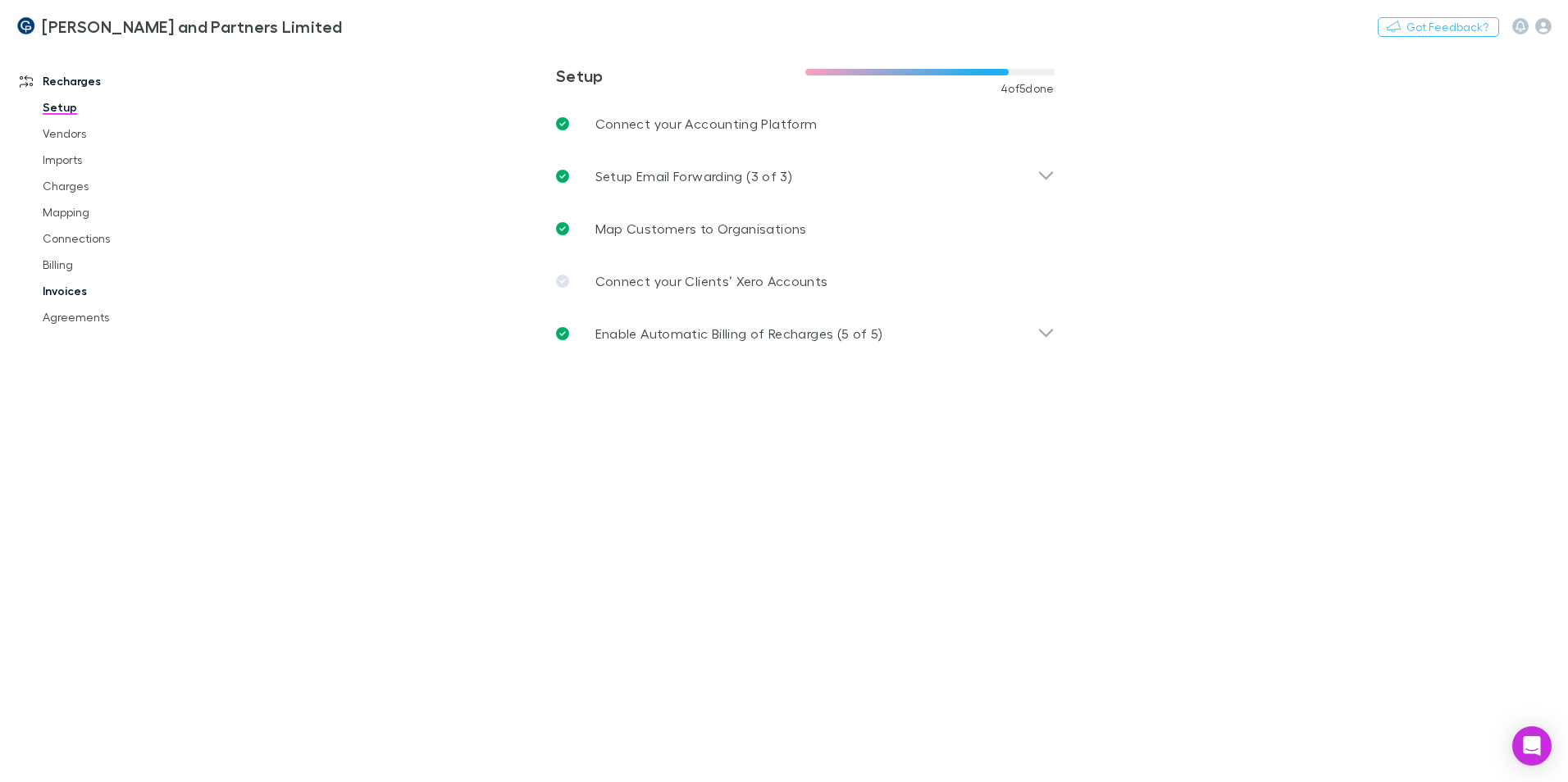
click at [73, 288] on link "Invoices" at bounding box center [123, 291] width 195 height 26
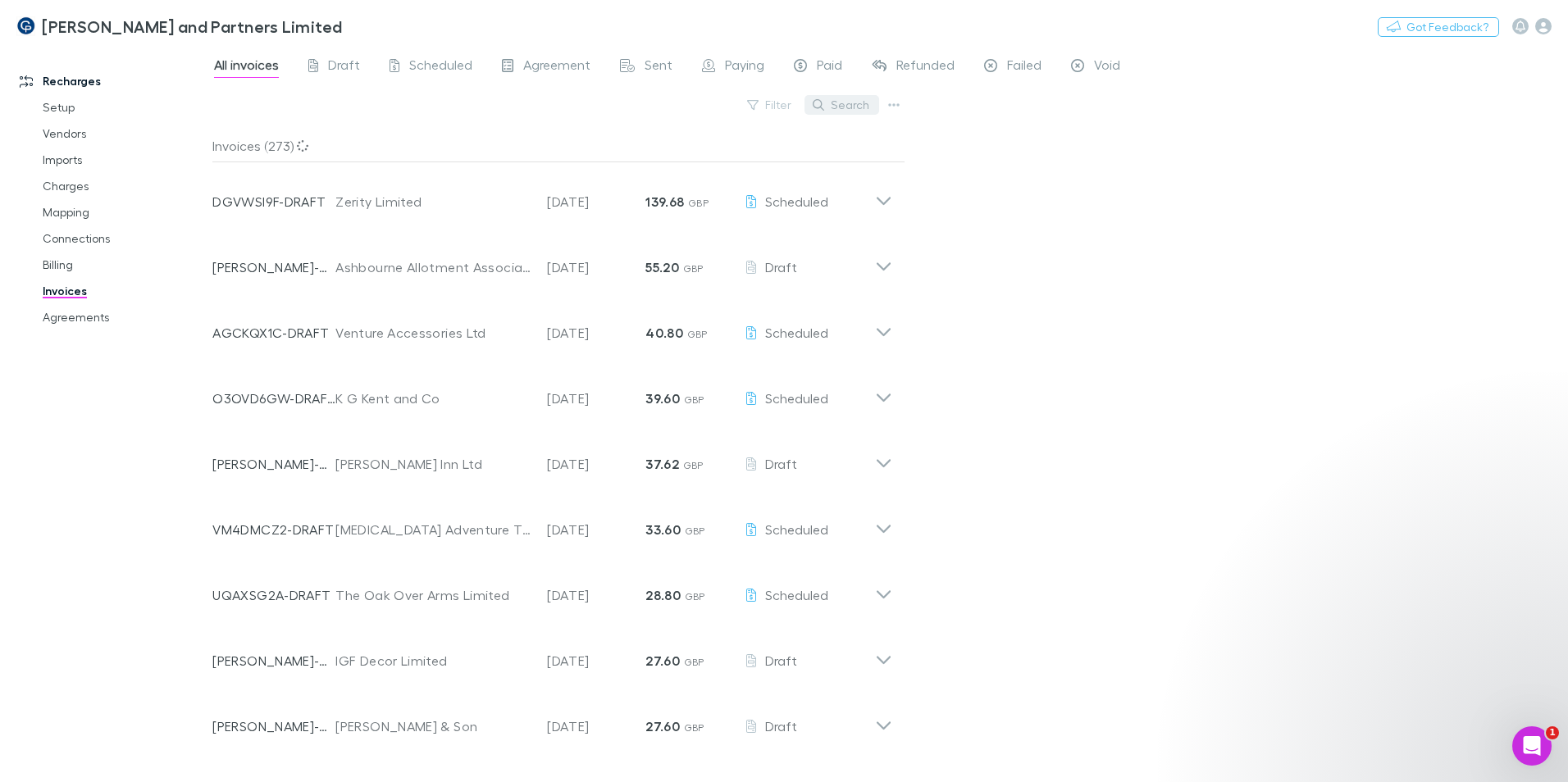
click at [840, 107] on button "Search" at bounding box center [842, 105] width 74 height 20
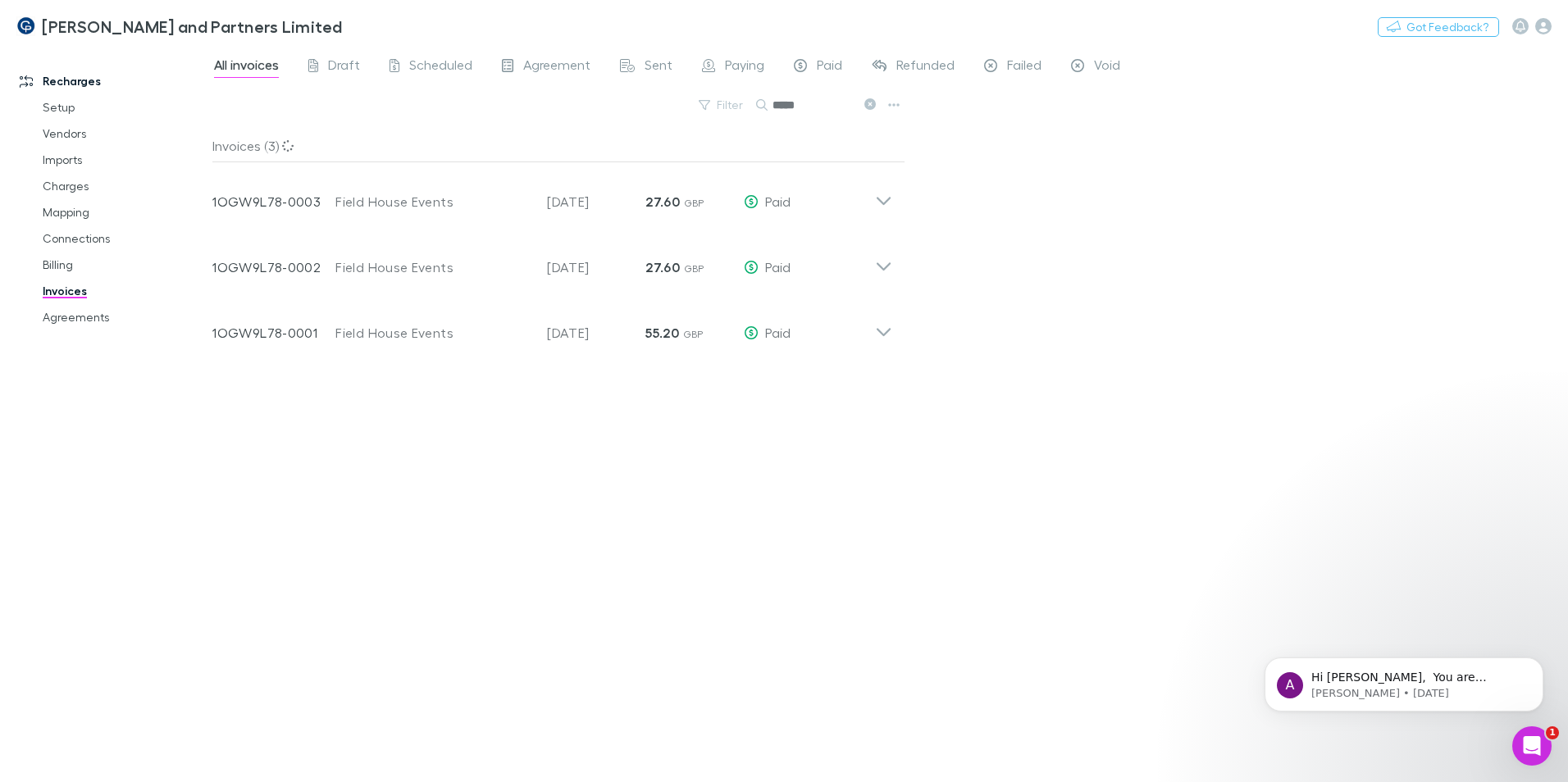
type input "*****"
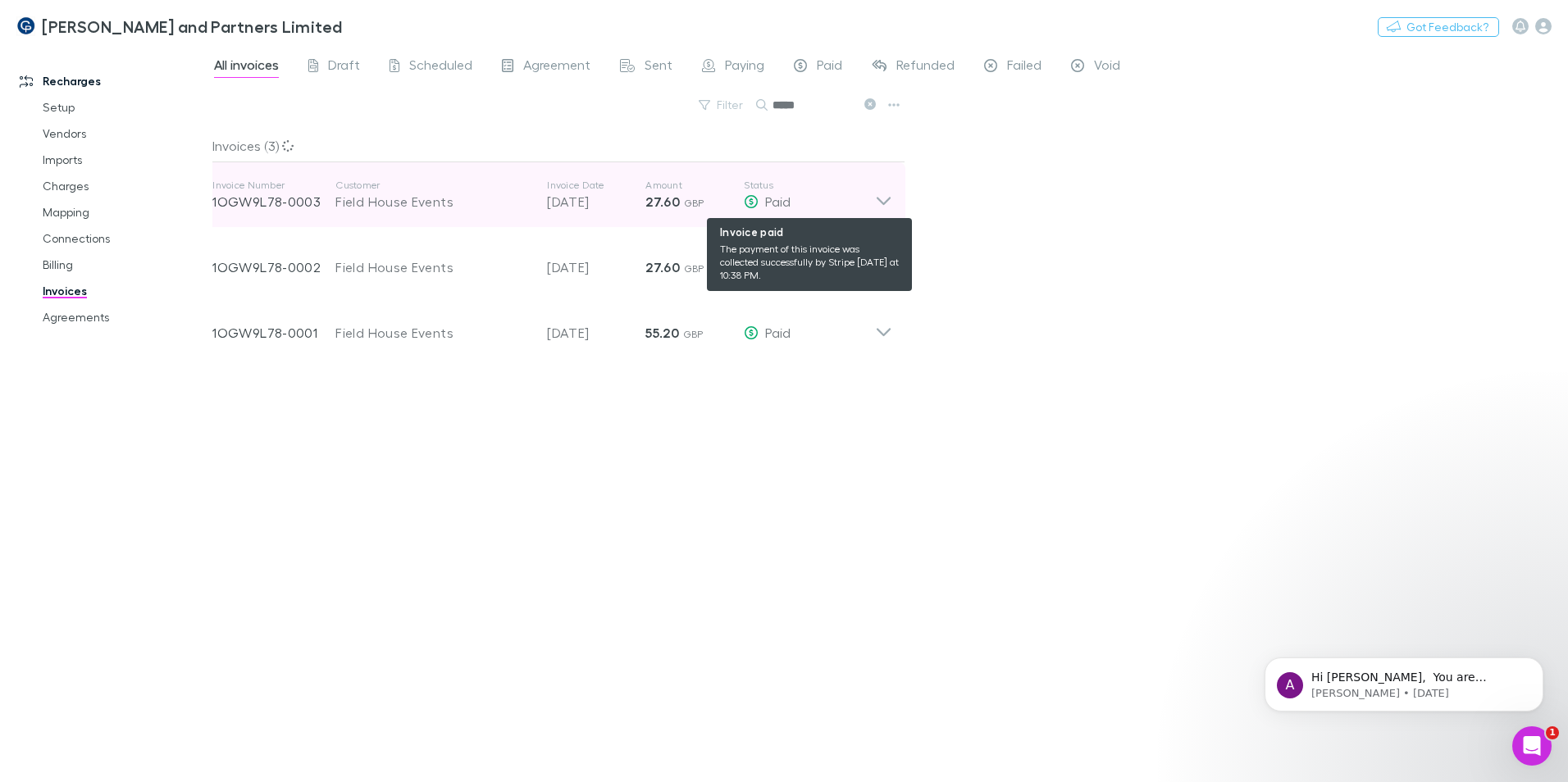
click at [872, 200] on div "Paid" at bounding box center [809, 202] width 131 height 20
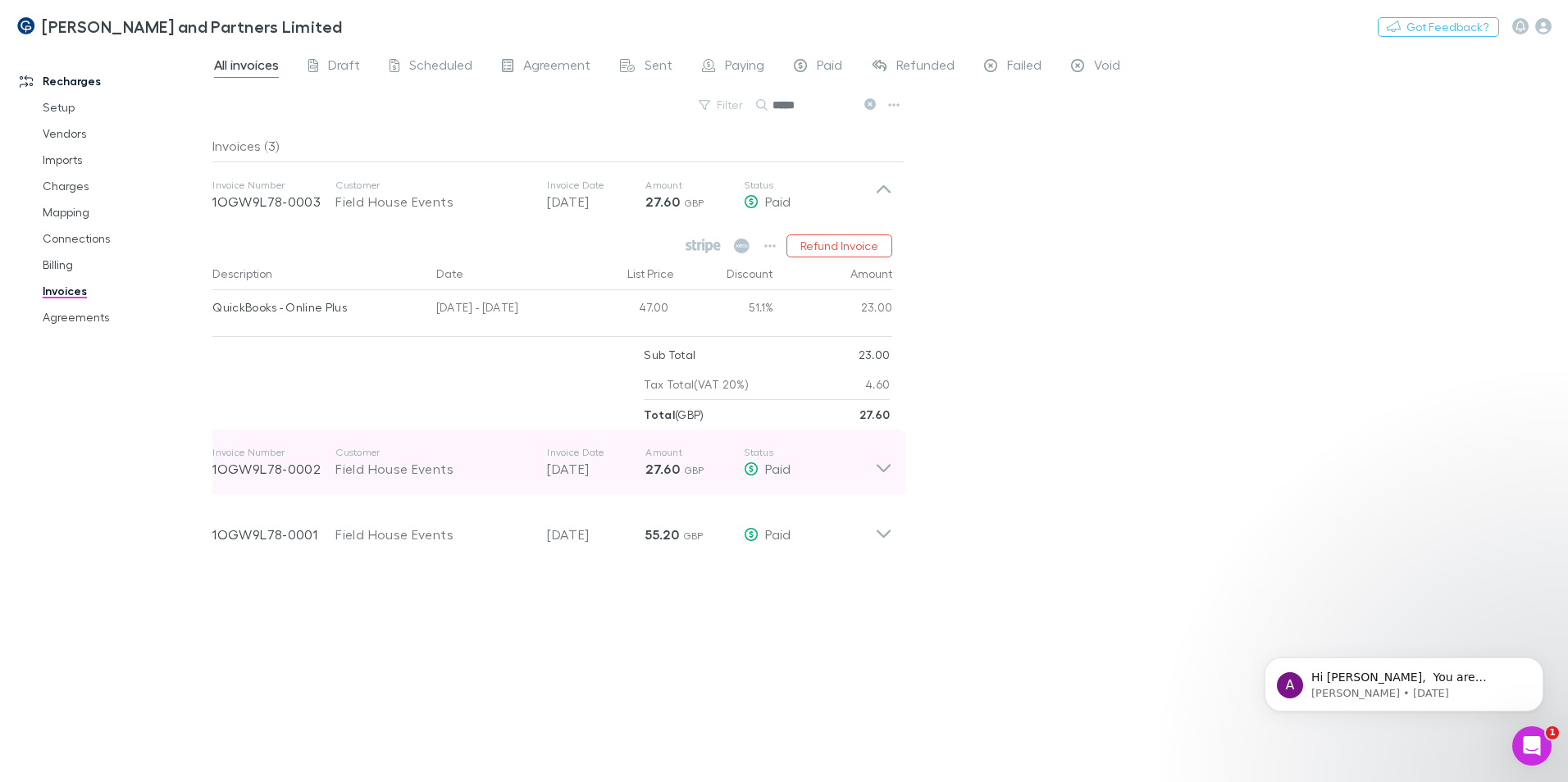
click at [418, 478] on div "Field House Events" at bounding box center [432, 469] width 195 height 20
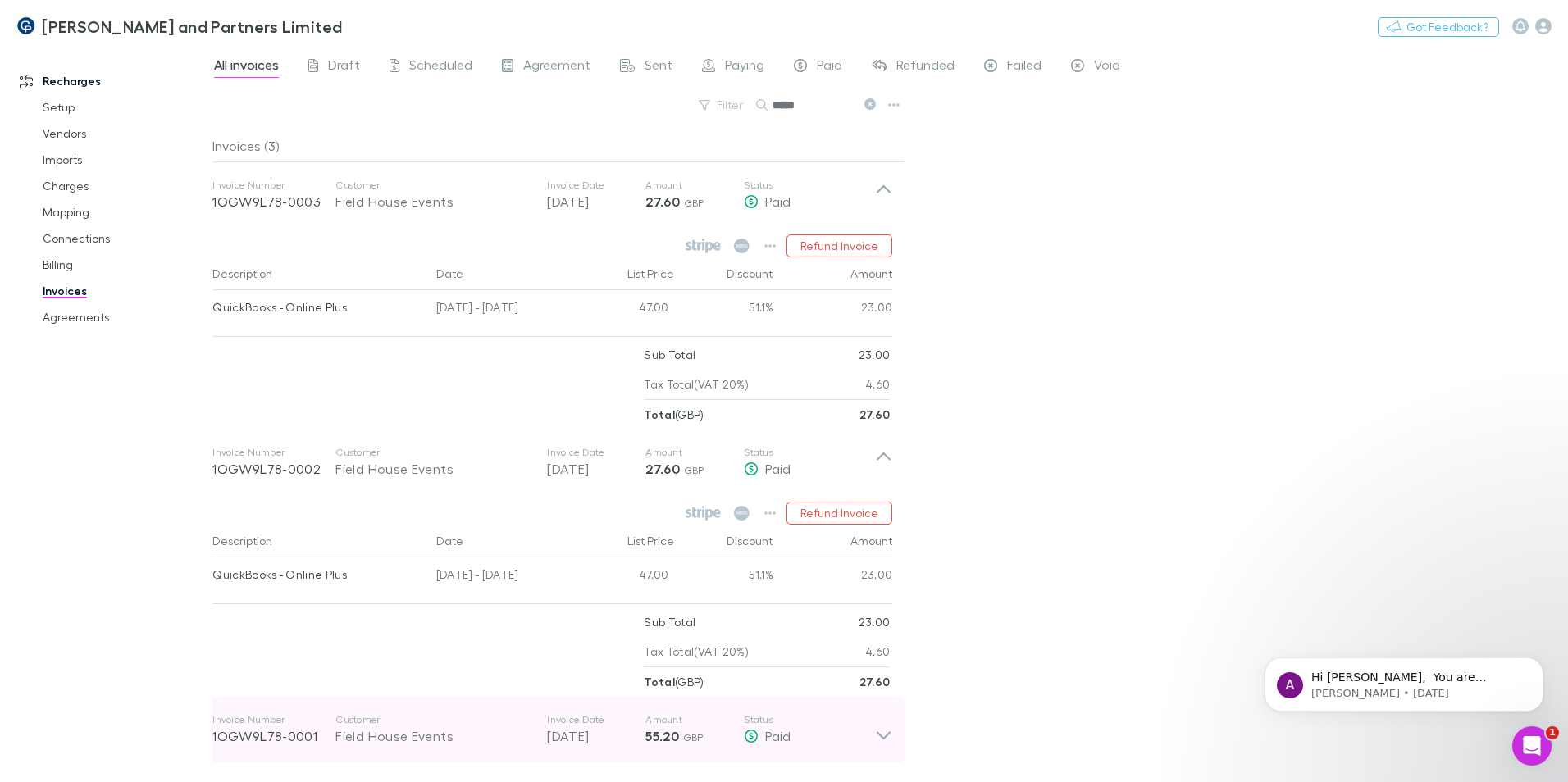
click at [420, 739] on div "Field House Events" at bounding box center [432, 737] width 195 height 20
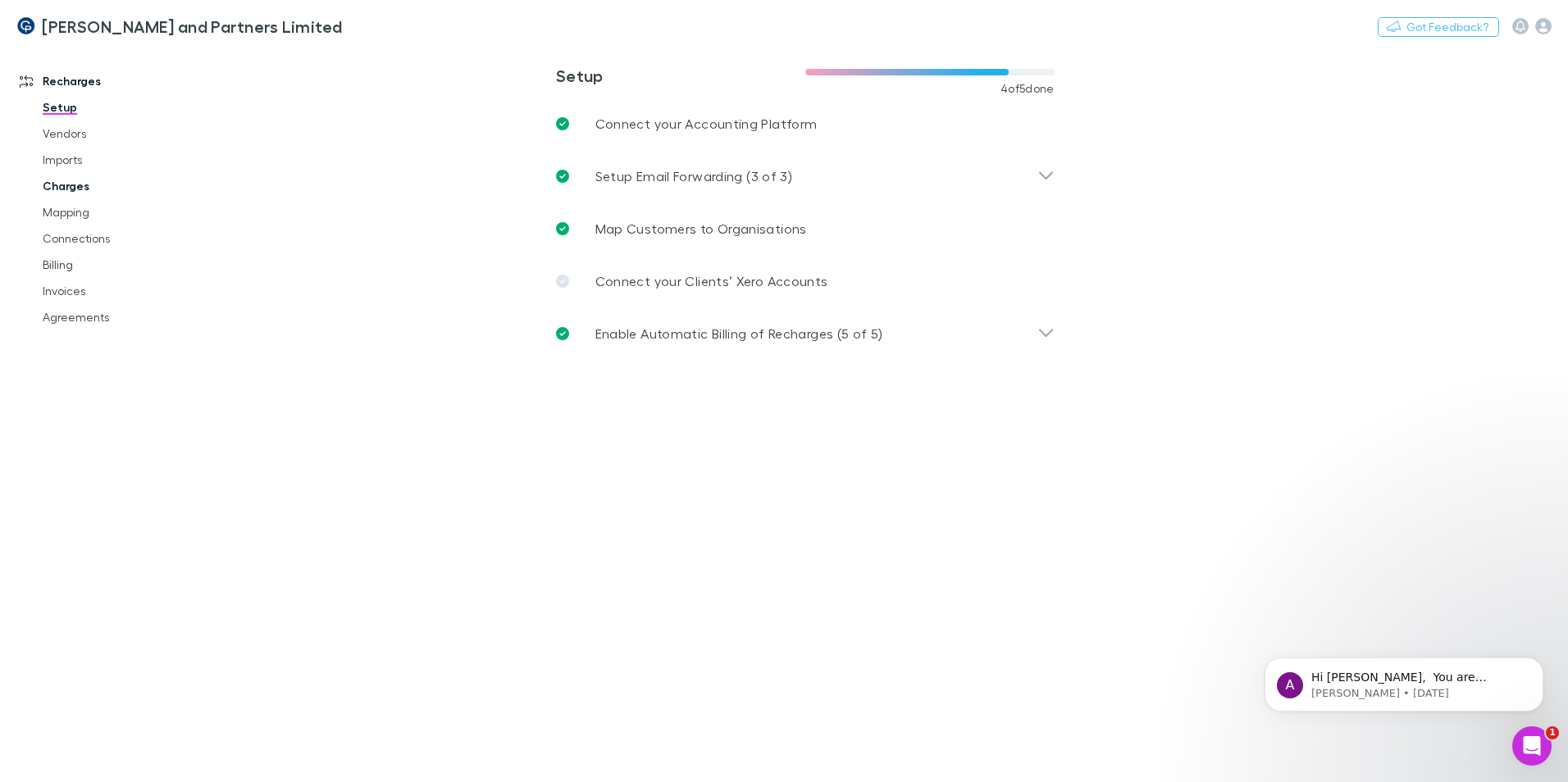
click at [67, 193] on link "Charges" at bounding box center [123, 186] width 195 height 26
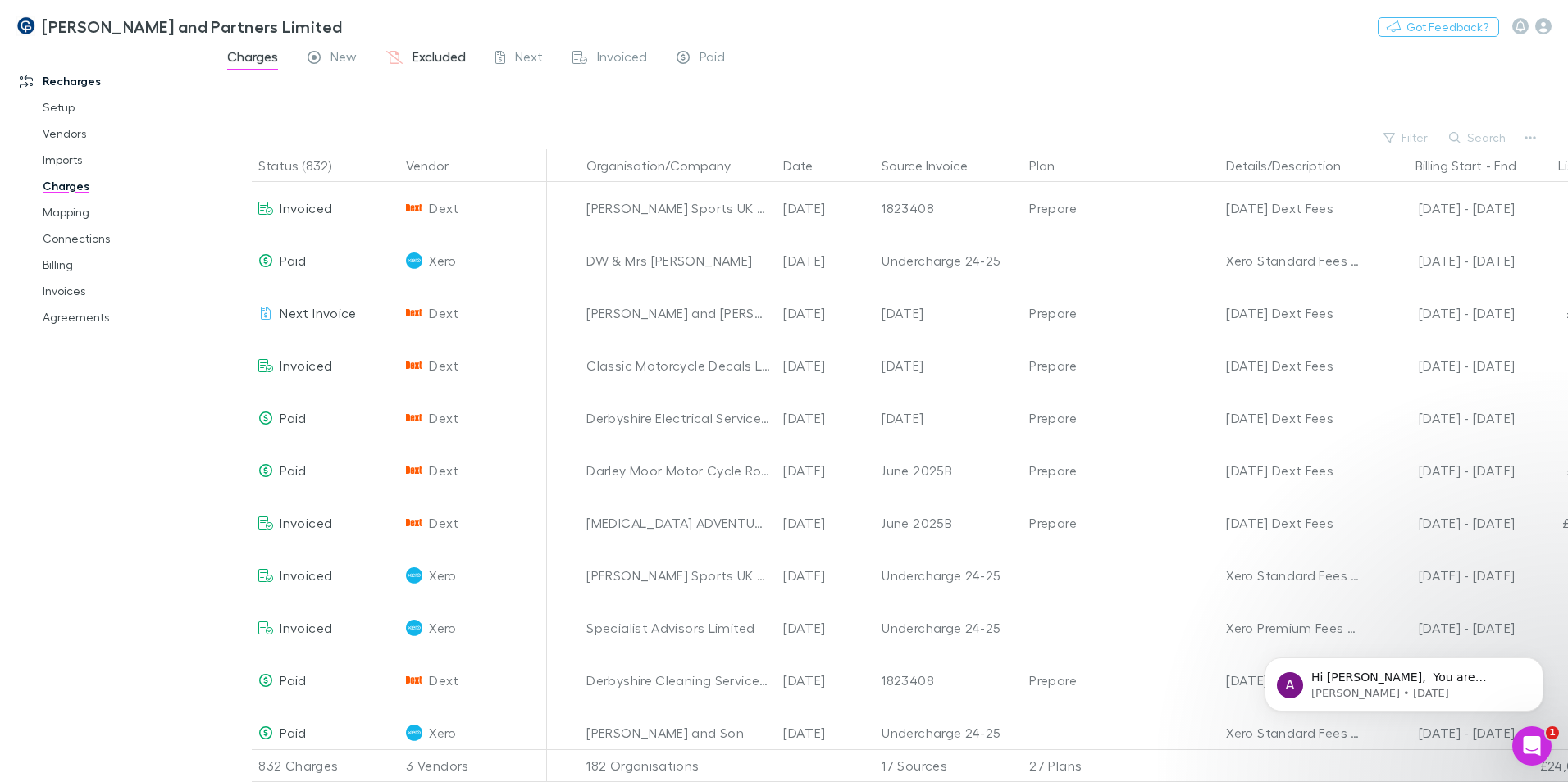
click at [450, 64] on span "Excluded" at bounding box center [439, 59] width 53 height 22
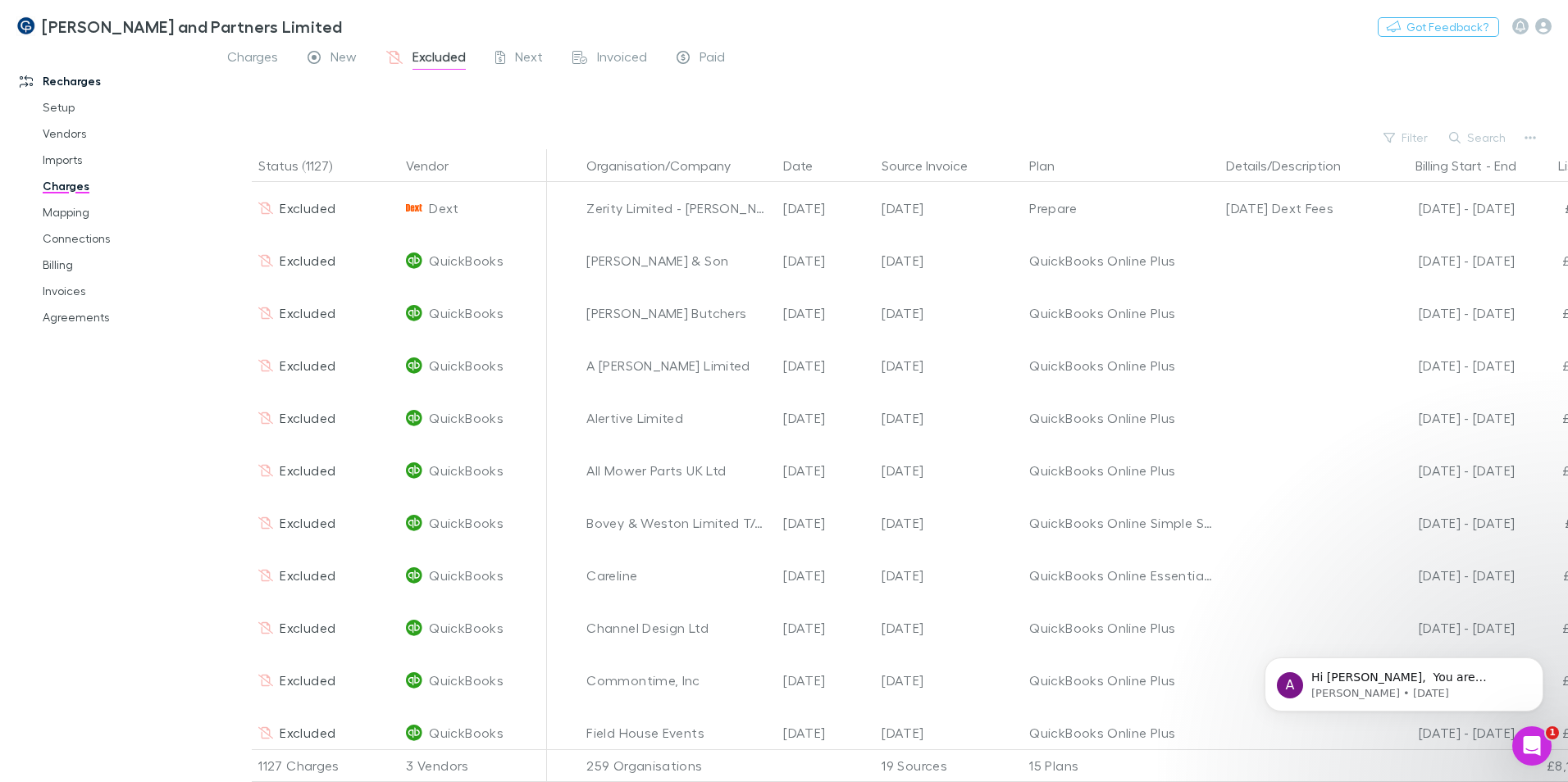
scroll to position [0, 310]
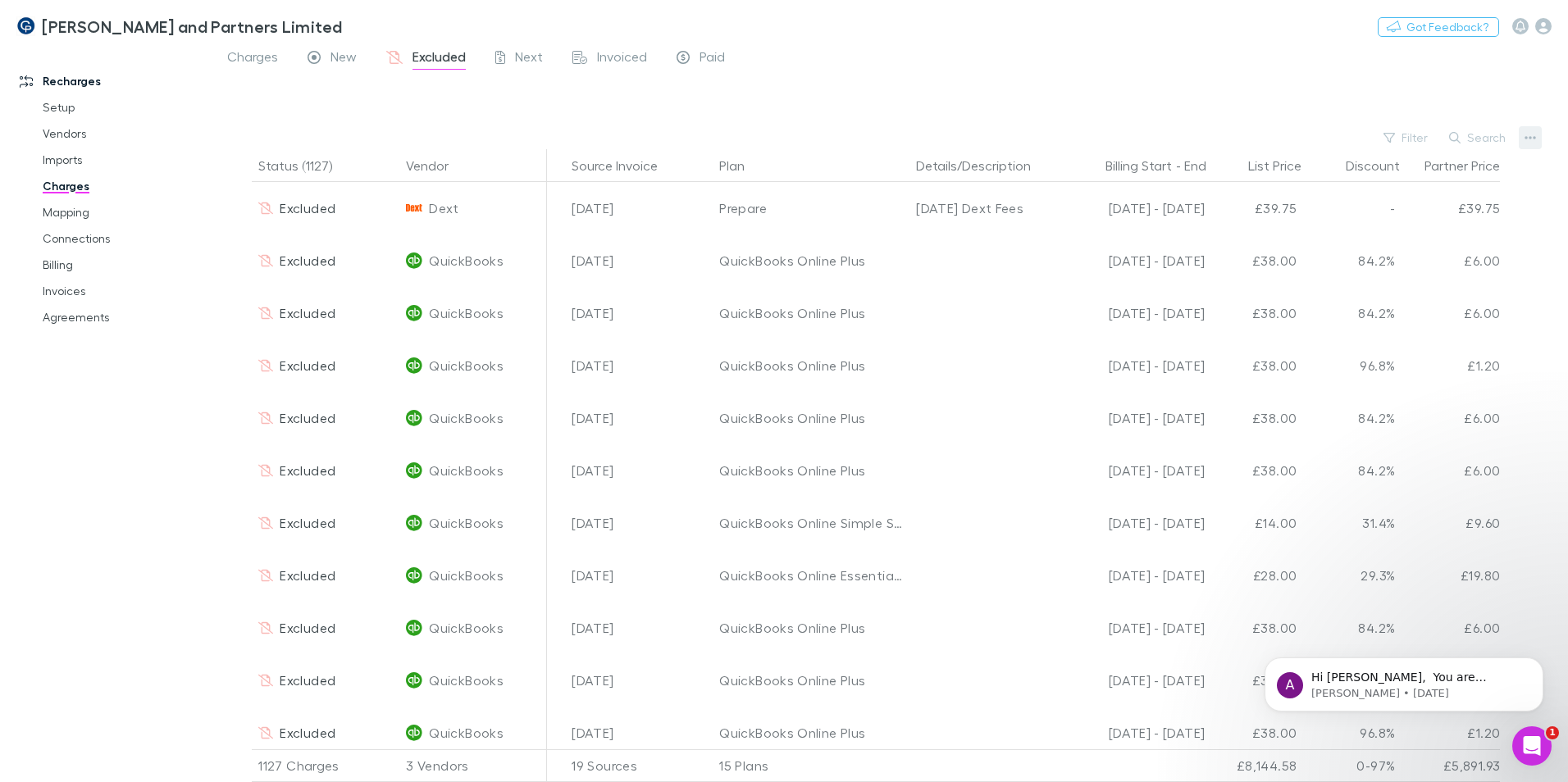
click at [1532, 135] on icon "button" at bounding box center [1530, 138] width 12 height 13
click at [1006, 90] on div at bounding box center [784, 391] width 1568 height 782
click at [1428, 140] on button "Filter" at bounding box center [1406, 138] width 63 height 20
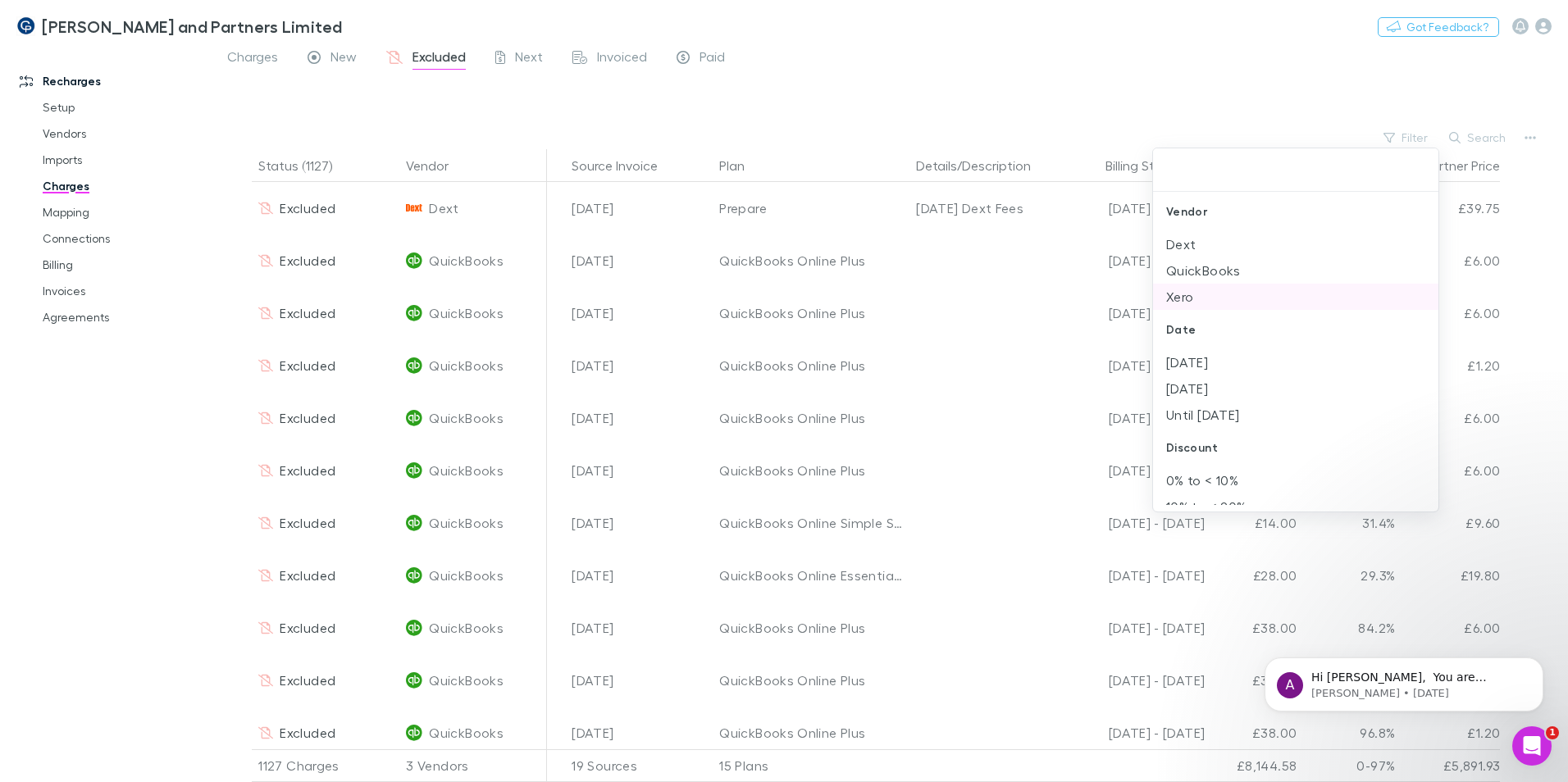
click at [1200, 297] on li "Xero" at bounding box center [1295, 296] width 286 height 26
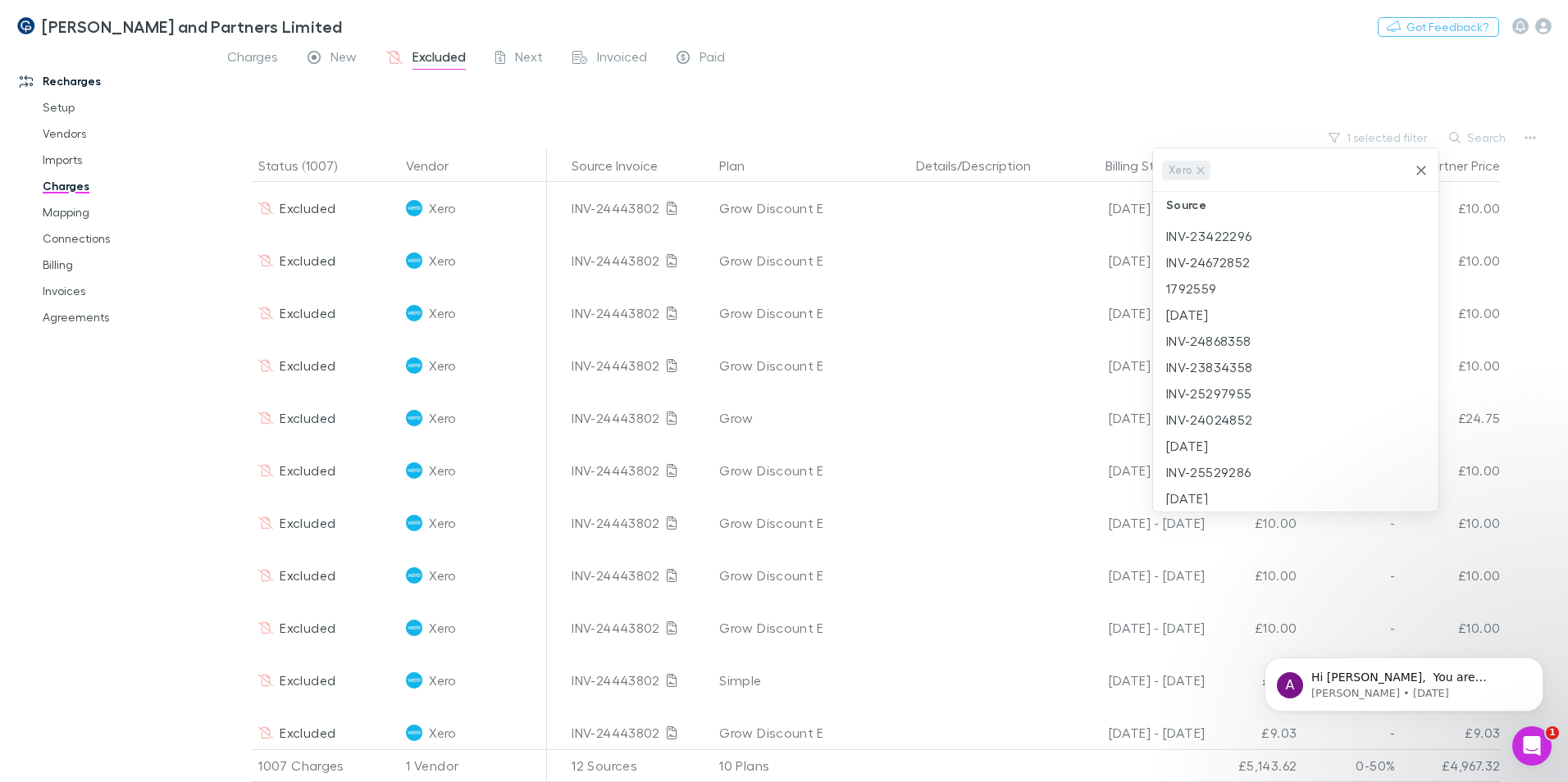
scroll to position [1084, 0]
click at [1240, 317] on li "April 2025" at bounding box center [1295, 308] width 286 height 26
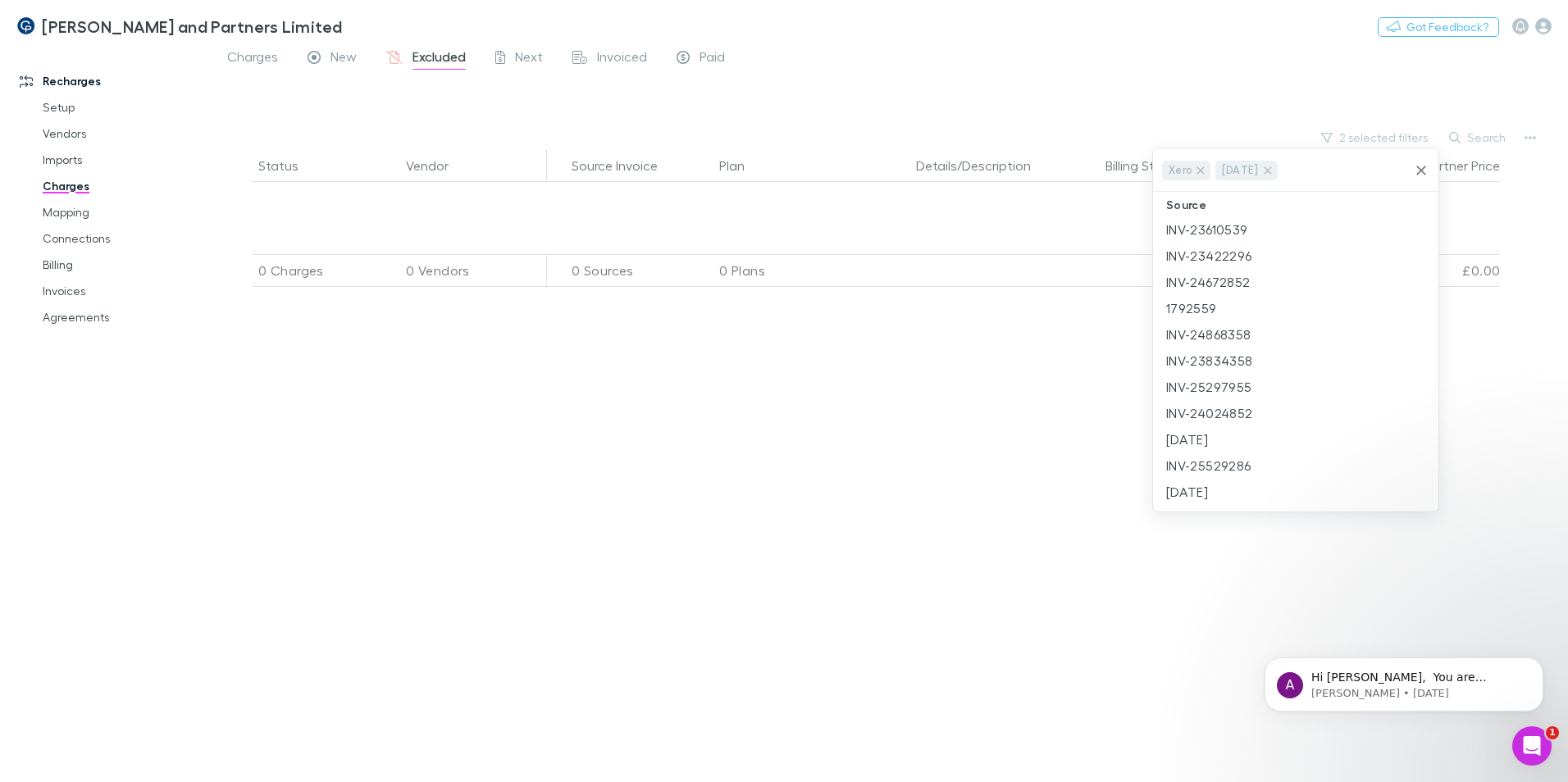
scroll to position [0, 0]
click at [1274, 175] on icon at bounding box center [1268, 170] width 13 height 13
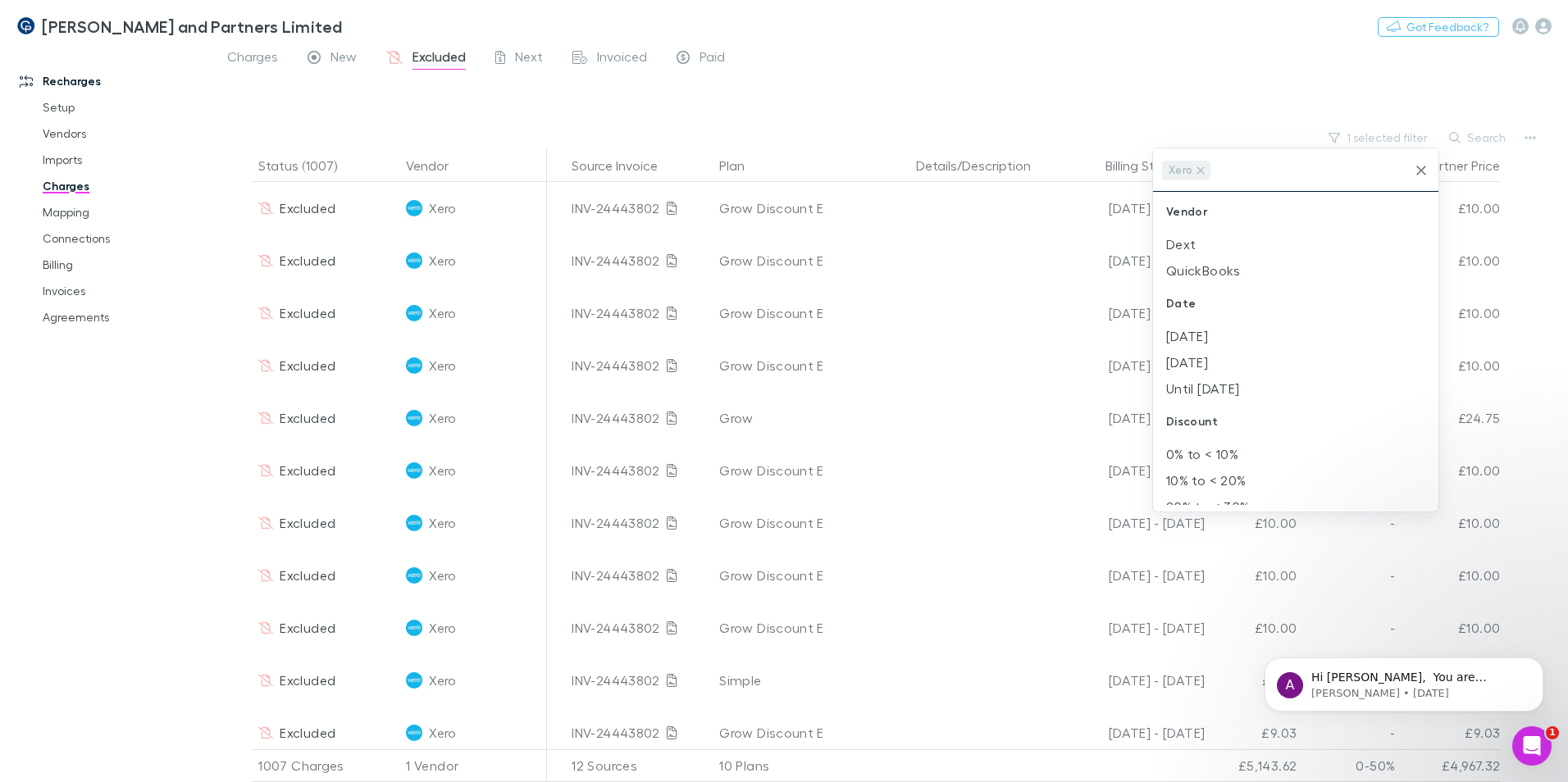
click at [1126, 100] on div at bounding box center [784, 391] width 1568 height 782
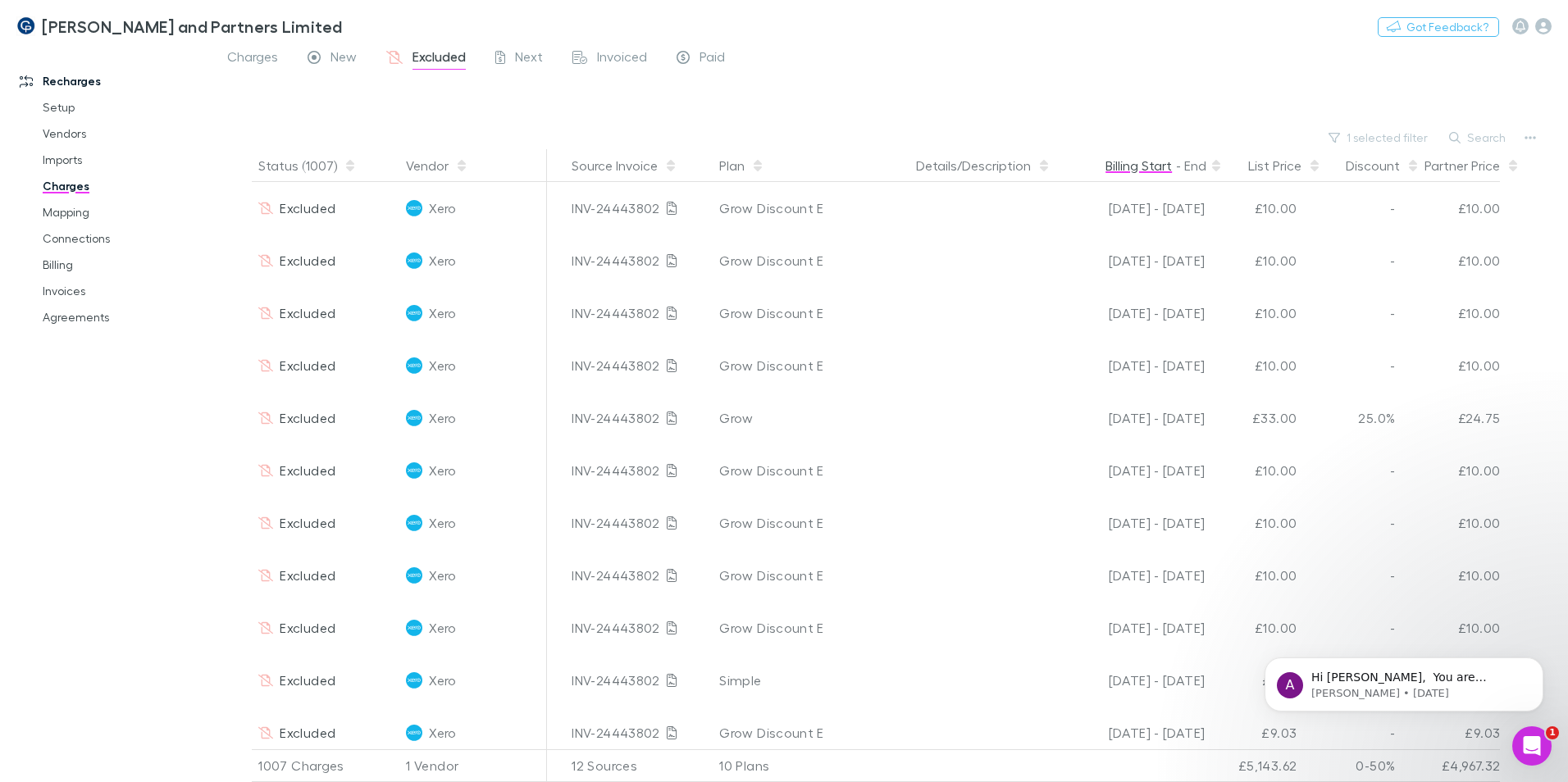
click at [1167, 168] on button "Billing Start" at bounding box center [1138, 166] width 66 height 33
click at [1156, 166] on button "Billing Start" at bounding box center [1138, 166] width 66 height 33
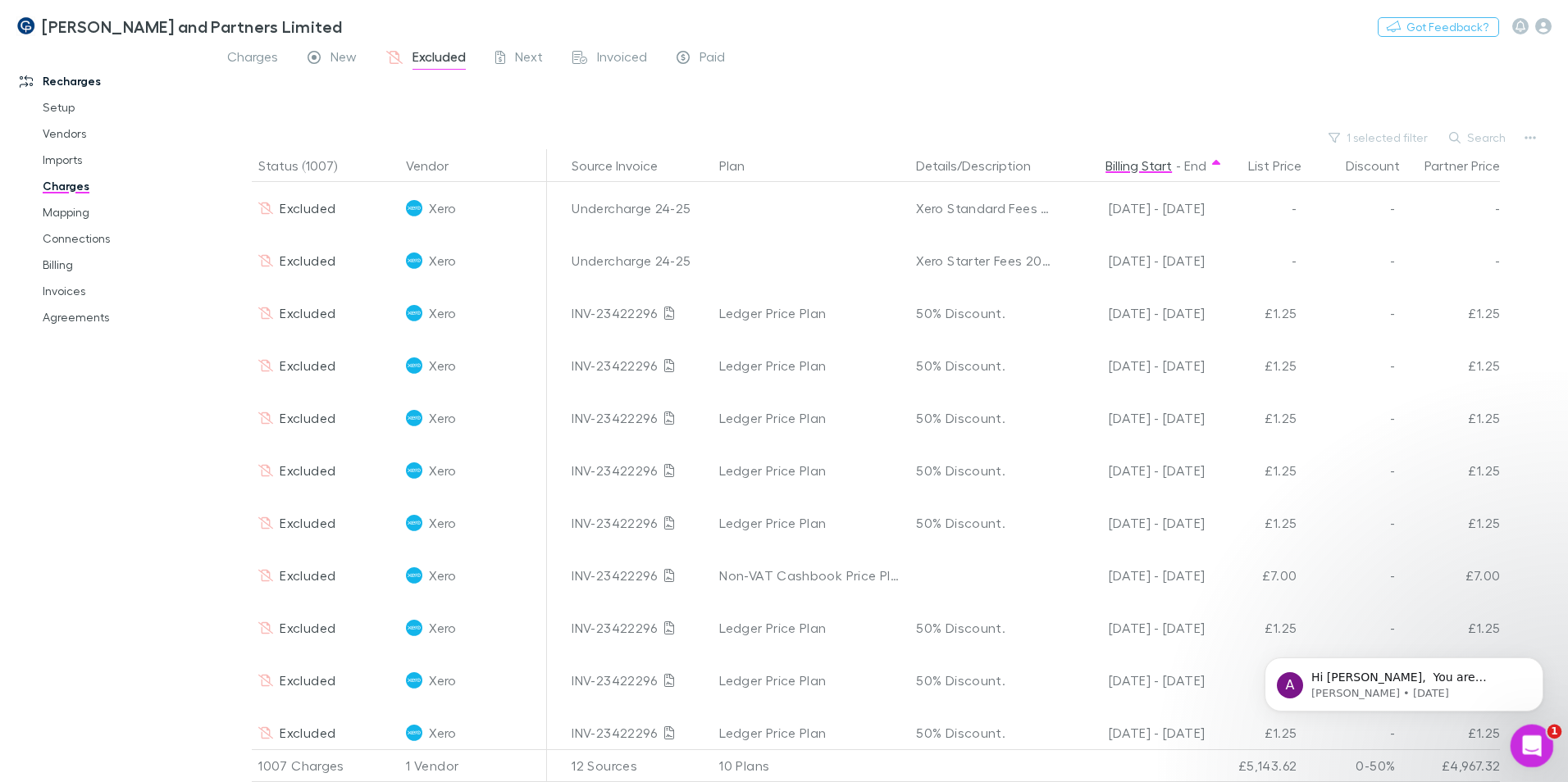
click at [1537, 754] on div "Open Intercom Messenger" at bounding box center [1530, 744] width 54 height 54
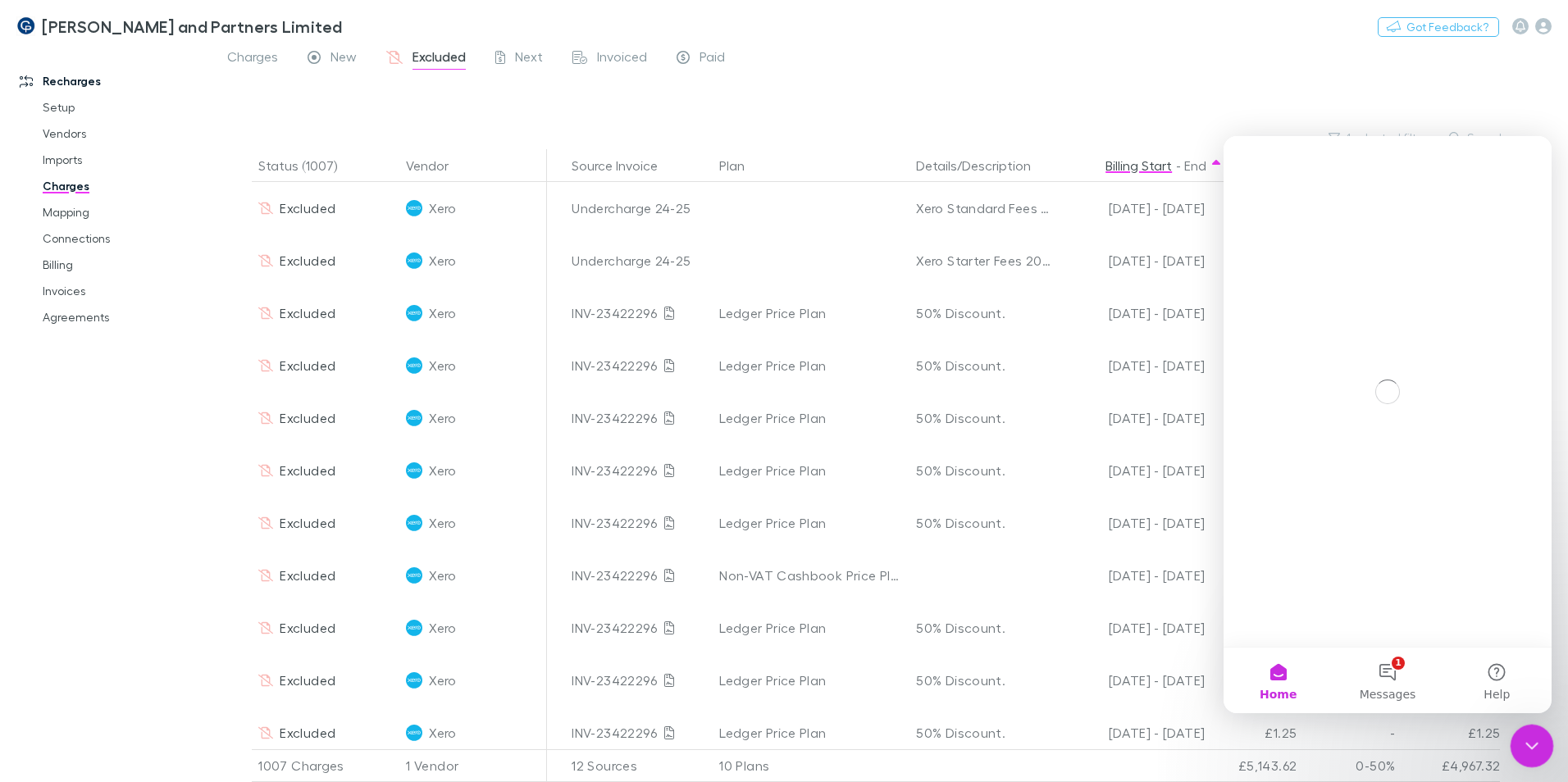
click at [1537, 742] on icon "Close Intercom Messenger" at bounding box center [1530, 744] width 20 height 20
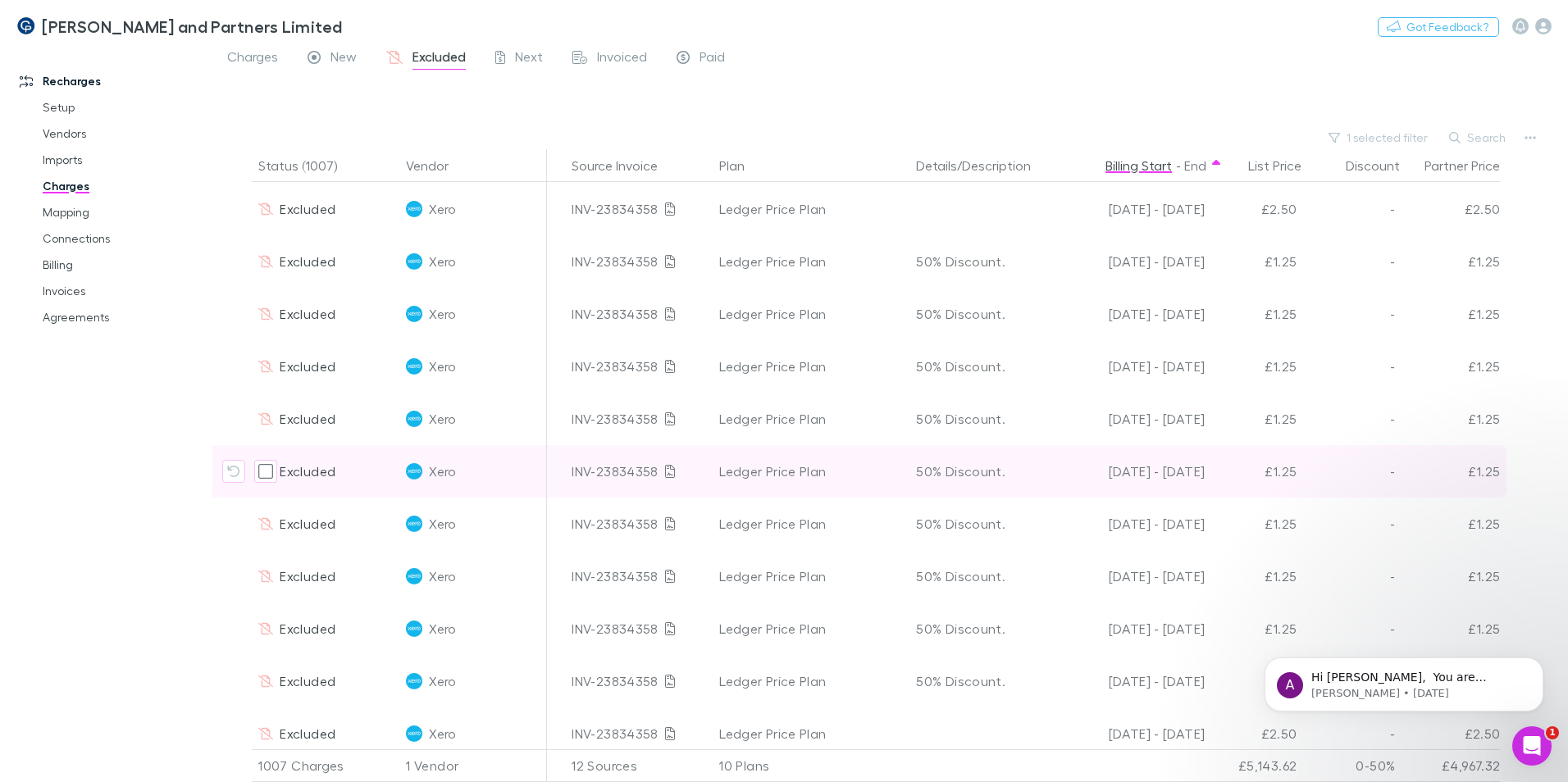
scroll to position [10495, 310]
